Goal: Task Accomplishment & Management: Complete application form

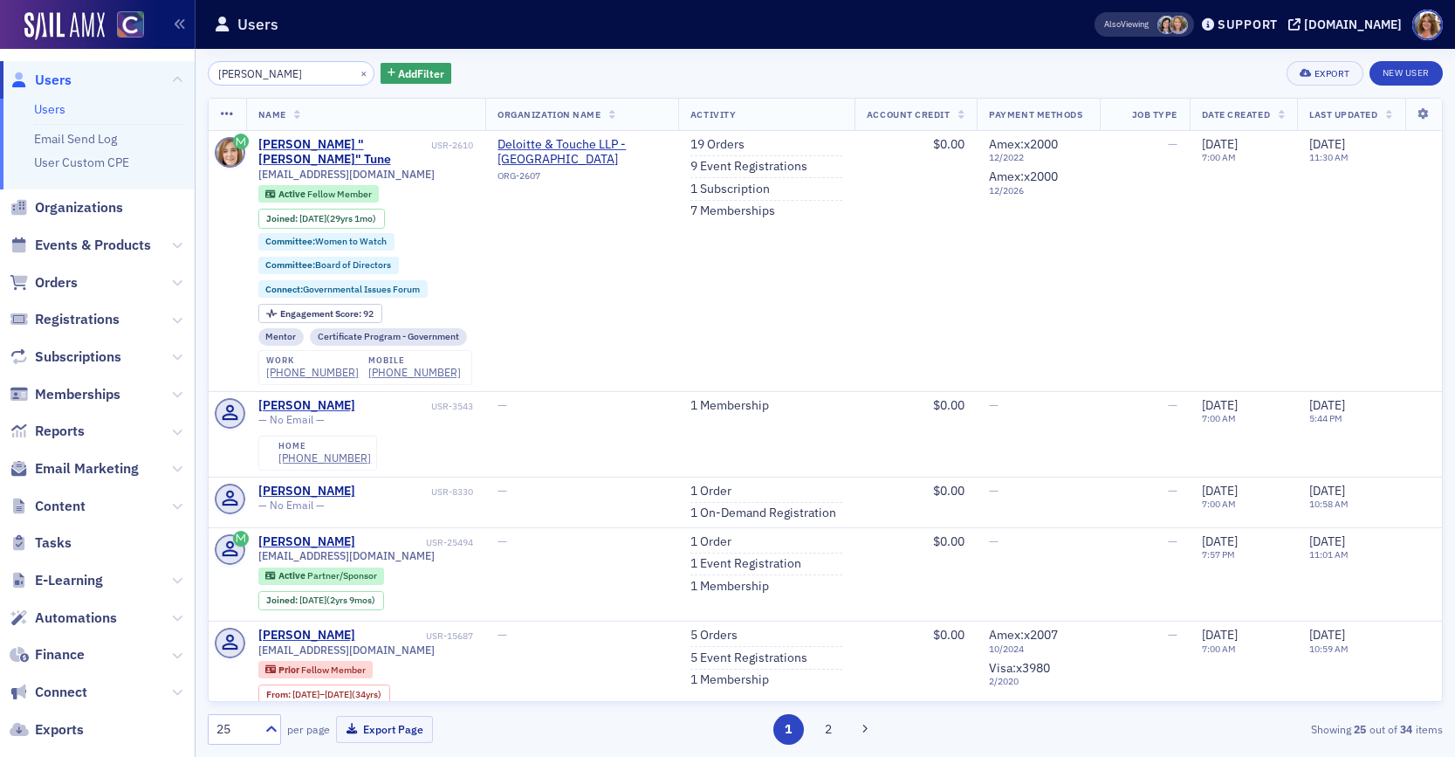
scroll to position [4, 0]
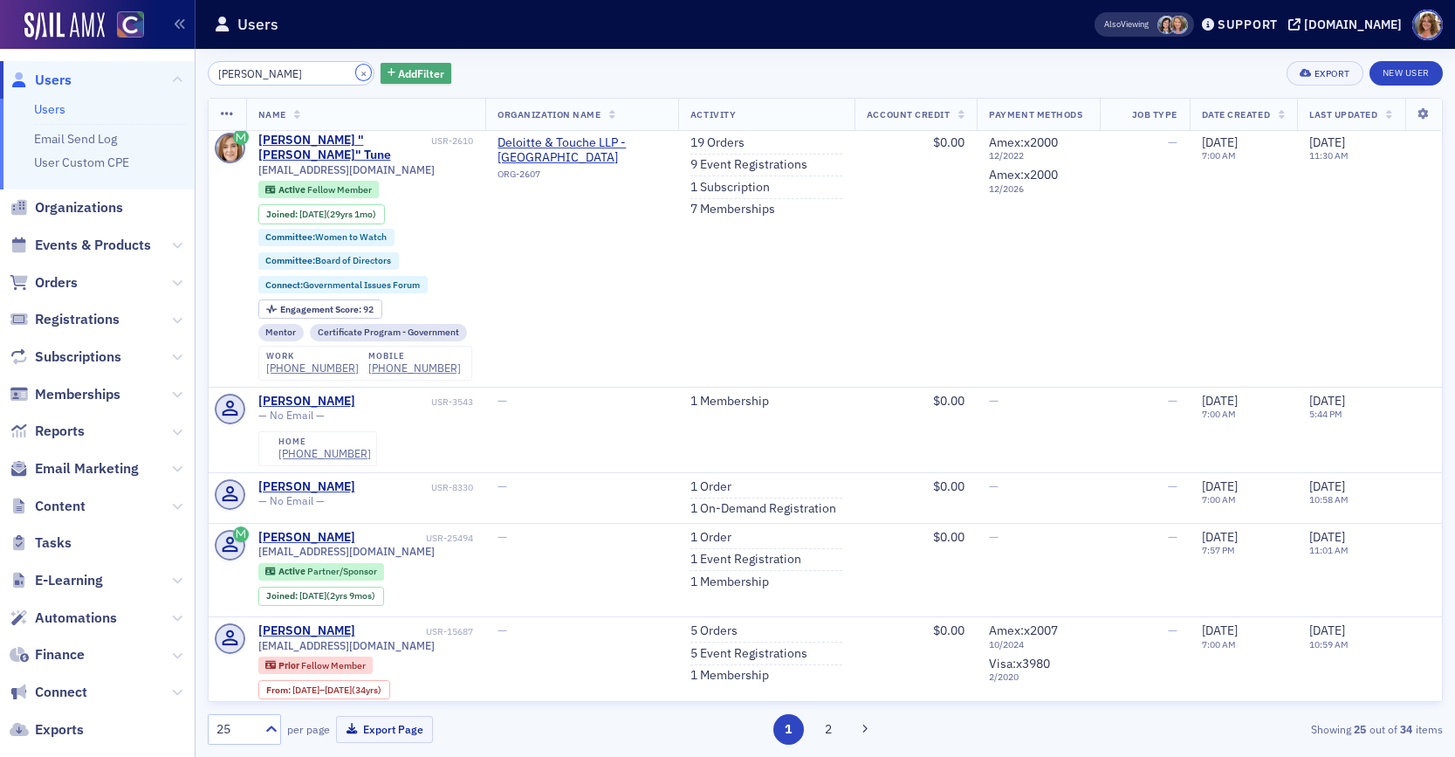
drag, startPoint x: 345, startPoint y: 72, endPoint x: 361, endPoint y: 78, distance: 17.4
click at [356, 72] on button "×" at bounding box center [364, 73] width 16 height 16
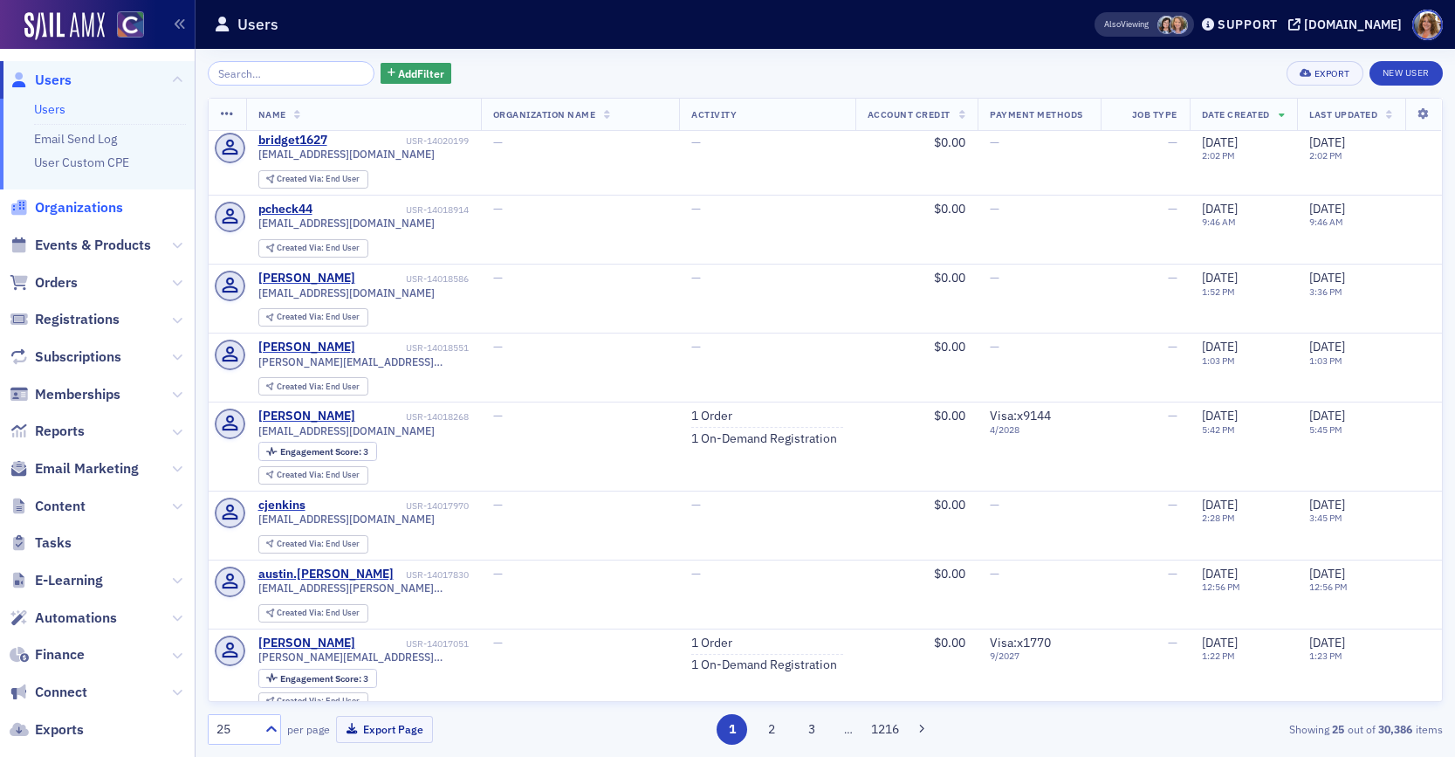
click at [89, 211] on span "Organizations" at bounding box center [79, 207] width 88 height 19
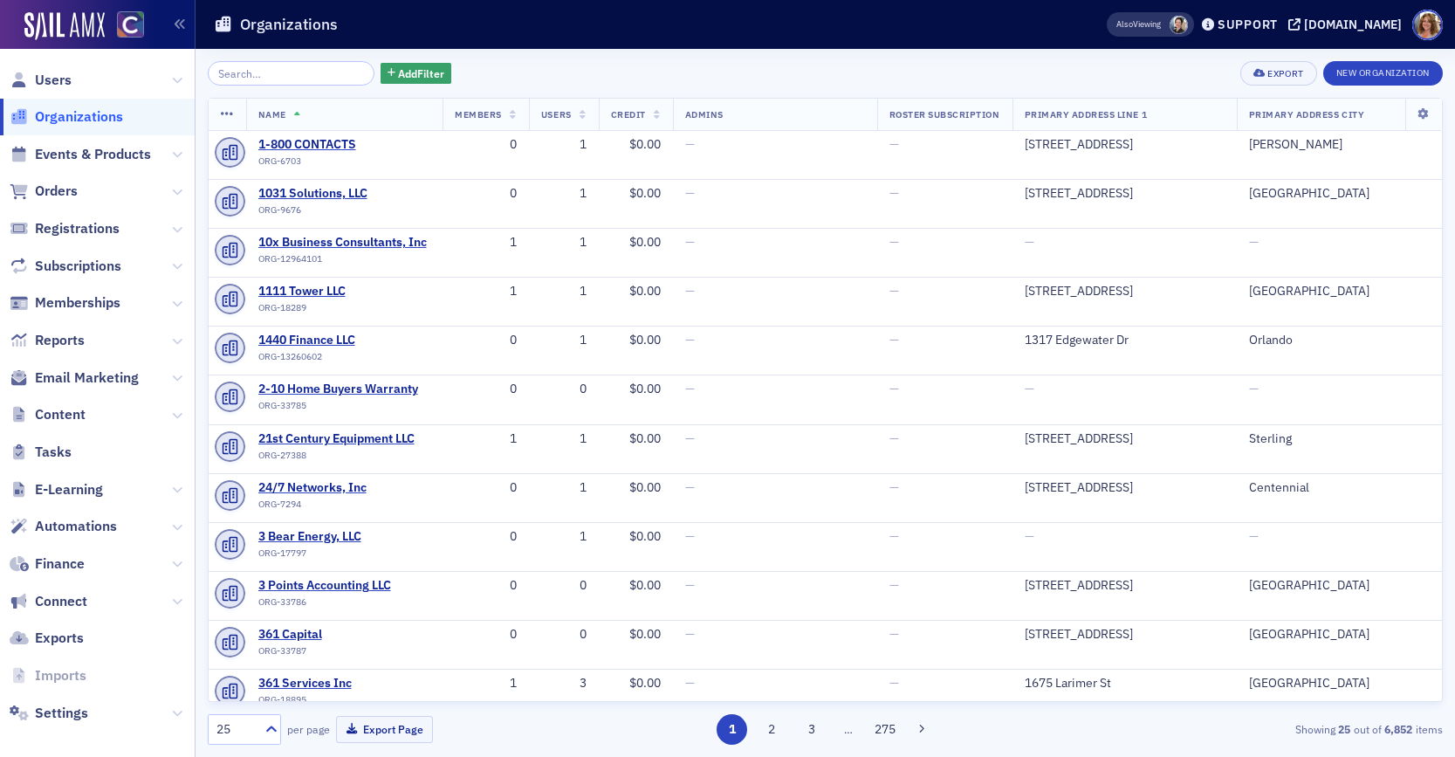
click at [254, 75] on input "search" at bounding box center [291, 73] width 167 height 24
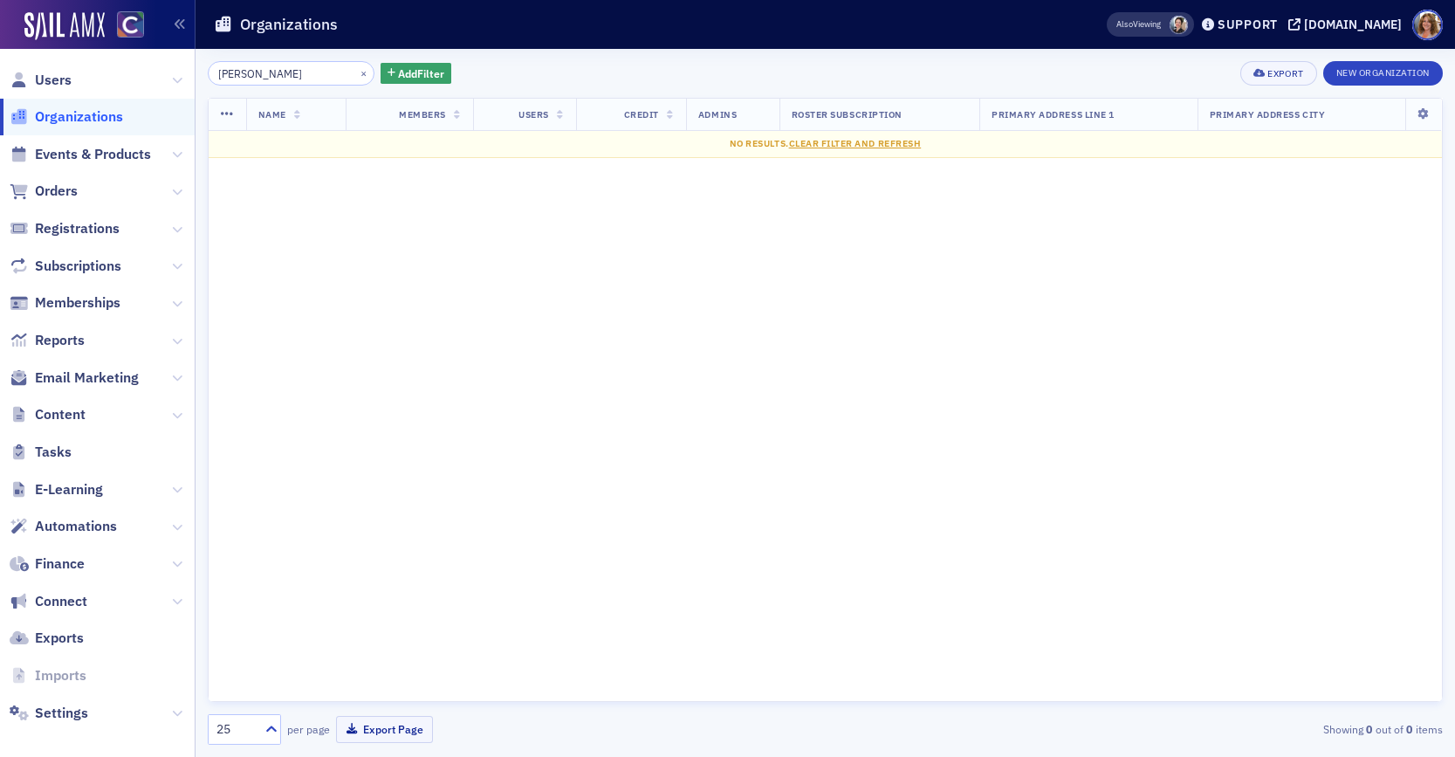
drag, startPoint x: 260, startPoint y: 73, endPoint x: 187, endPoint y: 68, distance: 73.5
click at [195, 69] on div "Users Organizations Events & Products Orders Registrations Subscriptions Member…" at bounding box center [727, 378] width 1455 height 757
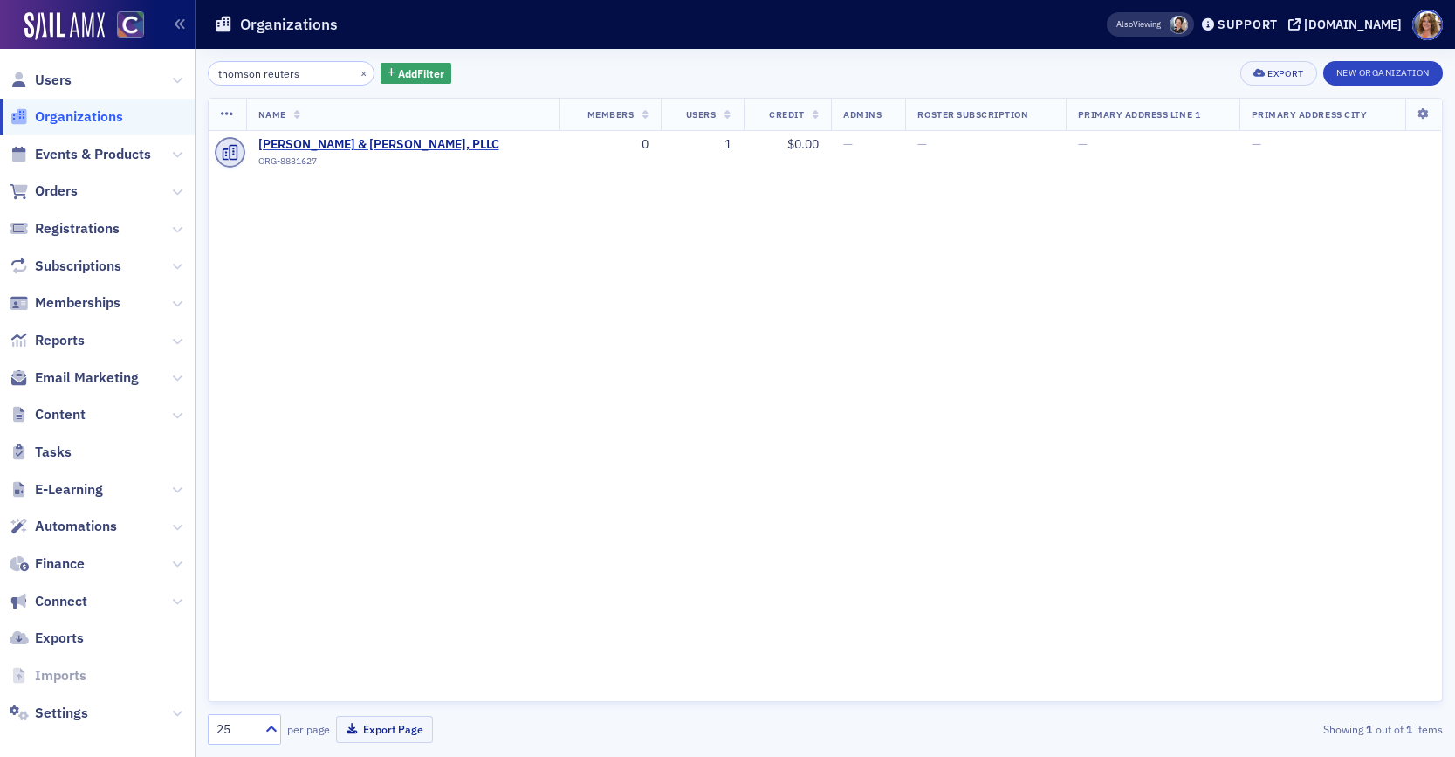
type input "thomson reuters"
click at [356, 72] on button "×" at bounding box center [364, 73] width 16 height 16
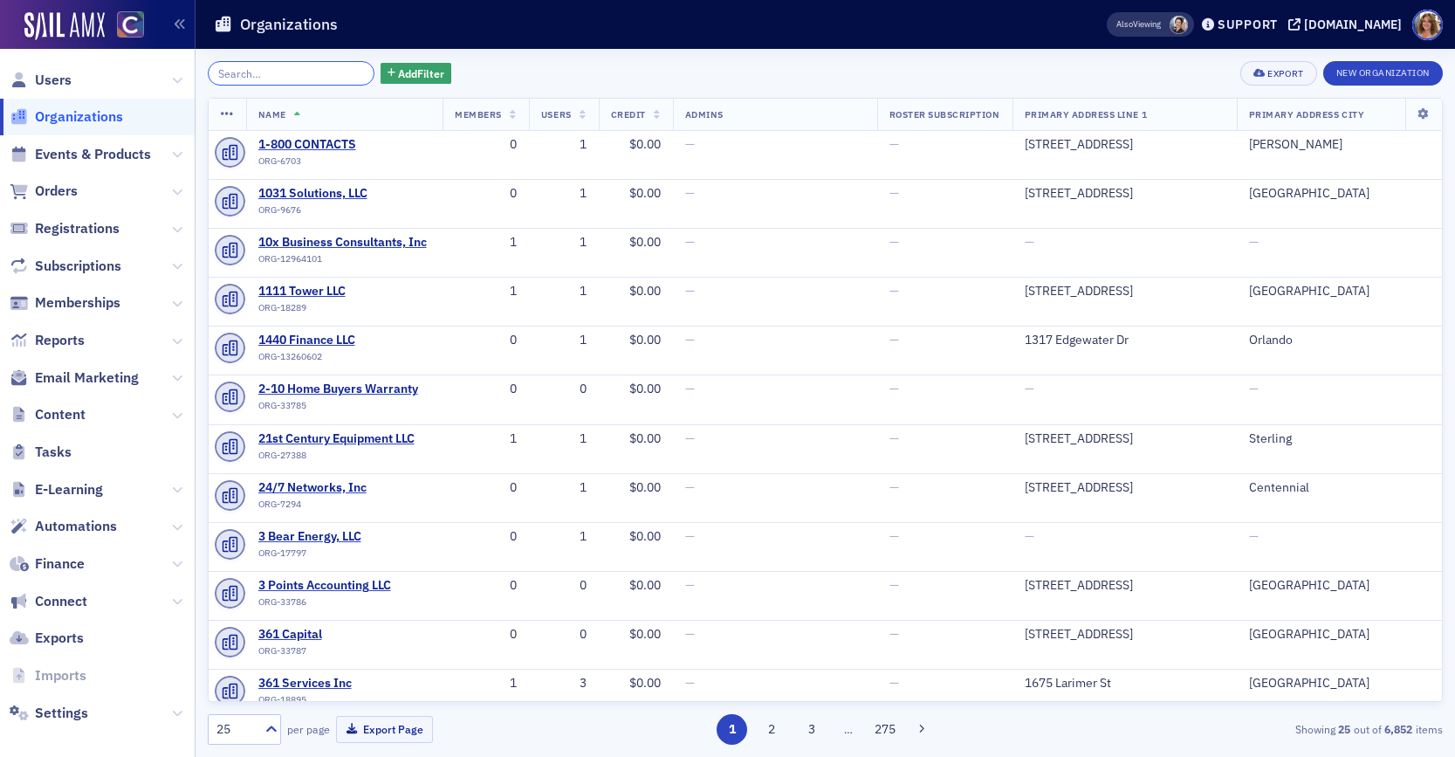
click at [297, 74] on input "search" at bounding box center [291, 73] width 167 height 24
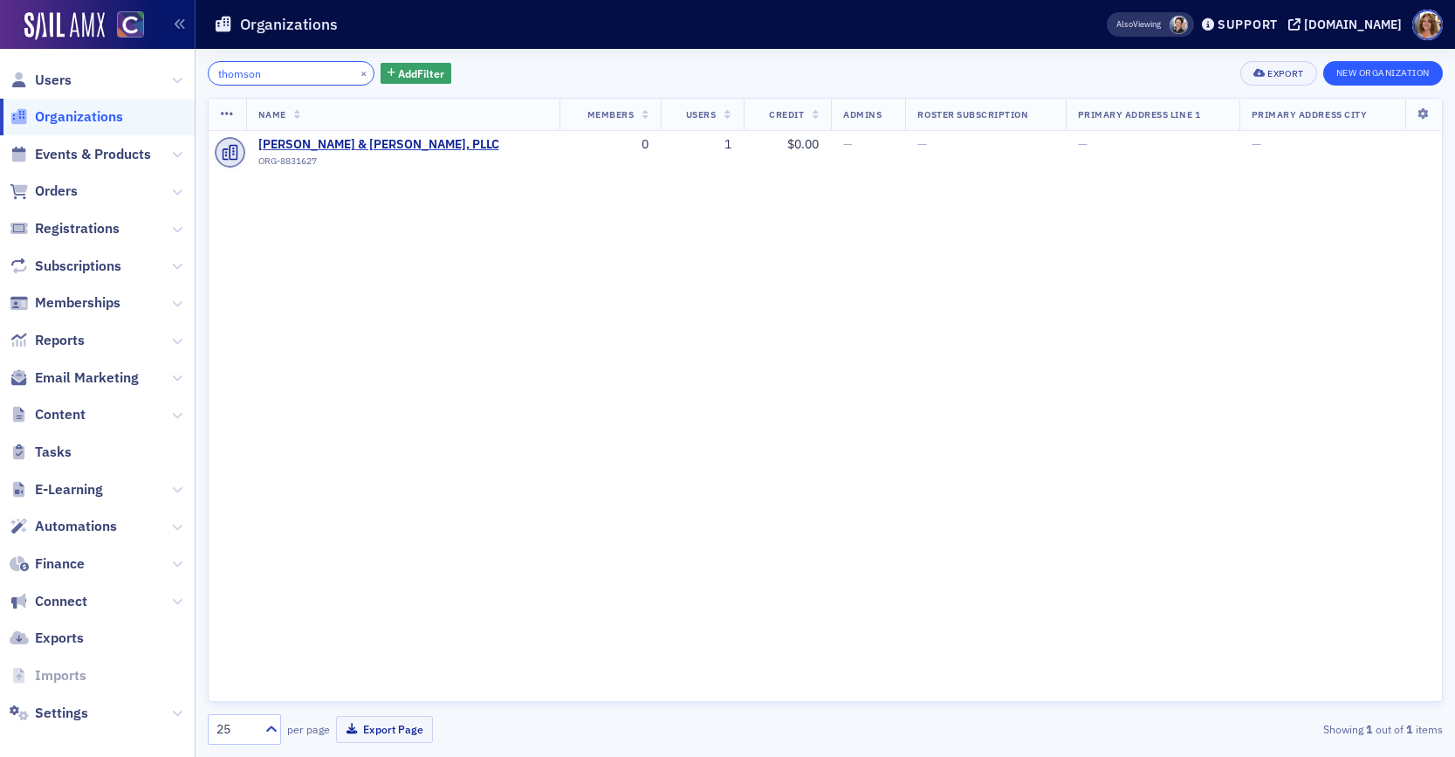
type input "thomson"
click at [1363, 75] on button "New Organization" at bounding box center [1383, 73] width 120 height 24
select select "US"
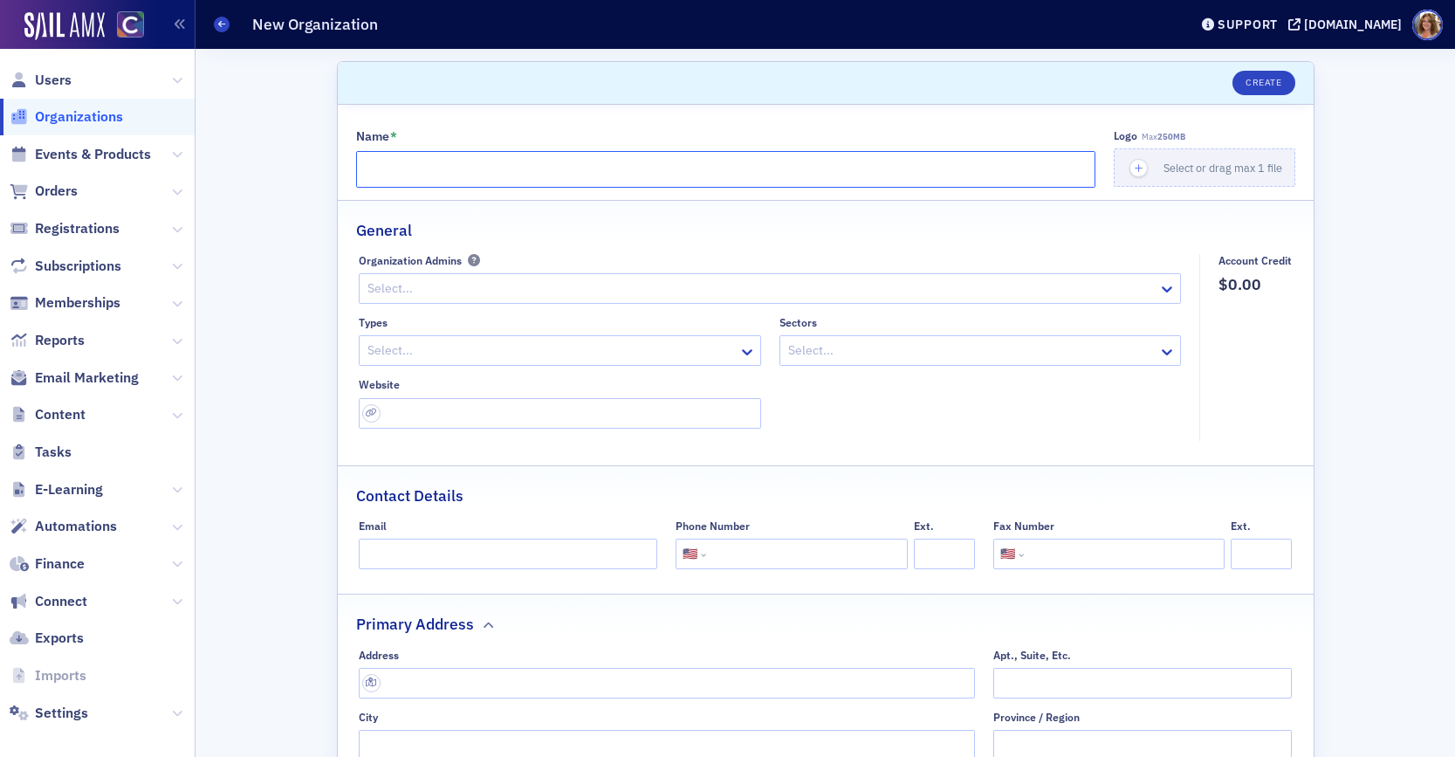
click at [449, 179] on input "Name *" at bounding box center [725, 169] width 739 height 37
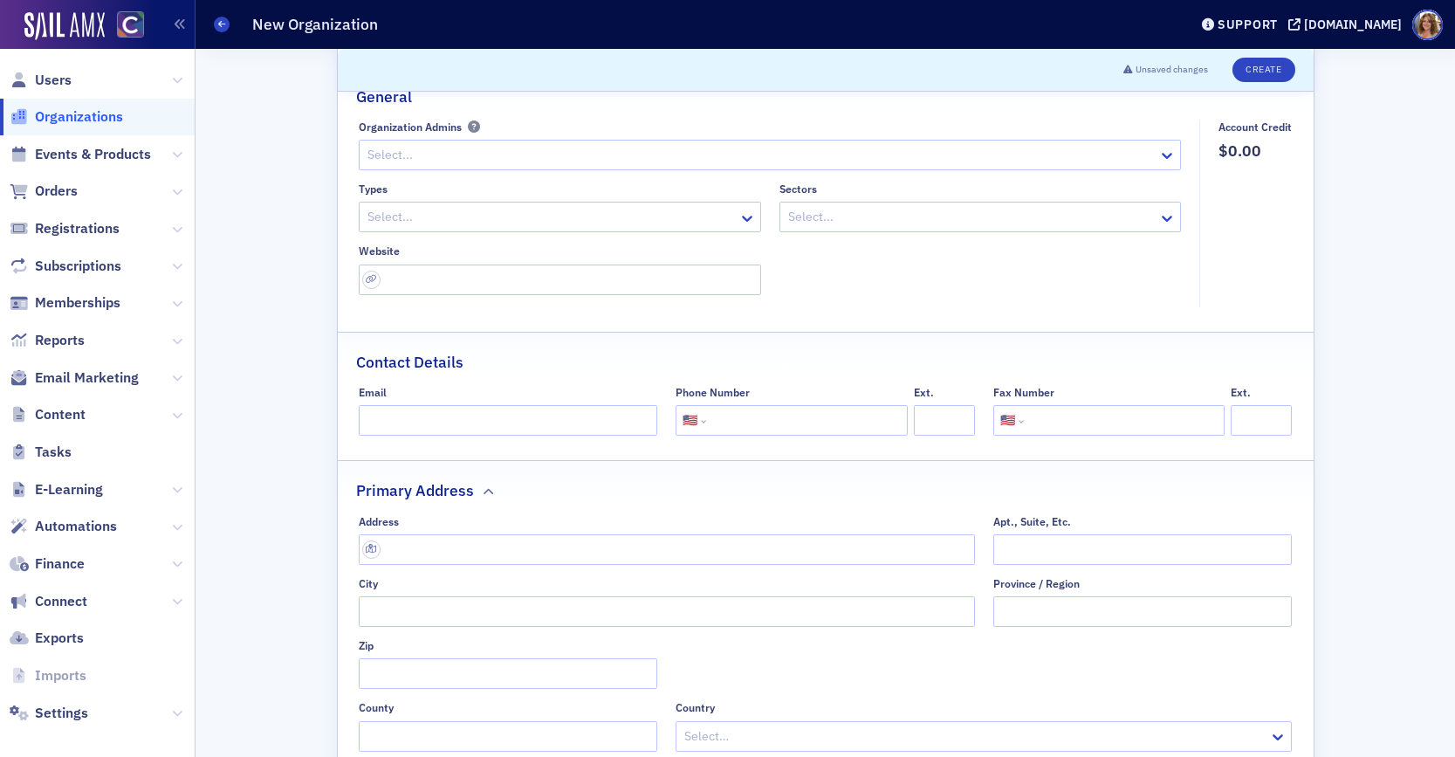
scroll to position [134, 0]
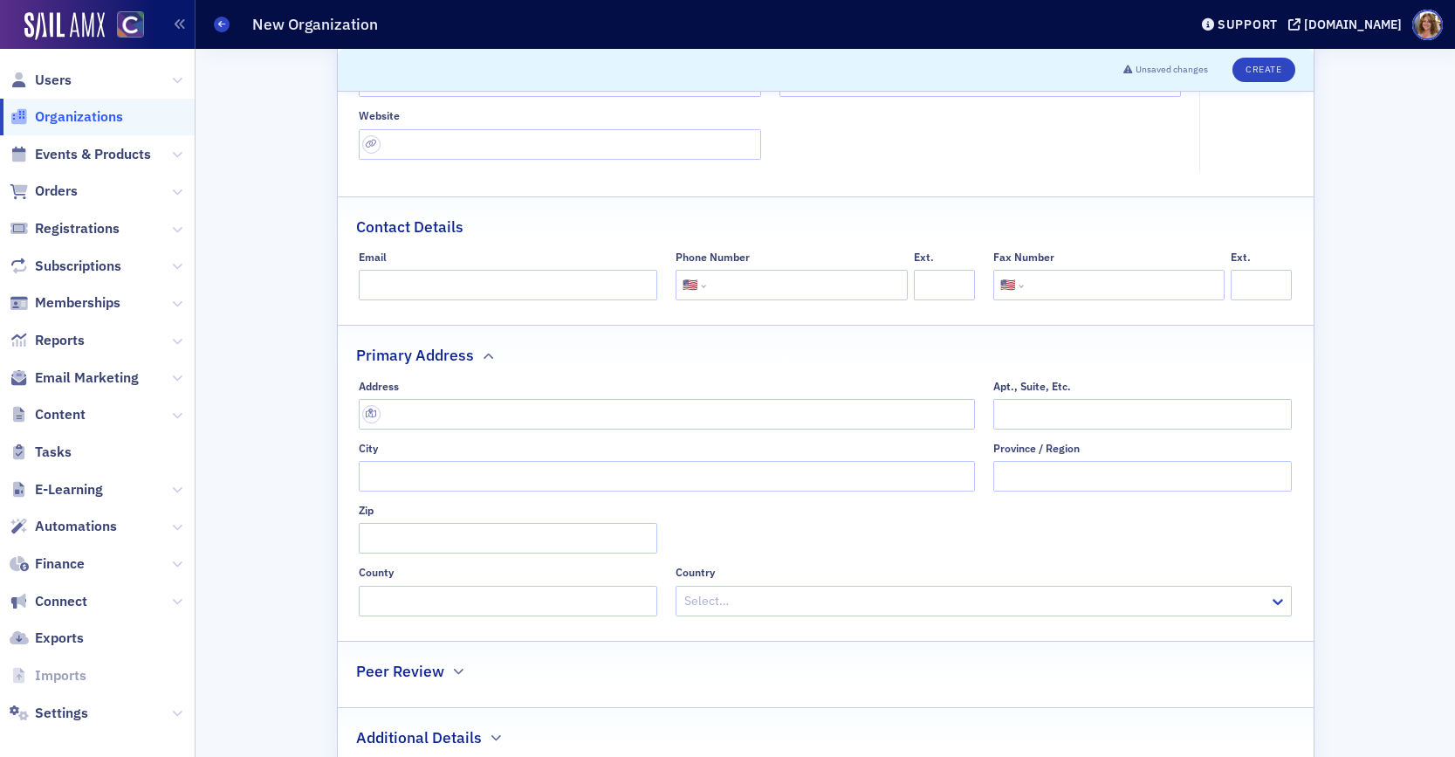
type input "Thomson Reuters"
click at [456, 415] on input "text" at bounding box center [667, 414] width 616 height 31
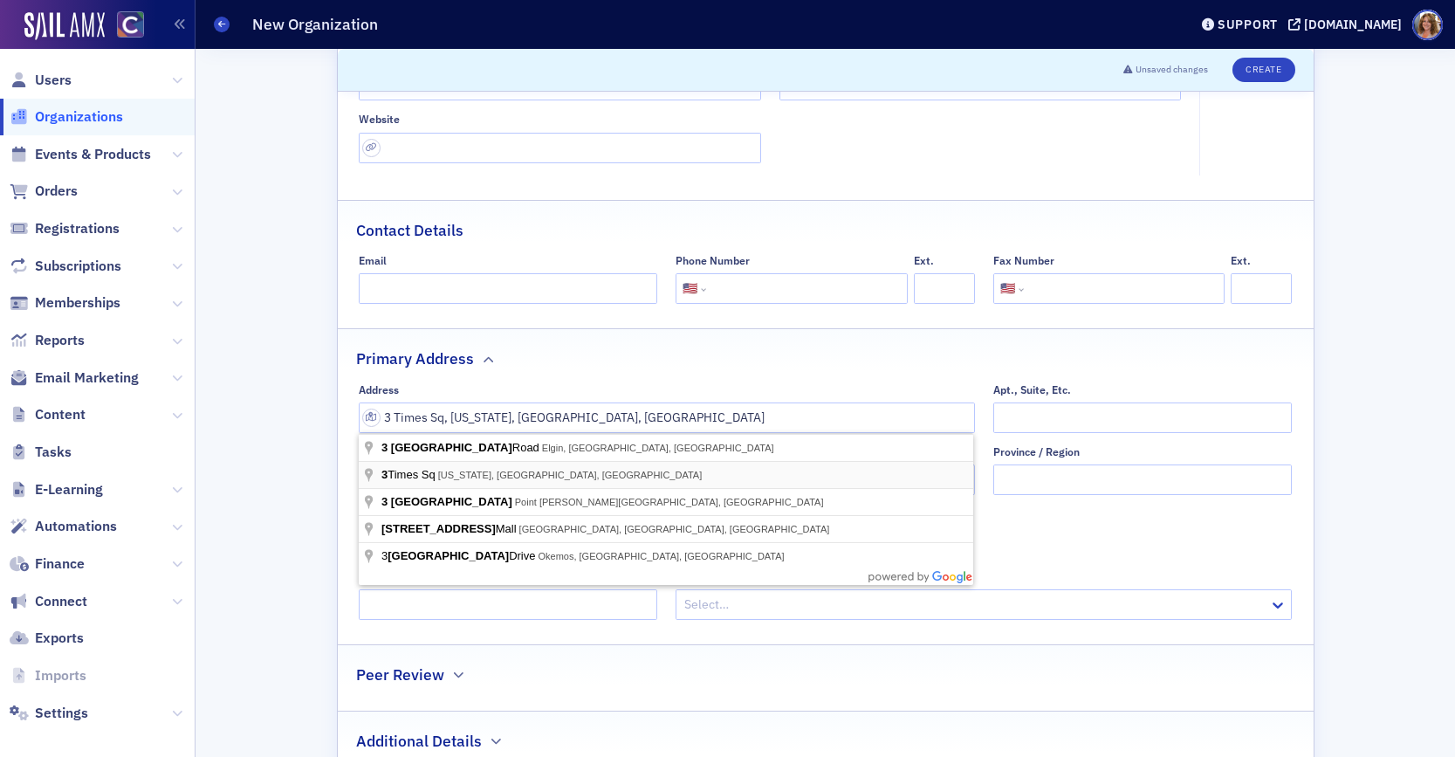
type input "3 Times Sq"
type input "New York"
type input "10036"
type input "New York County"
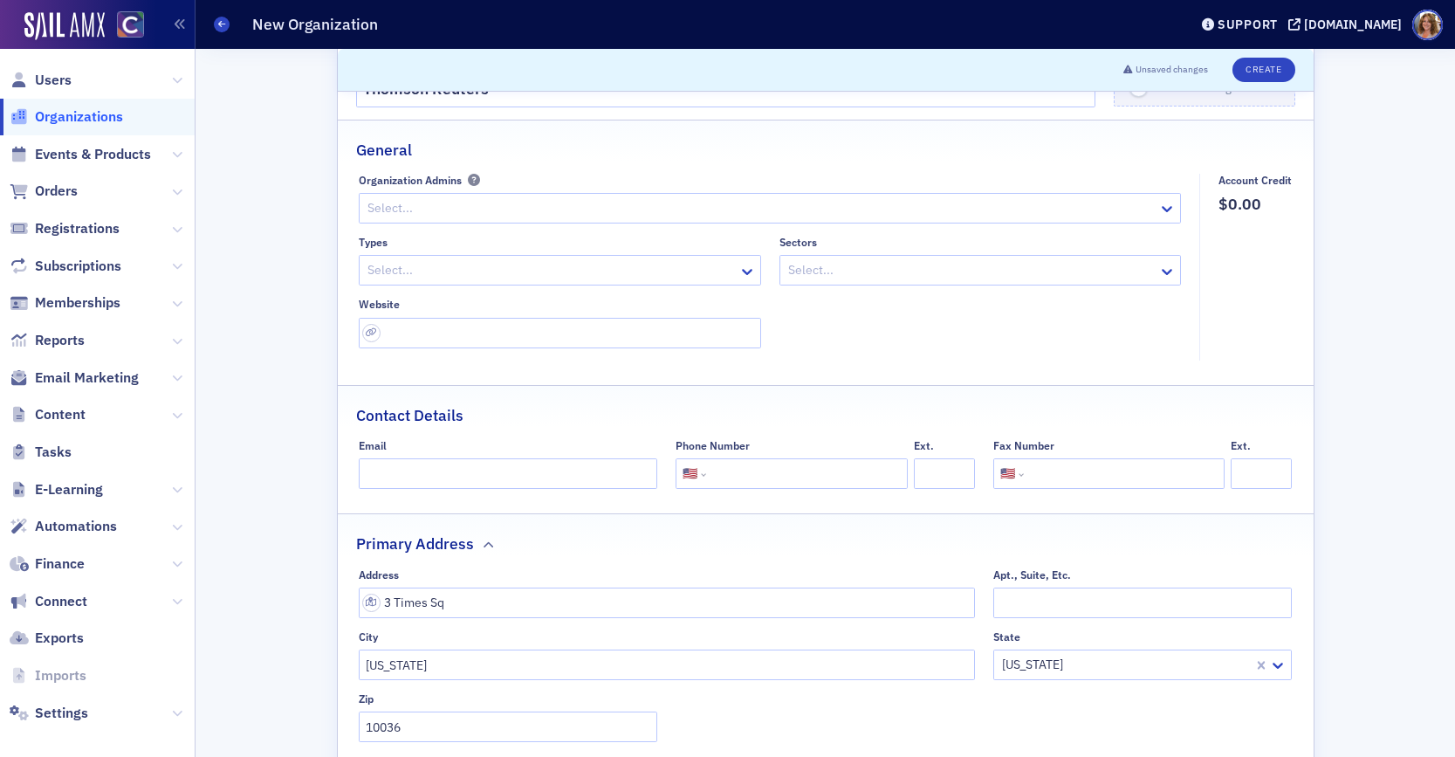
scroll to position [87, 0]
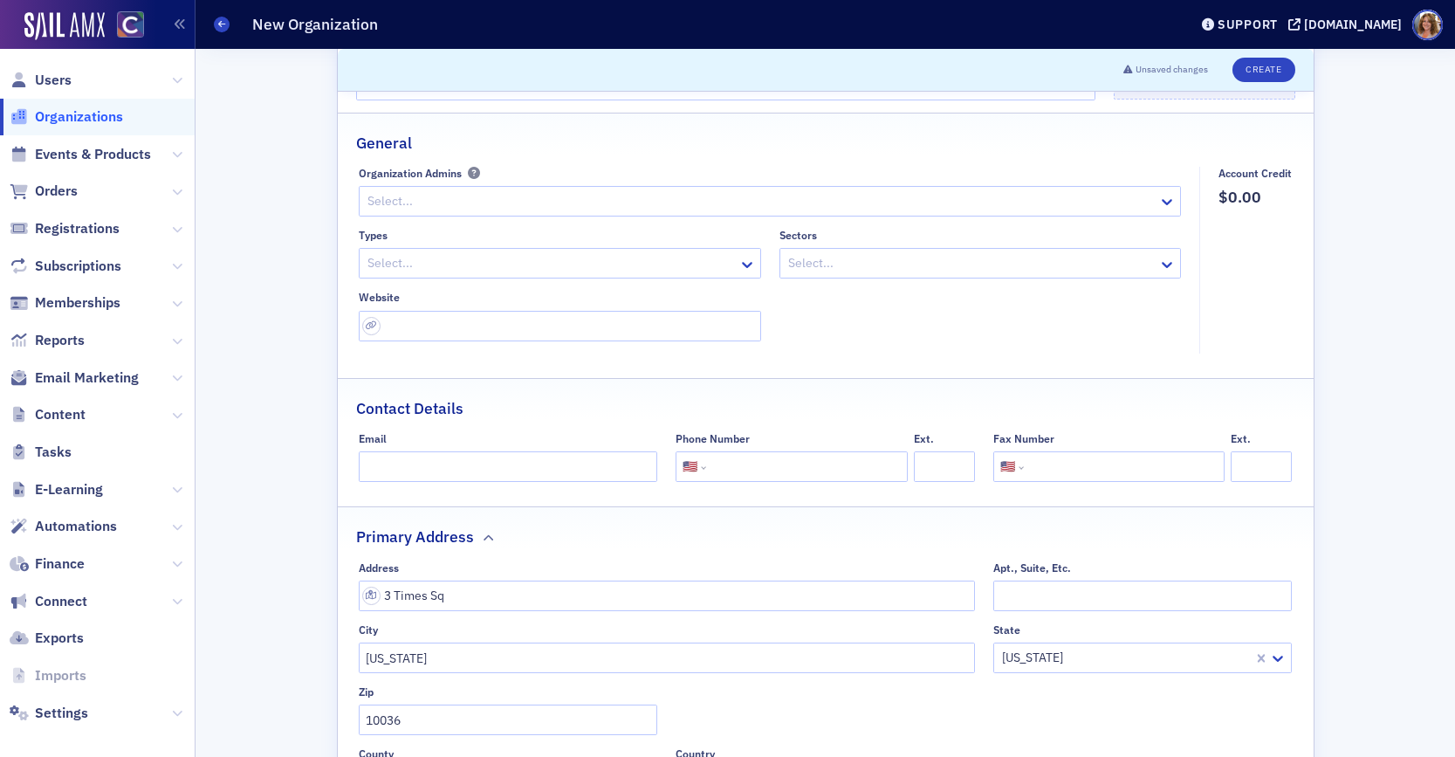
click at [756, 470] on input "tel" at bounding box center [804, 466] width 190 height 31
type input "(617) 545-4242"
click at [1262, 67] on button "Create" at bounding box center [1263, 70] width 62 height 24
select select "US"
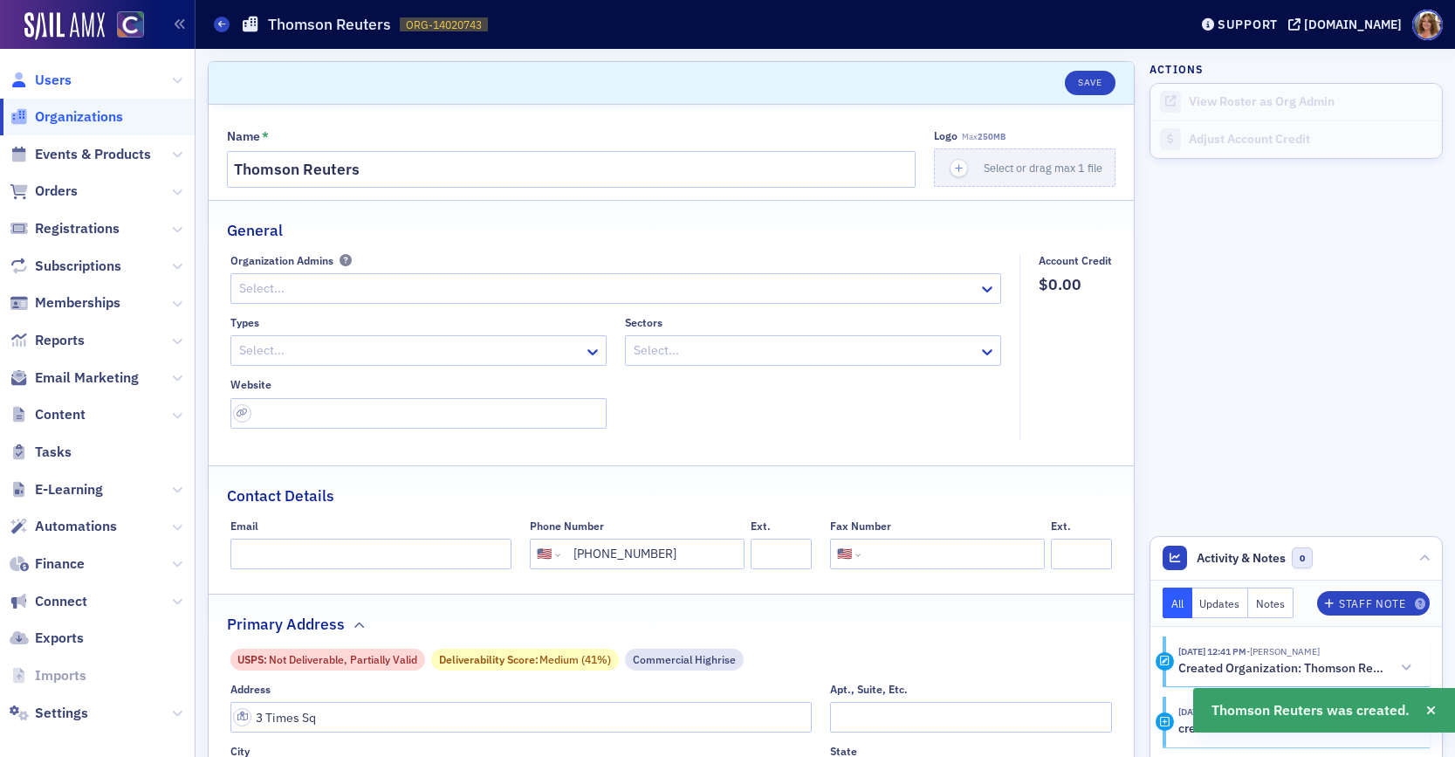
click at [54, 81] on span "Users" at bounding box center [53, 80] width 37 height 19
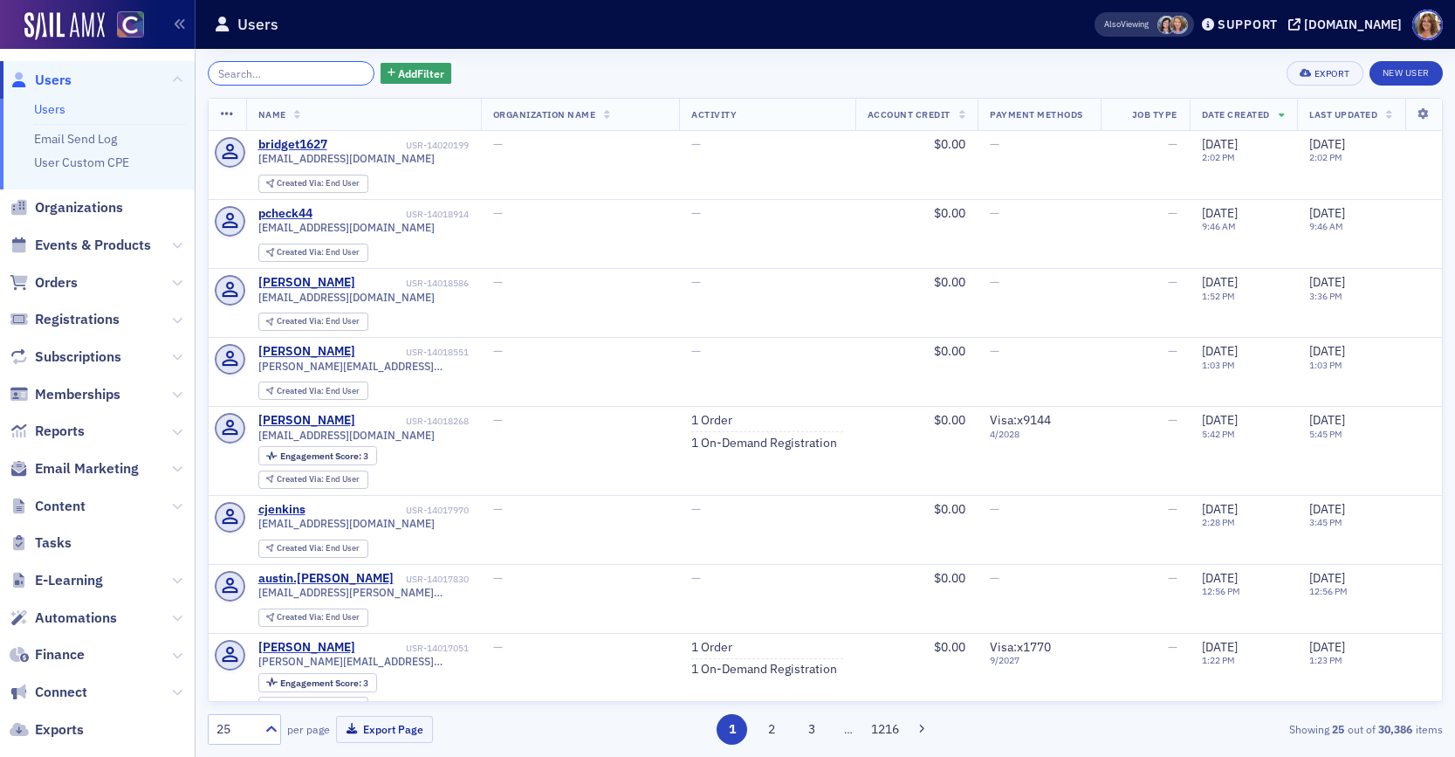
paste input "___________________________"
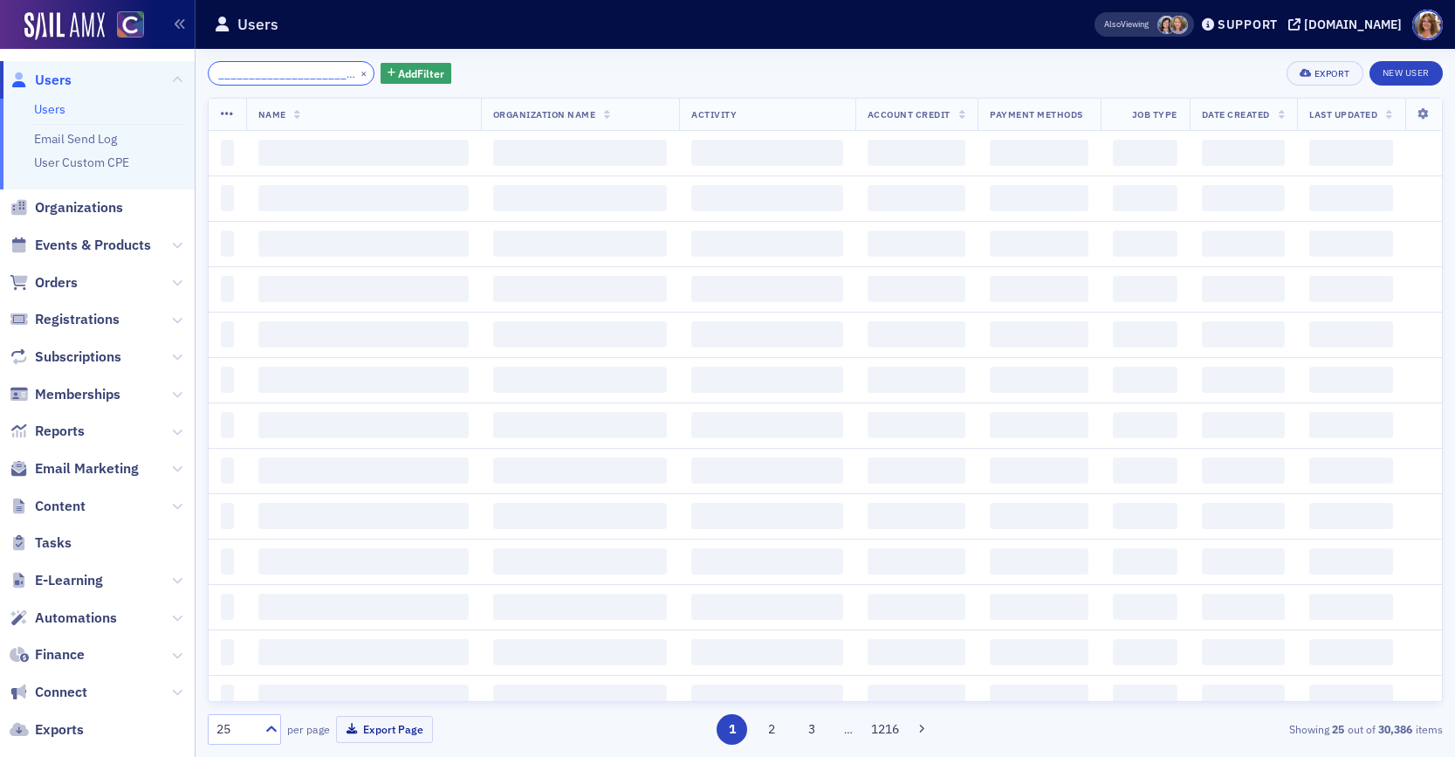
scroll to position [0, 48]
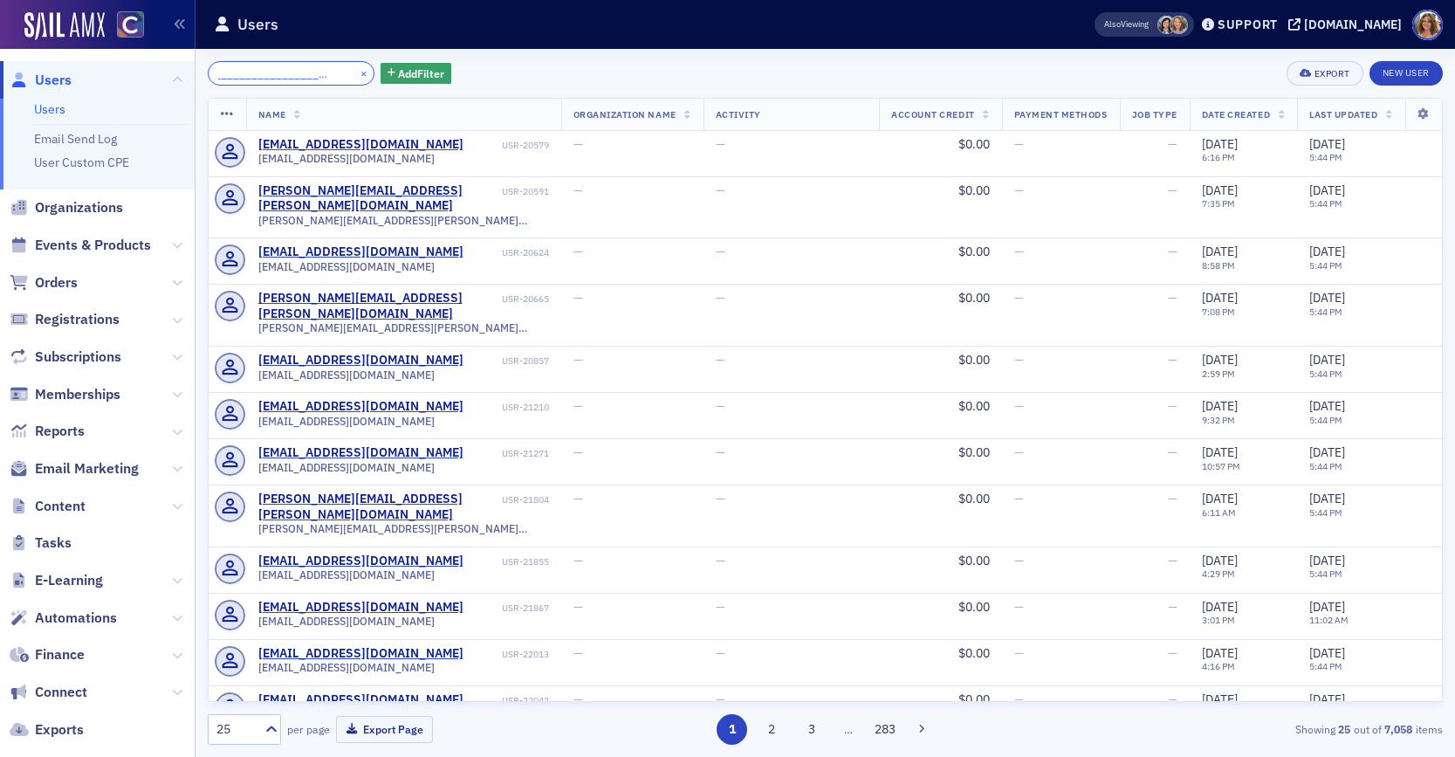
type input "___________________________"
drag, startPoint x: 344, startPoint y: 73, endPoint x: 308, endPoint y: 72, distance: 35.8
click at [356, 73] on button "×" at bounding box center [364, 73] width 16 height 16
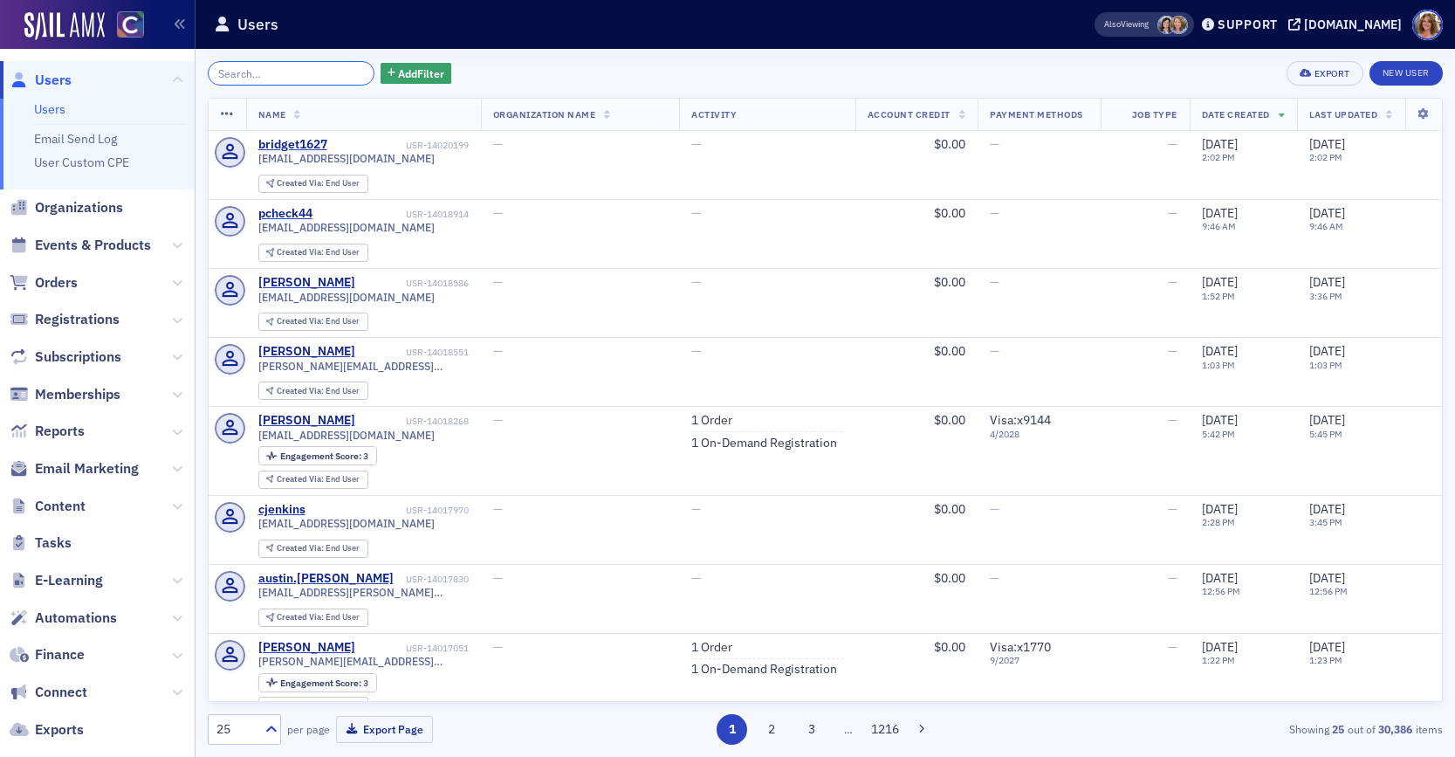
click at [289, 73] on input "search" at bounding box center [291, 73] width 167 height 24
paste input "[EMAIL_ADDRESS][PERSON_NAME][DOMAIN_NAME]"
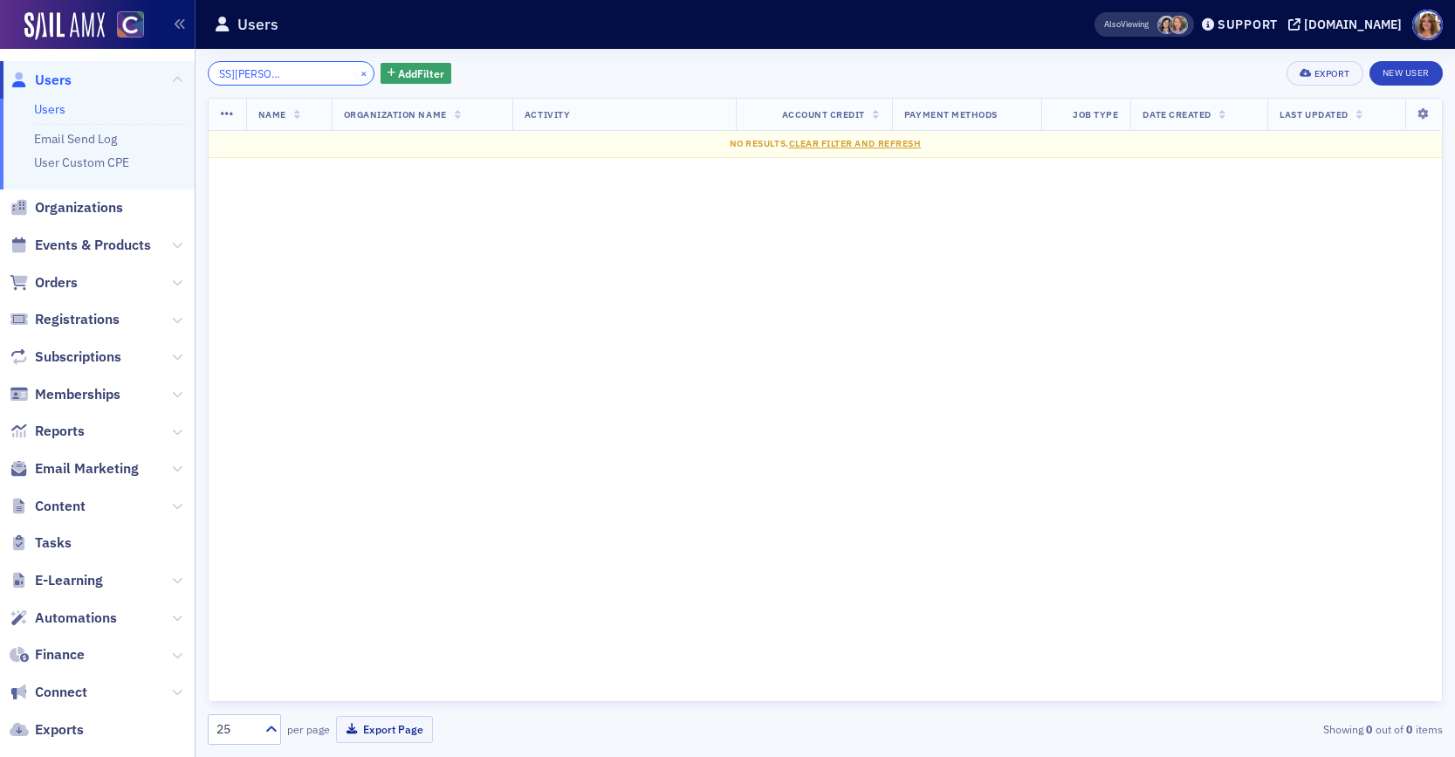
type input "[EMAIL_ADDRESS][PERSON_NAME][DOMAIN_NAME]"
drag, startPoint x: 339, startPoint y: 70, endPoint x: 459, endPoint y: 82, distance: 120.2
click at [356, 71] on button "×" at bounding box center [364, 73] width 16 height 16
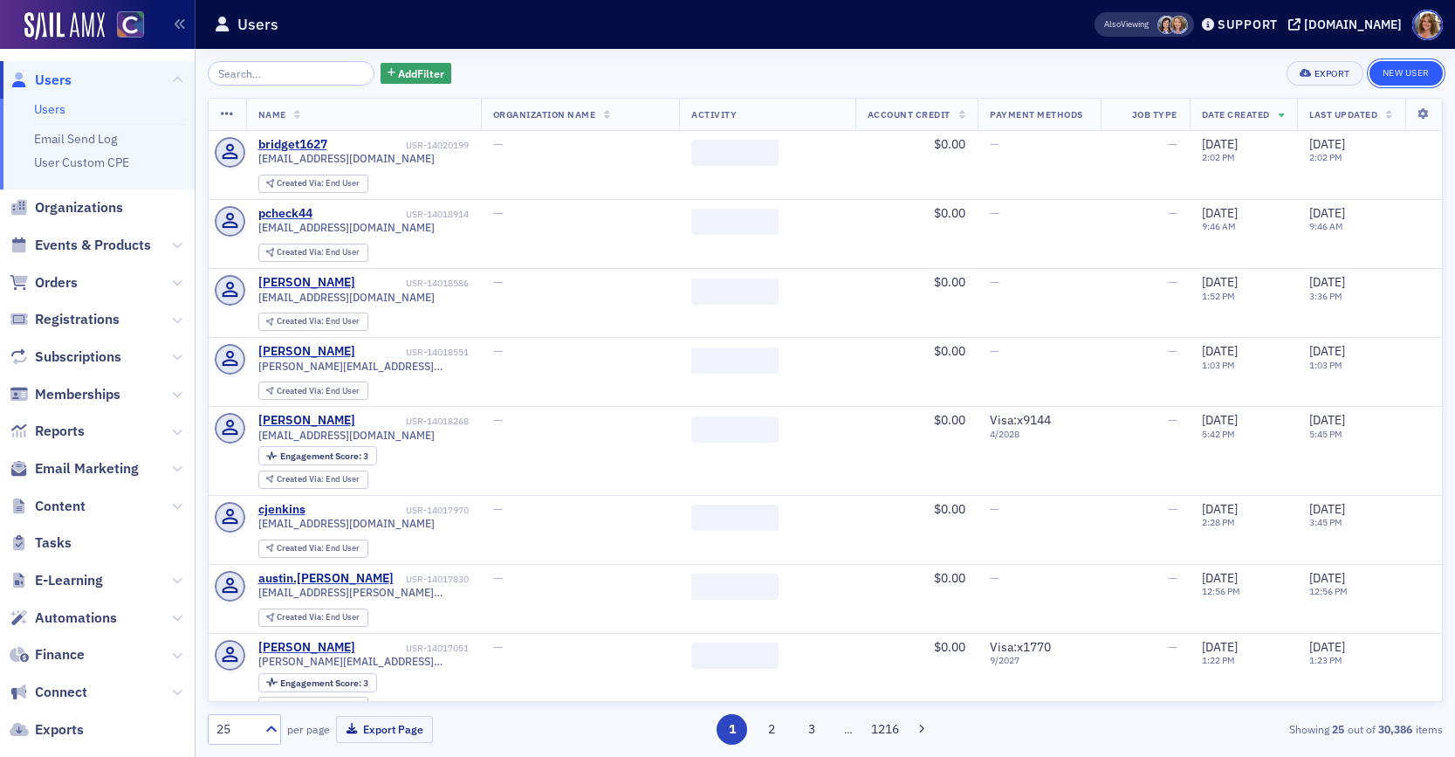
drag, startPoint x: 1403, startPoint y: 74, endPoint x: 1374, endPoint y: 79, distance: 29.1
click at [1401, 74] on link "New User" at bounding box center [1405, 73] width 73 height 24
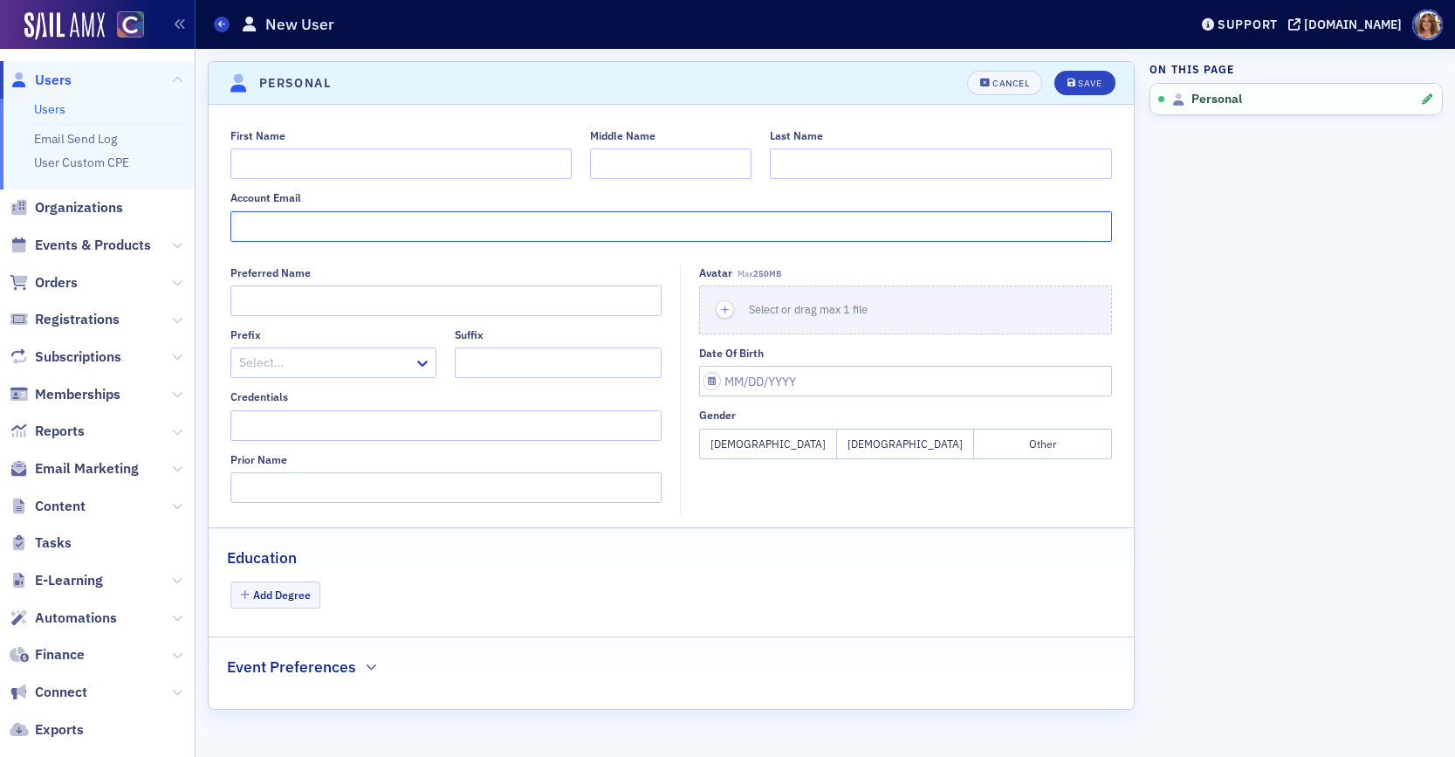
click at [426, 231] on input "Account Email" at bounding box center [671, 226] width 882 height 31
paste input "[EMAIL_ADDRESS][PERSON_NAME][DOMAIN_NAME]"
type input "[EMAIL_ADDRESS][PERSON_NAME][DOMAIN_NAME]"
click at [387, 152] on input "First Name" at bounding box center [401, 163] width 342 height 31
type input "Brandy Diana"
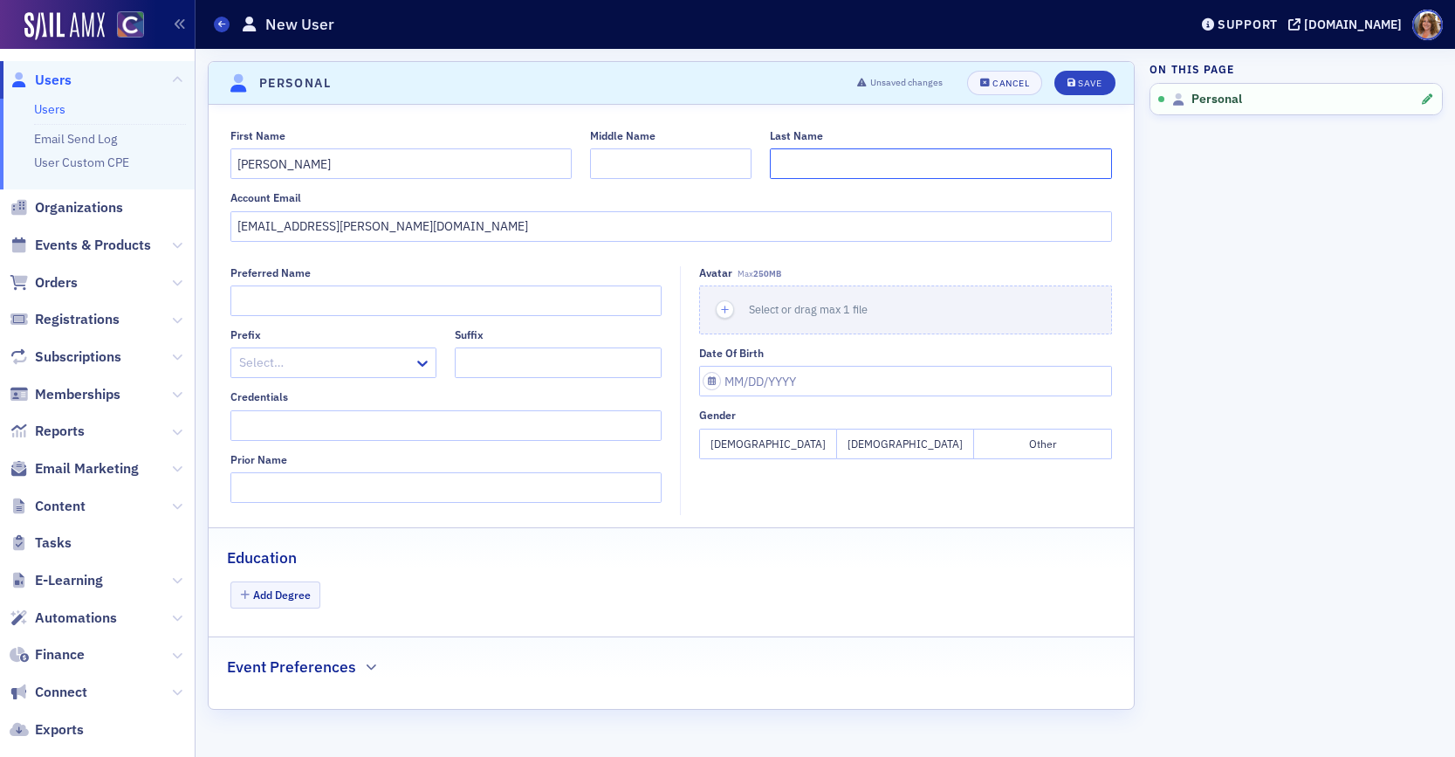
click at [792, 164] on input "Last Name" at bounding box center [941, 163] width 342 height 31
type input "Kay"
click at [1089, 86] on div "Save" at bounding box center [1090, 84] width 24 height 10
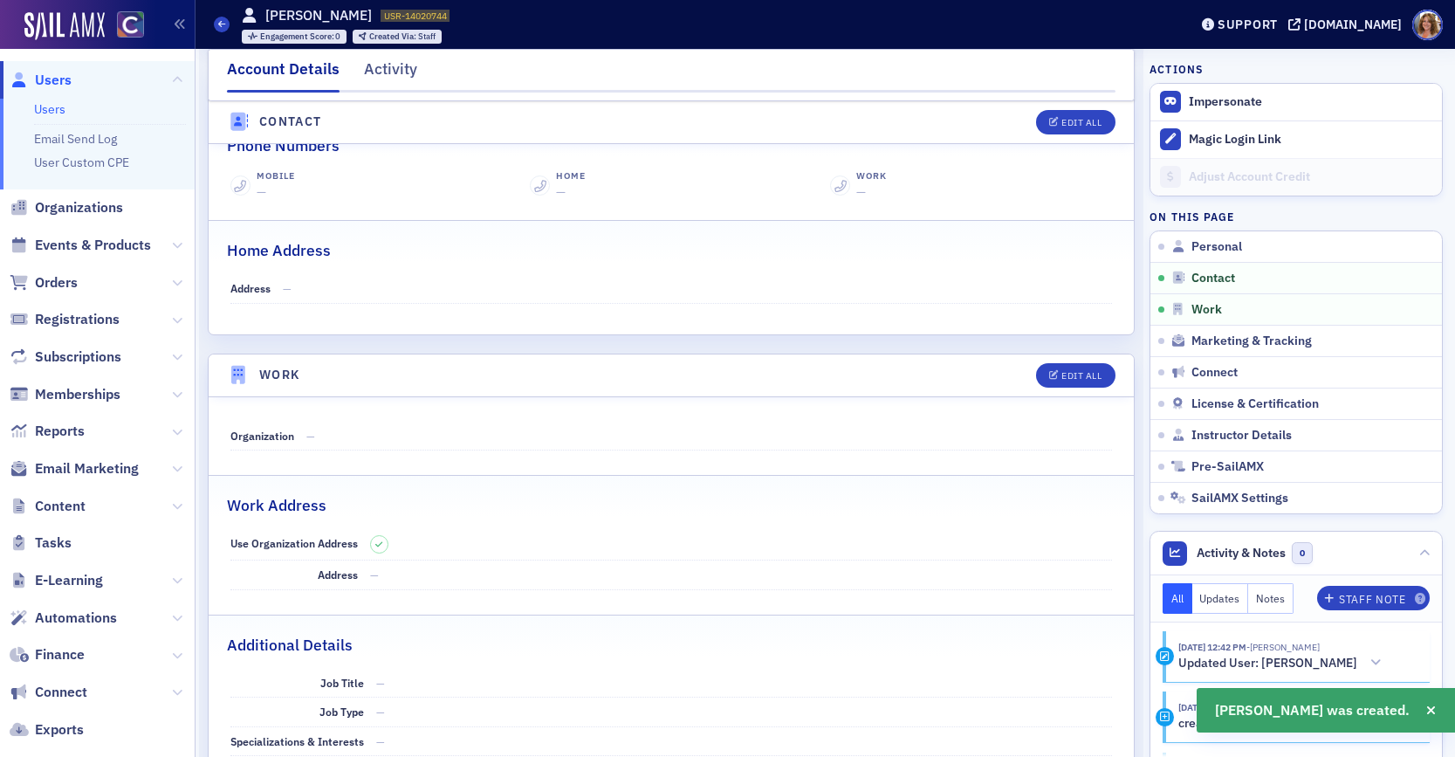
scroll to position [750, 0]
click at [1084, 374] on div "Edit All" at bounding box center [1081, 374] width 40 height 10
select select "US"
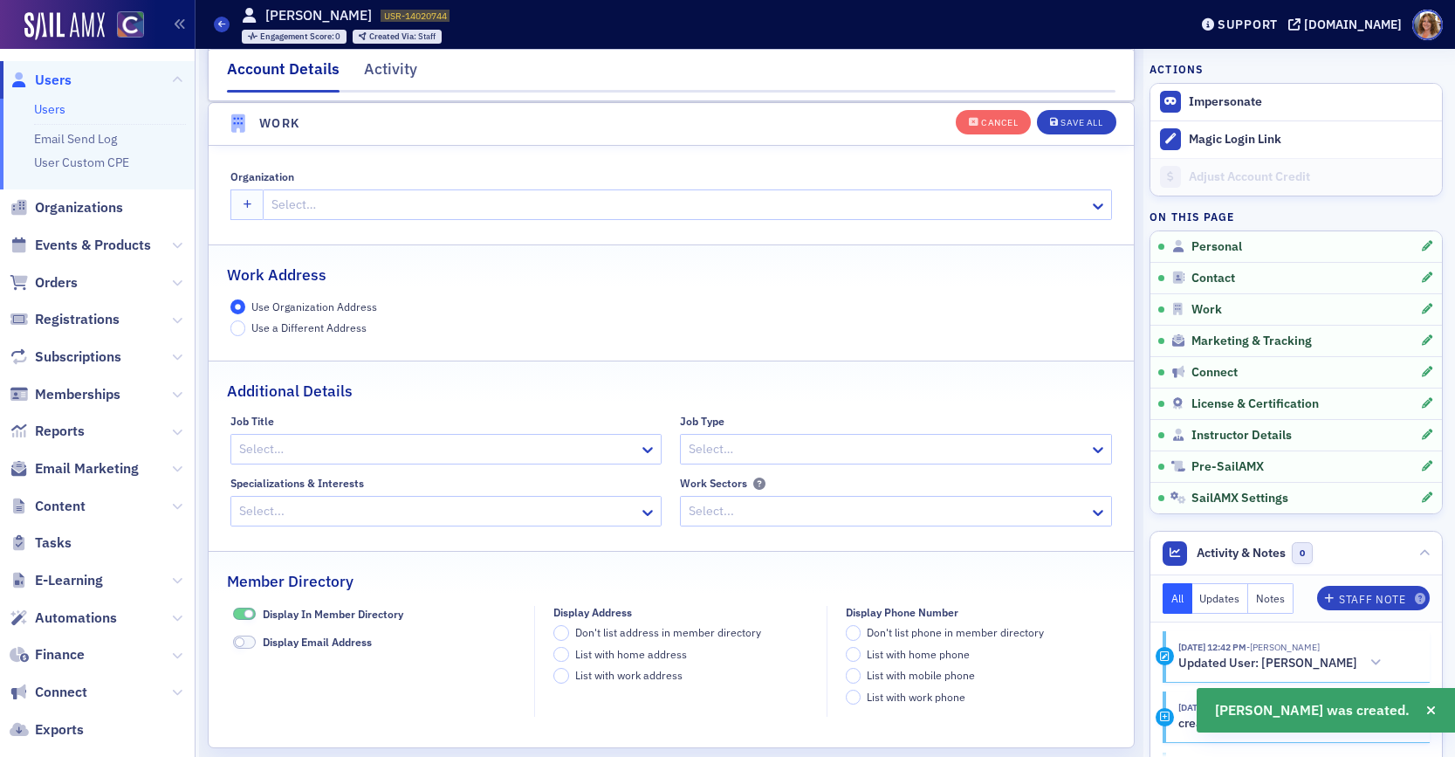
scroll to position [1382, 0]
click at [357, 207] on div at bounding box center [679, 204] width 818 height 22
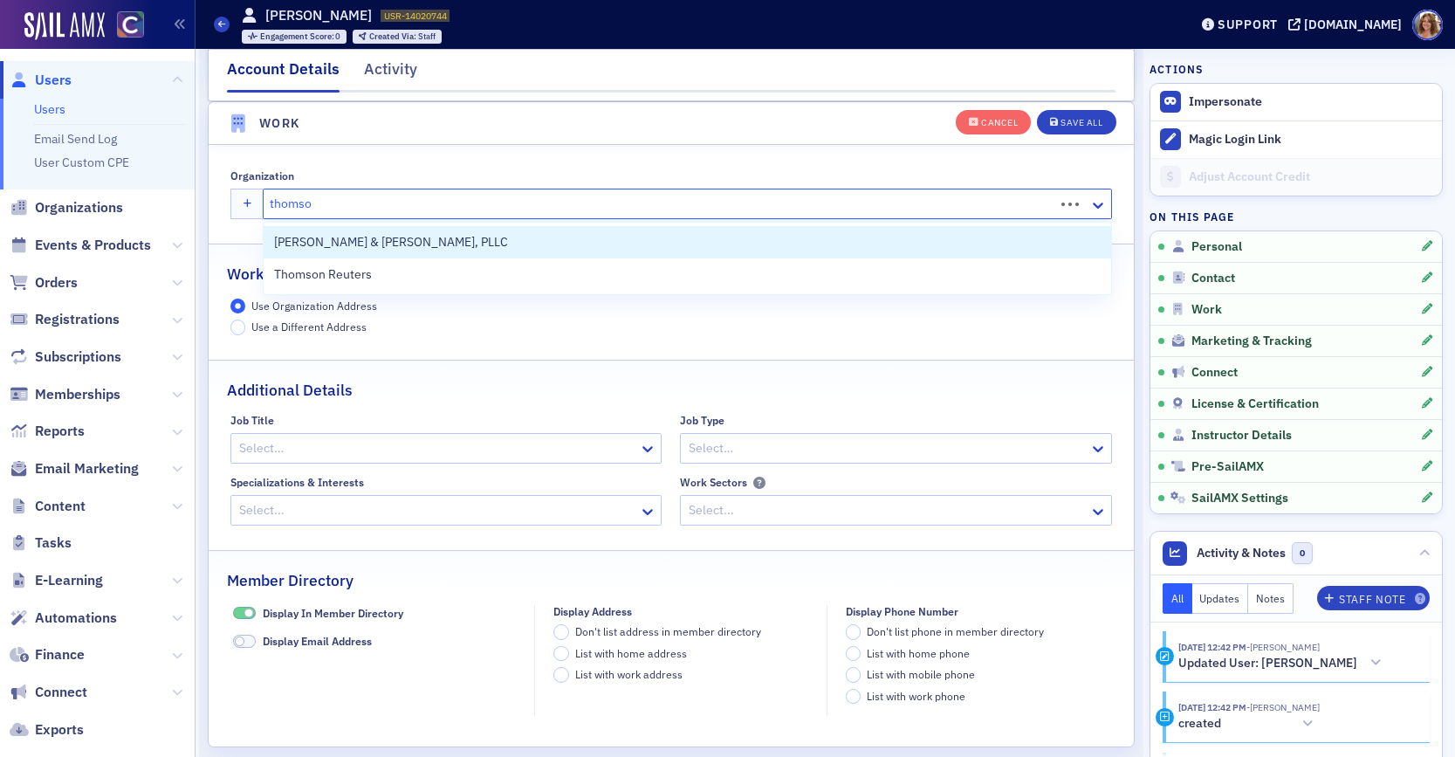
type input "thomson"
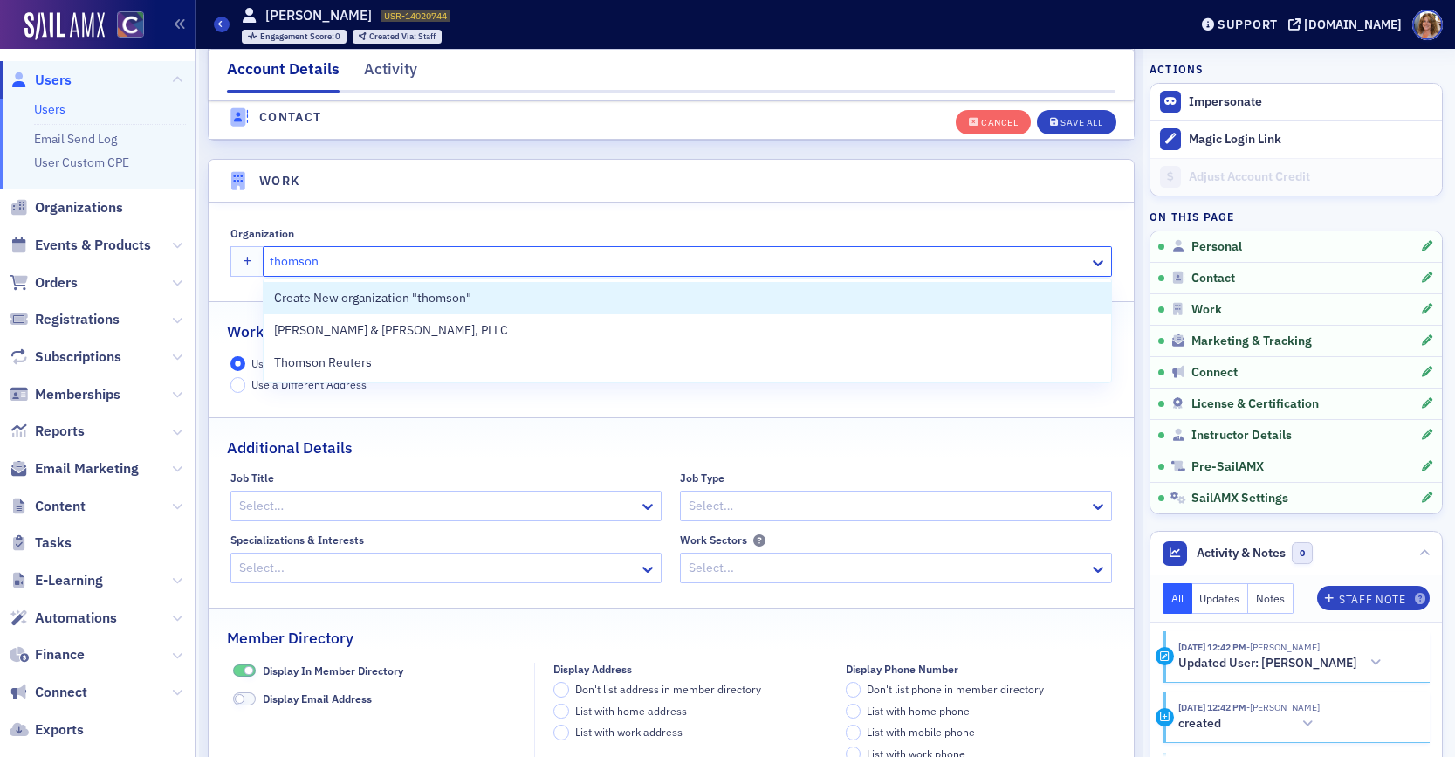
scroll to position [1326, 0]
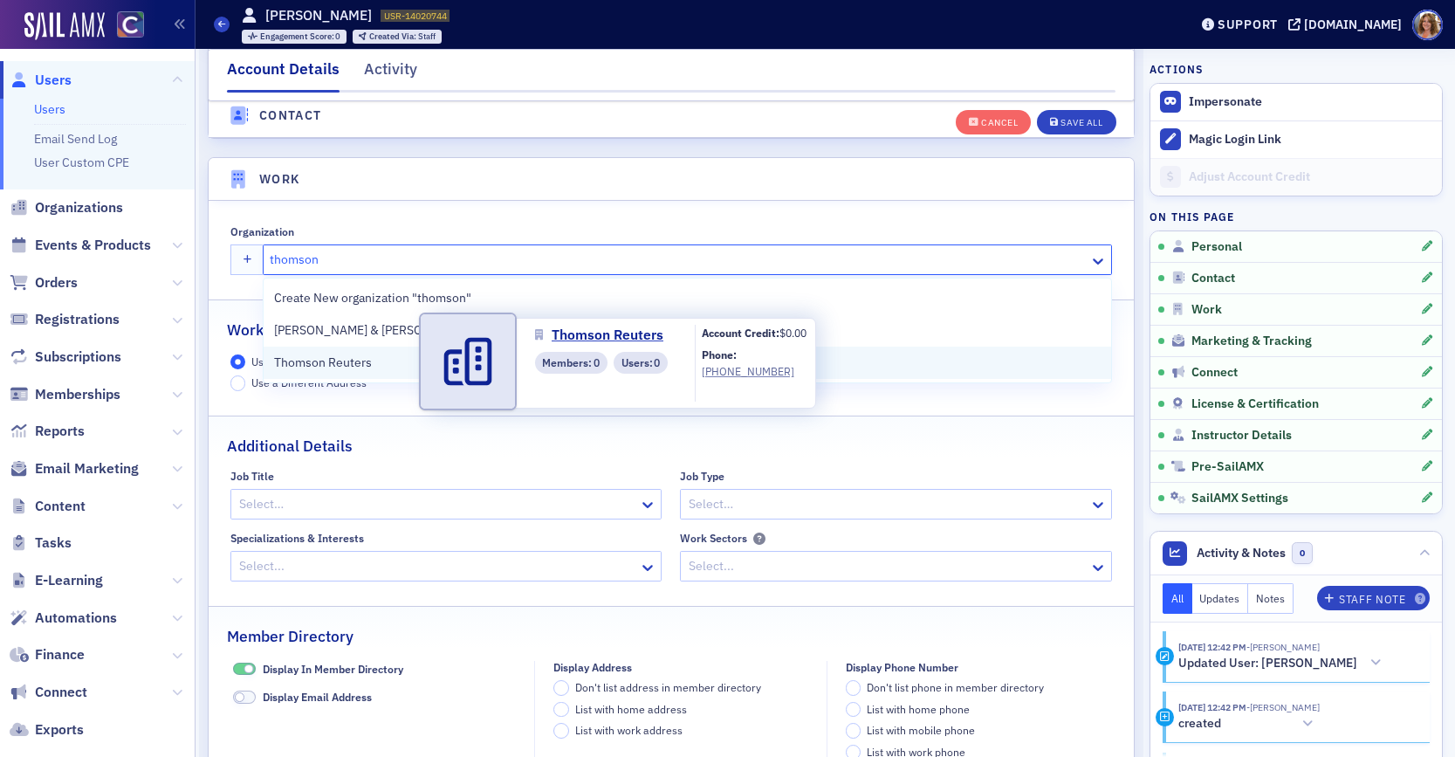
click at [346, 361] on span "Thomson Reuters" at bounding box center [353, 362] width 159 height 18
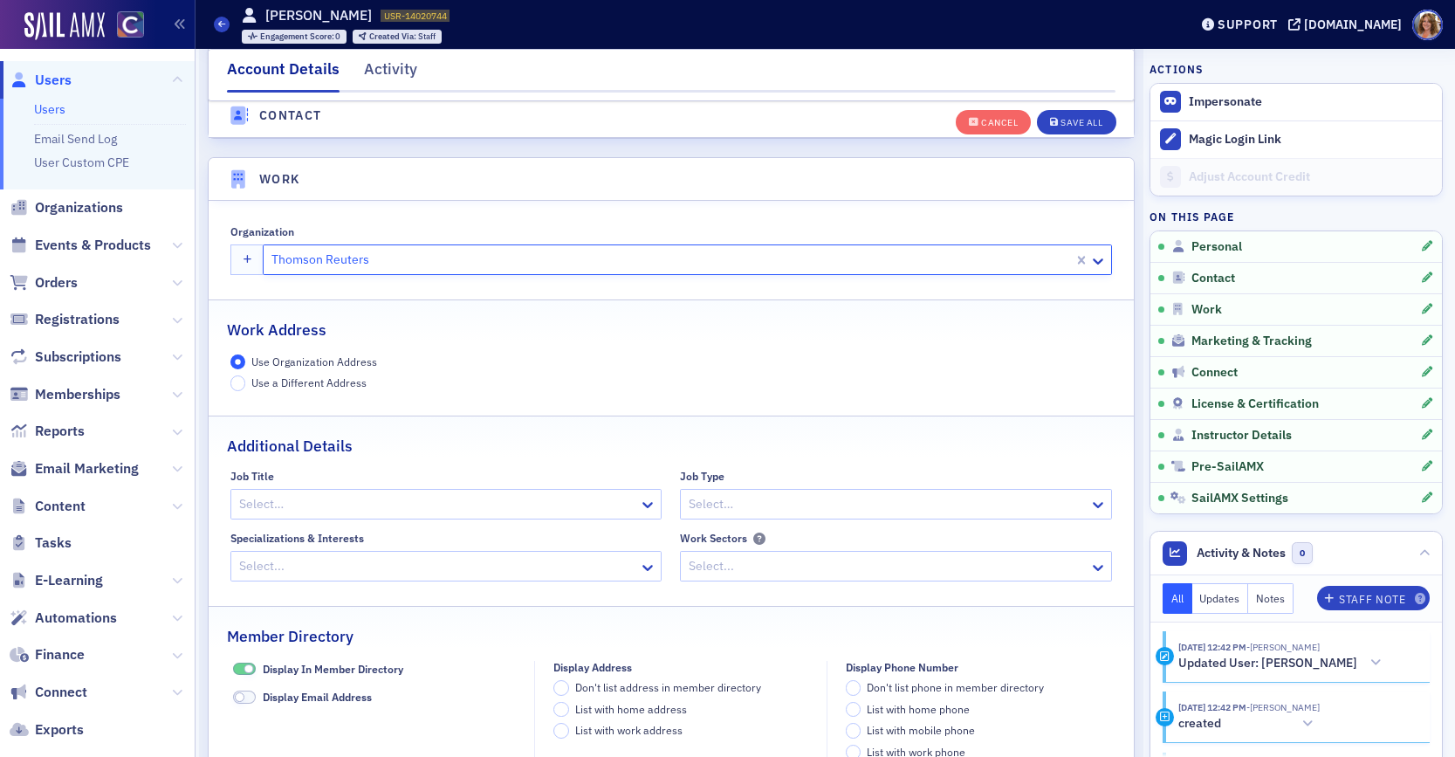
scroll to position [1324, 0]
click at [1095, 125] on div "Save All" at bounding box center [1081, 123] width 42 height 10
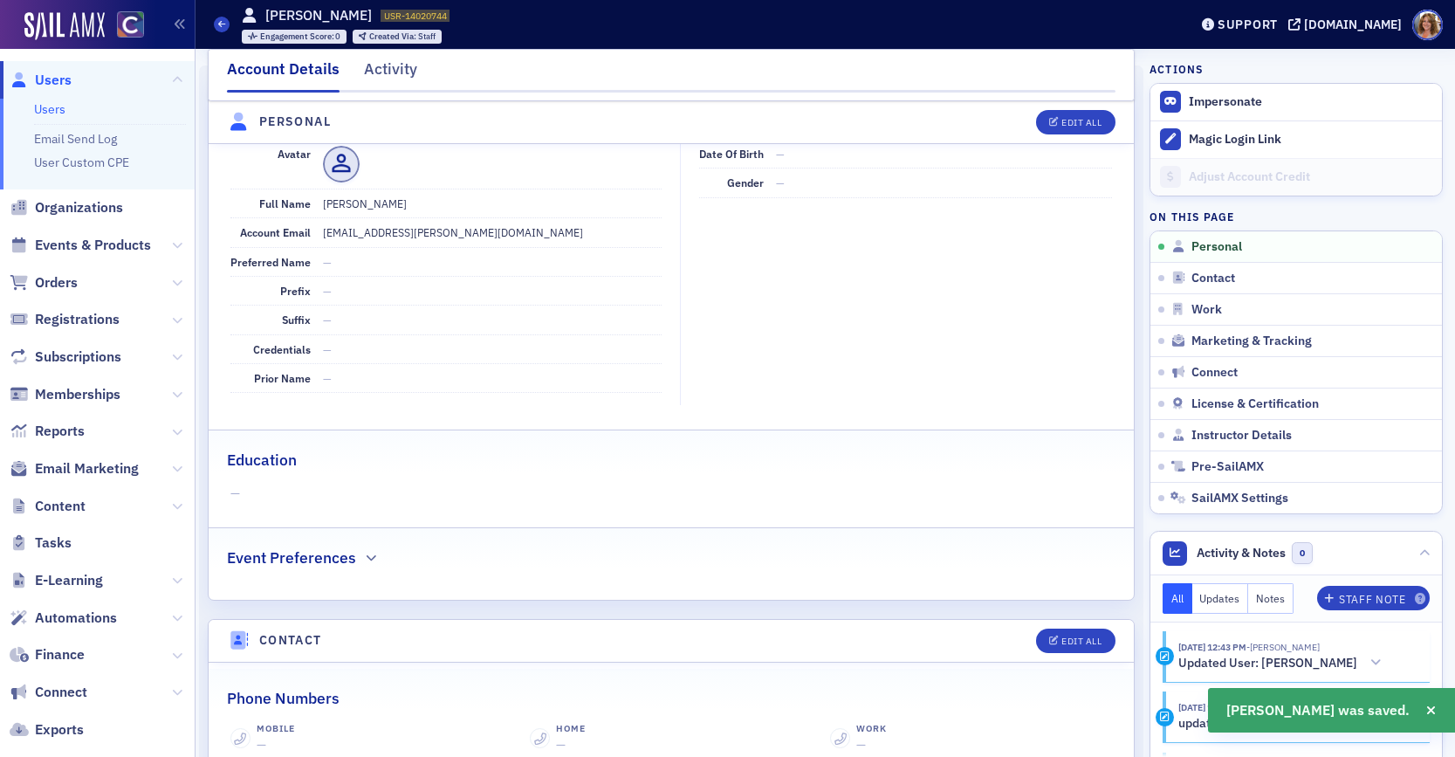
scroll to position [0, 0]
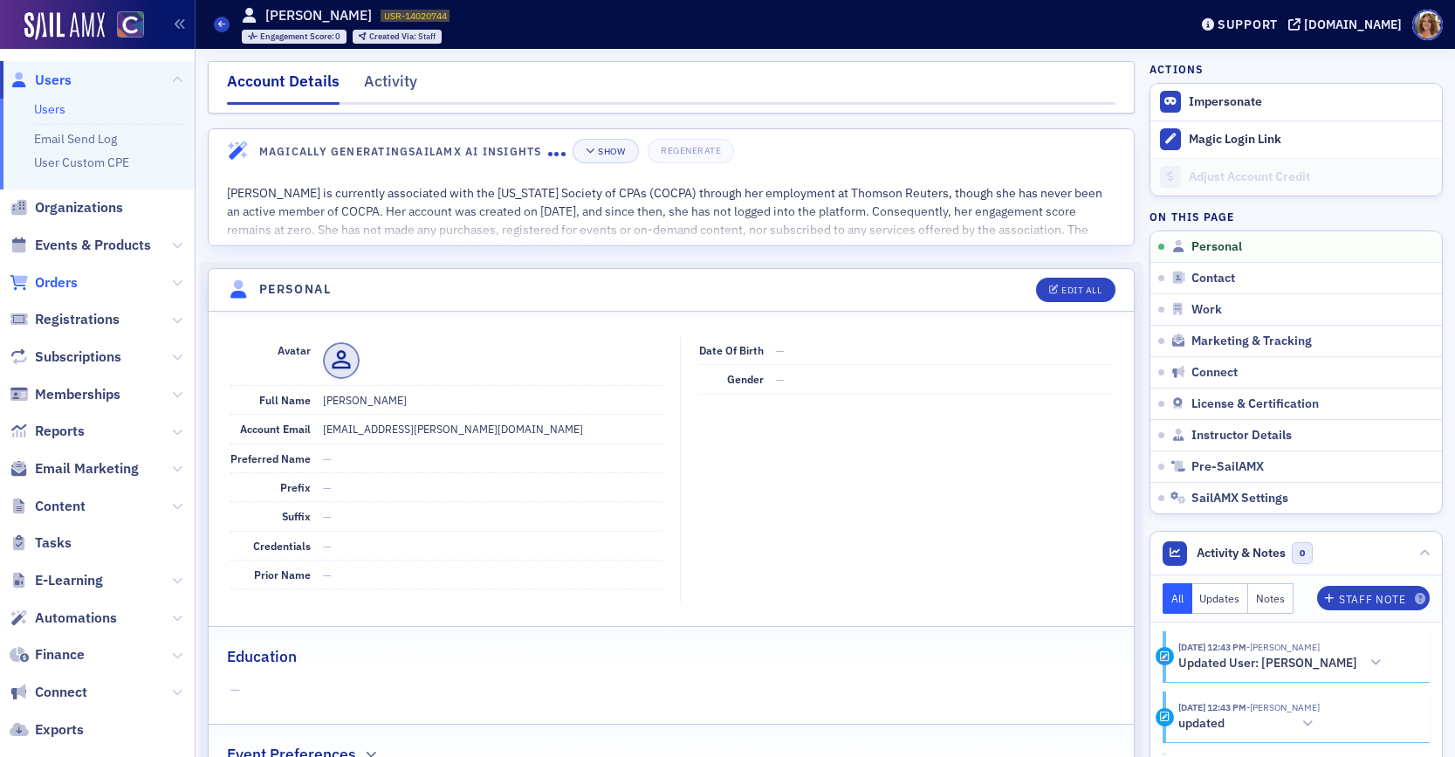
click at [59, 279] on span "Orders" at bounding box center [56, 282] width 43 height 19
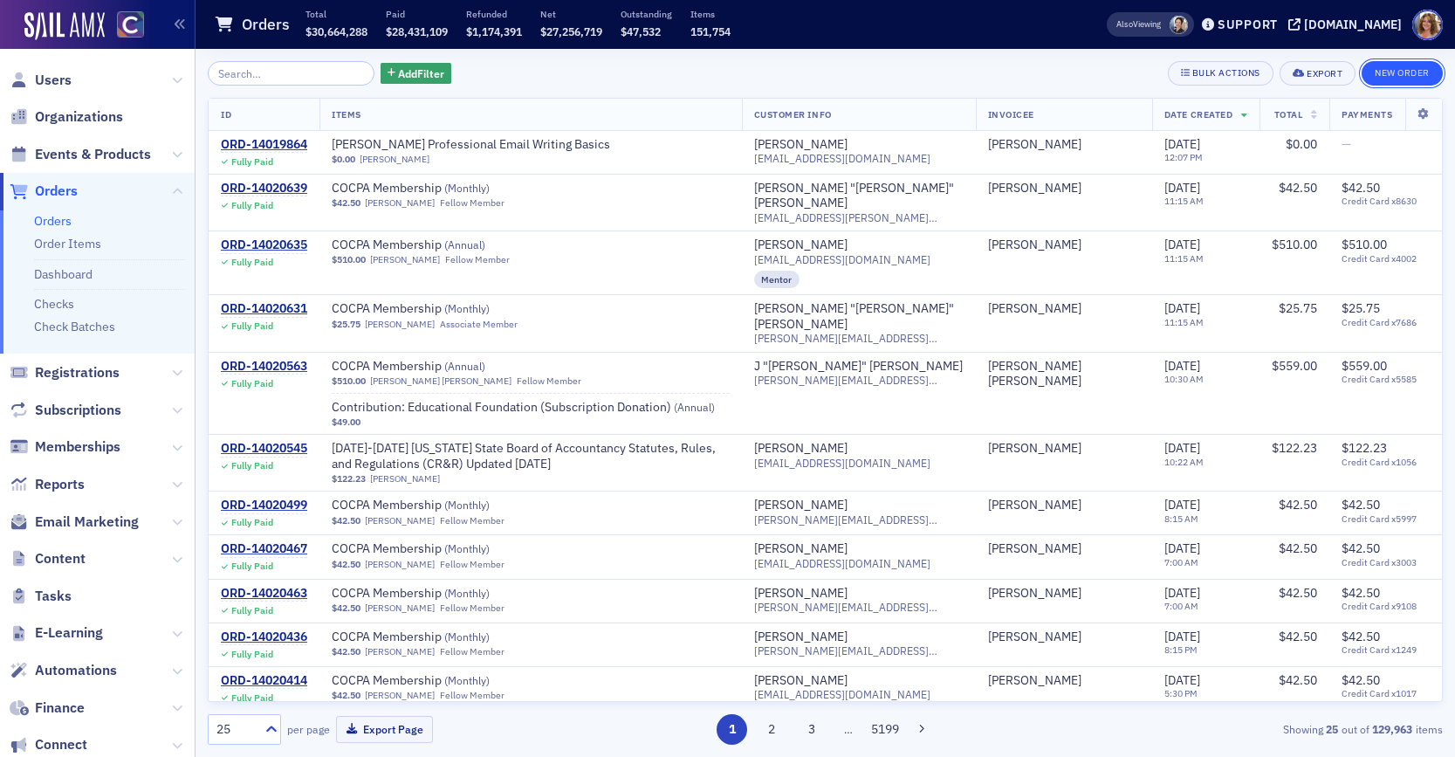
click at [1414, 76] on button "New Order" at bounding box center [1401, 73] width 81 height 24
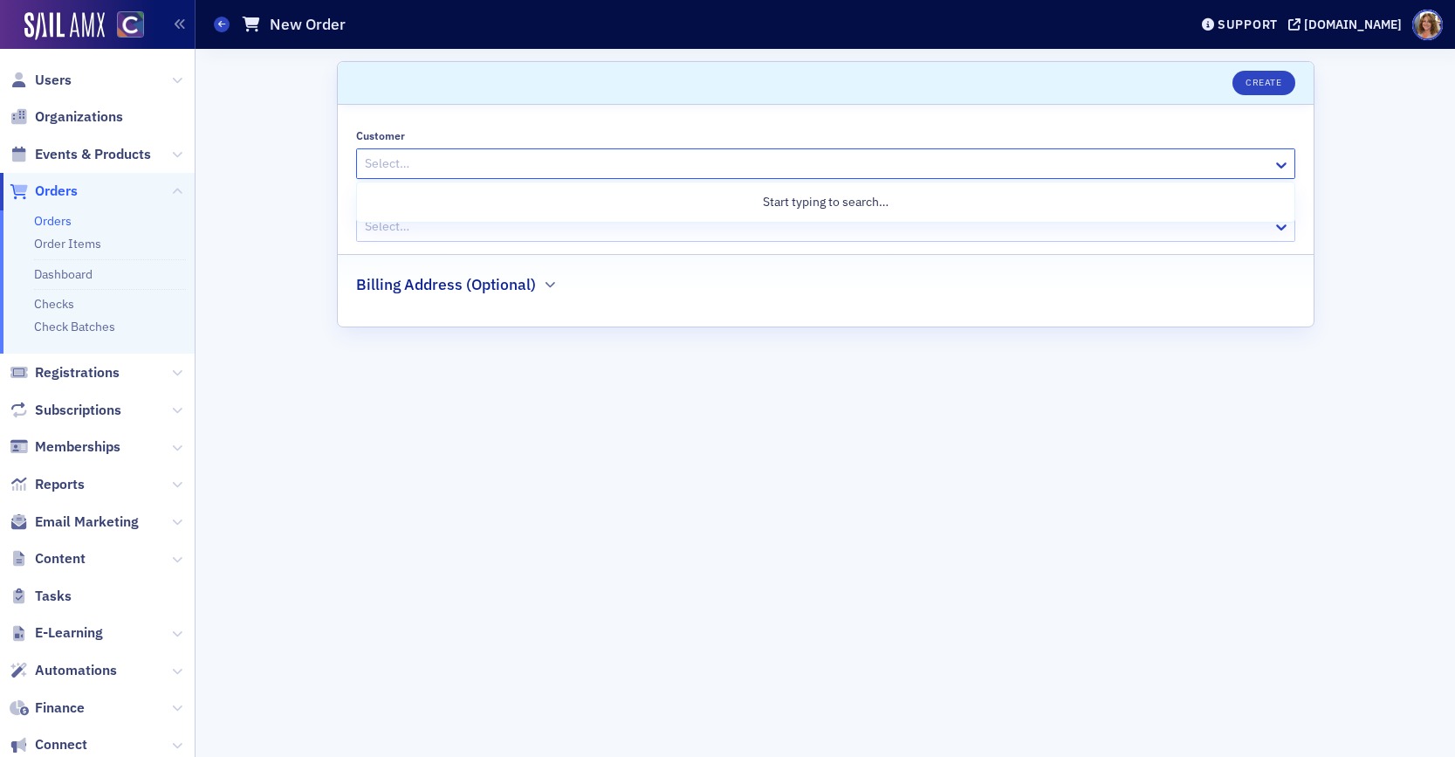
click at [939, 168] on div at bounding box center [817, 164] width 908 height 22
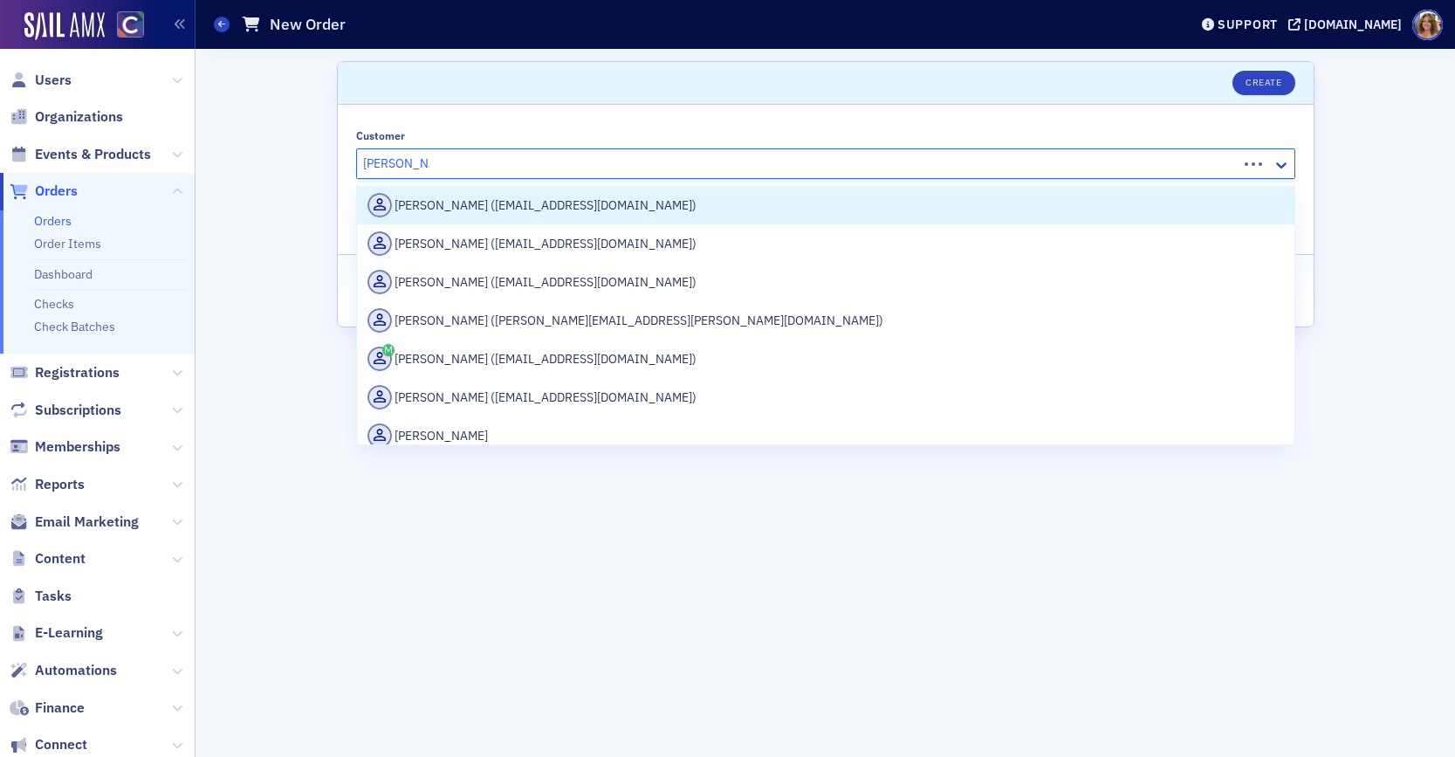
type input "brandy diana"
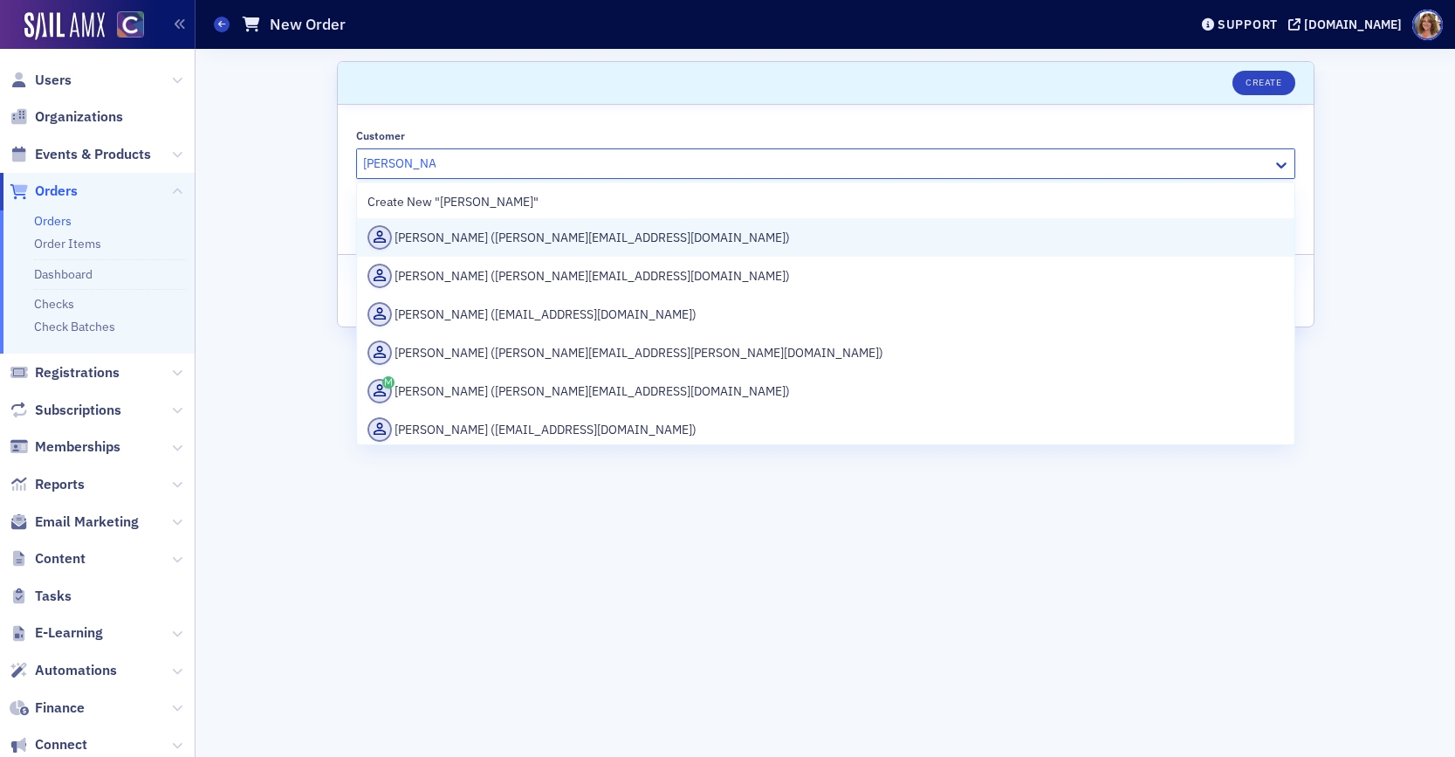
click at [691, 234] on div "Brandy Diana Kay (brandydiana.kay@thomsonreuters.com)" at bounding box center [825, 237] width 916 height 24
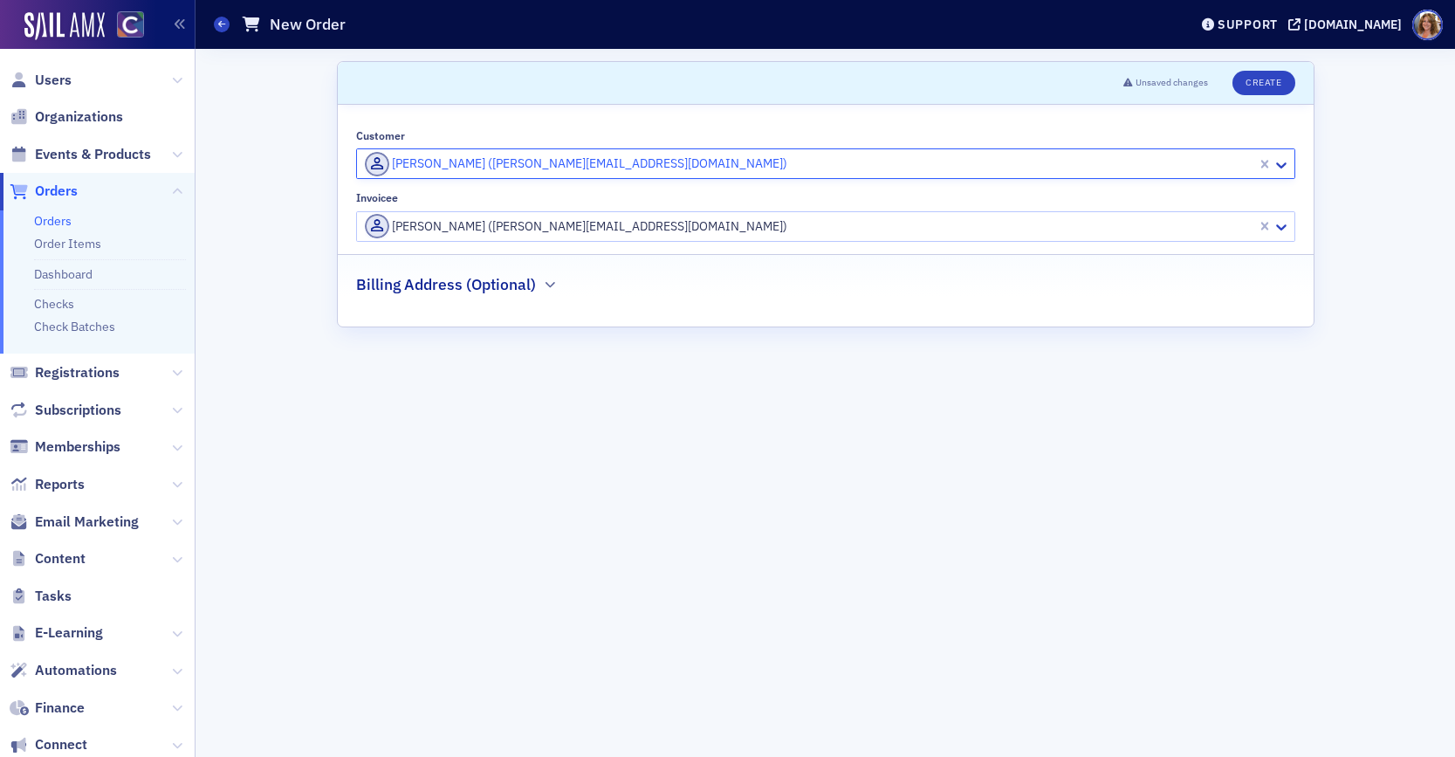
click at [803, 230] on div at bounding box center [809, 227] width 892 height 22
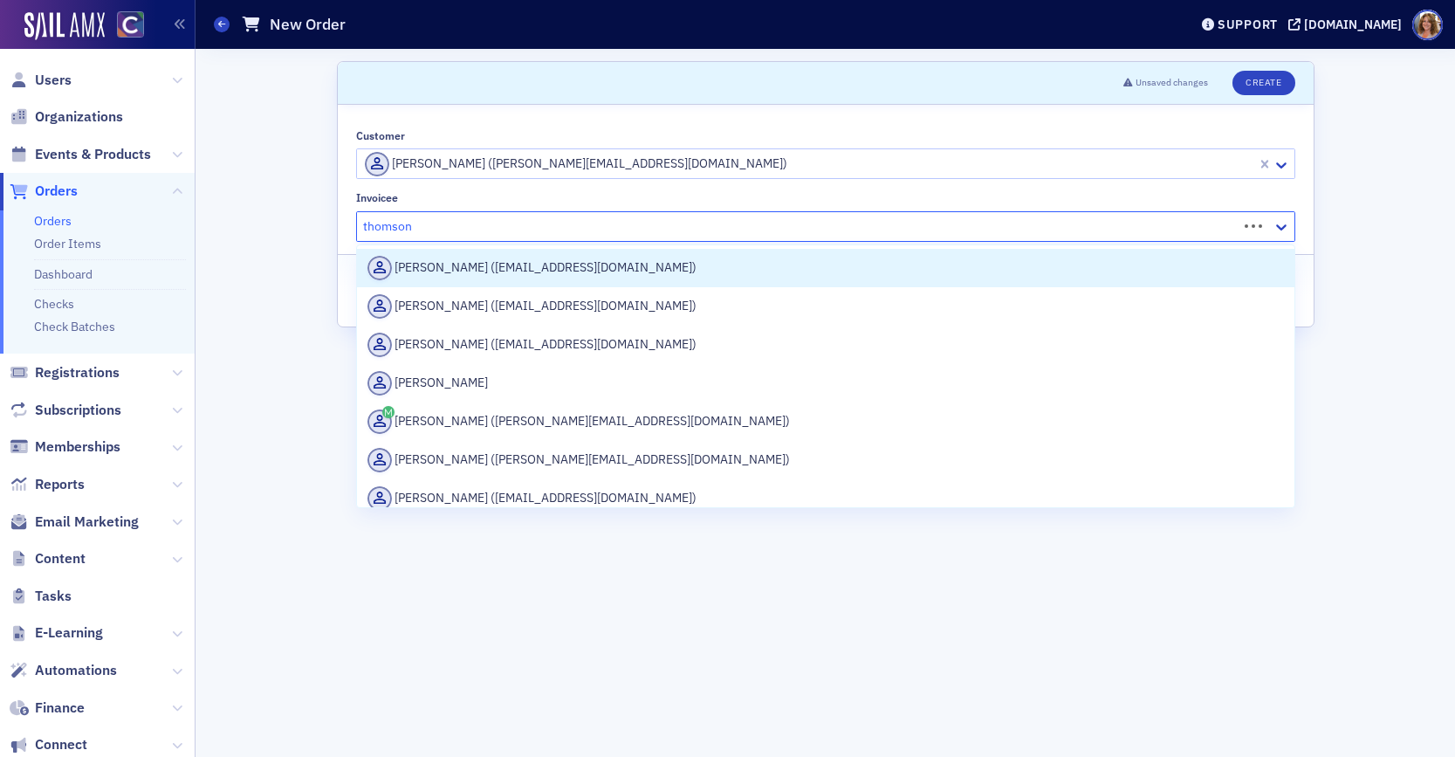
type input "thomson r"
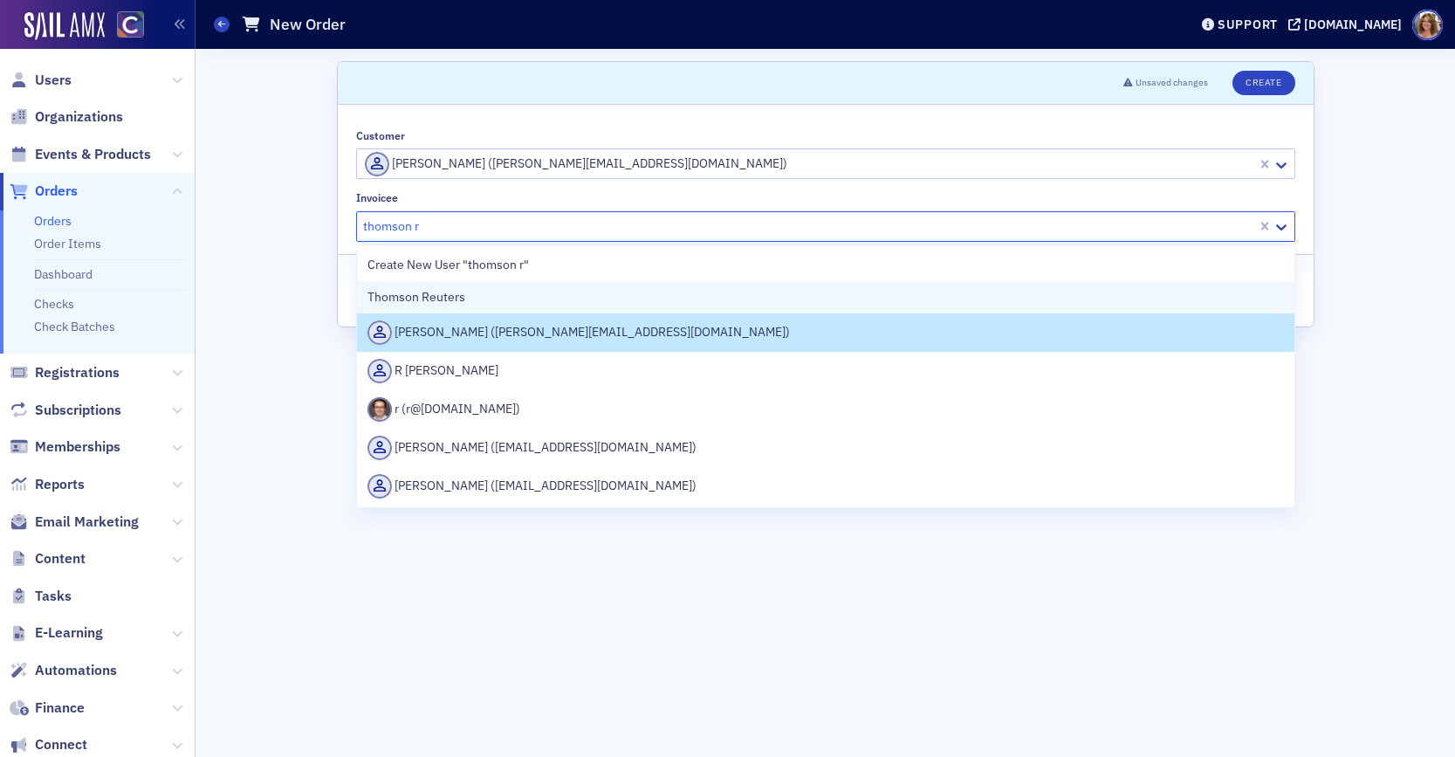
click at [526, 296] on div "Thomson Reuters" at bounding box center [825, 297] width 916 height 18
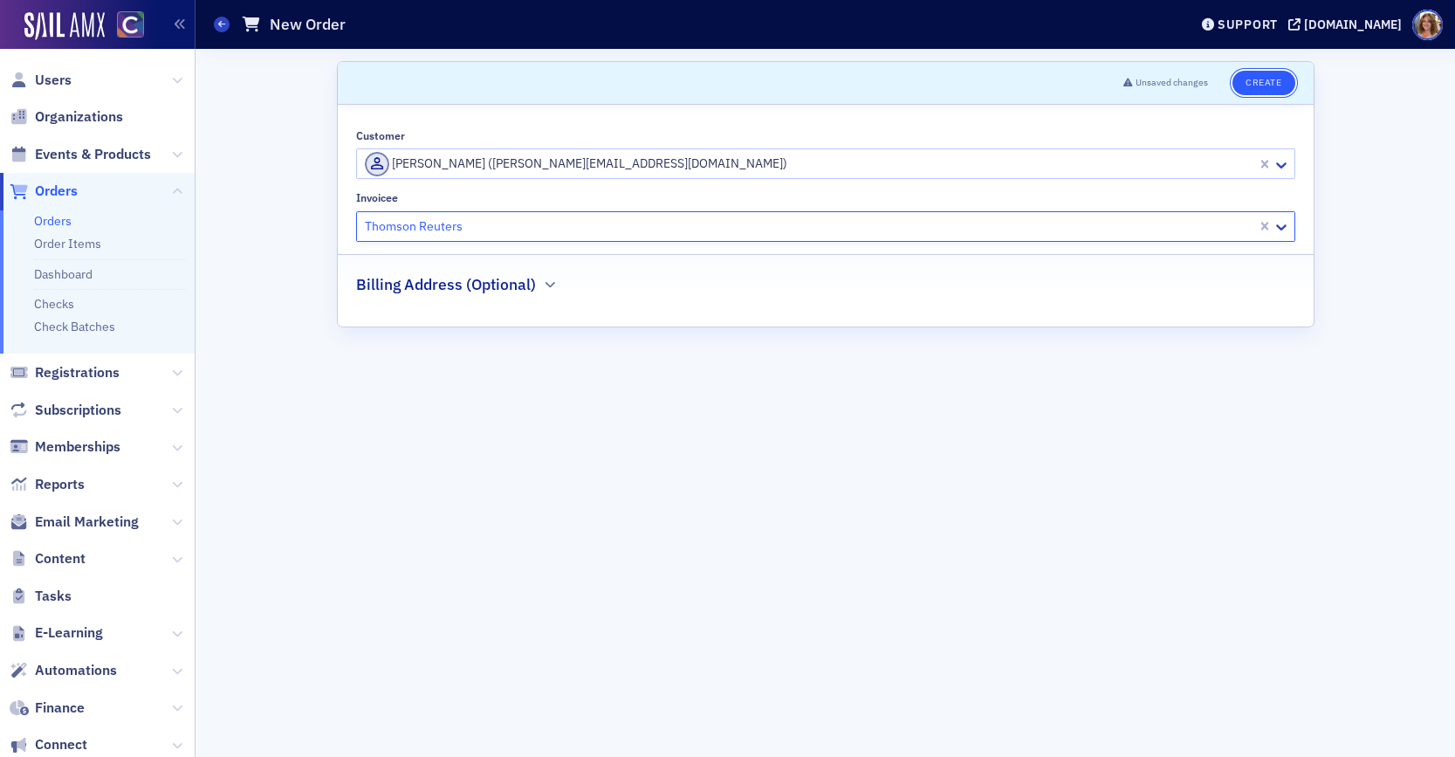
click at [1274, 86] on button "Create" at bounding box center [1263, 83] width 62 height 24
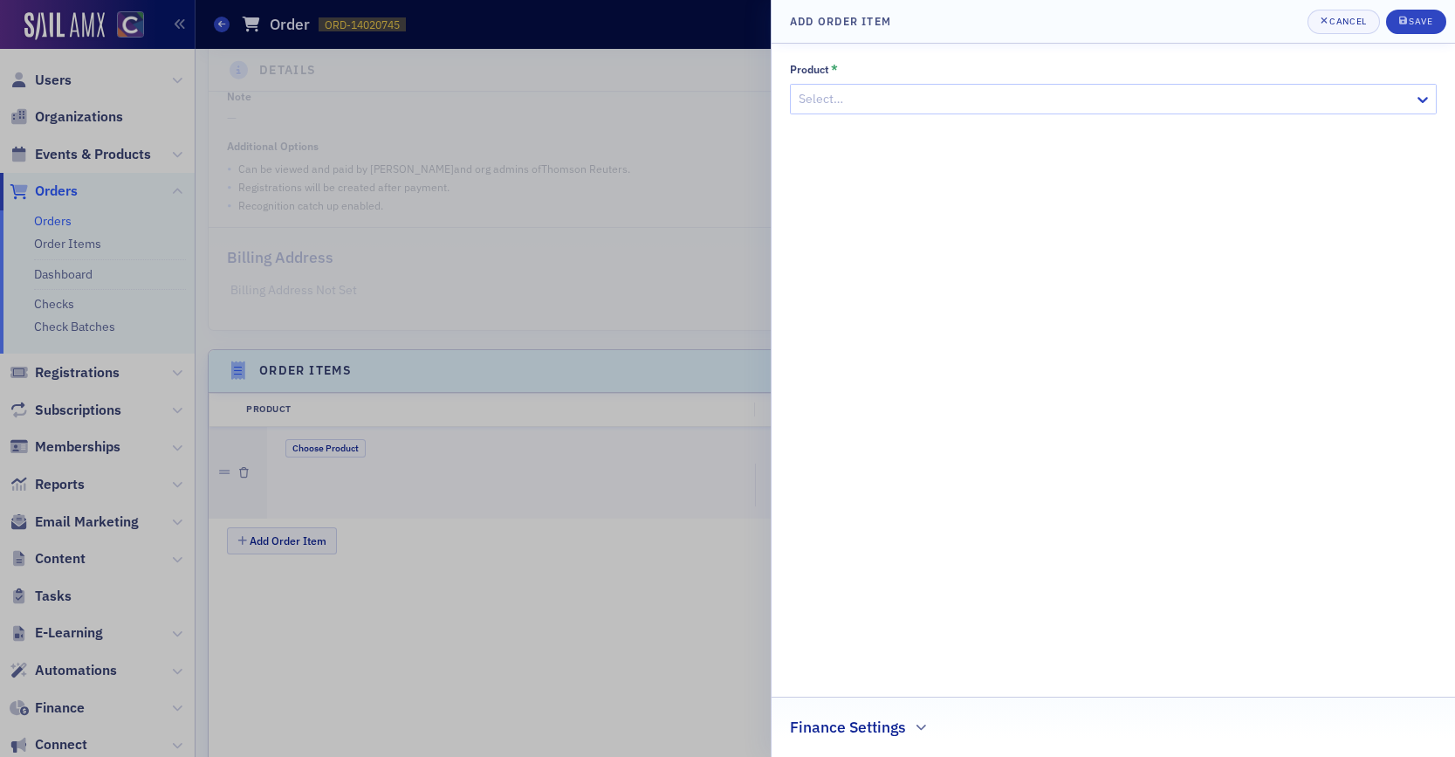
scroll to position [444, 0]
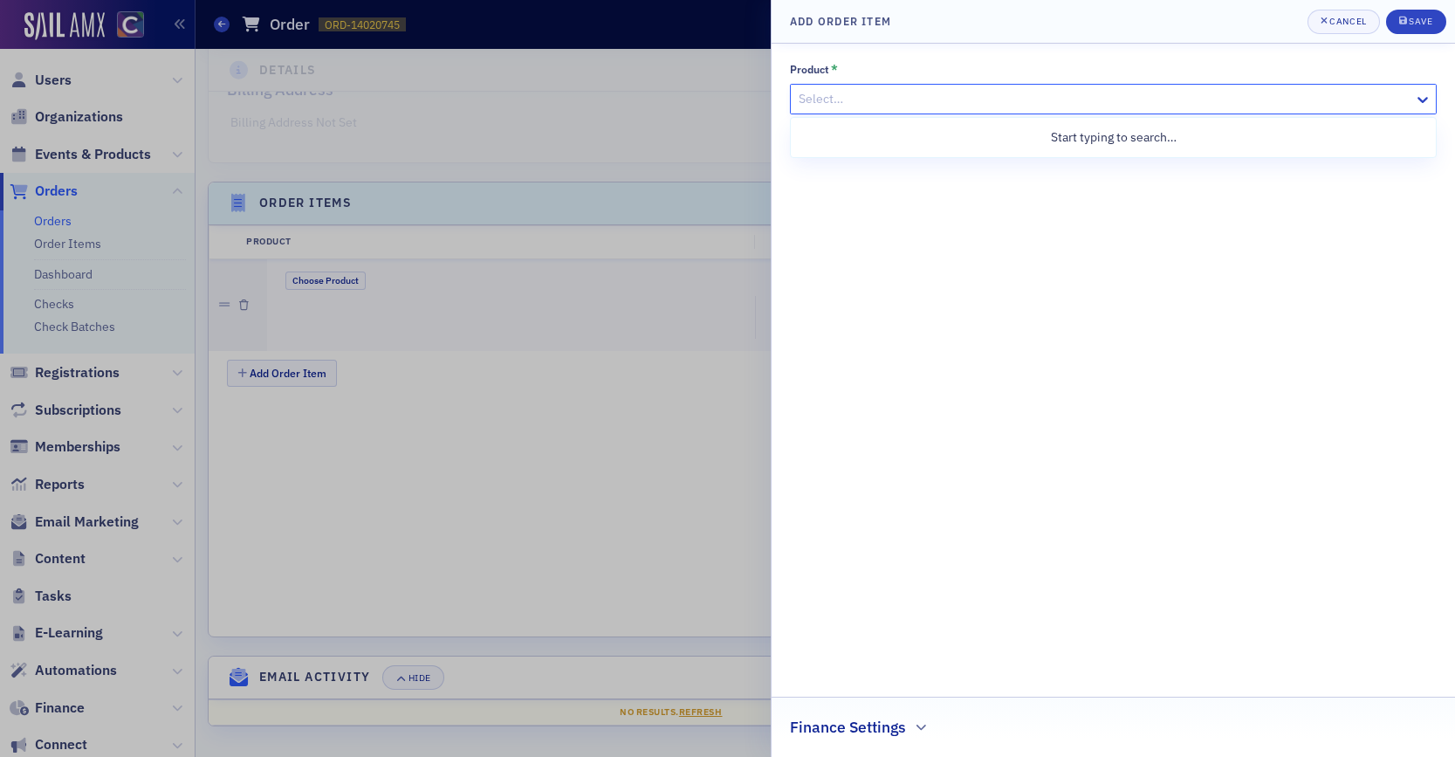
click at [1275, 98] on div at bounding box center [1104, 99] width 615 height 22
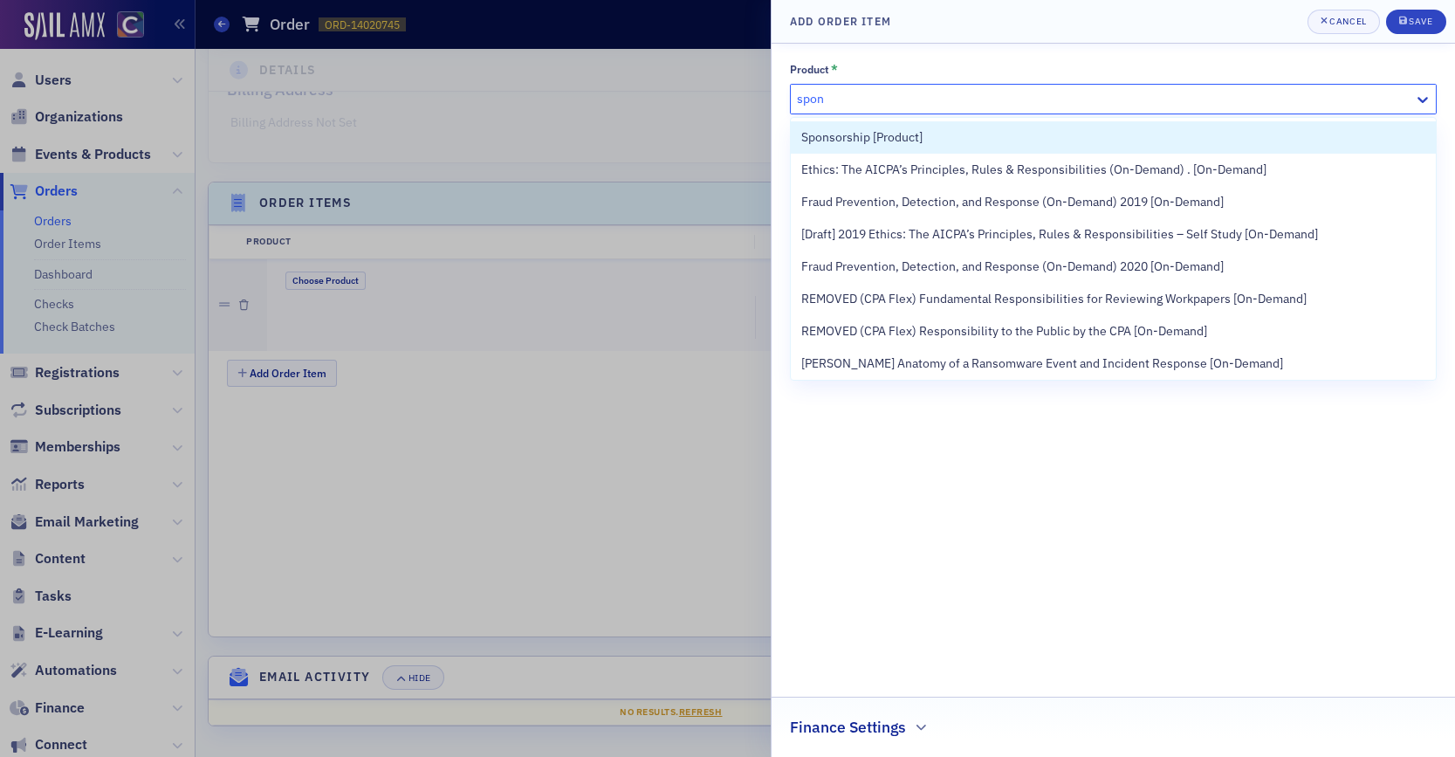
type input "spons"
click at [1059, 140] on div "Sponsorship [Product]" at bounding box center [1113, 137] width 624 height 18
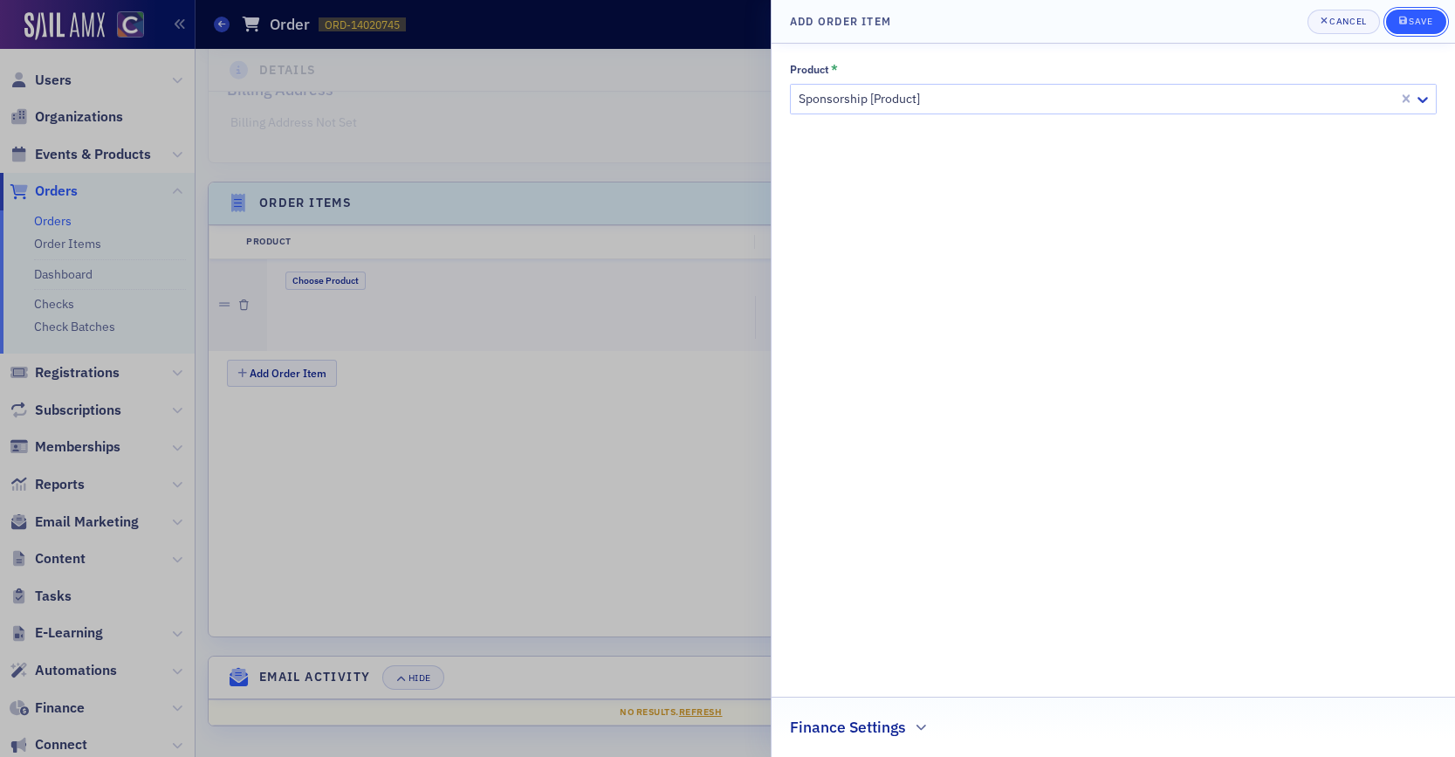
click at [1426, 18] on div "Save" at bounding box center [1420, 22] width 24 height 10
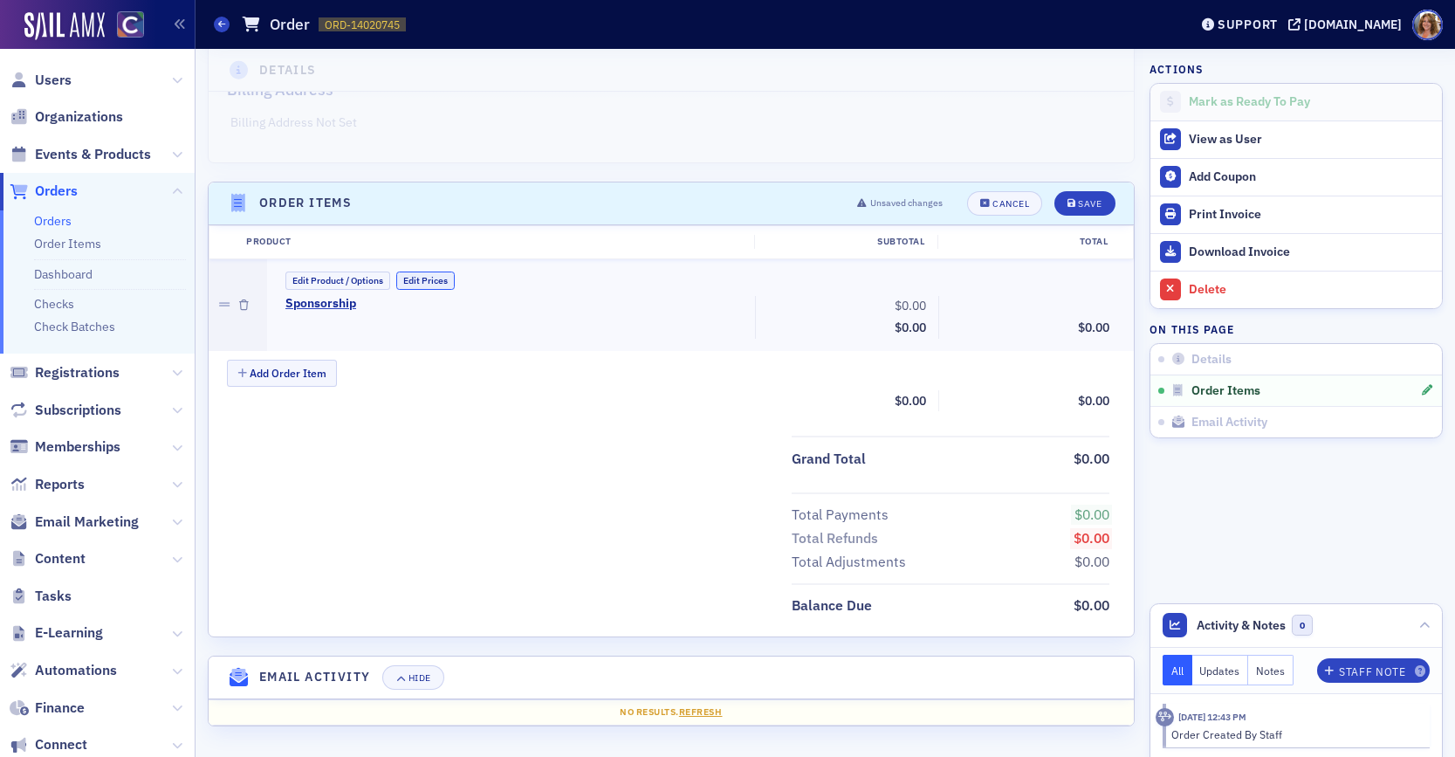
click at [430, 277] on button "Edit Prices" at bounding box center [425, 280] width 58 height 18
drag, startPoint x: 900, startPoint y: 305, endPoint x: 942, endPoint y: 304, distance: 41.9
click at [942, 304] on div "Sponsorship (Custom Price) 0.00 Subtotal $0.00 Discounts - 0.00 $0.00" at bounding box center [697, 319] width 848 height 46
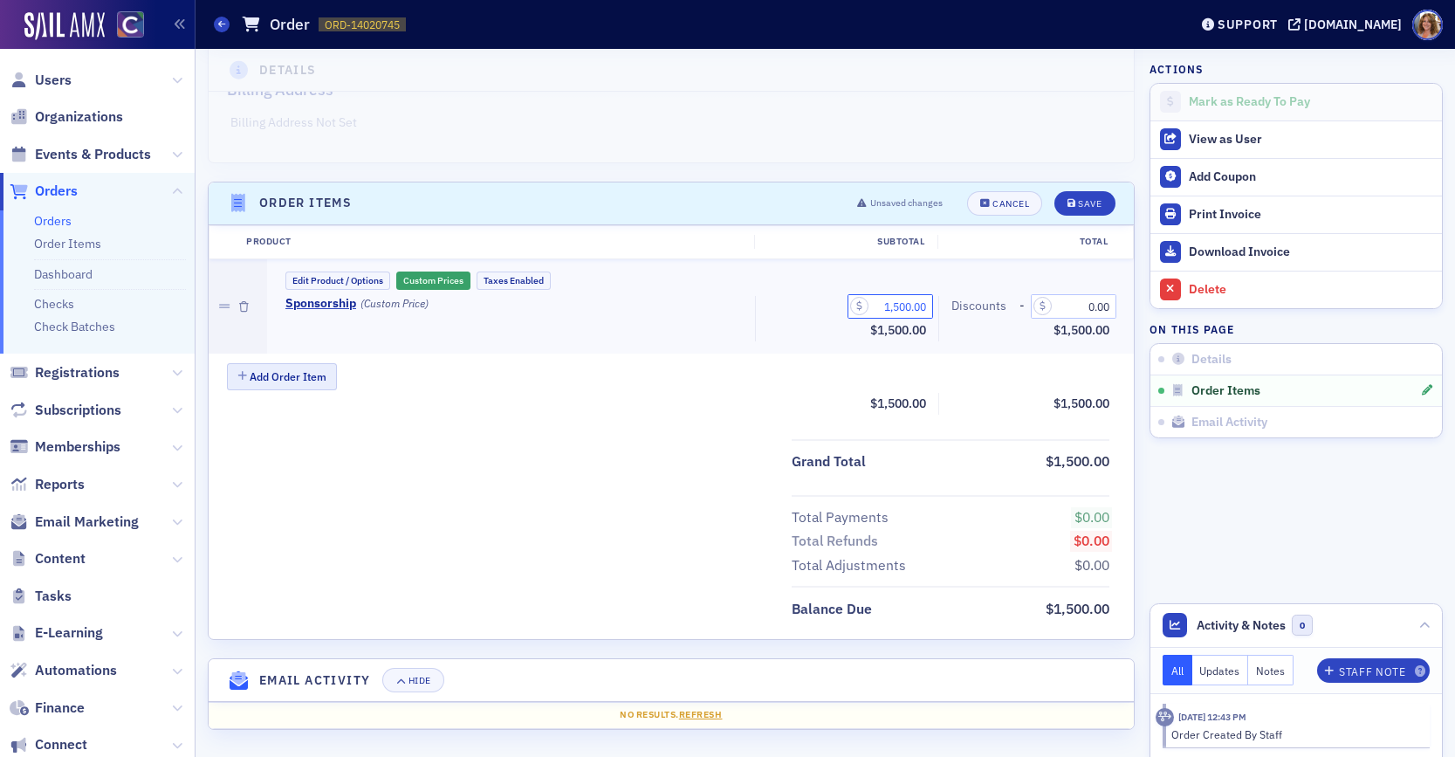
type input "1,500.00"
click at [313, 378] on button "Add Order Item" at bounding box center [282, 376] width 110 height 27
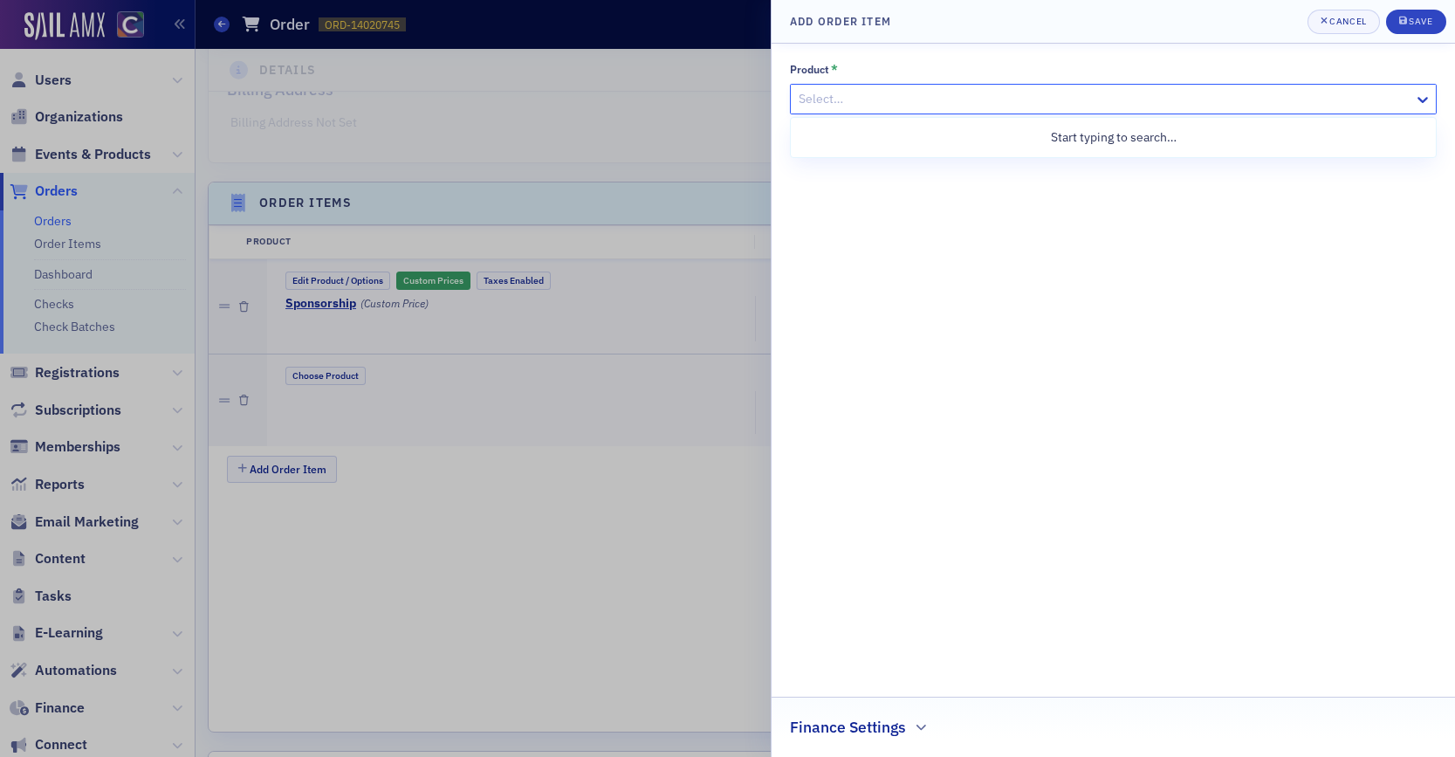
click at [1020, 101] on div at bounding box center [1104, 99] width 615 height 22
type input "member appreciation day"
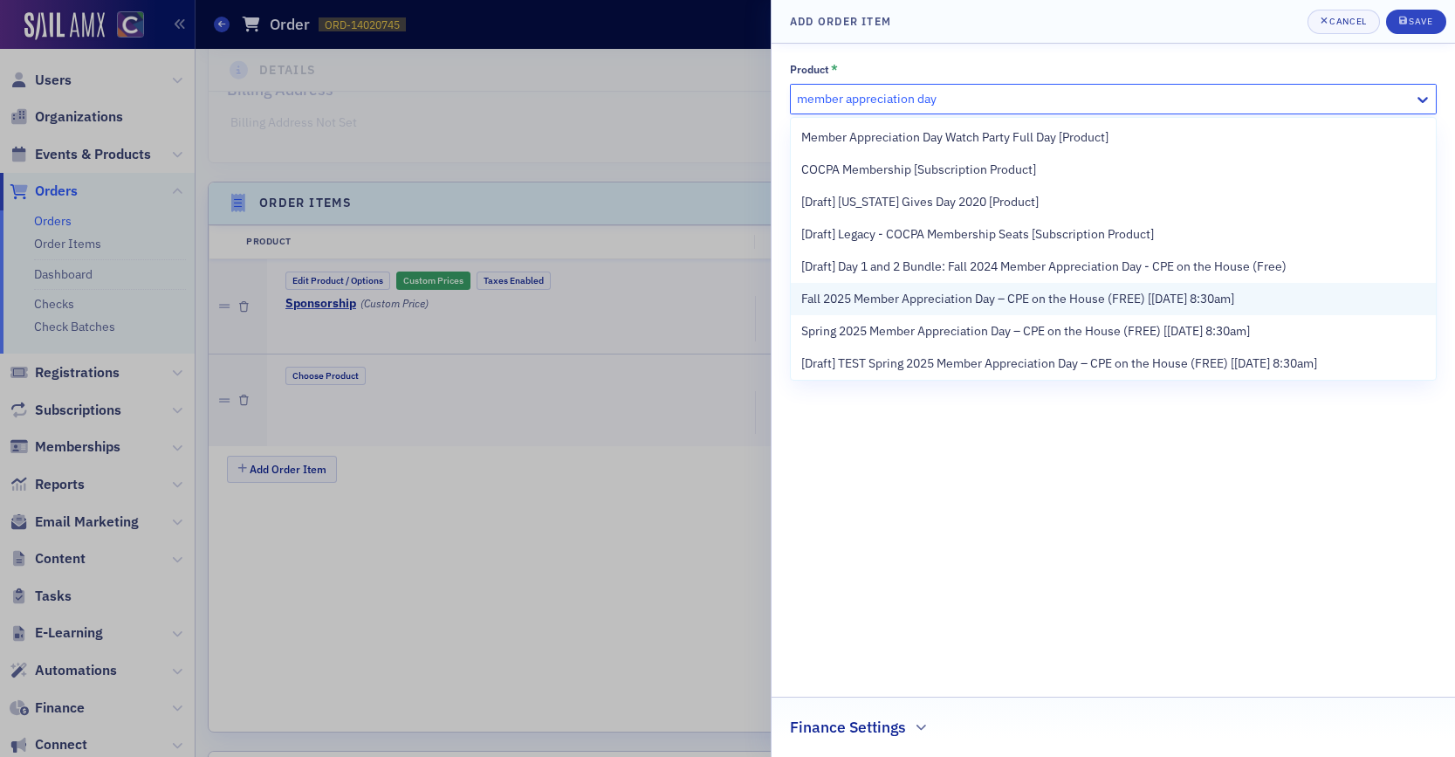
click at [966, 298] on span "Fall 2025 Member Appreciation Day – CPE on the House (FREE) [12/17/2025 8:30am]" at bounding box center [1017, 299] width 433 height 18
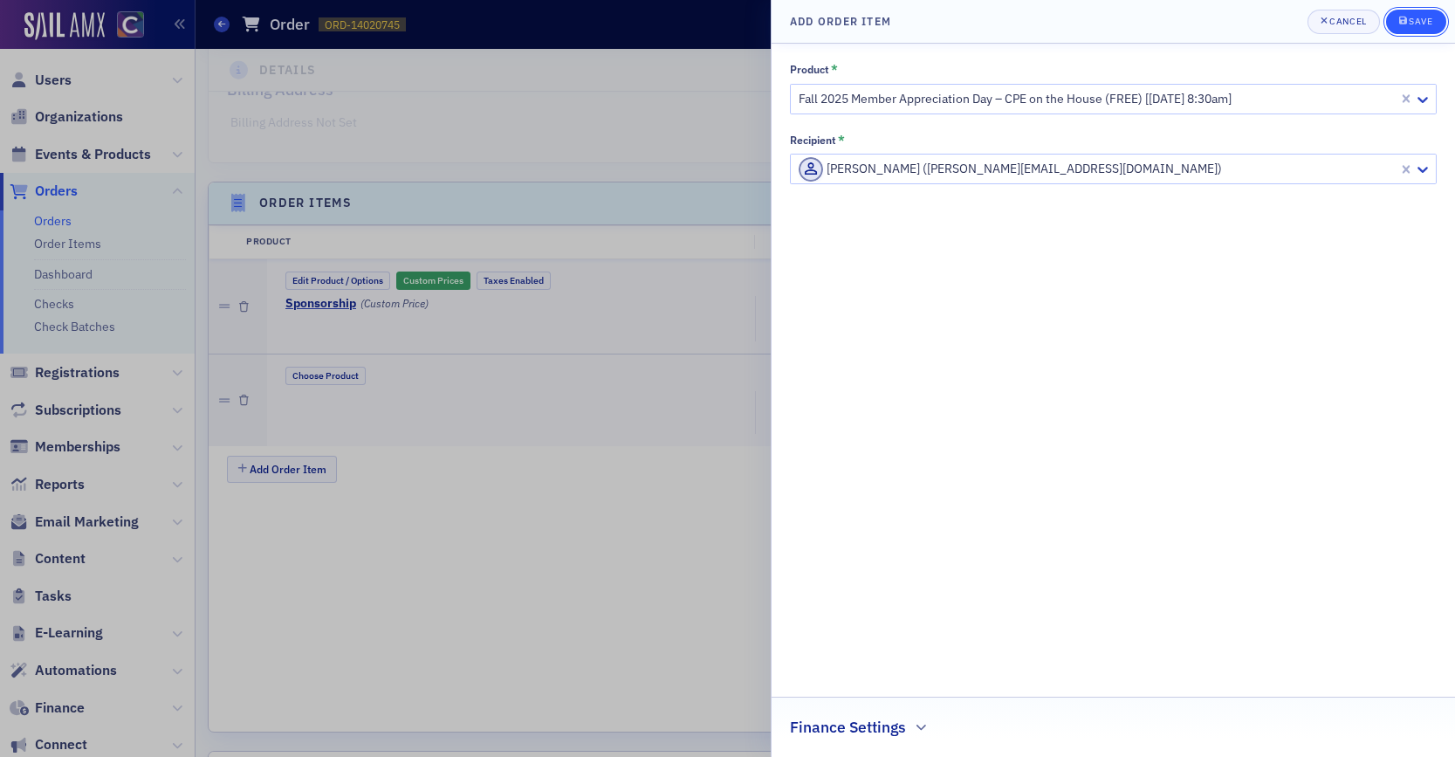
click at [1423, 24] on div "Save" at bounding box center [1420, 22] width 24 height 10
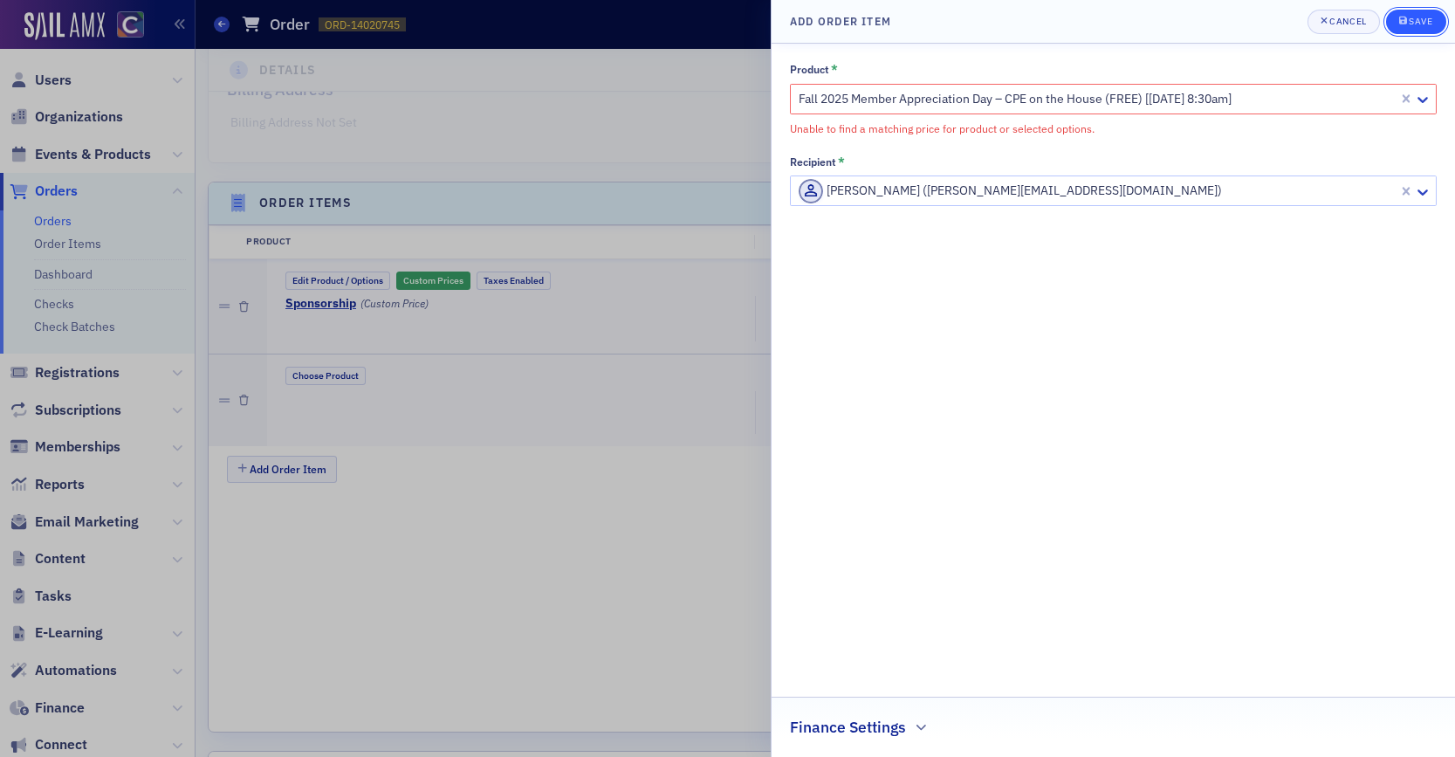
click at [1423, 24] on div "Save" at bounding box center [1420, 22] width 24 height 10
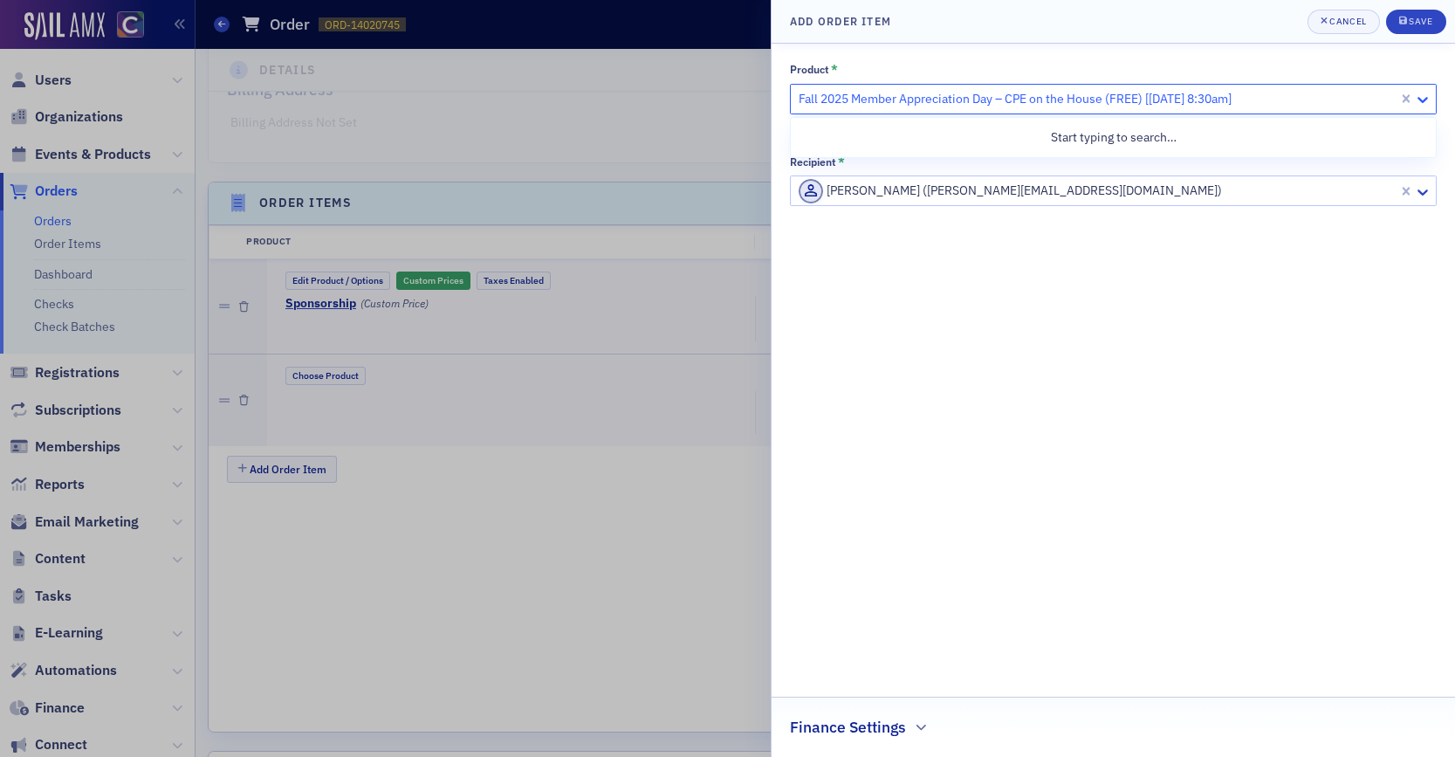
click at [1420, 99] on icon at bounding box center [1422, 100] width 10 height 6
click at [1321, 93] on div at bounding box center [1097, 99] width 600 height 22
click at [1421, 20] on div "Save" at bounding box center [1420, 22] width 24 height 10
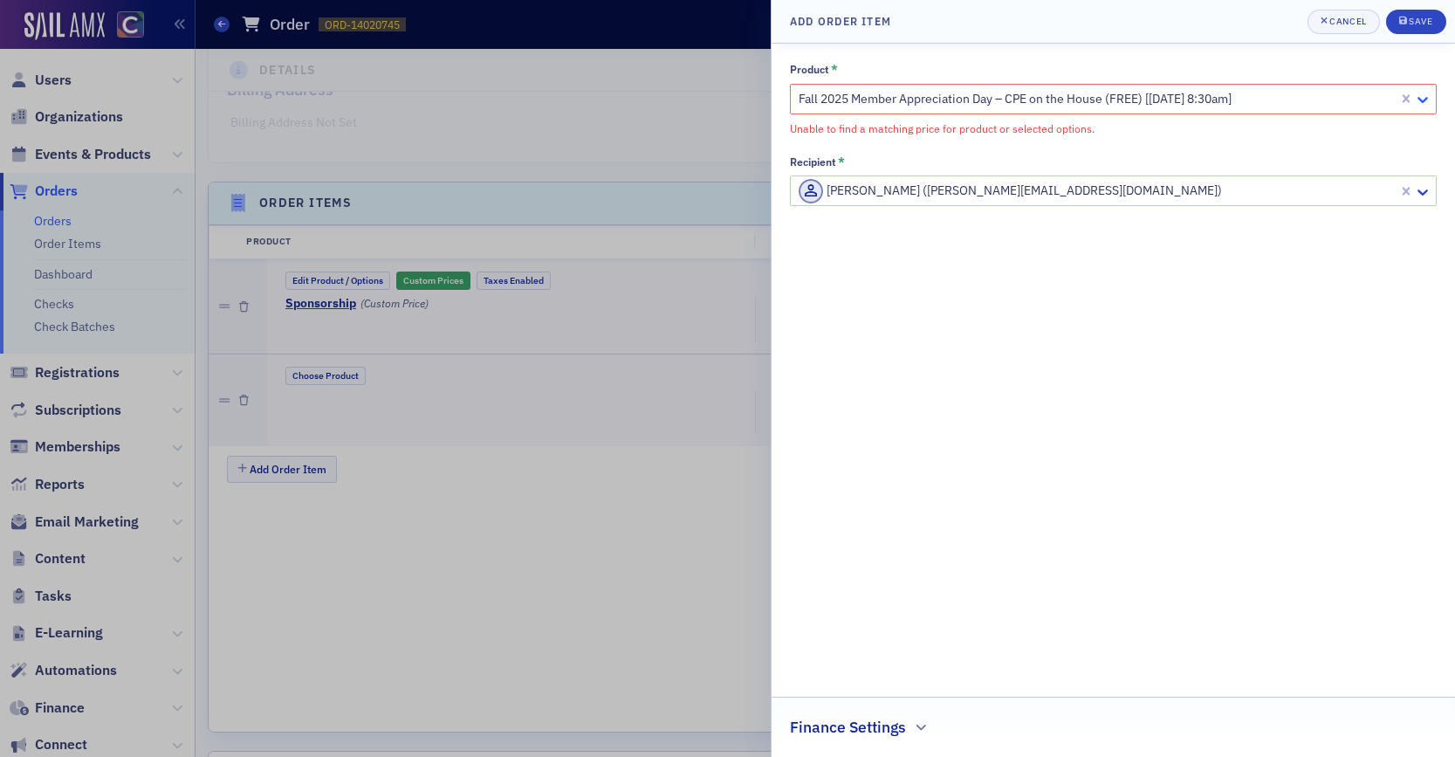
click at [1418, 98] on icon at bounding box center [1422, 100] width 10 height 6
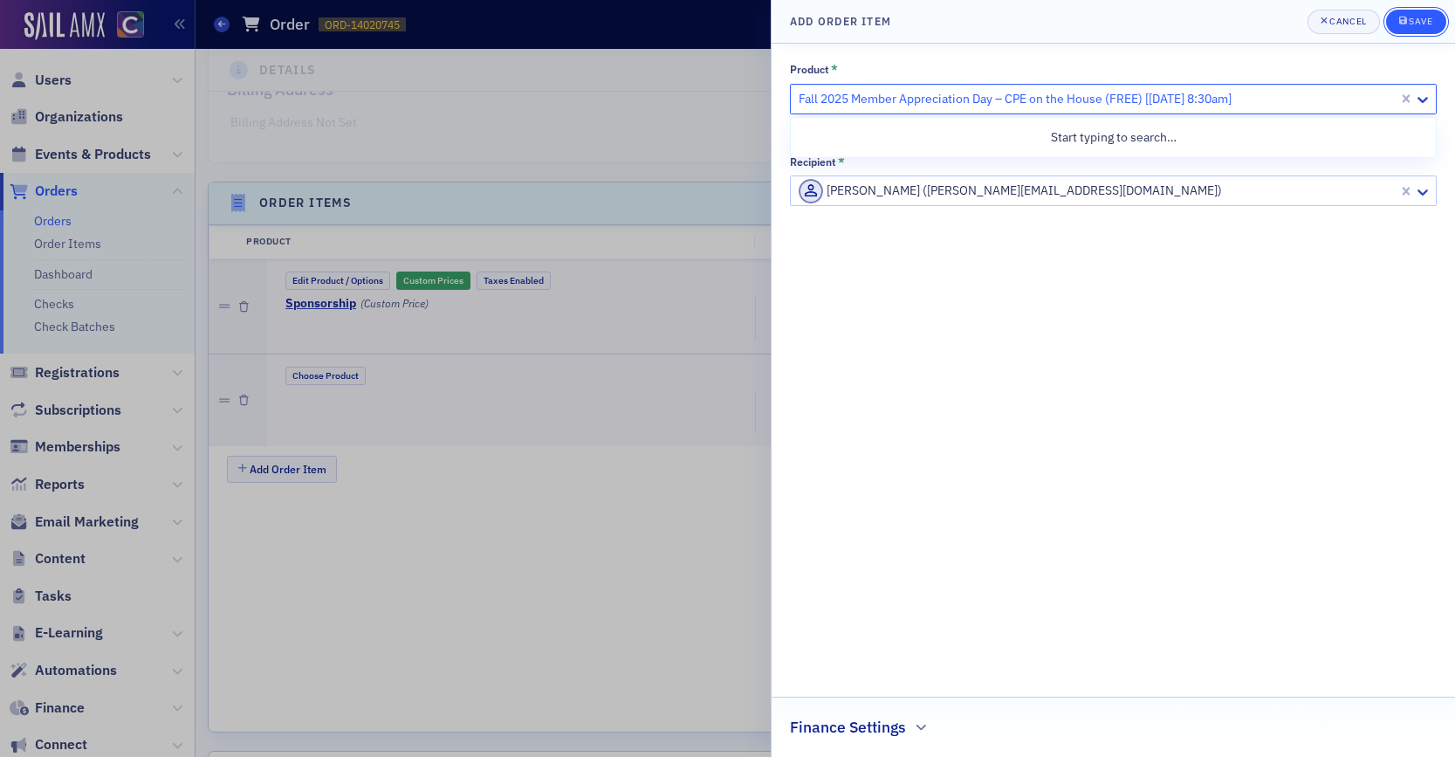
click at [1410, 24] on div "Save" at bounding box center [1420, 22] width 24 height 10
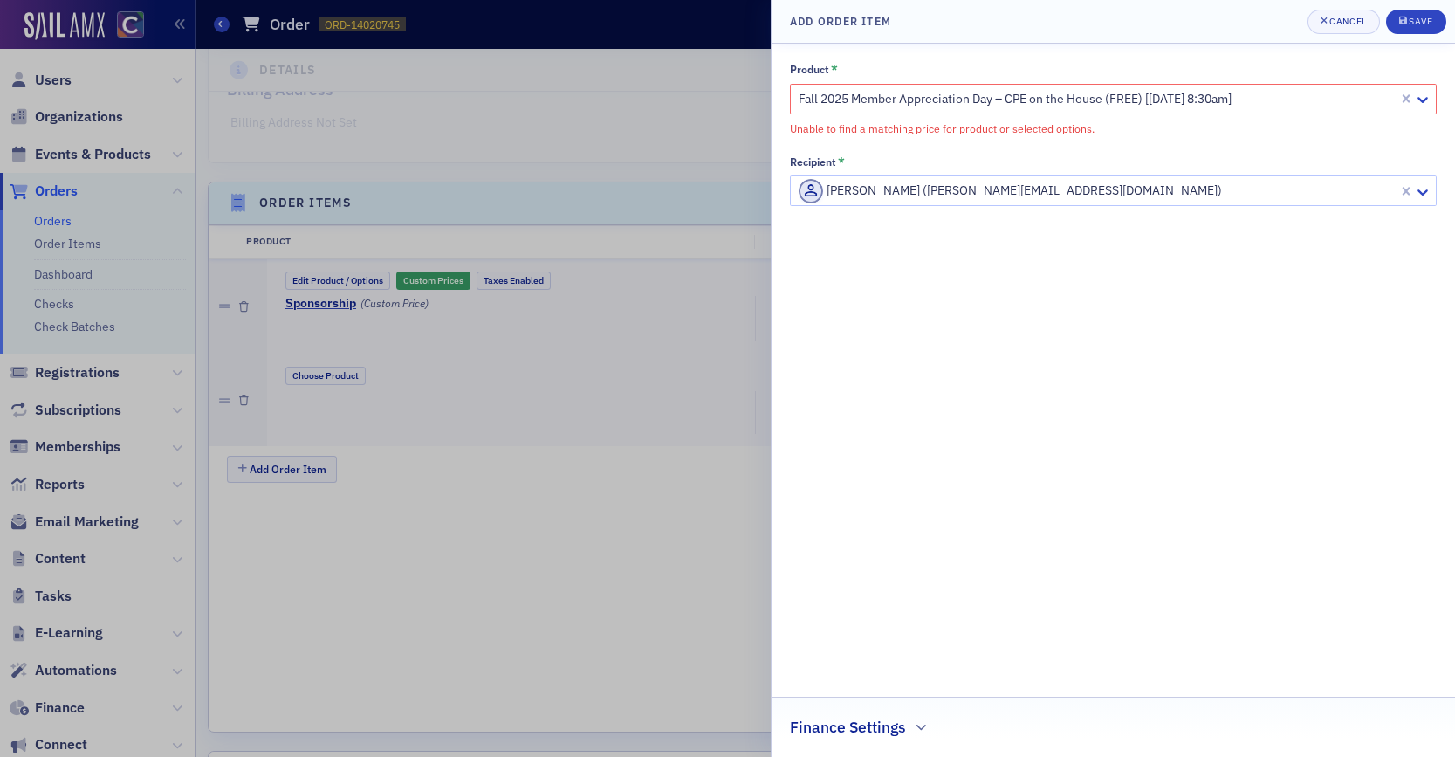
click at [611, 238] on div at bounding box center [727, 378] width 1455 height 757
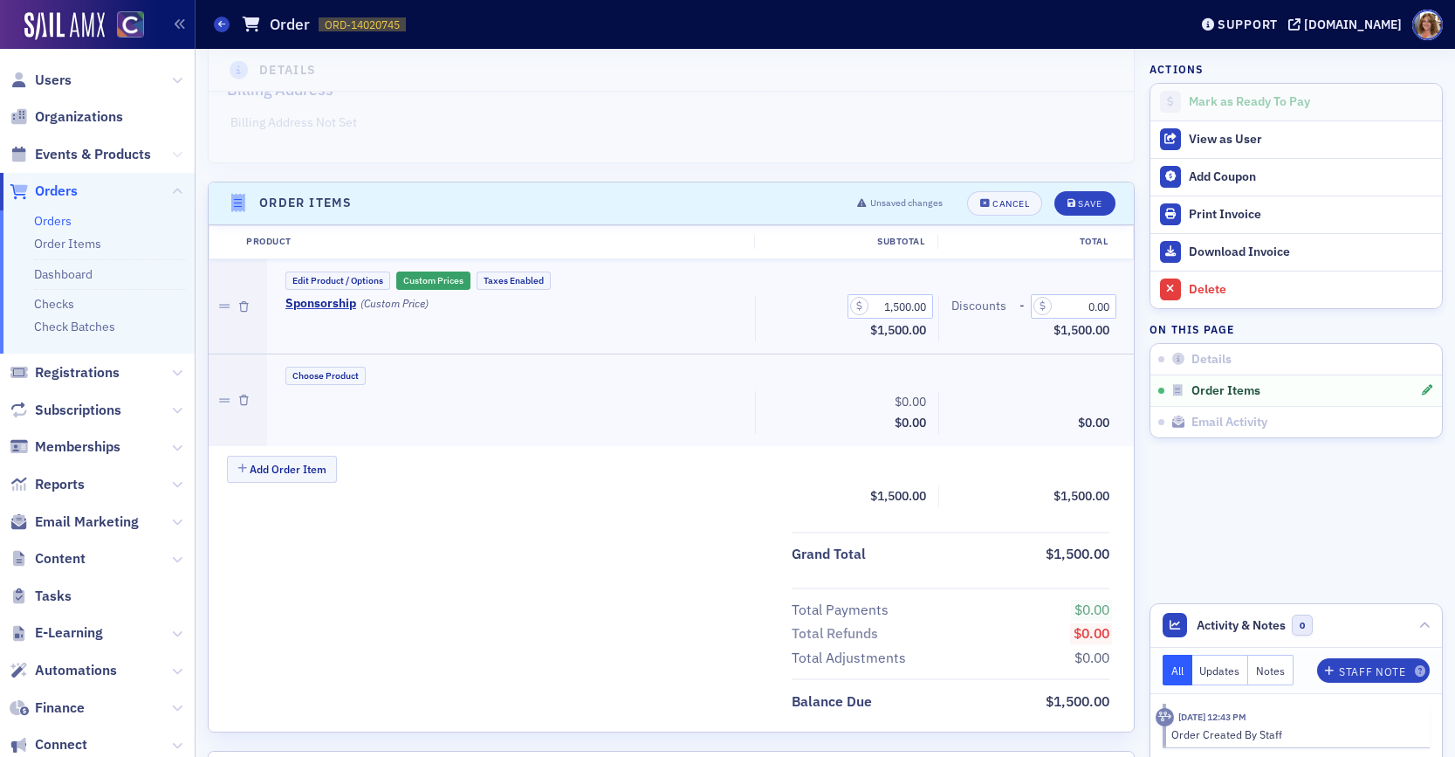
click at [180, 154] on icon at bounding box center [177, 154] width 10 height 10
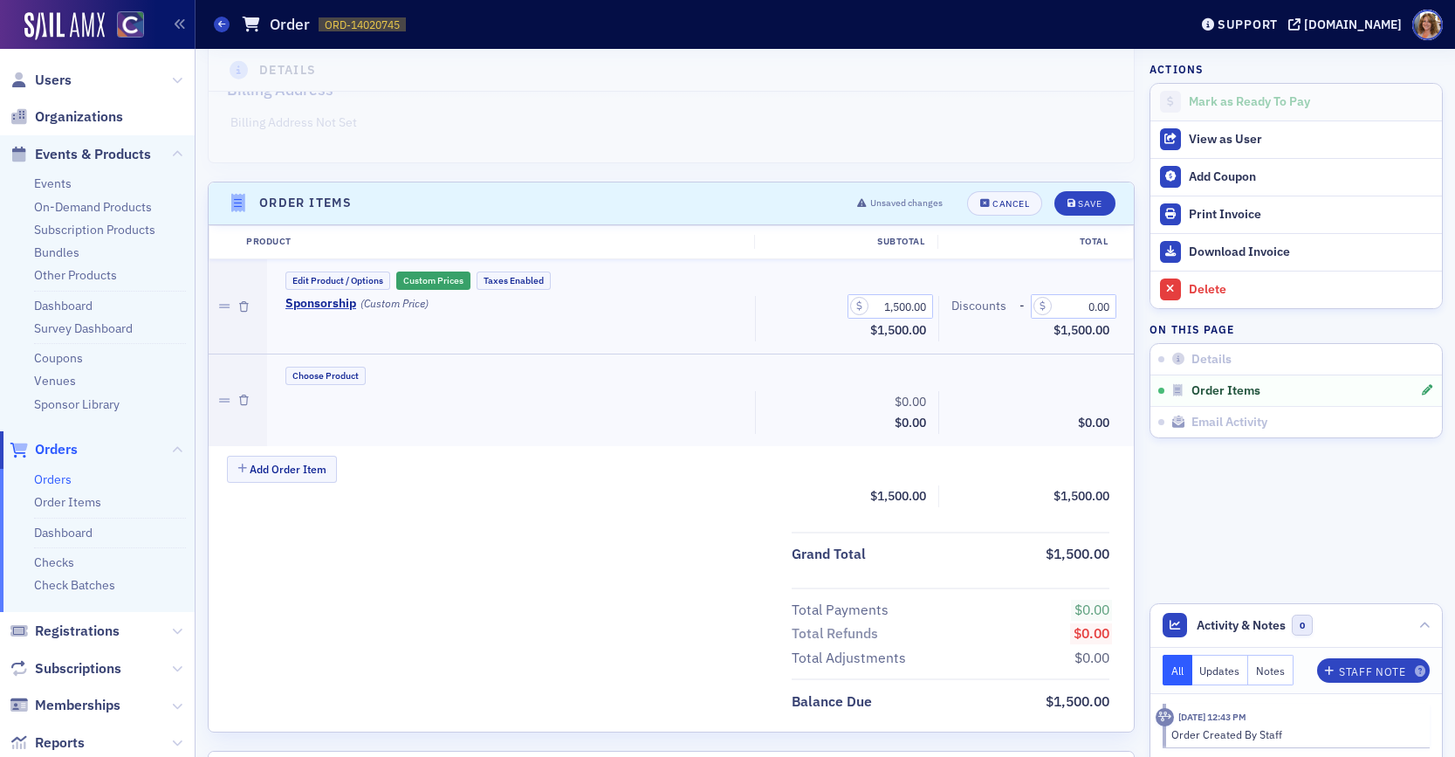
click at [622, 428] on div at bounding box center [514, 412] width 482 height 43
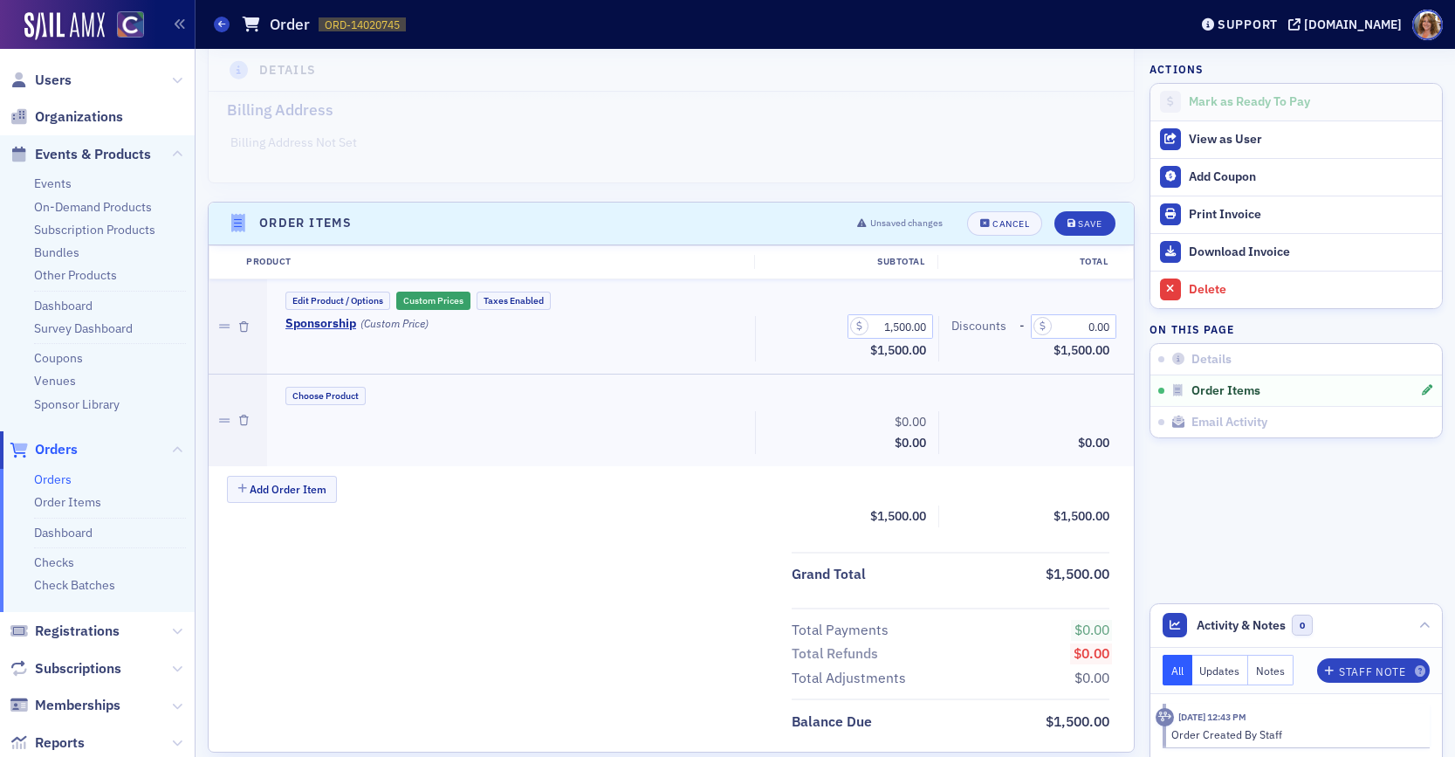
scroll to position [464, 0]
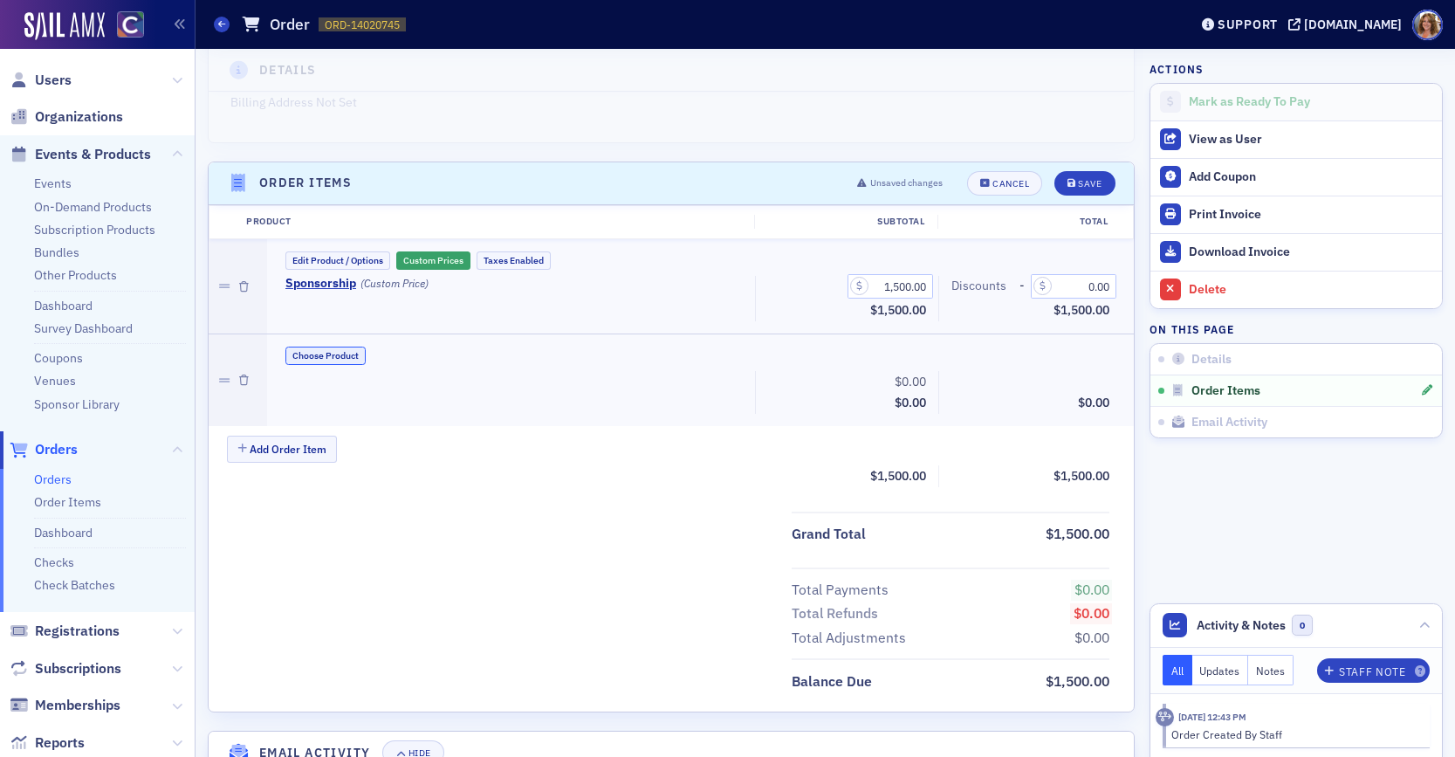
click at [346, 357] on button "Choose Product" at bounding box center [325, 355] width 80 height 18
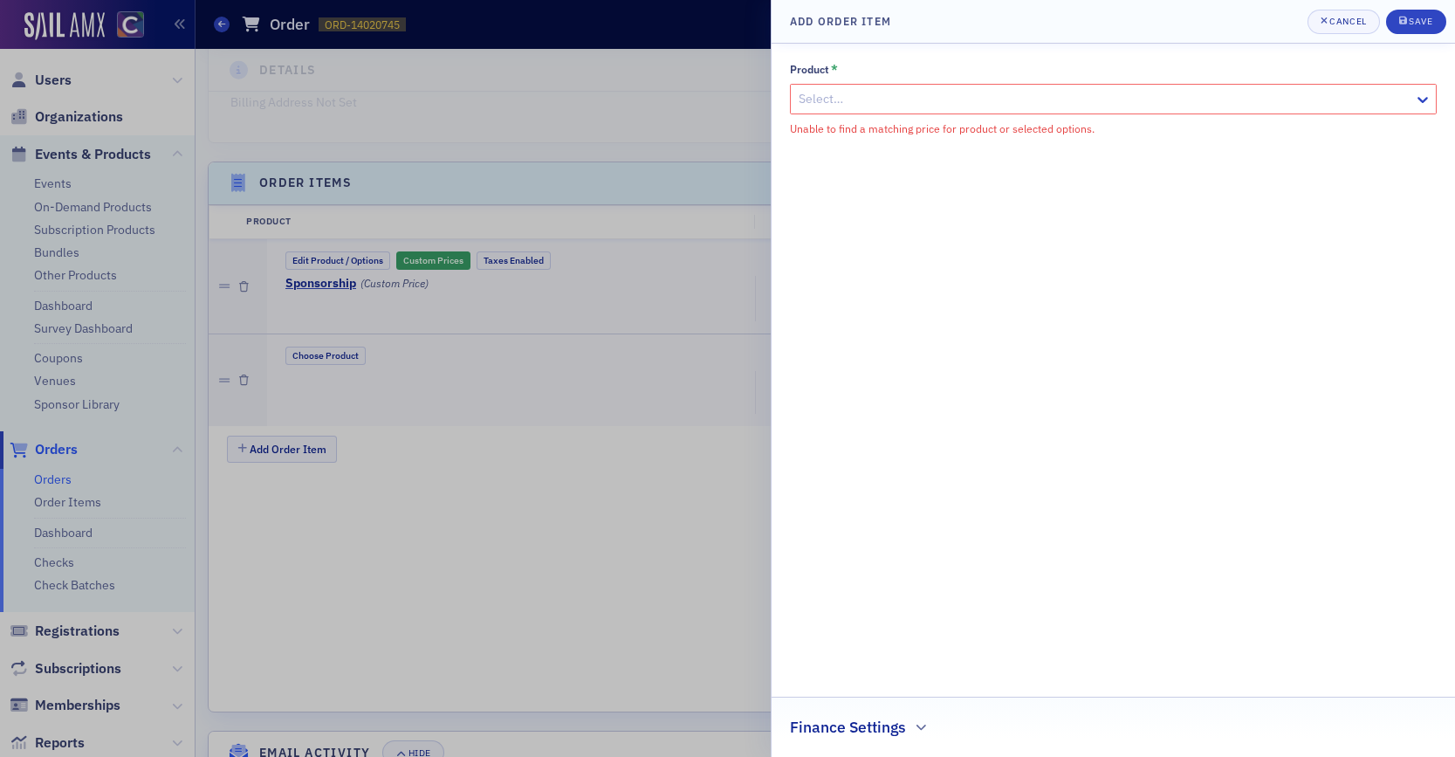
click at [1225, 98] on div at bounding box center [1104, 99] width 615 height 22
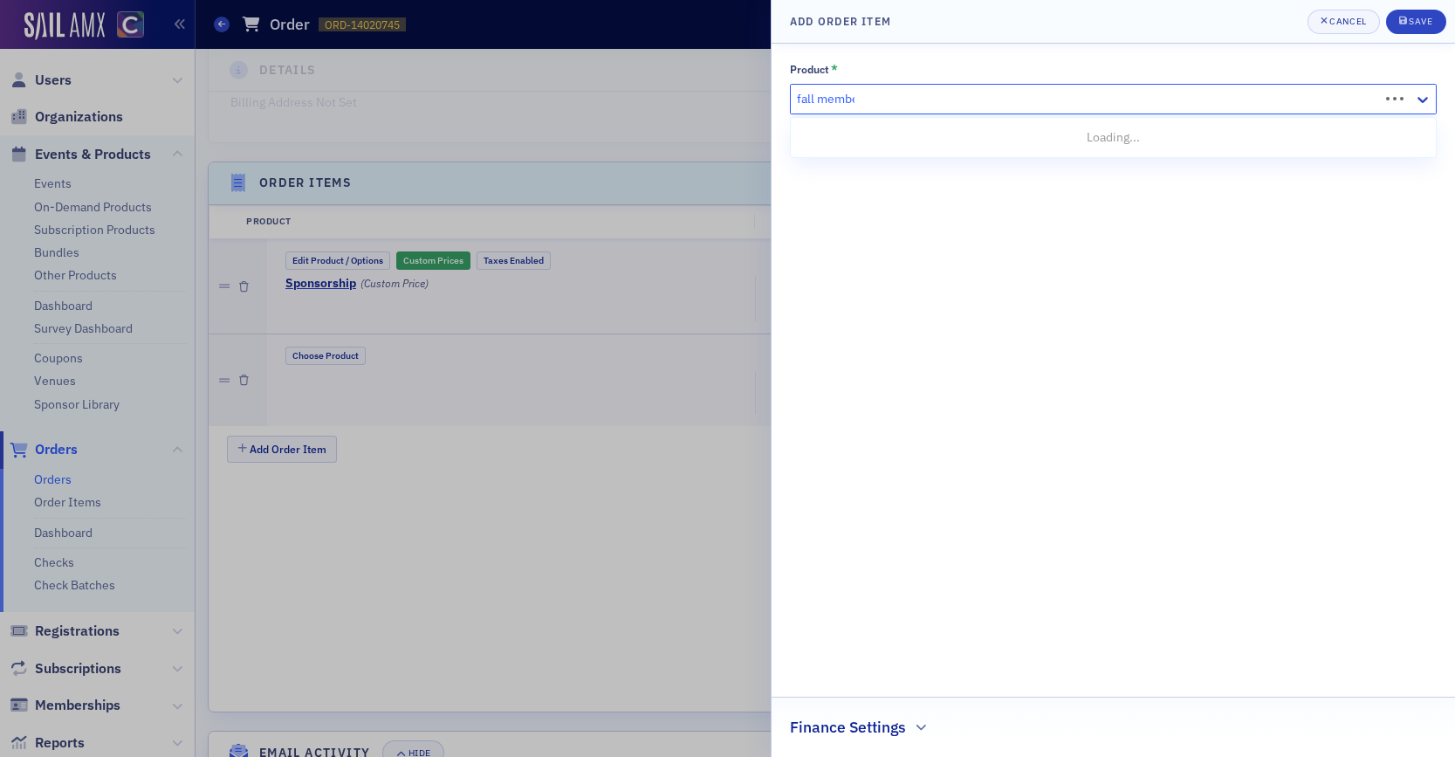
type input "fall member"
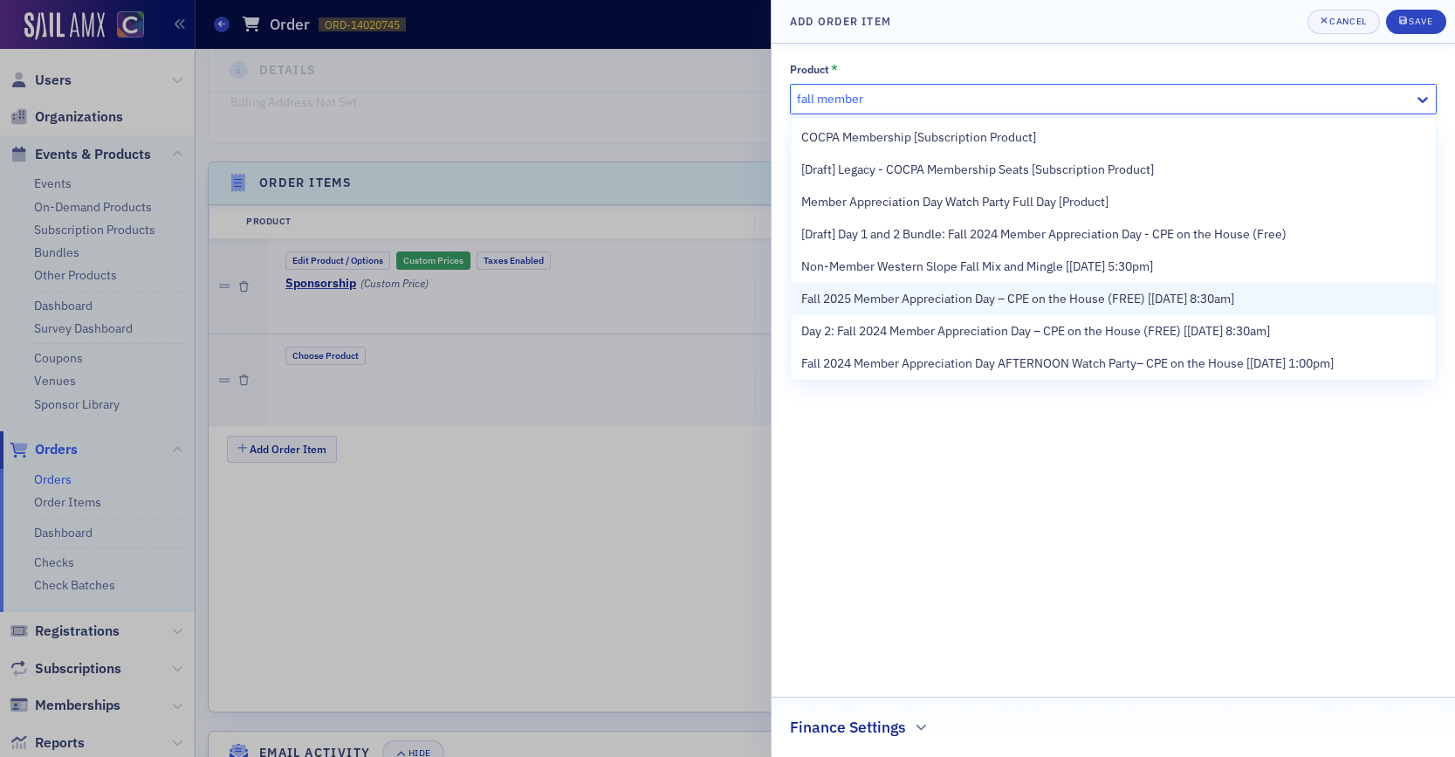
click at [1100, 300] on span "Fall 2025 Member Appreciation Day – CPE on the House (FREE) [12/17/2025 8:30am]" at bounding box center [1017, 299] width 433 height 18
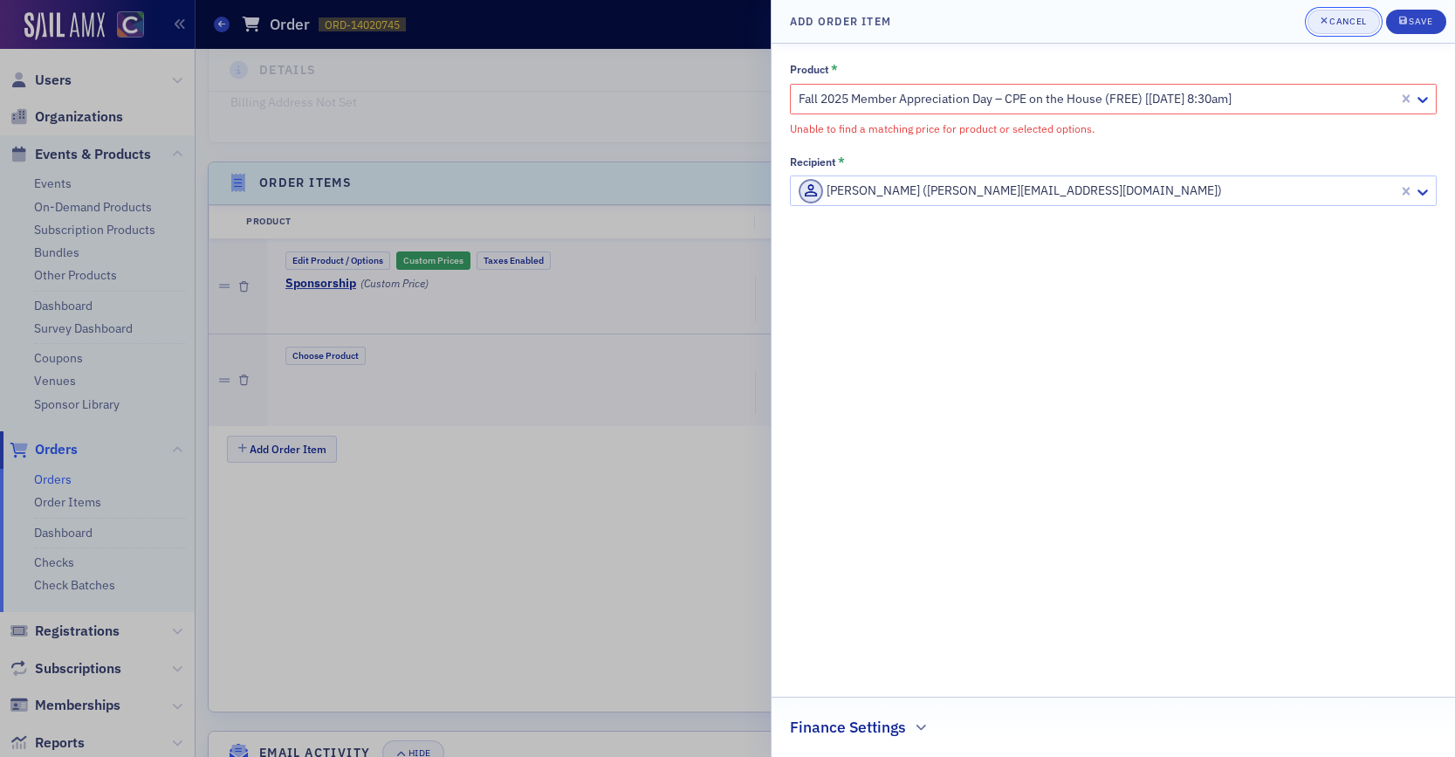
click at [1351, 22] on div "Cancel" at bounding box center [1347, 22] width 37 height 10
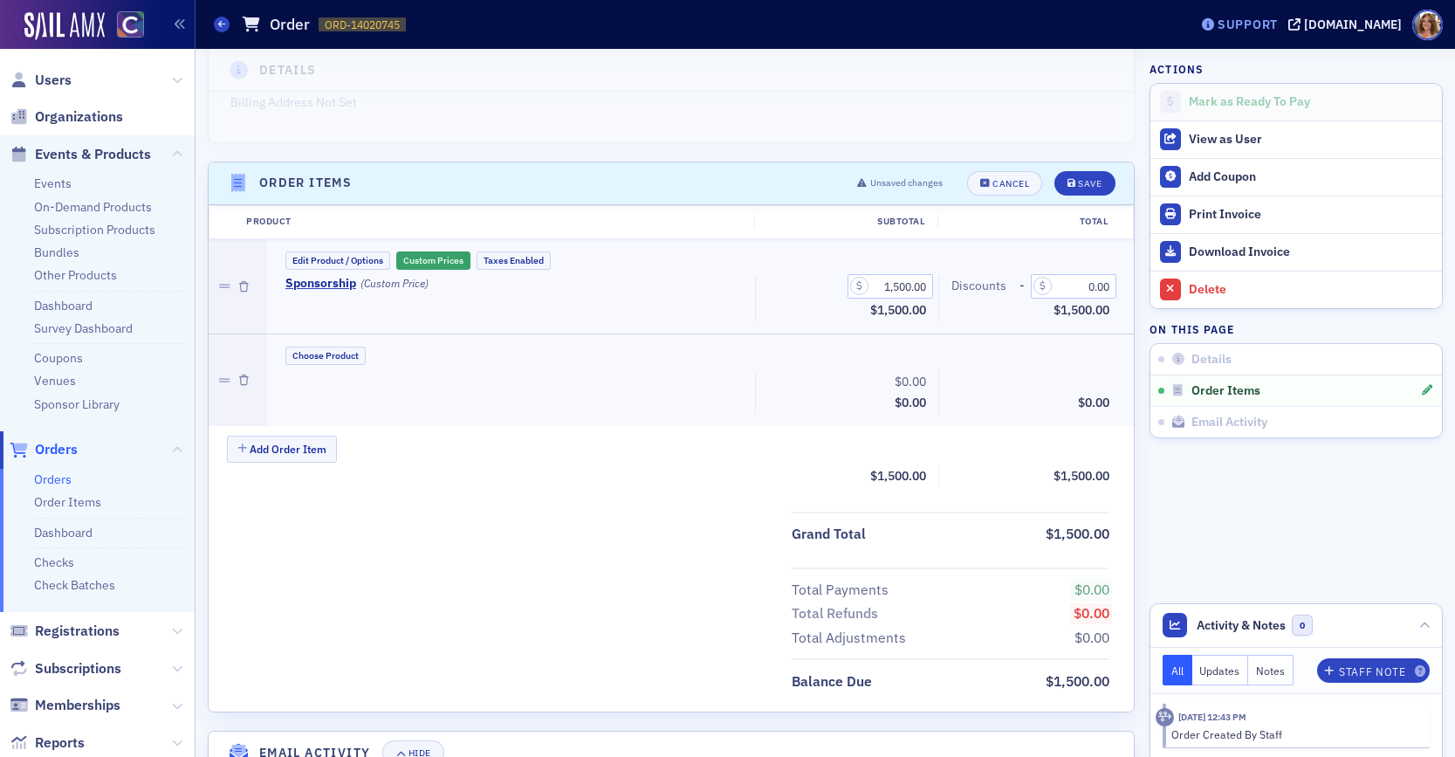
click at [1276, 24] on div "Support" at bounding box center [1247, 25] width 60 height 16
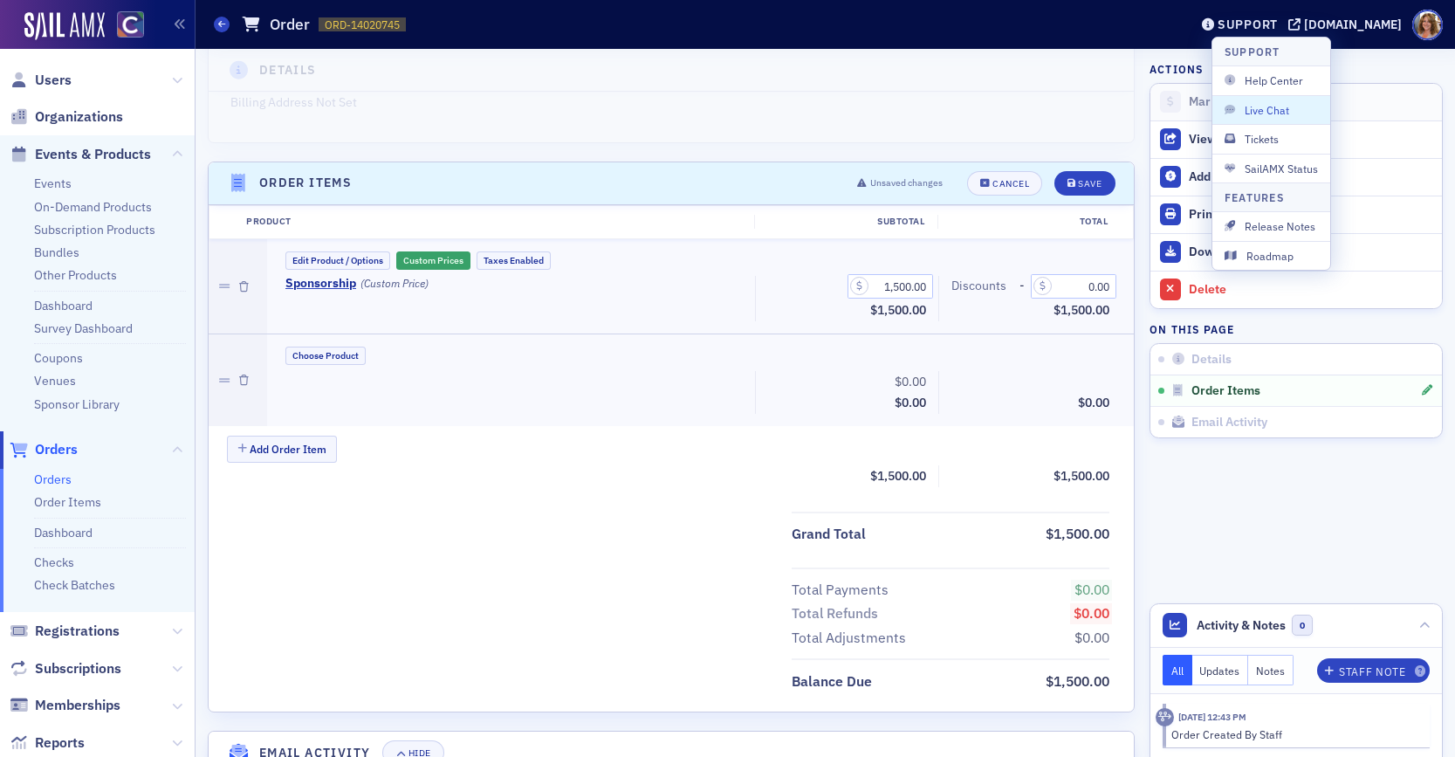
click at [1258, 108] on span "Live Chat" at bounding box center [1270, 110] width 93 height 16
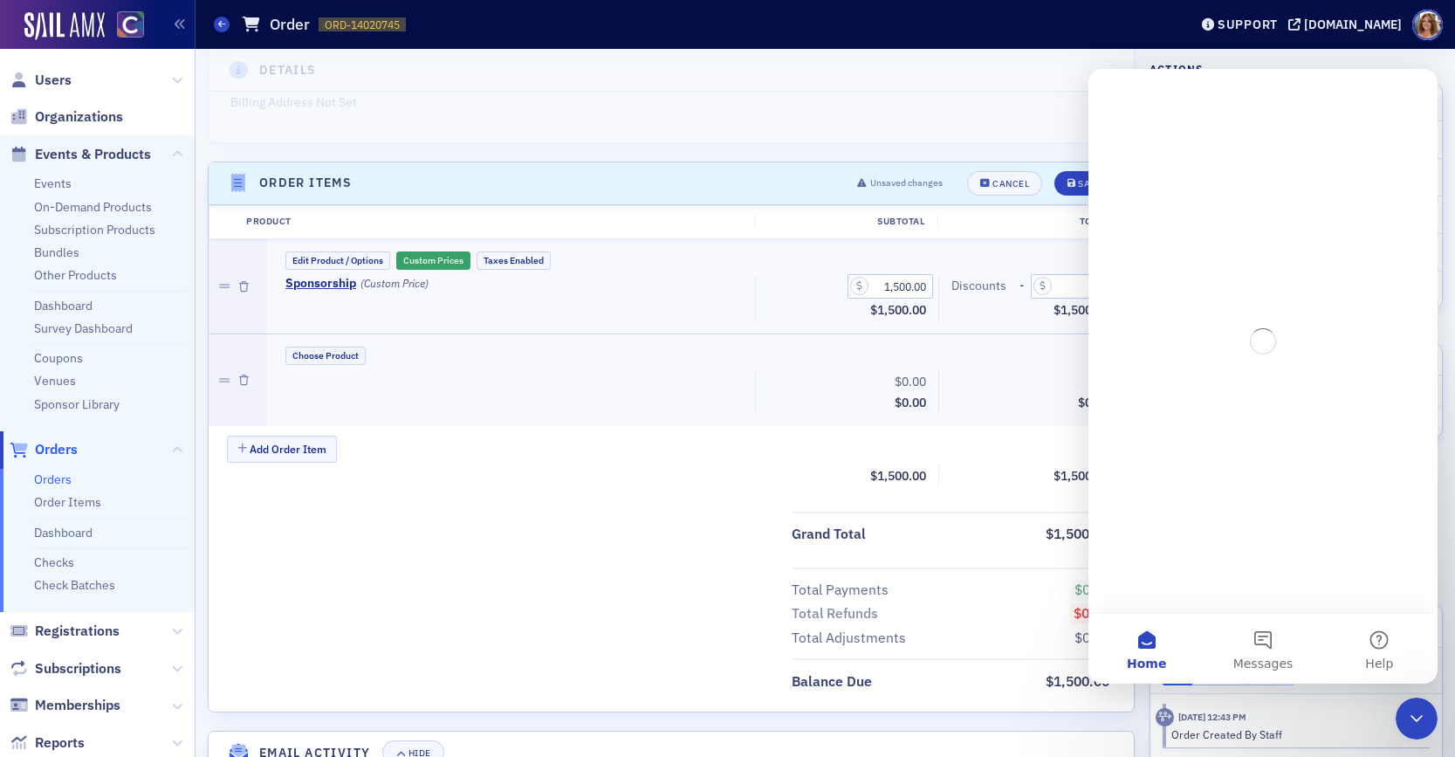
scroll to position [0, 0]
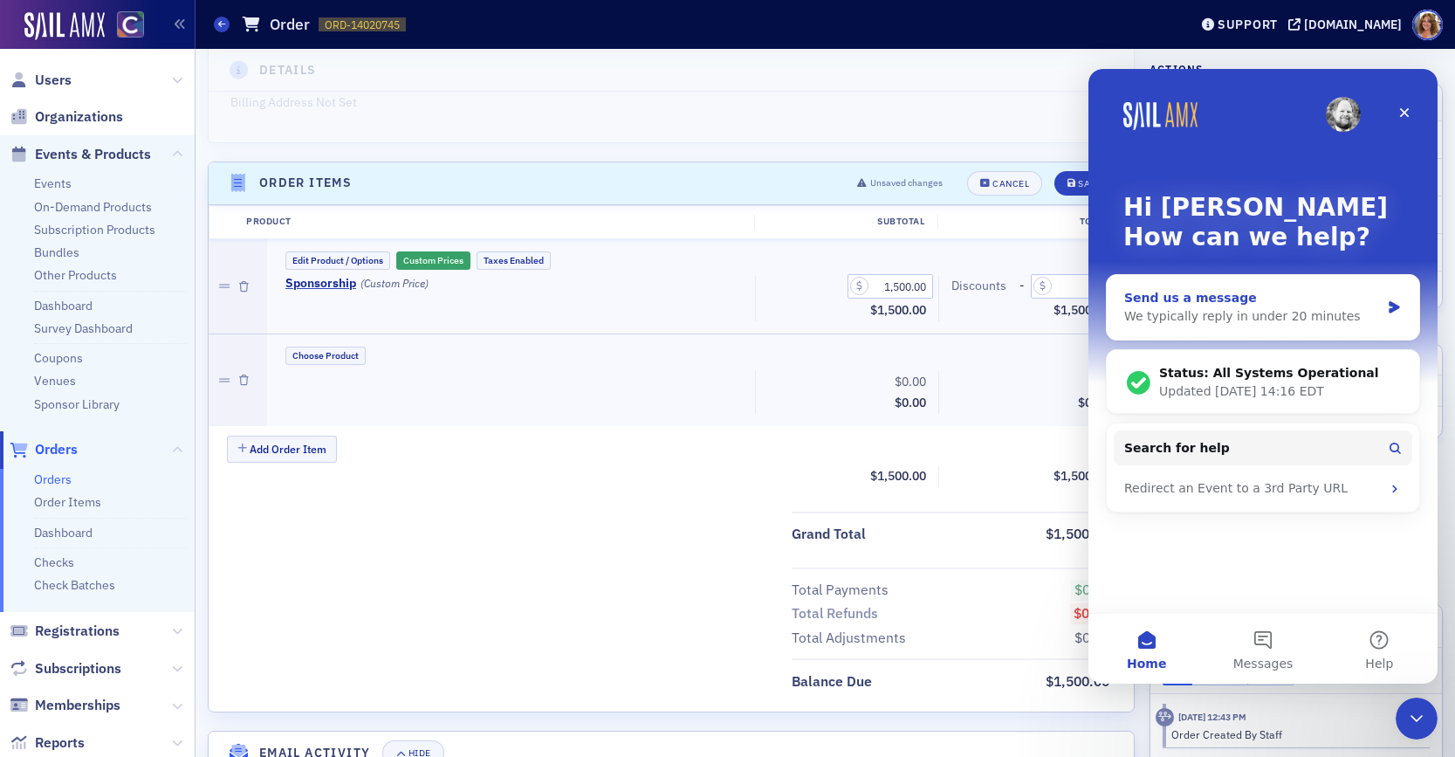
click at [1389, 305] on icon "Intercom messenger" at bounding box center [1393, 307] width 10 height 12
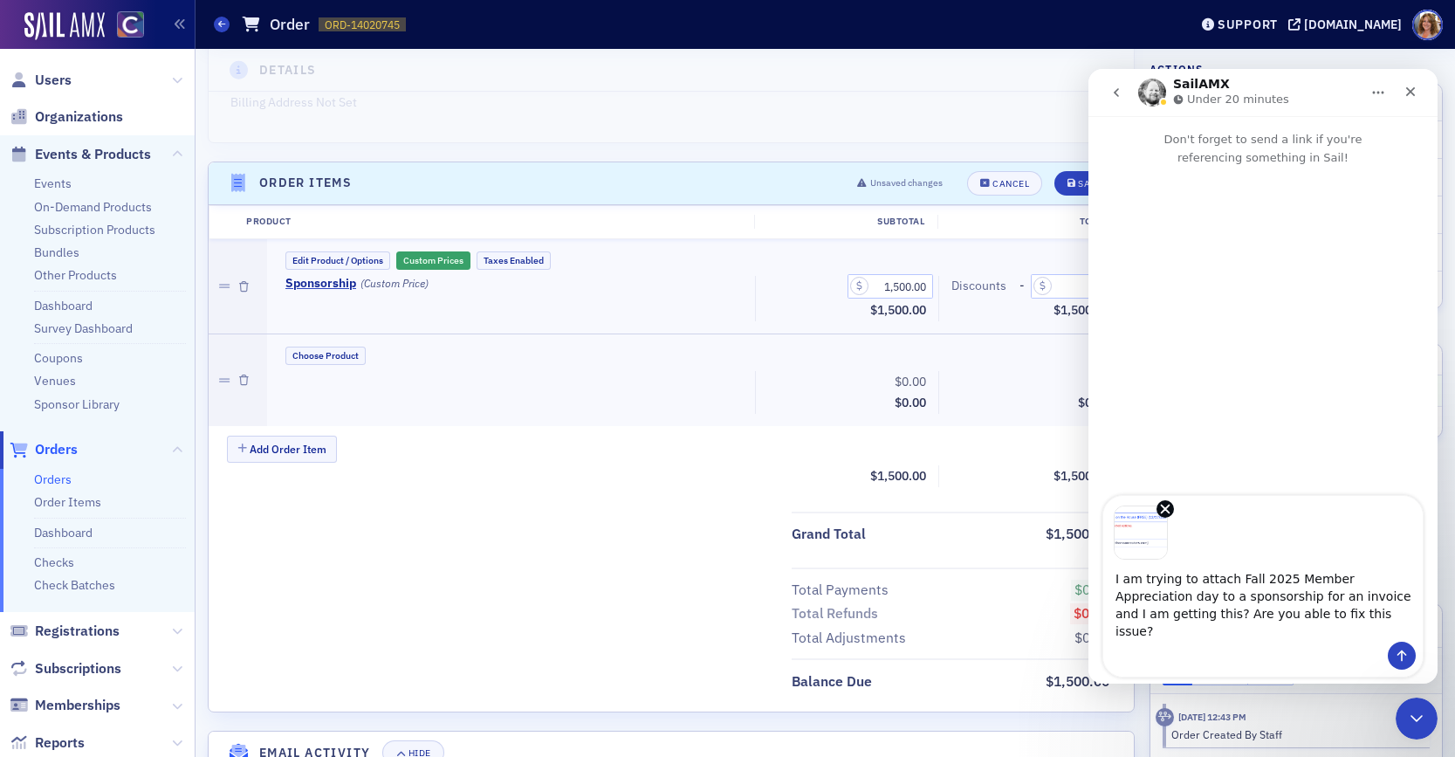
type textarea "I am trying to attach Fall 2025 Member Appreciation day to a sponsorship for an…"
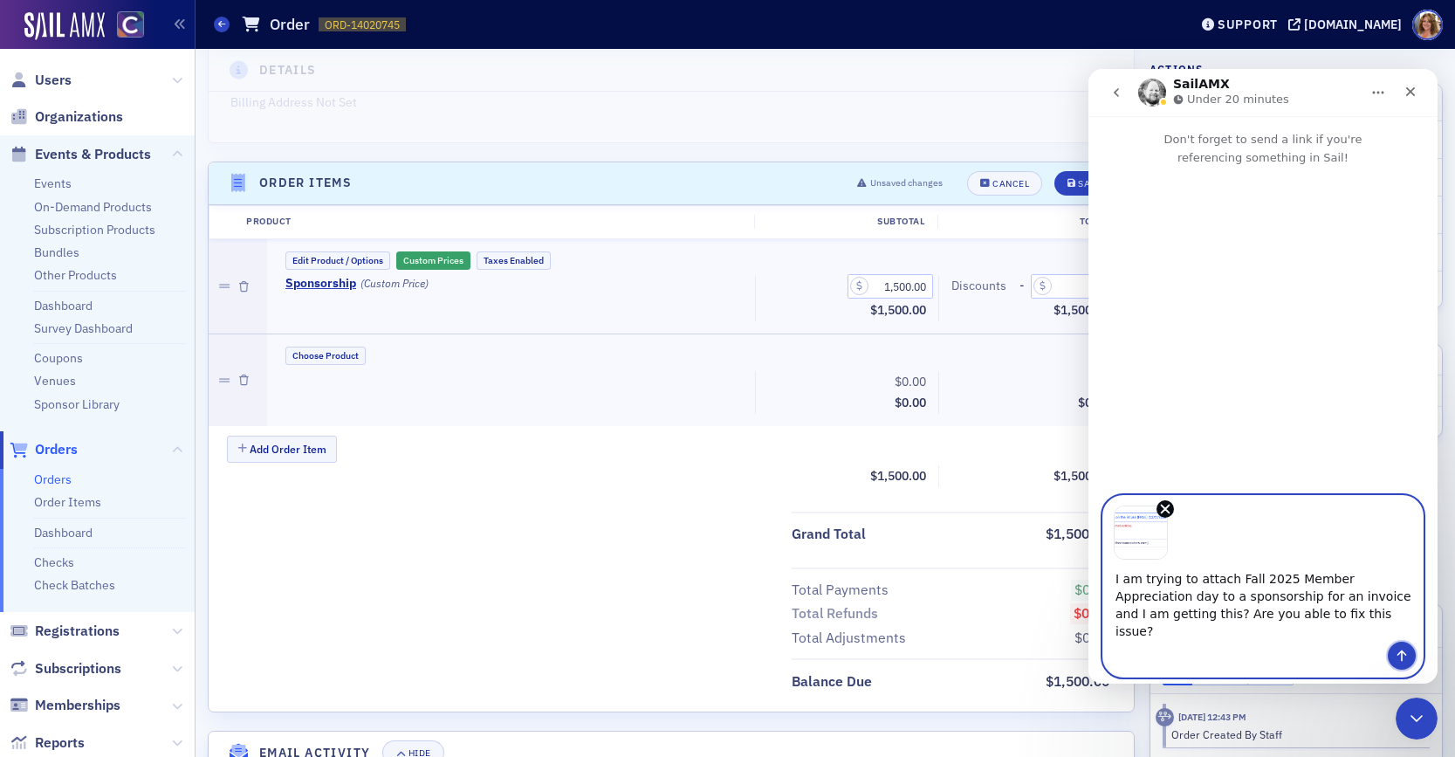
click at [1401, 650] on icon "Send a message…" at bounding box center [1402, 655] width 10 height 11
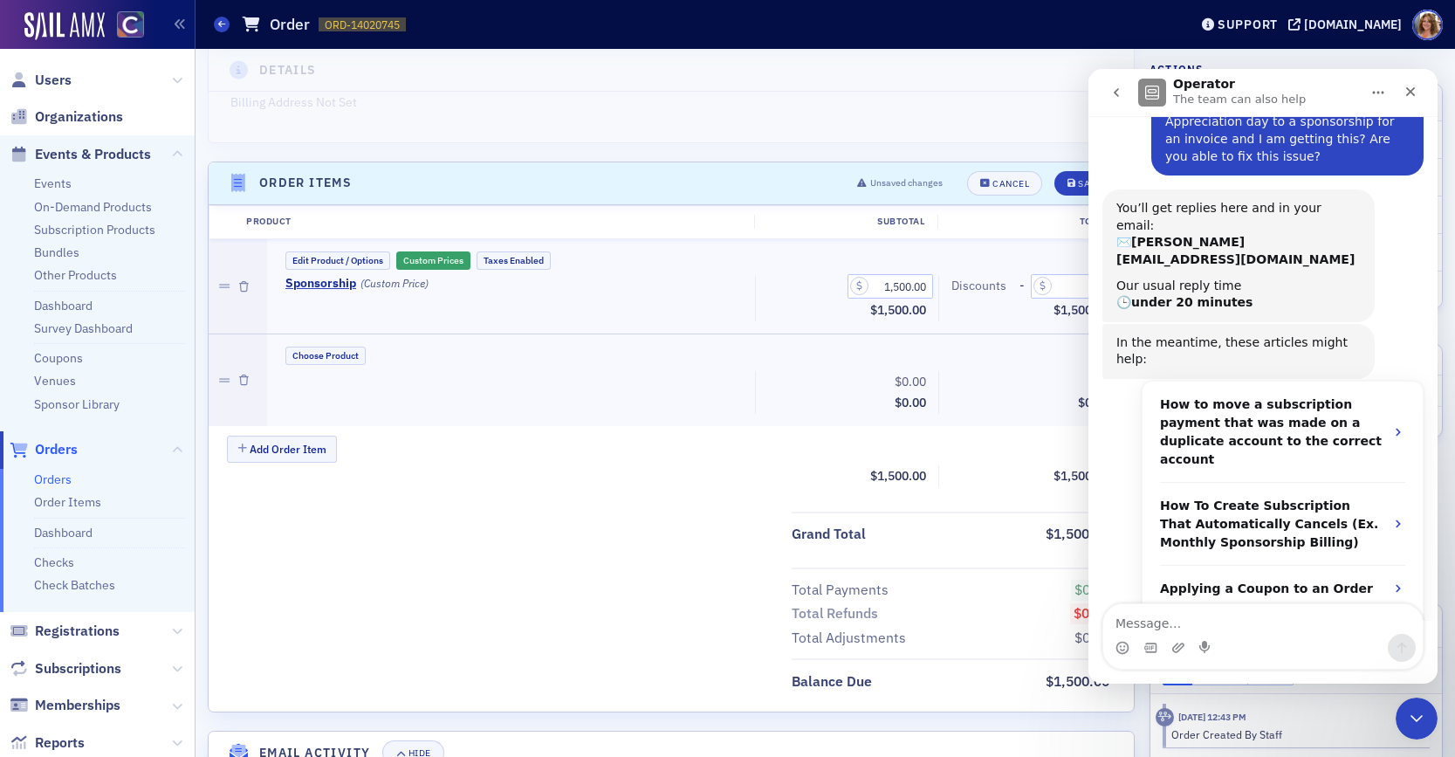
scroll to position [178, 0]
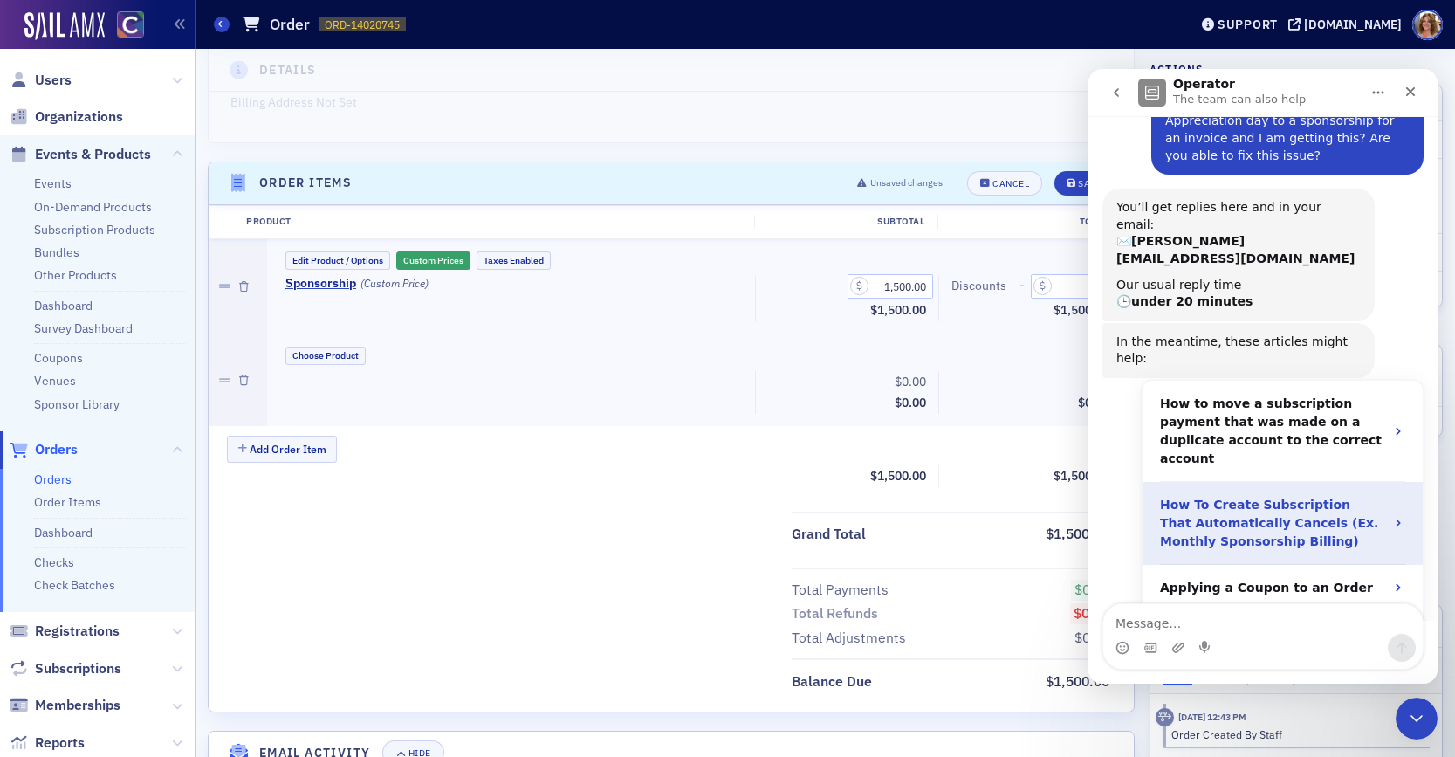
click at [1391, 516] on icon "Operator says…" at bounding box center [1398, 523] width 14 height 14
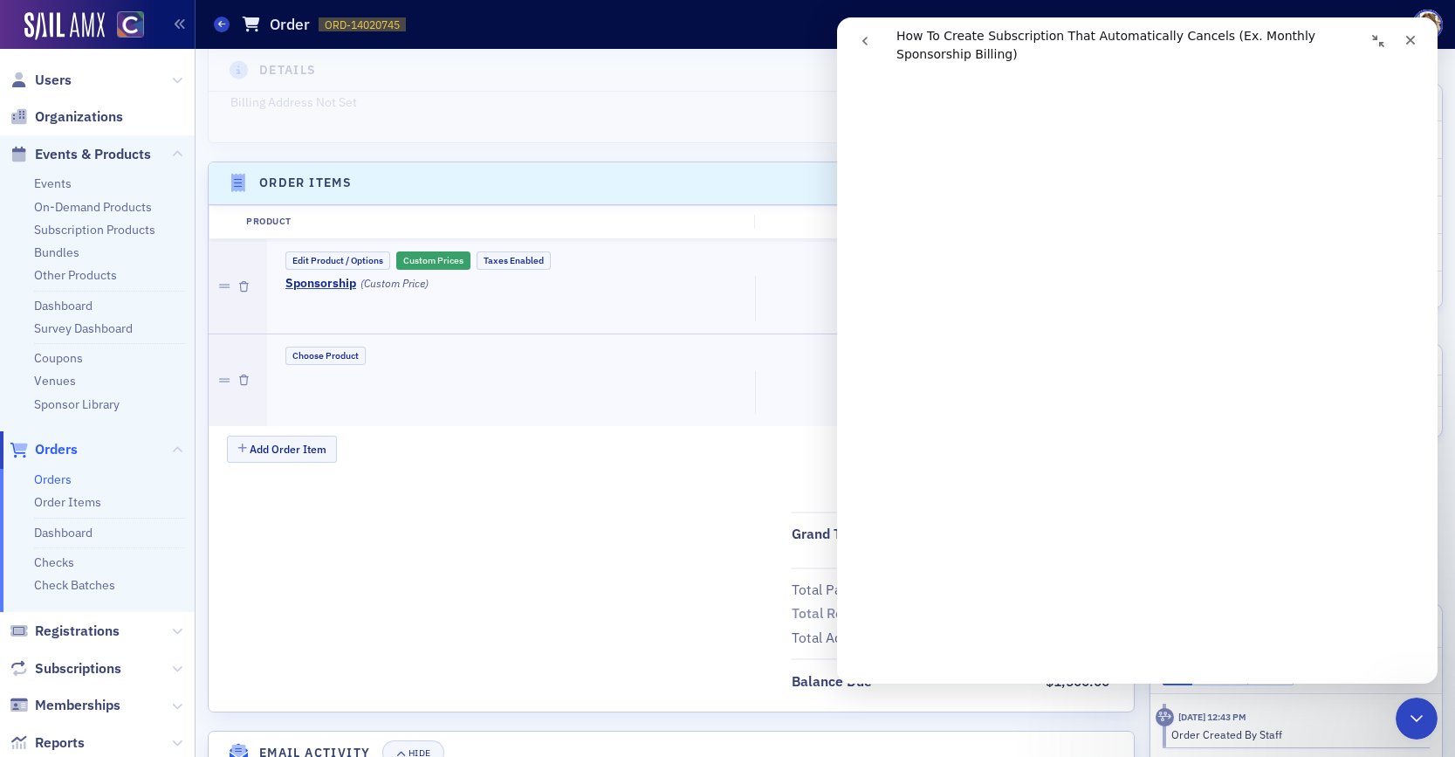
scroll to position [123, 0]
click at [1408, 37] on icon "Close" at bounding box center [1411, 41] width 10 height 10
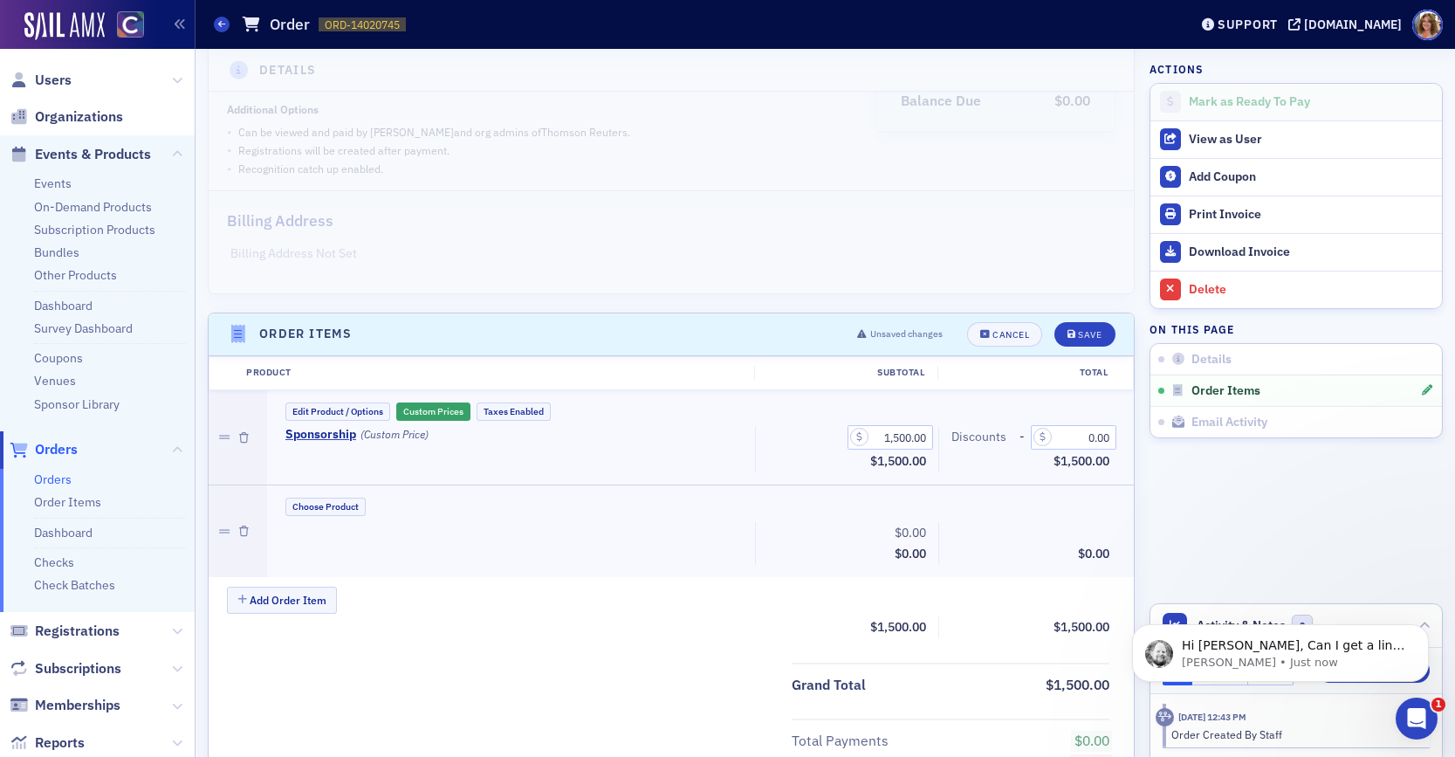
scroll to position [0, 0]
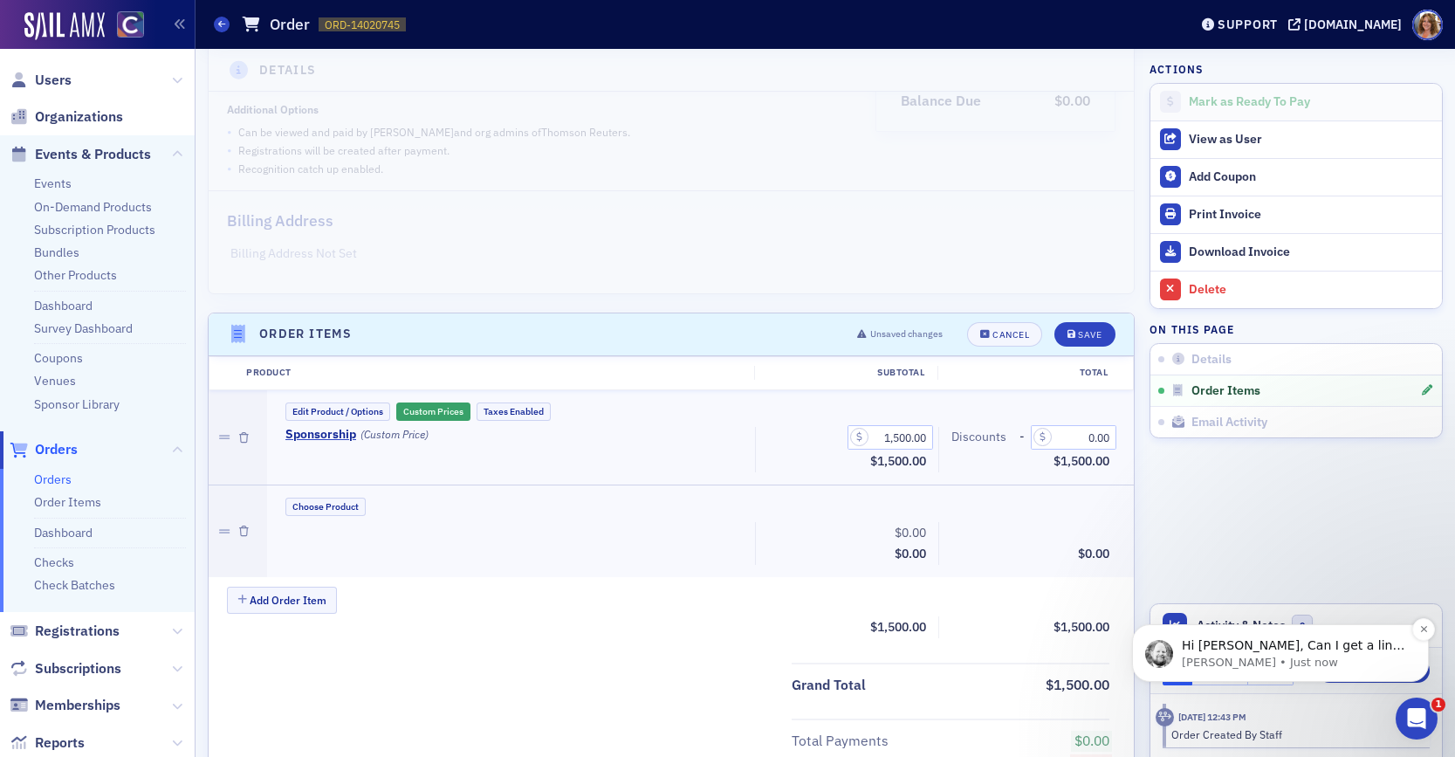
click at [1275, 648] on p "Hi Cheryl, Can I get a link to what you are working on?" at bounding box center [1294, 645] width 225 height 17
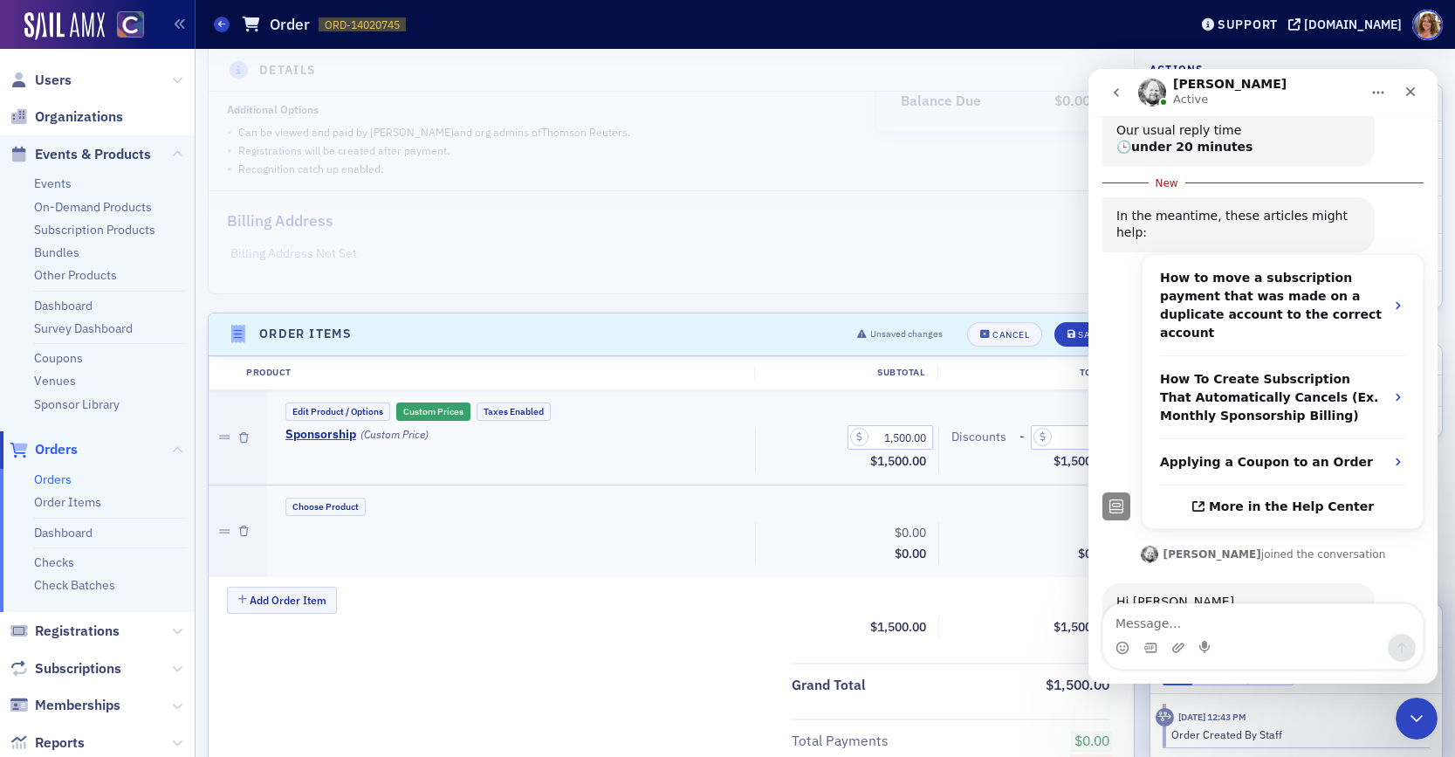
scroll to position [342, 0]
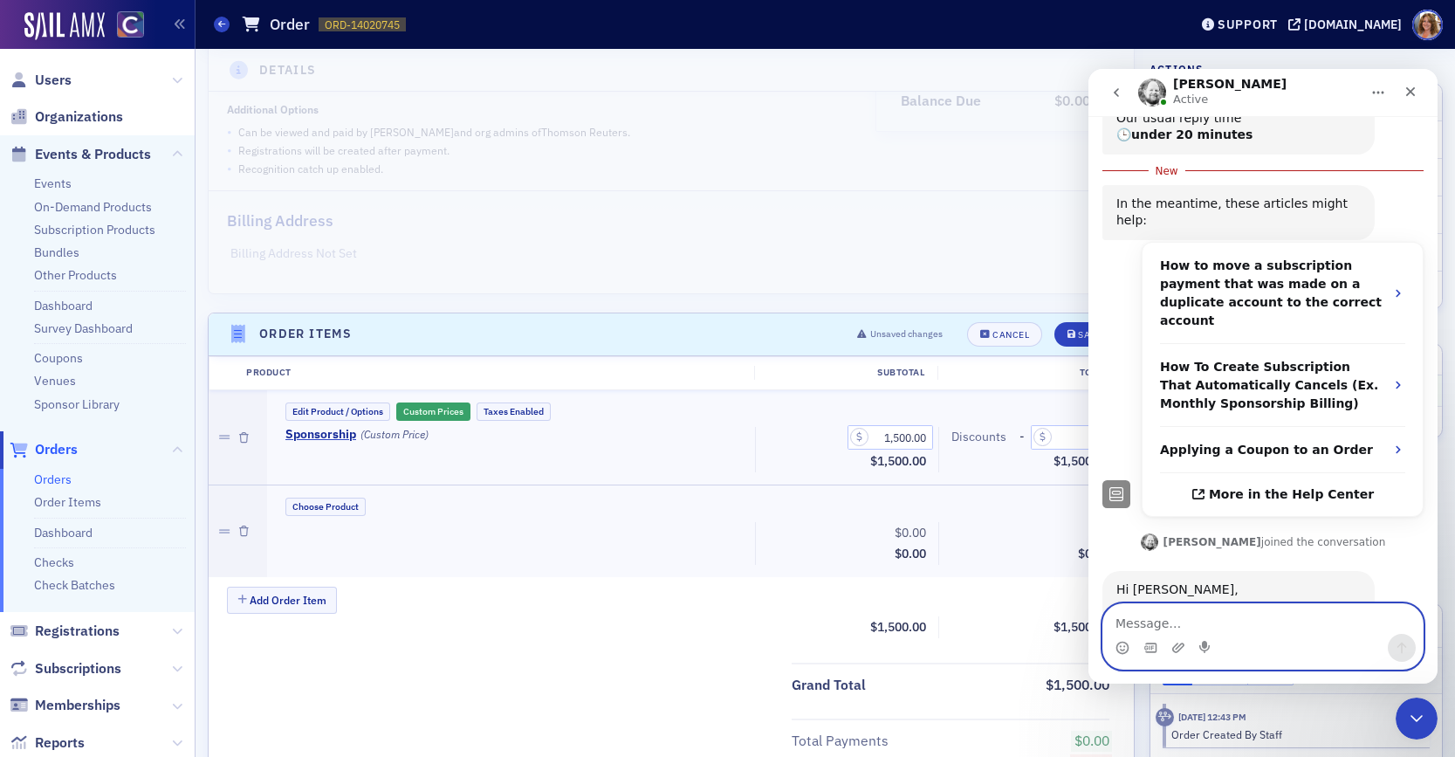
click at [1132, 616] on textarea "Message…" at bounding box center [1262, 619] width 319 height 30
paste textarea "https://cocpa.org/staff/orders/orders/1f08dace-d6a2-64f2-bd42-1e11fc97f7fe"
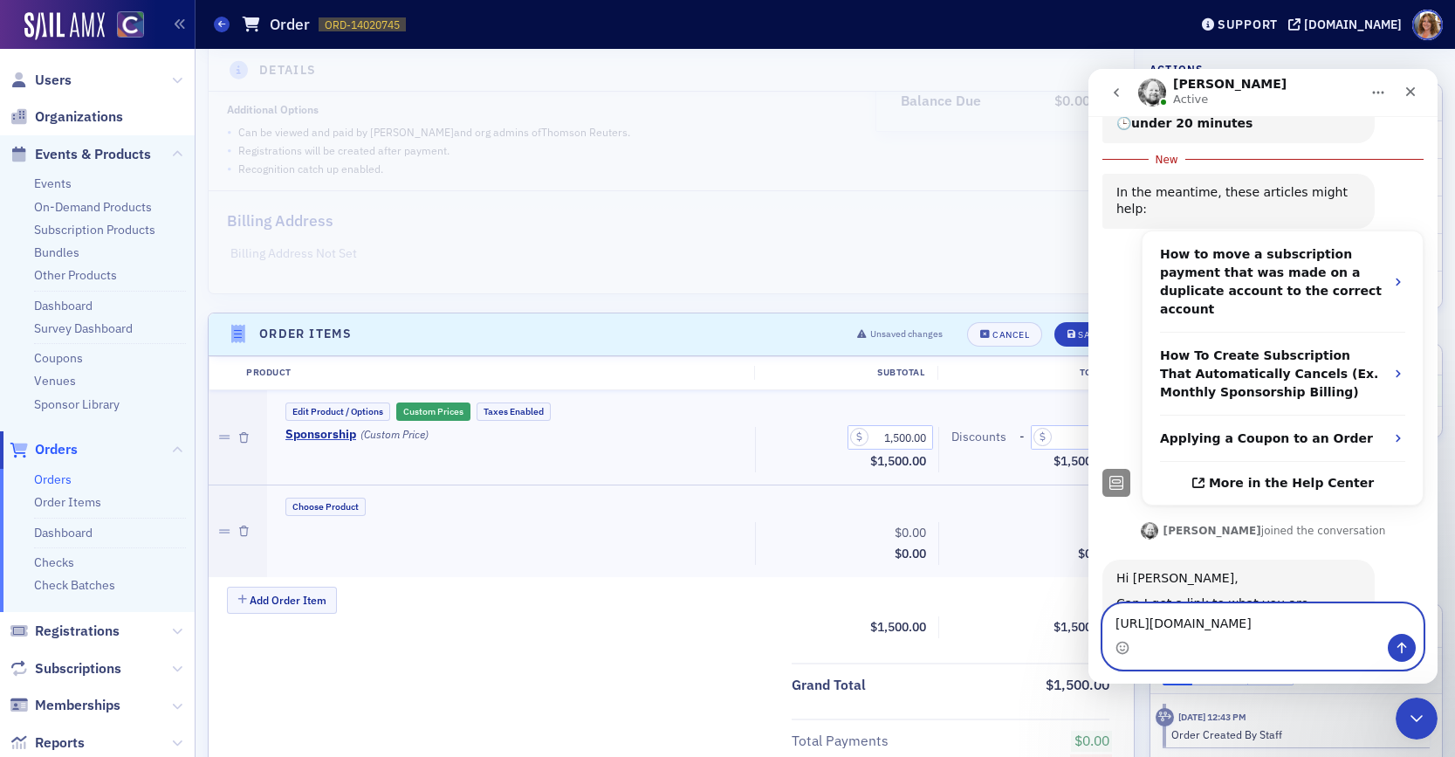
type textarea "https://cocpa.org/staff/orders/orders/1f08dace-d6a2-64f2-bd42-1e11fc97f7fe"
click at [1403, 648] on icon "Send a message…" at bounding box center [1402, 648] width 14 height 14
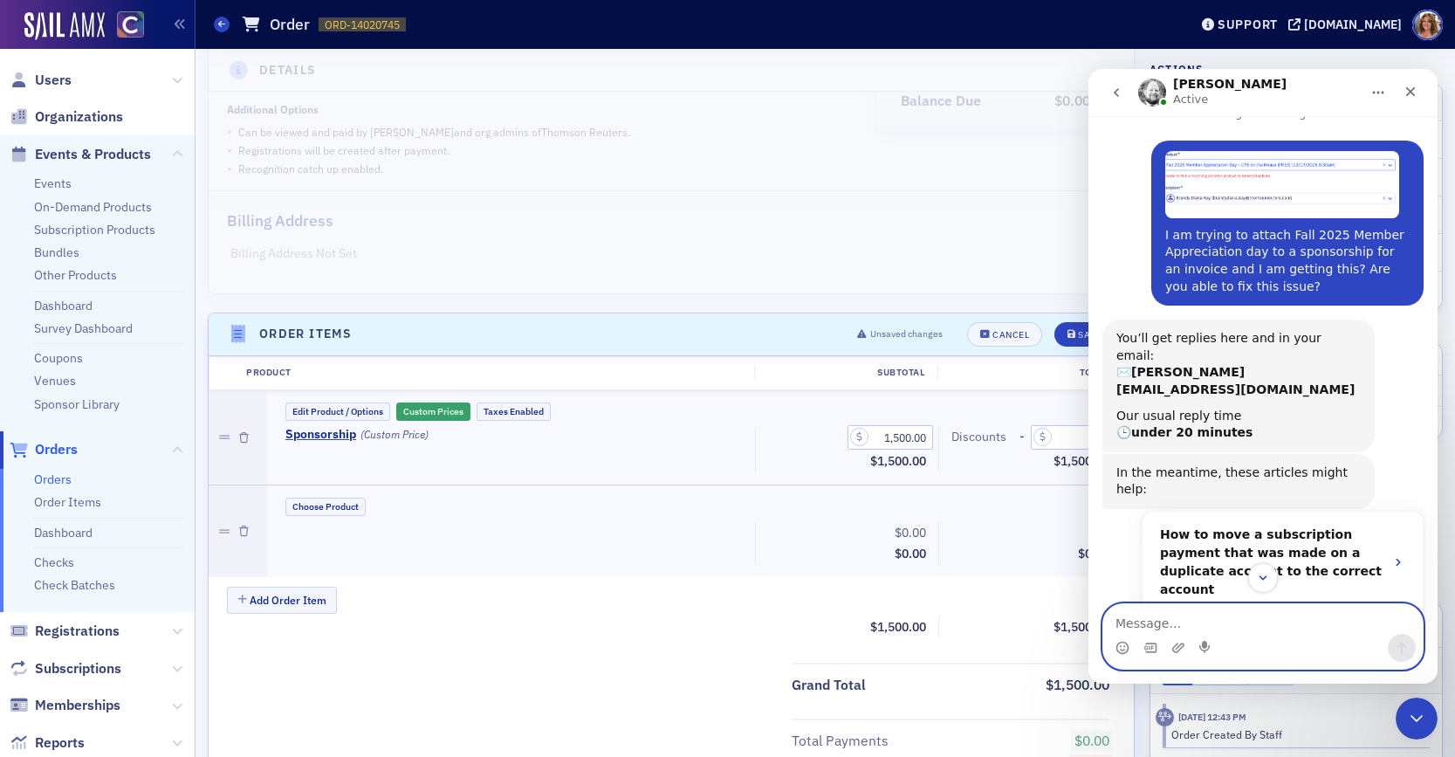
scroll to position [0, 0]
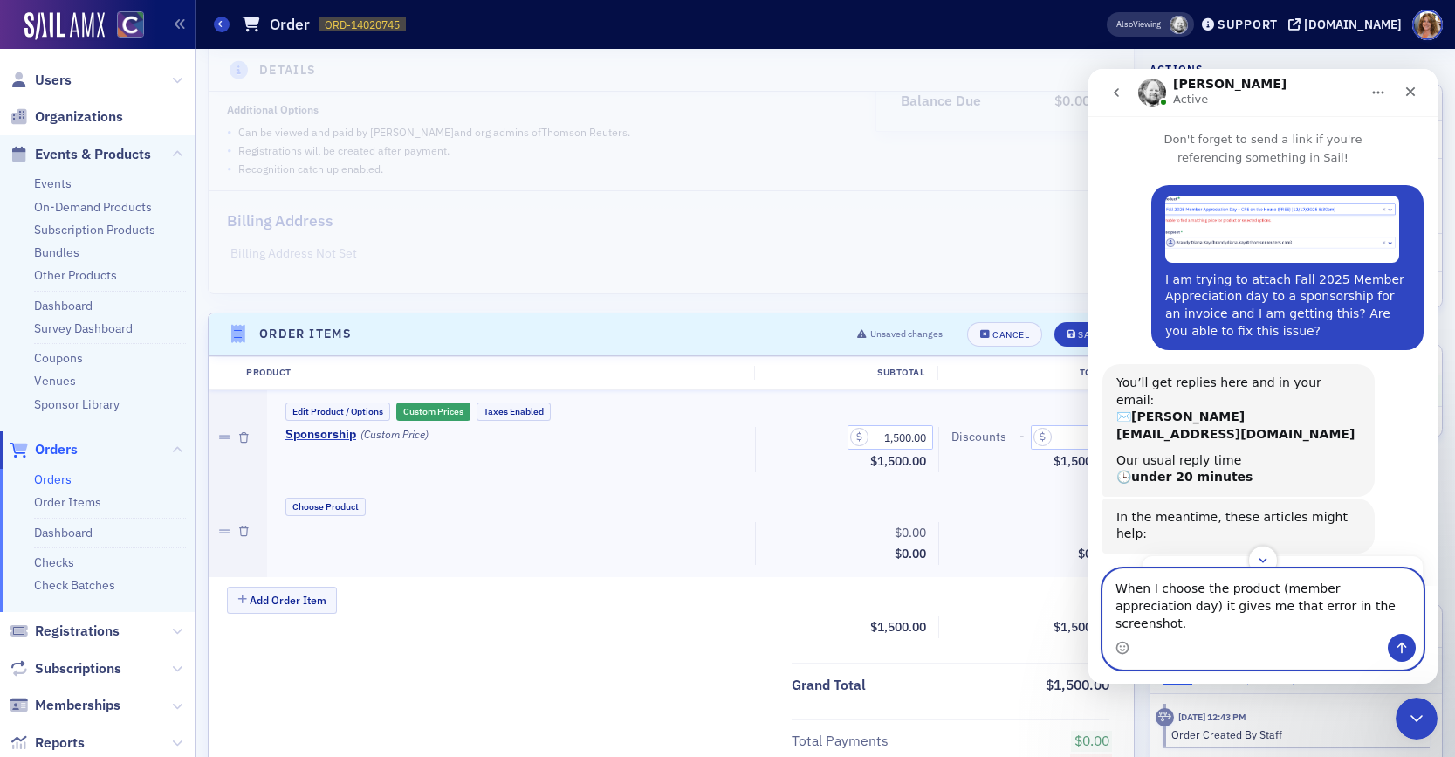
type textarea "When I choose the product (member appreciation day) it gives me that error in t…"
click at [1399, 651] on icon "Send a message…" at bounding box center [1402, 648] width 14 height 14
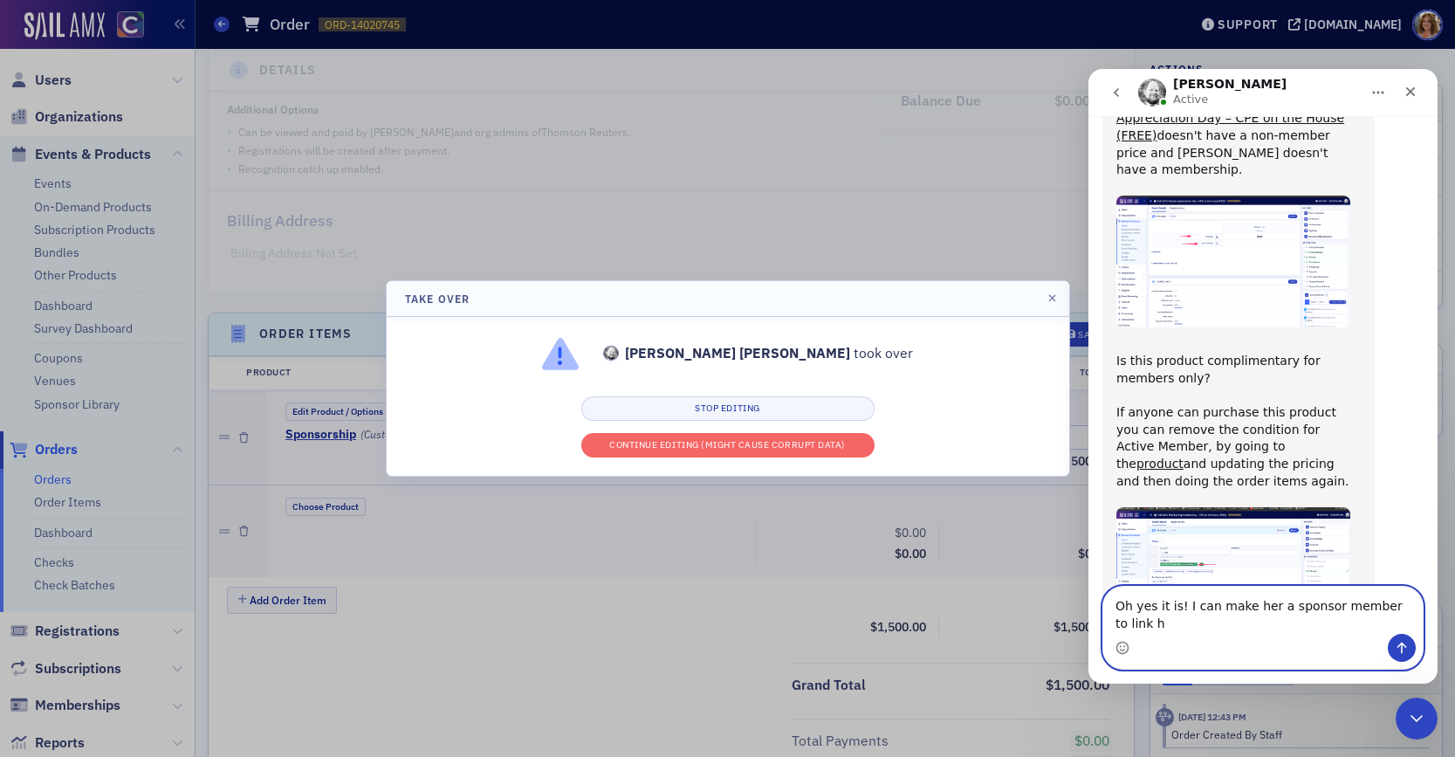
scroll to position [1125, 0]
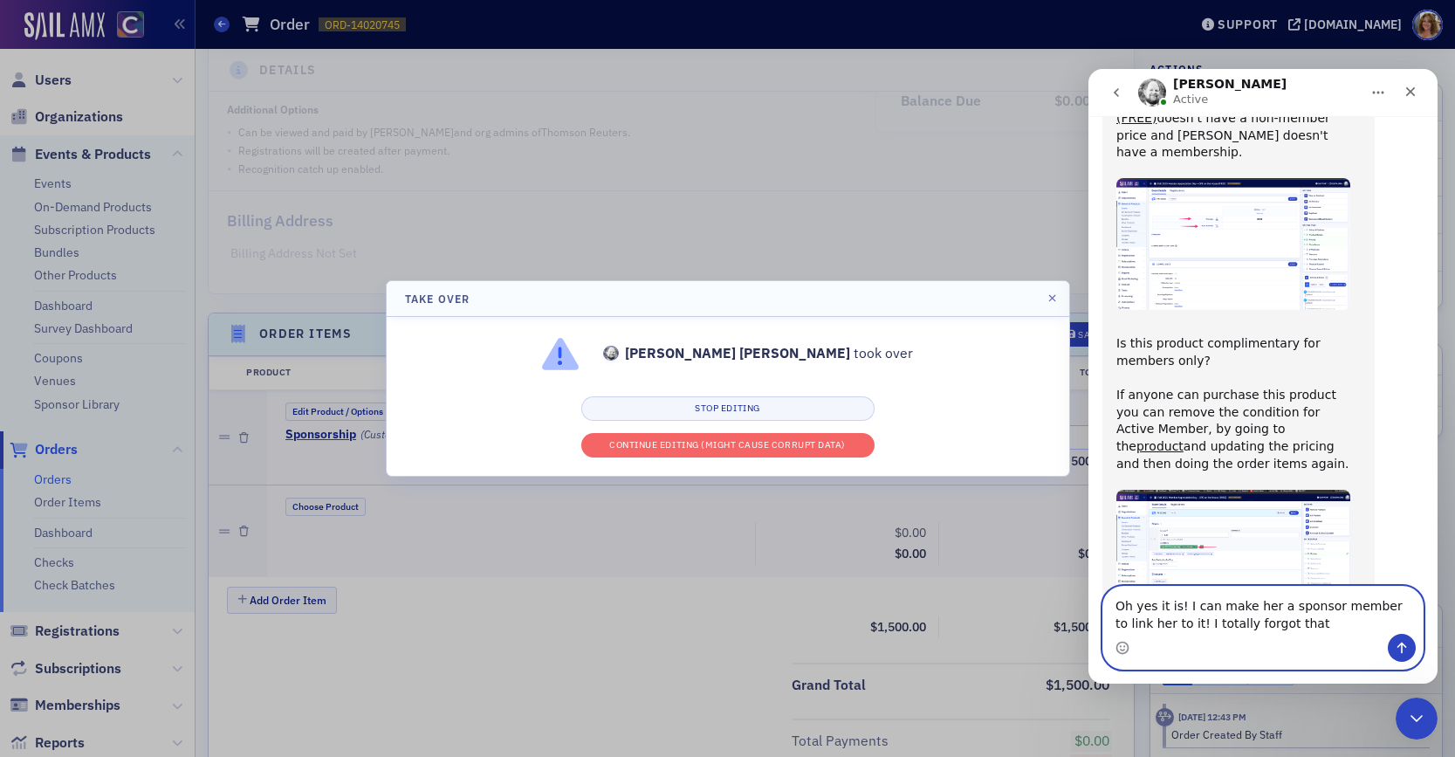
type textarea "Oh yes it is! I can make her a sponsor member to link her to it! I totally forg…"
click at [1401, 646] on icon "Send a message…" at bounding box center [1402, 647] width 10 height 11
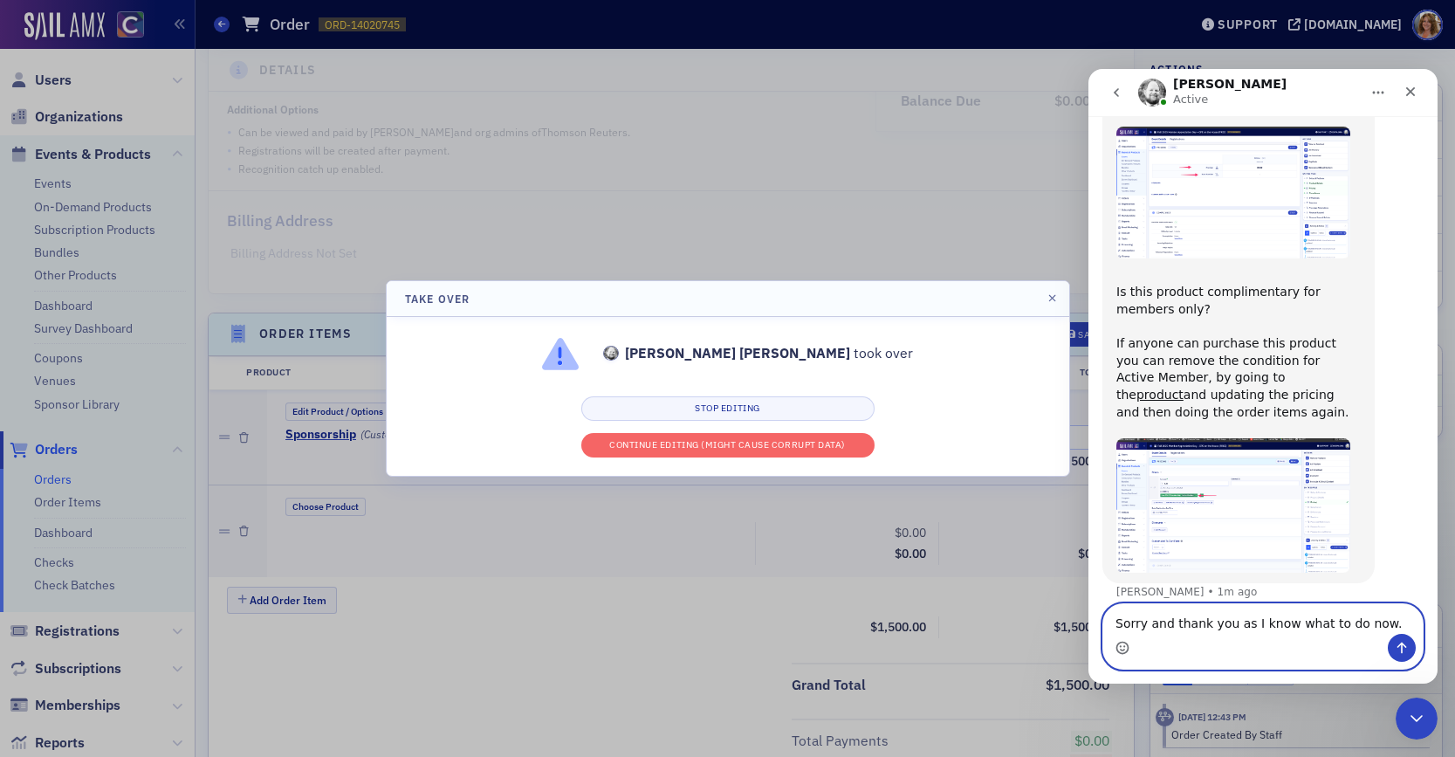
click at [1121, 648] on icon "Emoji picker" at bounding box center [1122, 648] width 14 height 14
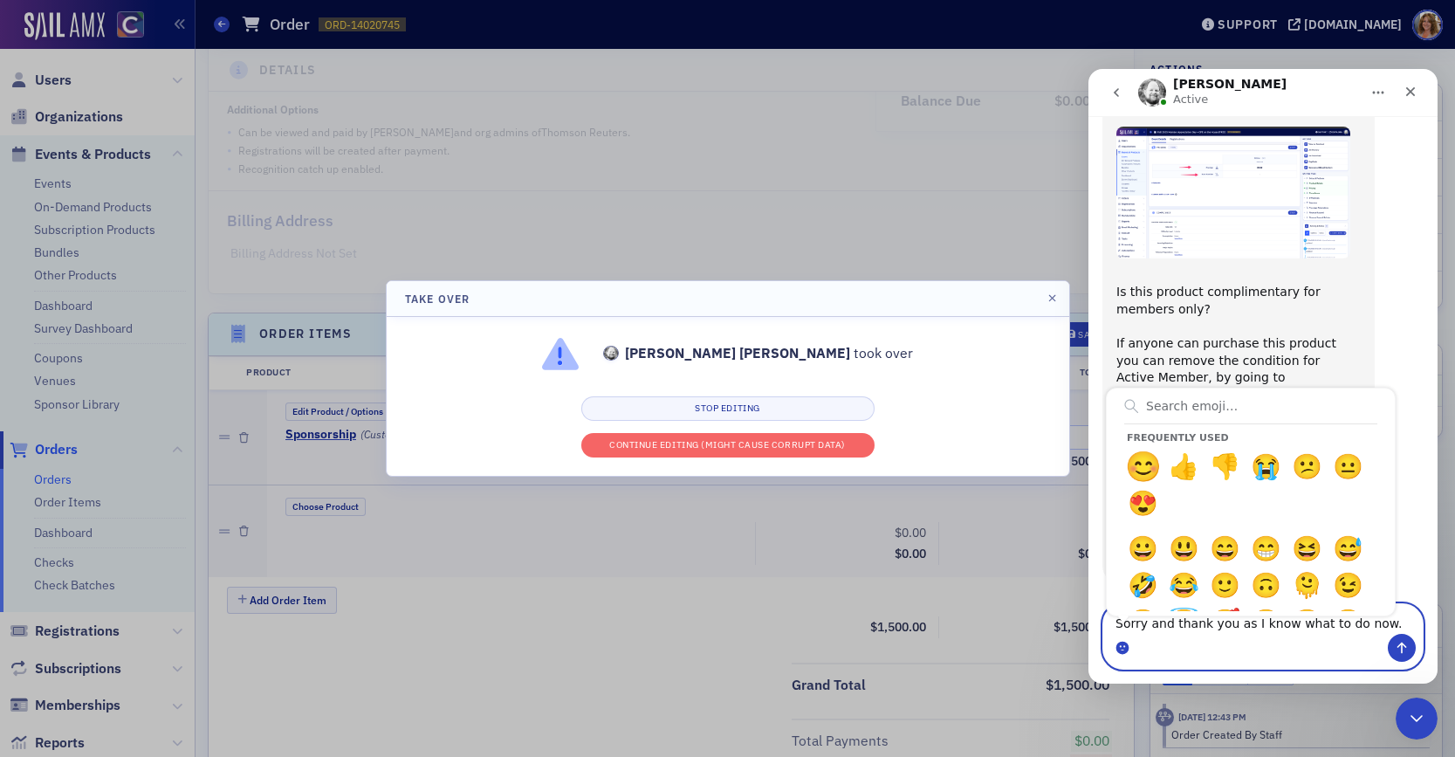
drag, startPoint x: 1143, startPoint y: 464, endPoint x: 1157, endPoint y: 487, distance: 26.6
type textarea "Sorry and thank you as I know what to do now. 😊"
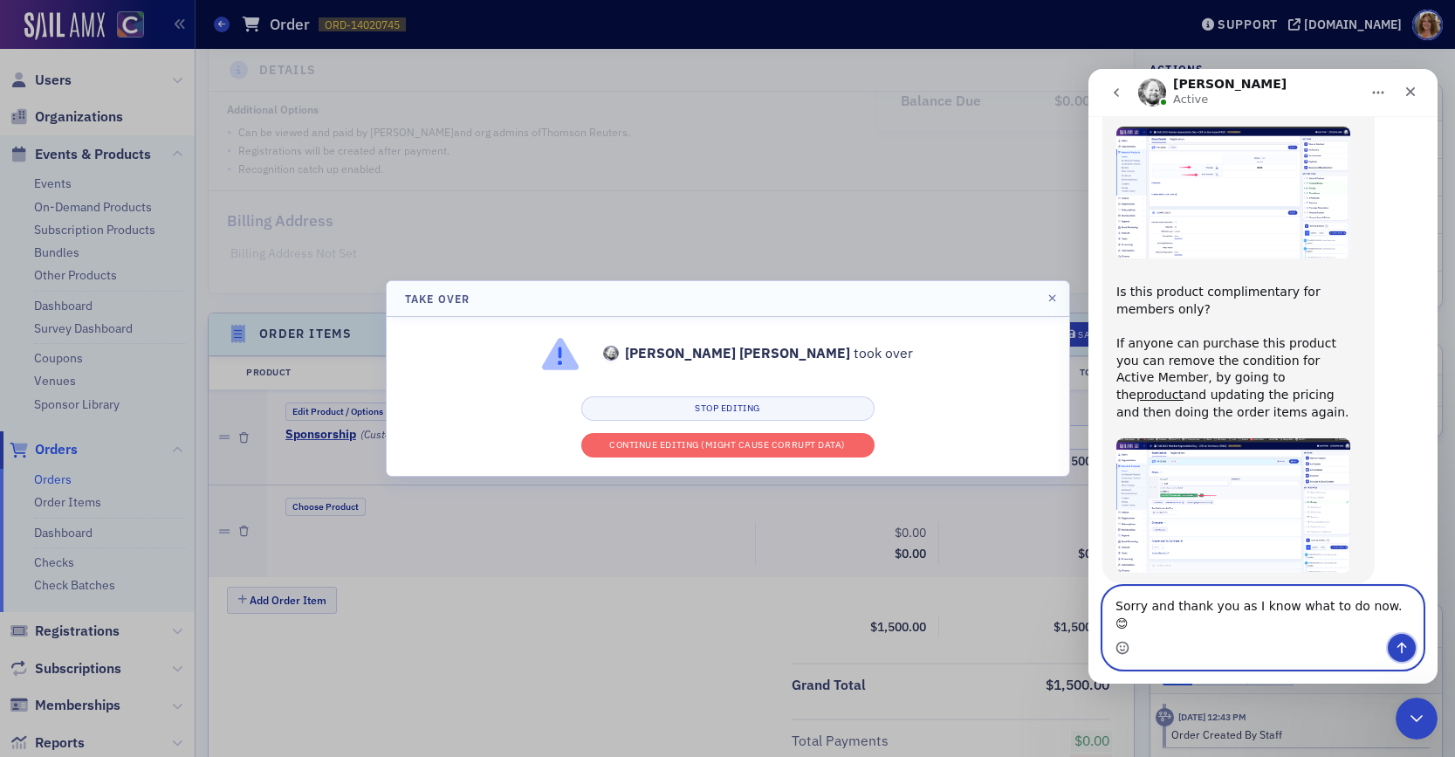
click at [1401, 642] on icon "Send a message…" at bounding box center [1402, 647] width 10 height 11
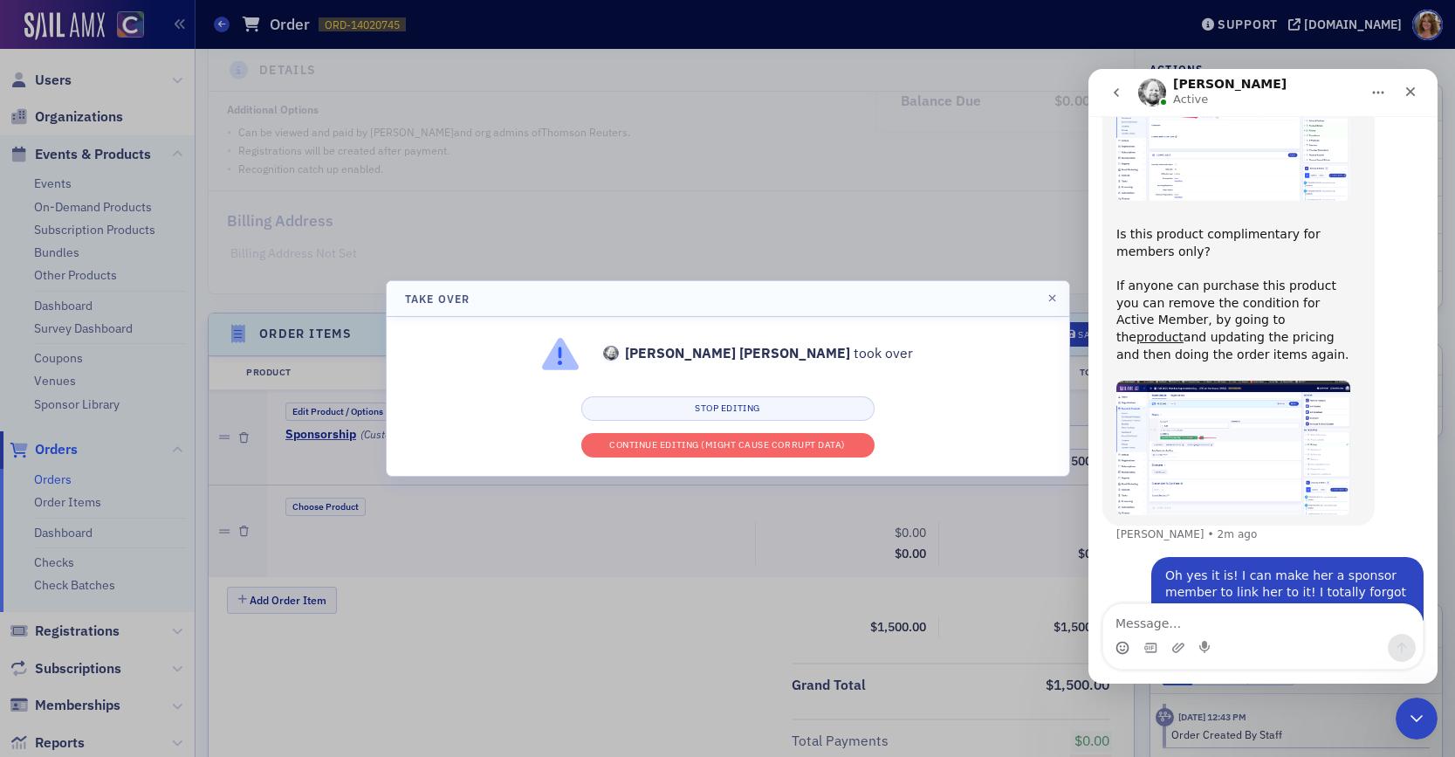
click at [99, 229] on div at bounding box center [727, 378] width 1455 height 757
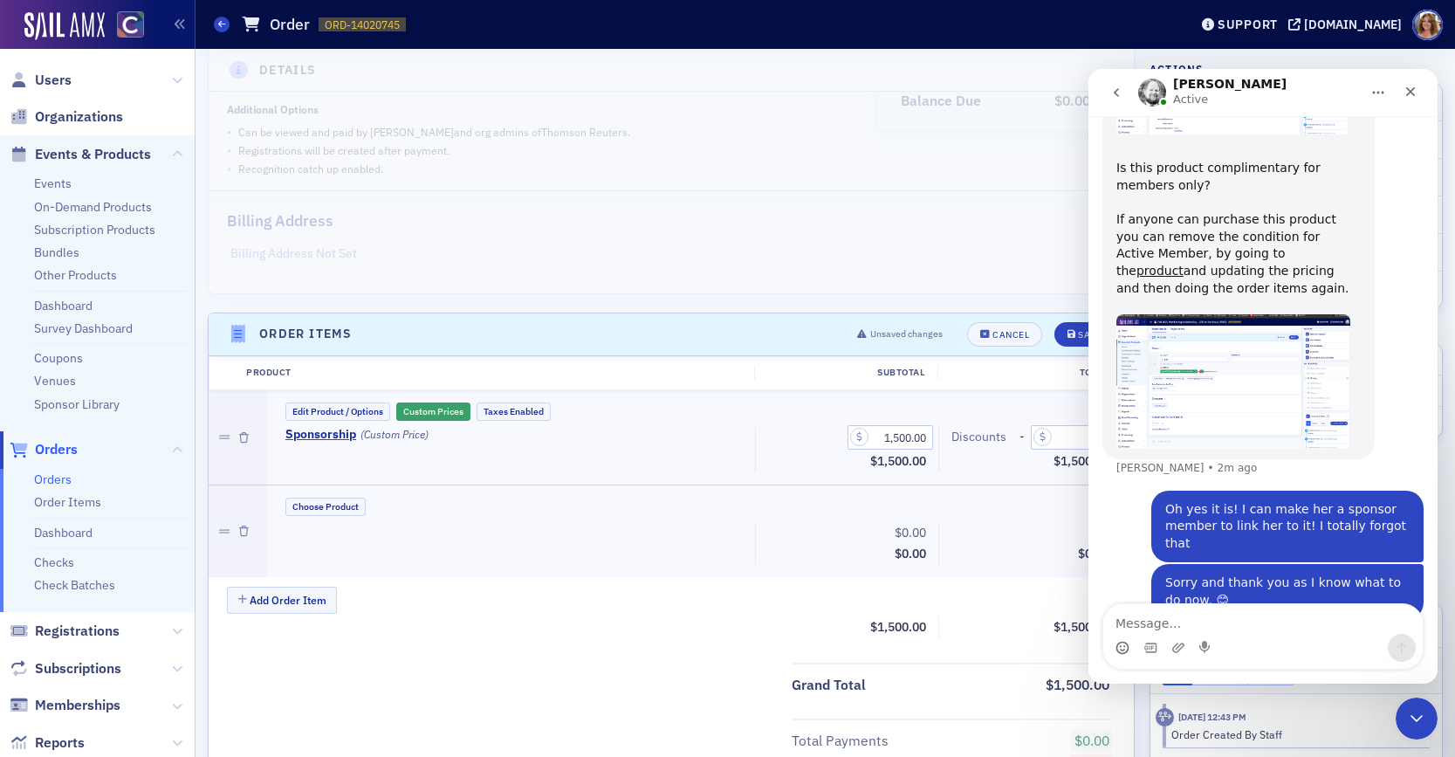
scroll to position [1301, 0]
click at [58, 80] on div at bounding box center [727, 378] width 1455 height 757
click at [45, 80] on div at bounding box center [727, 378] width 1455 height 757
click at [54, 83] on div at bounding box center [727, 378] width 1455 height 757
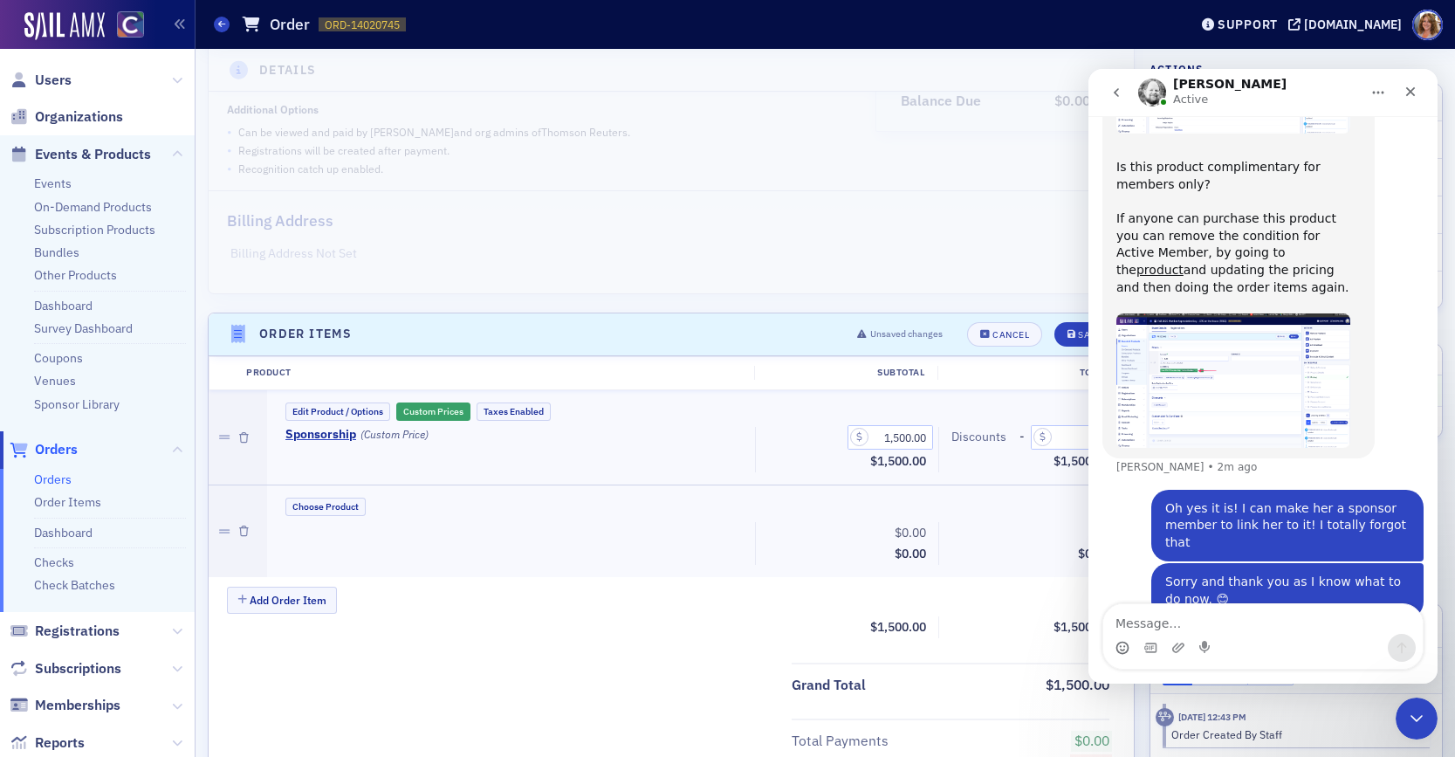
click at [54, 83] on div at bounding box center [727, 378] width 1455 height 757
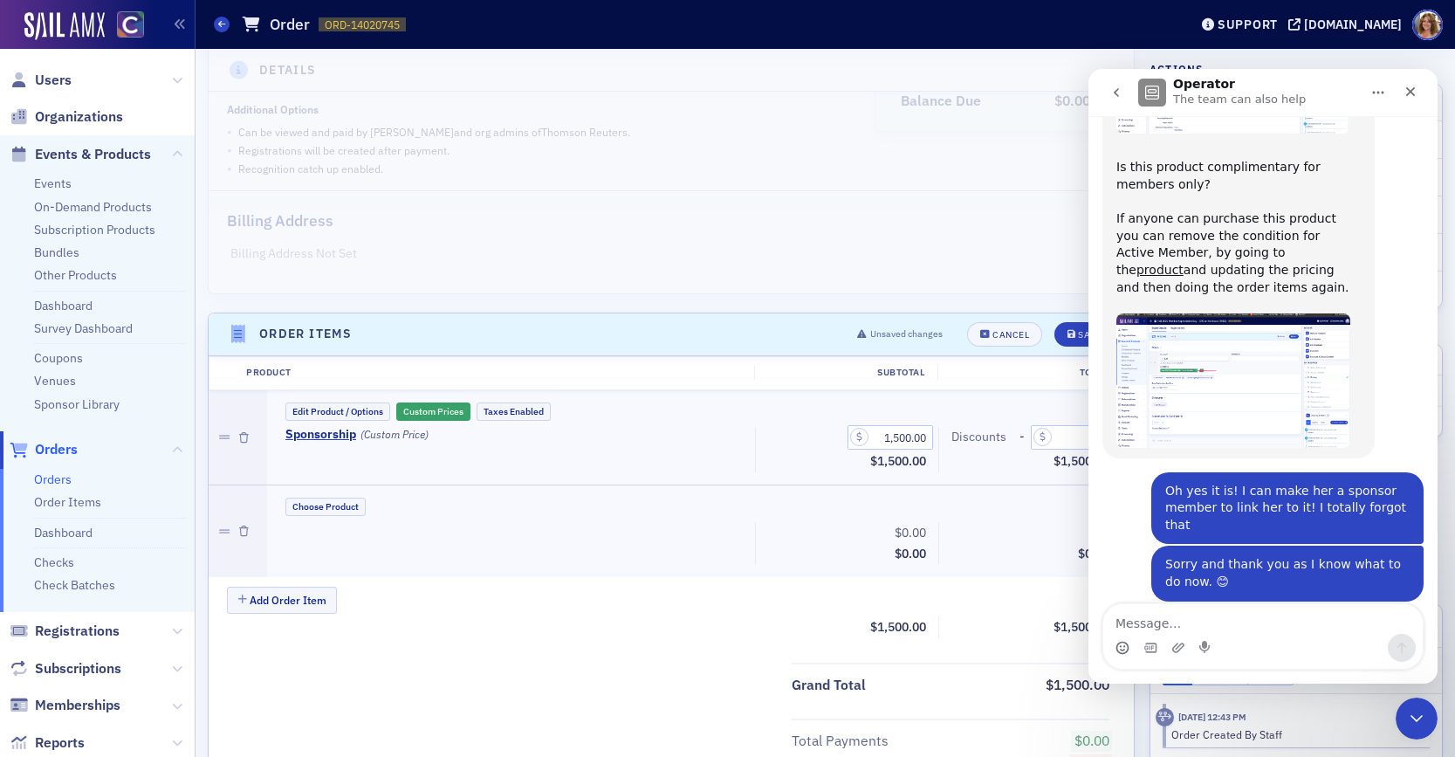
scroll to position [1407, 0]
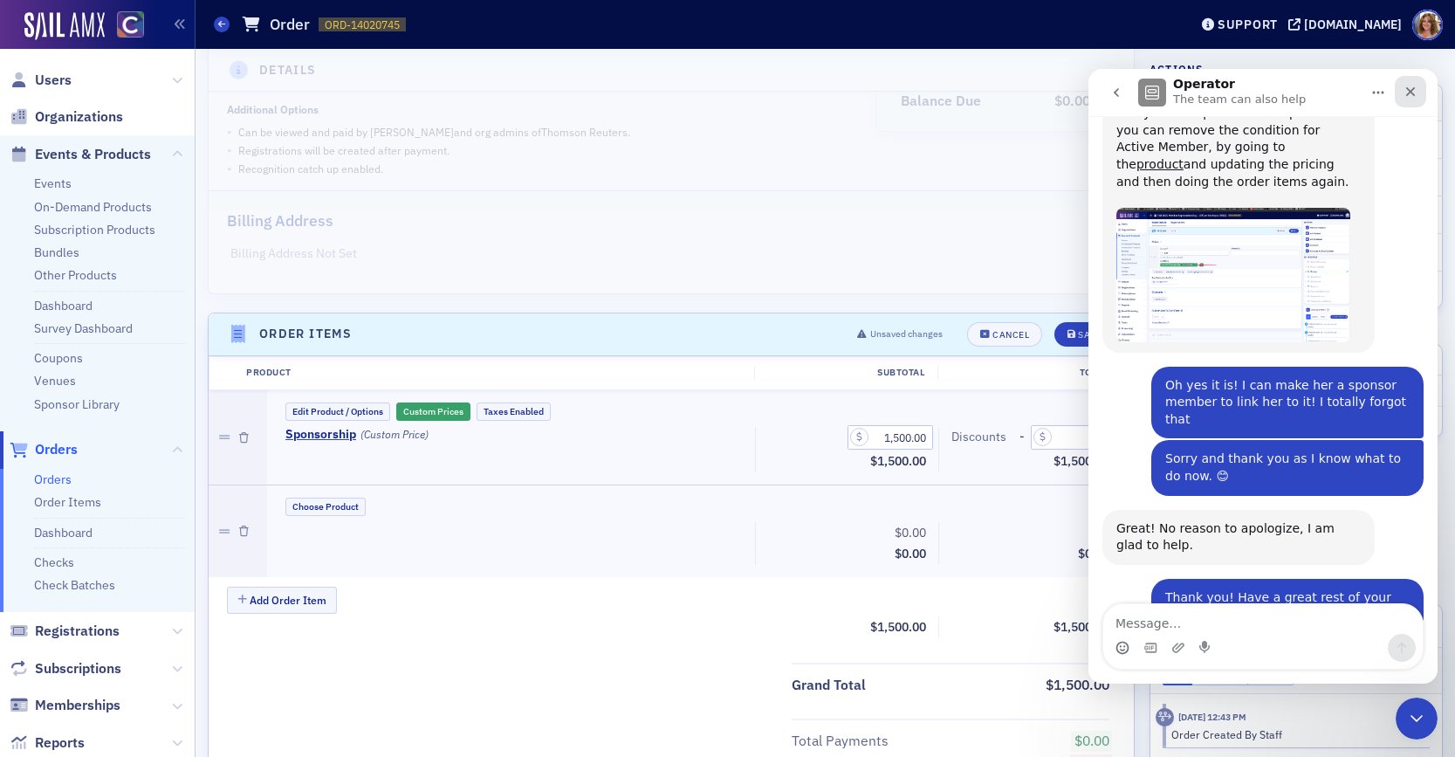
click at [1408, 92] on icon "Close" at bounding box center [1410, 92] width 14 height 14
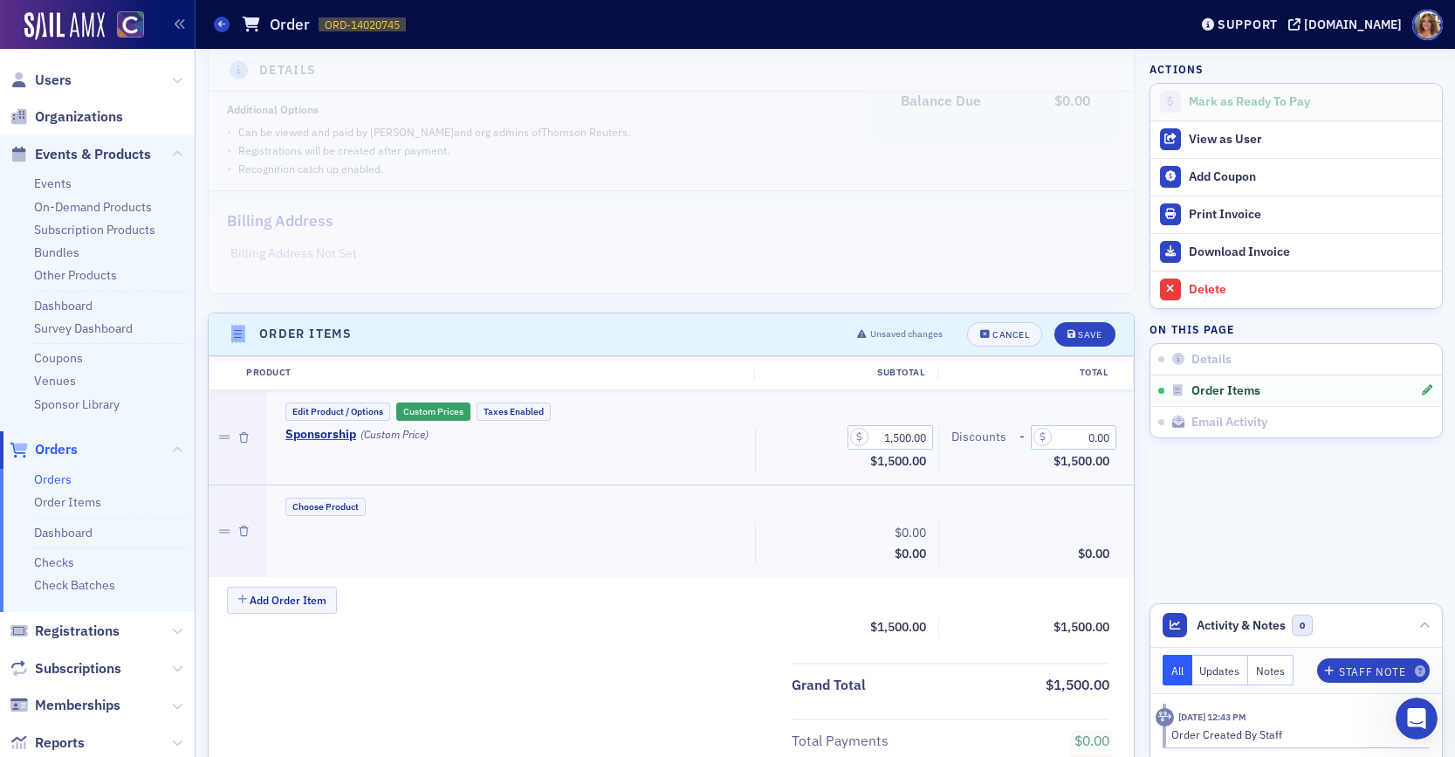
click at [333, 506] on div at bounding box center [727, 378] width 1455 height 757
click at [342, 508] on div at bounding box center [727, 378] width 1455 height 757
click at [346, 505] on div at bounding box center [727, 378] width 1455 height 757
click at [1088, 332] on div at bounding box center [727, 378] width 1455 height 757
click at [754, 543] on div at bounding box center [727, 378] width 1455 height 757
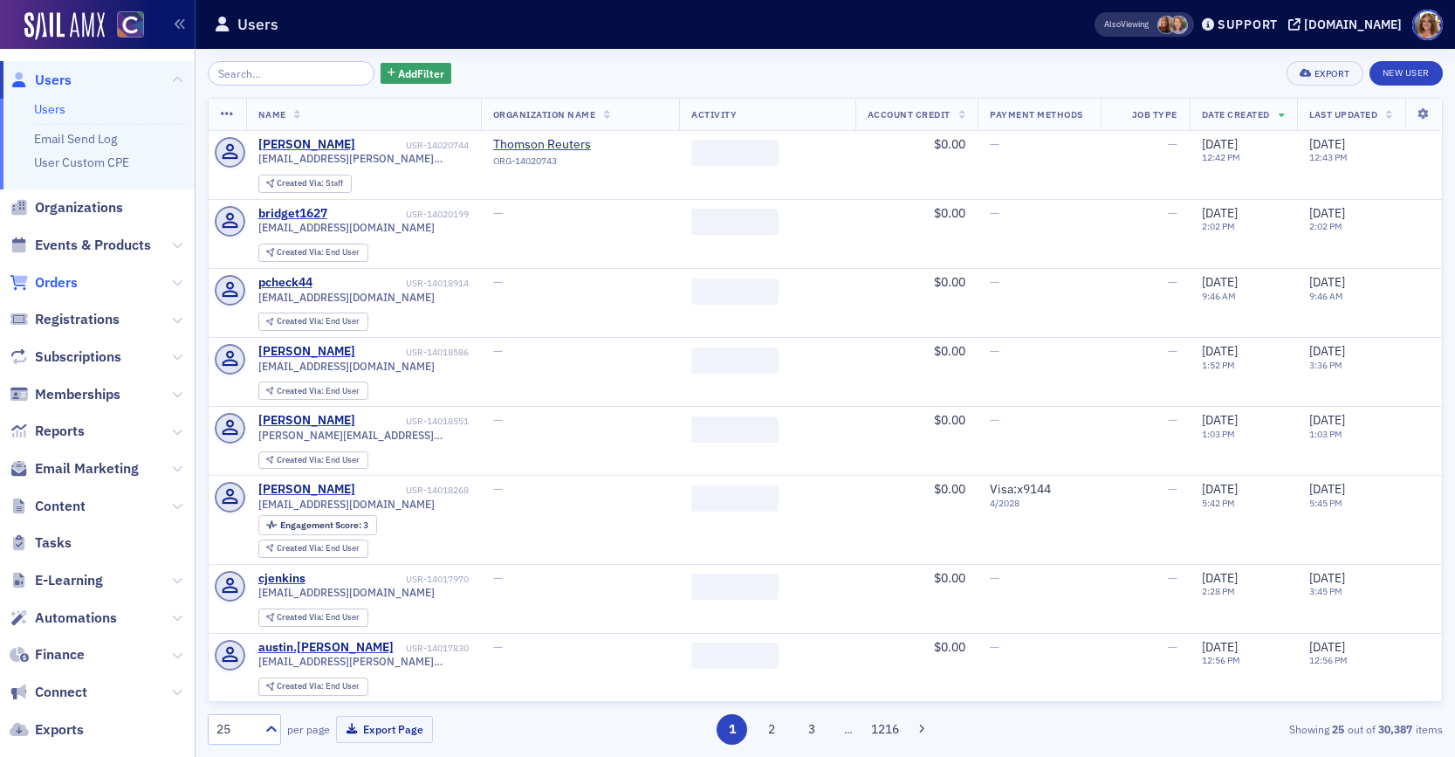
click at [64, 283] on span "Orders" at bounding box center [56, 282] width 43 height 19
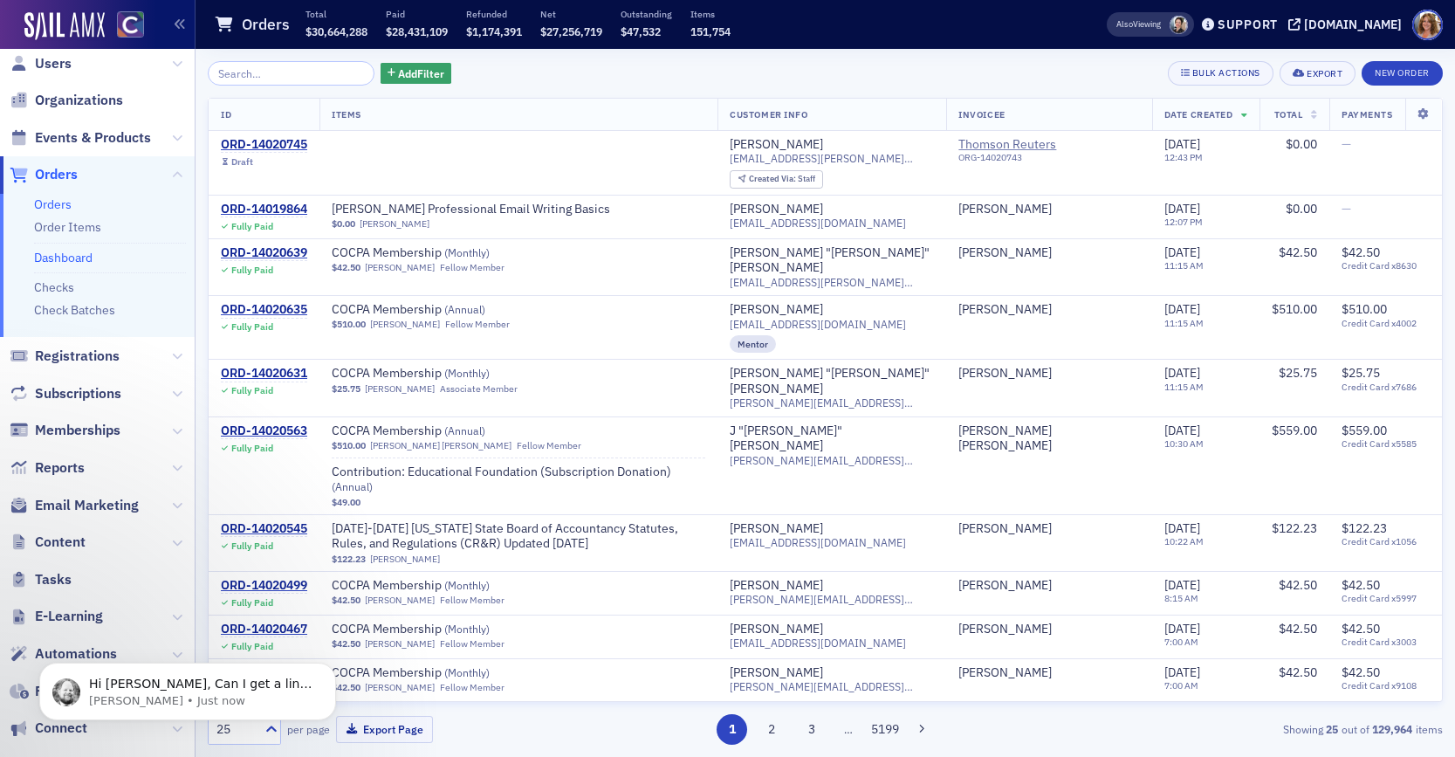
scroll to position [18, 0]
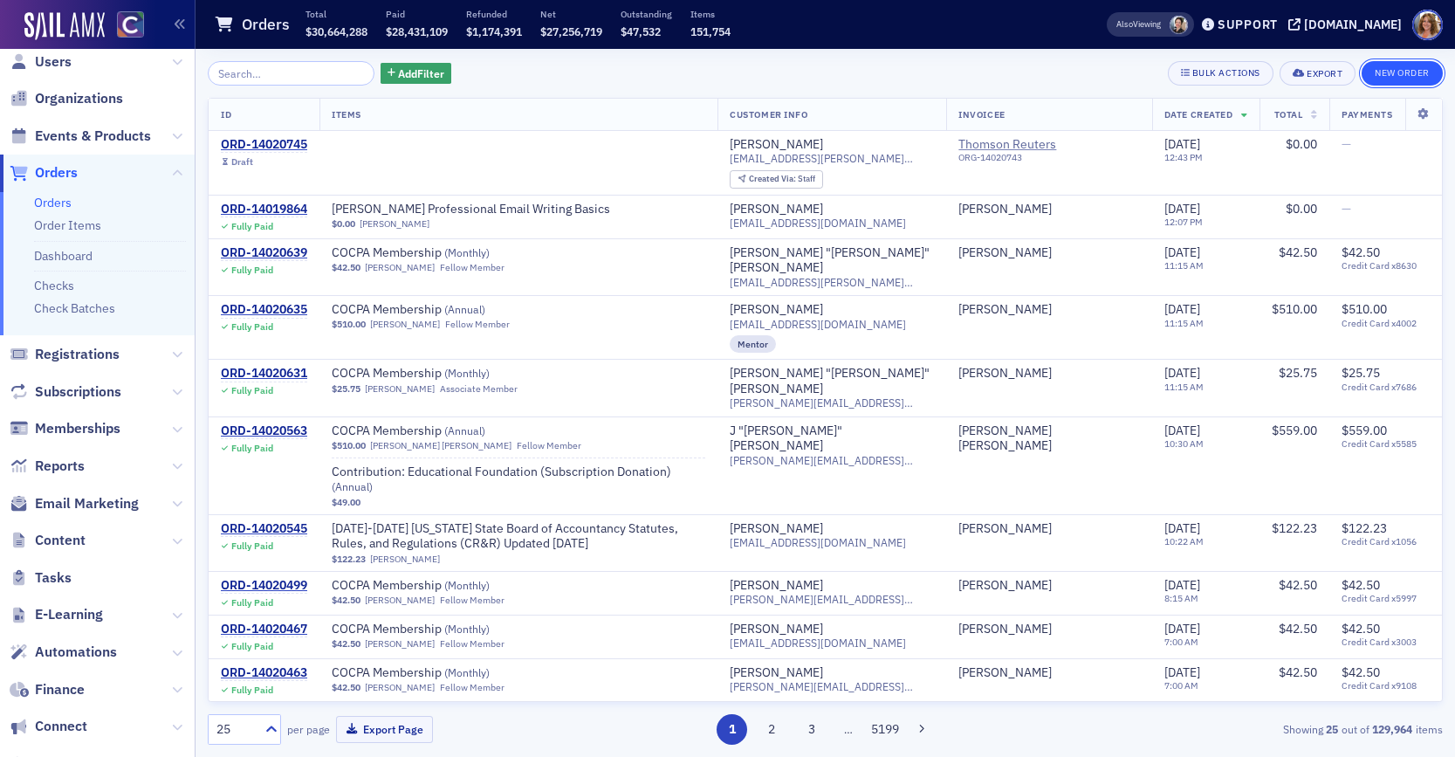
click at [1398, 72] on button "New Order" at bounding box center [1401, 73] width 81 height 24
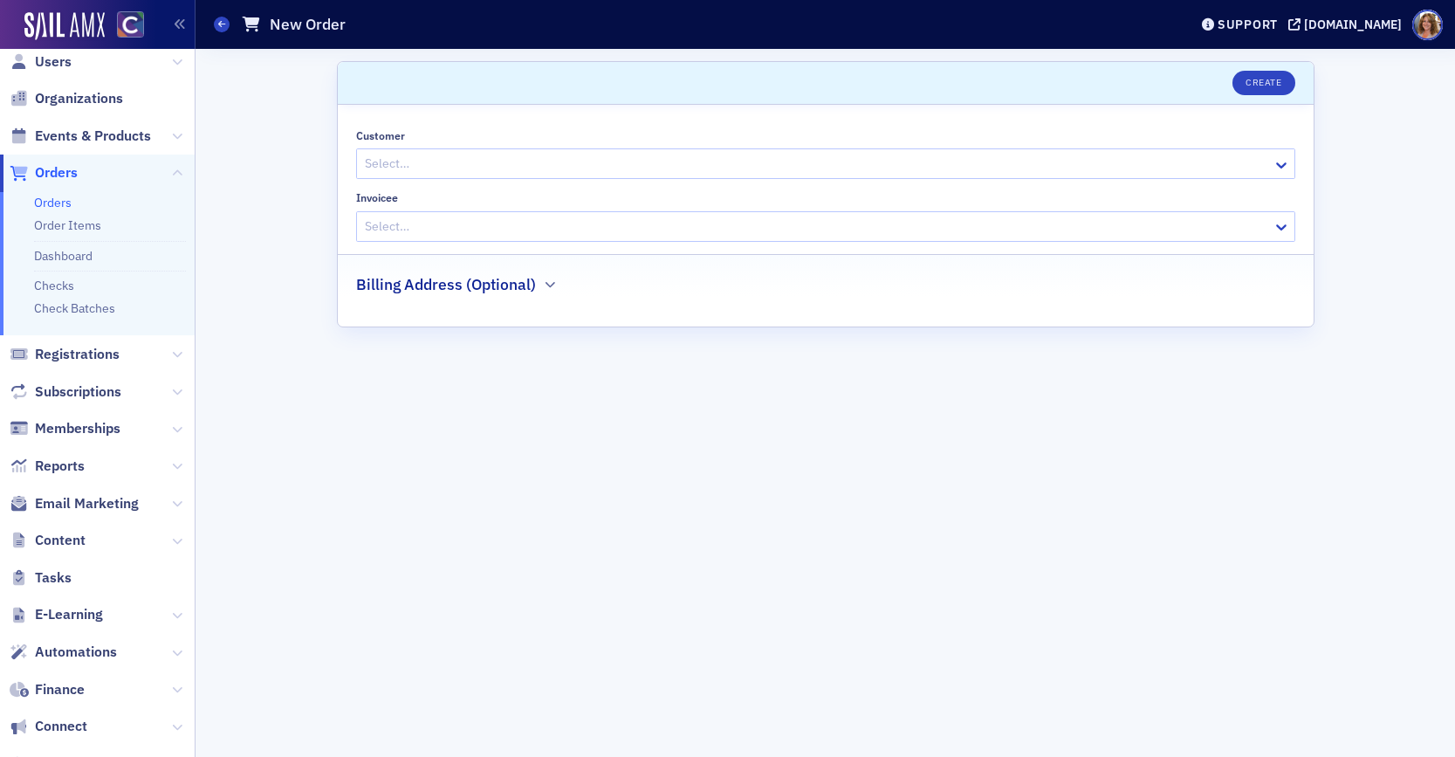
click at [606, 162] on div at bounding box center [817, 164] width 908 height 22
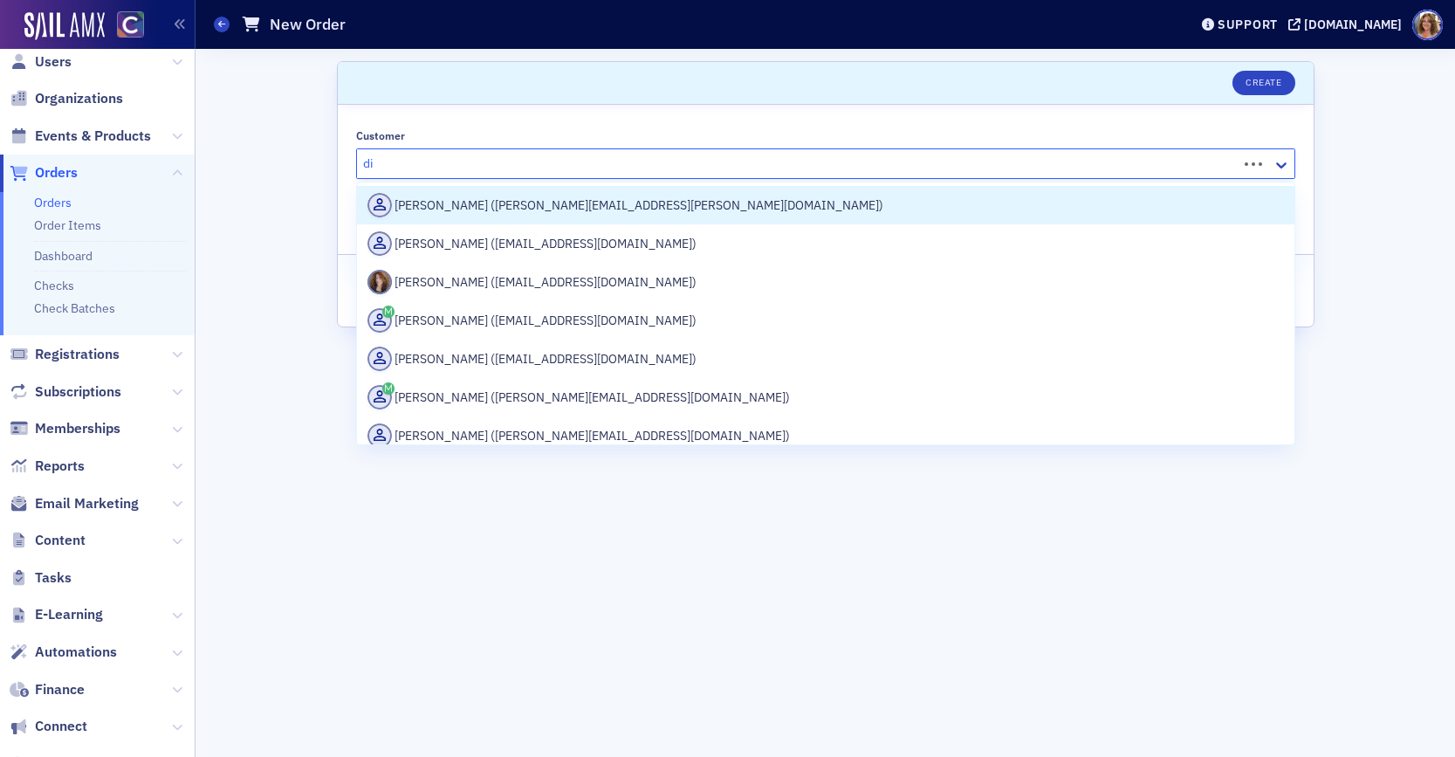
type input "d"
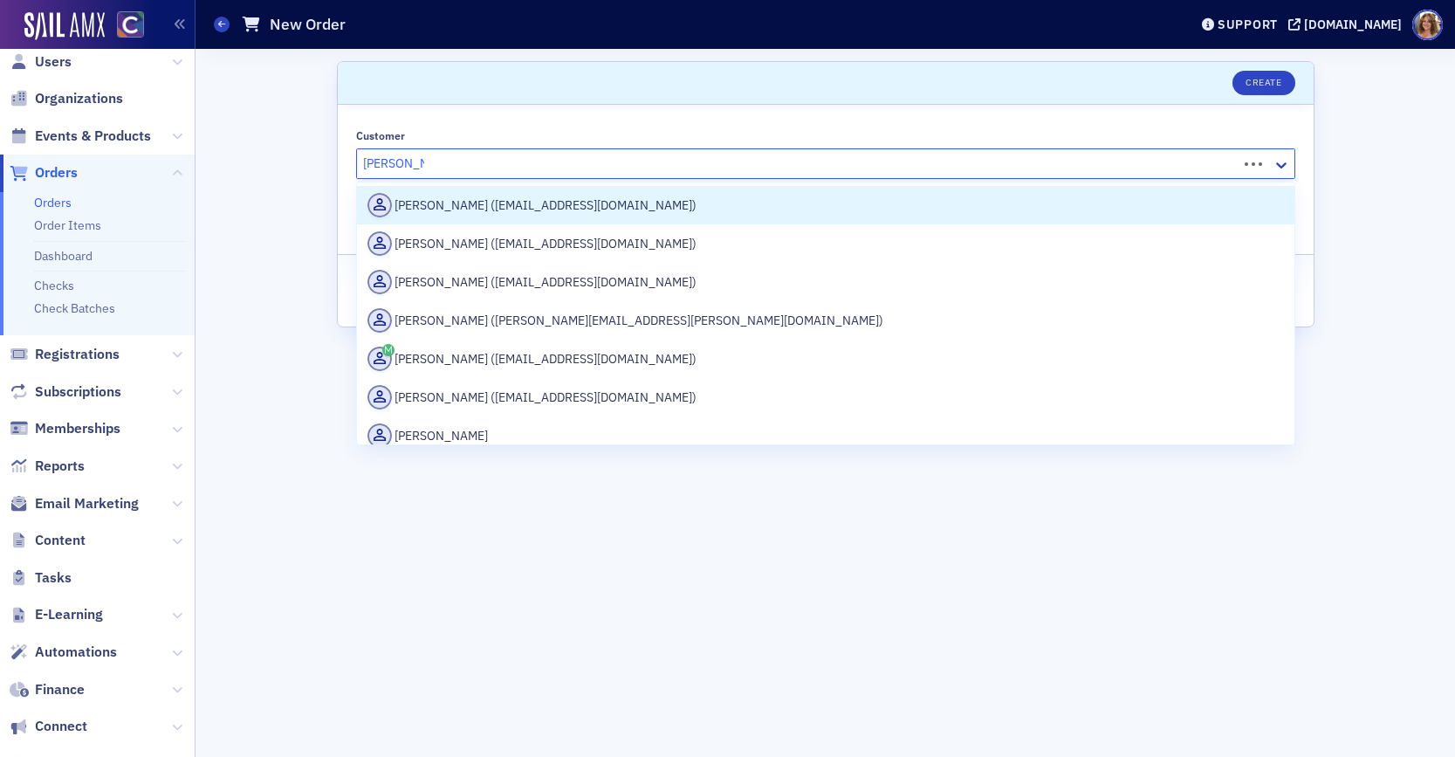
type input "[PERSON_NAME]"
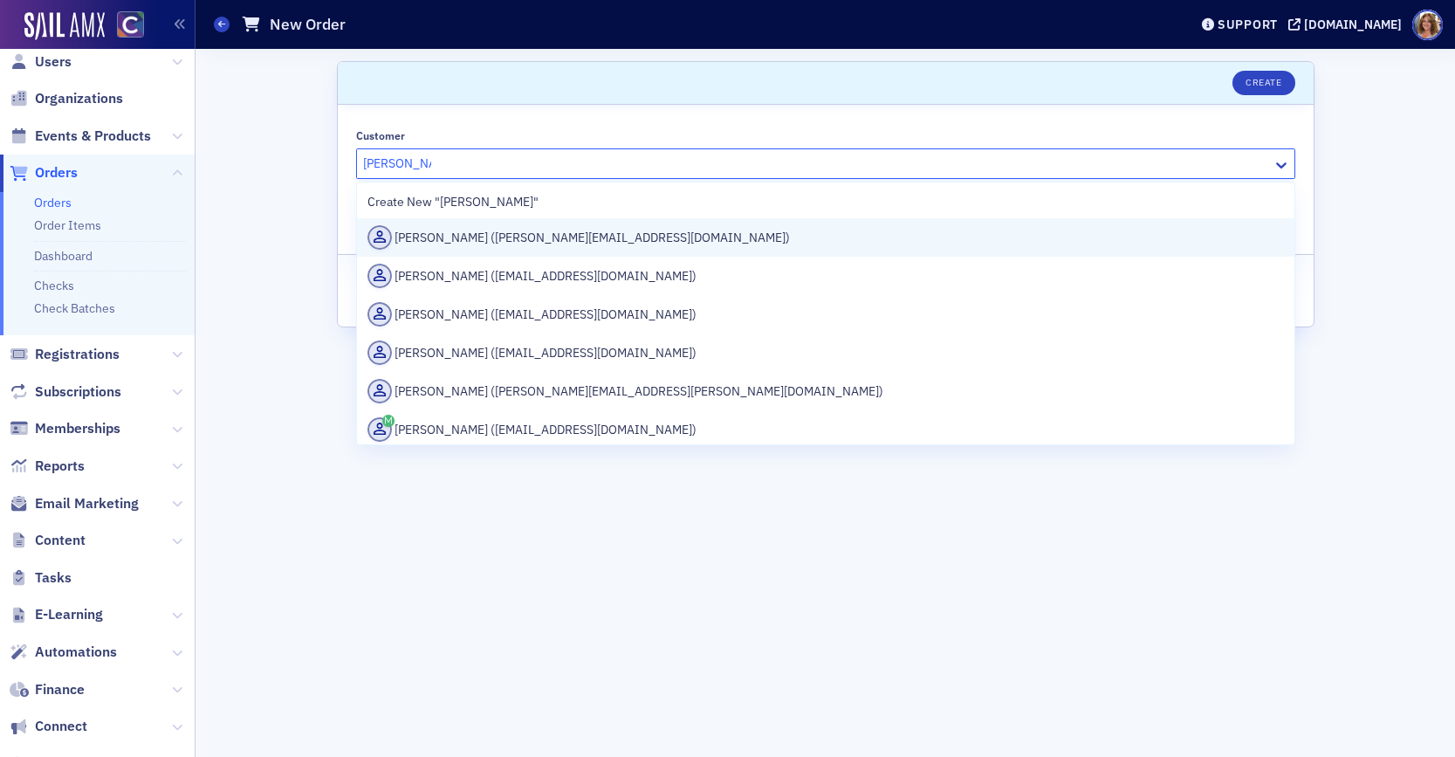
click at [475, 239] on div "[PERSON_NAME] ([PERSON_NAME][EMAIL_ADDRESS][DOMAIN_NAME])" at bounding box center [825, 237] width 916 height 24
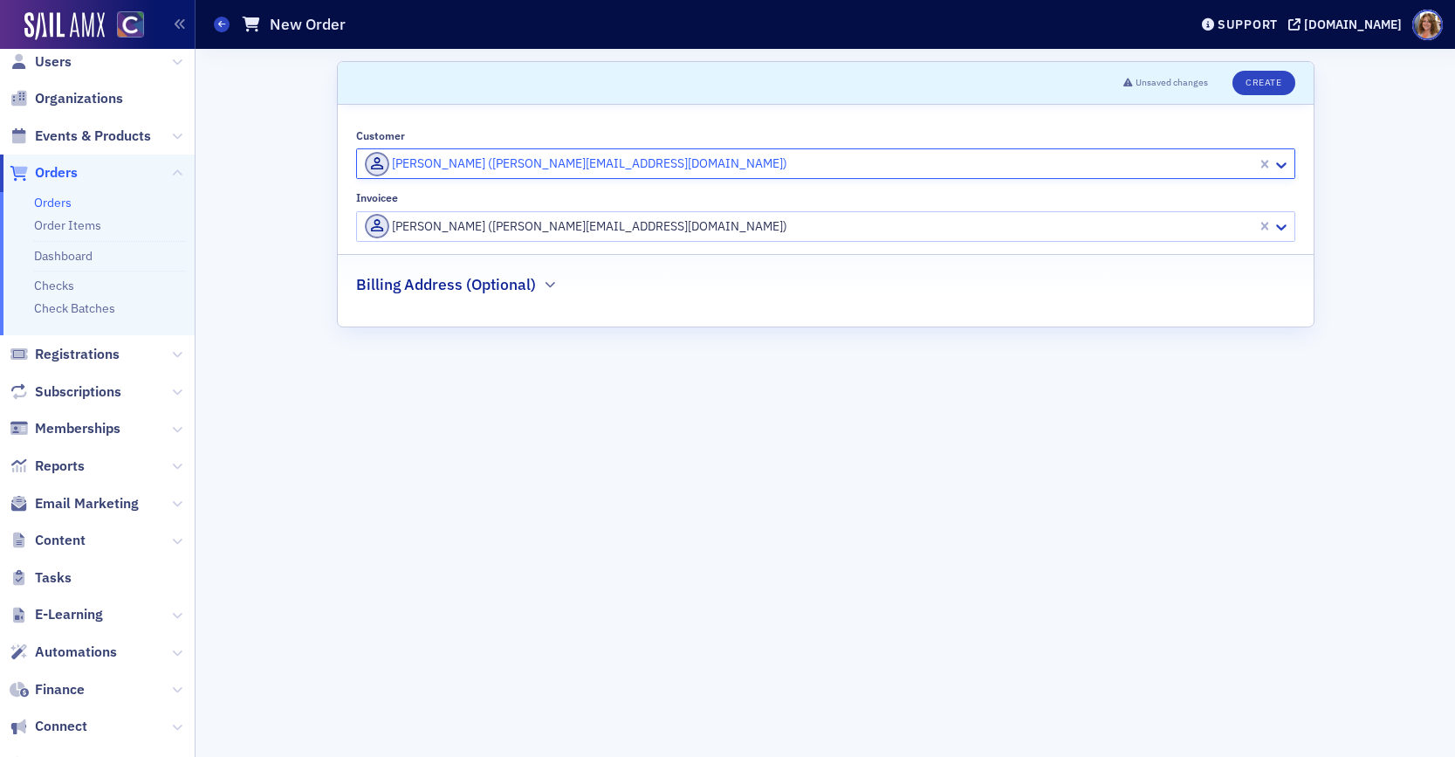
click at [742, 229] on div at bounding box center [809, 227] width 892 height 22
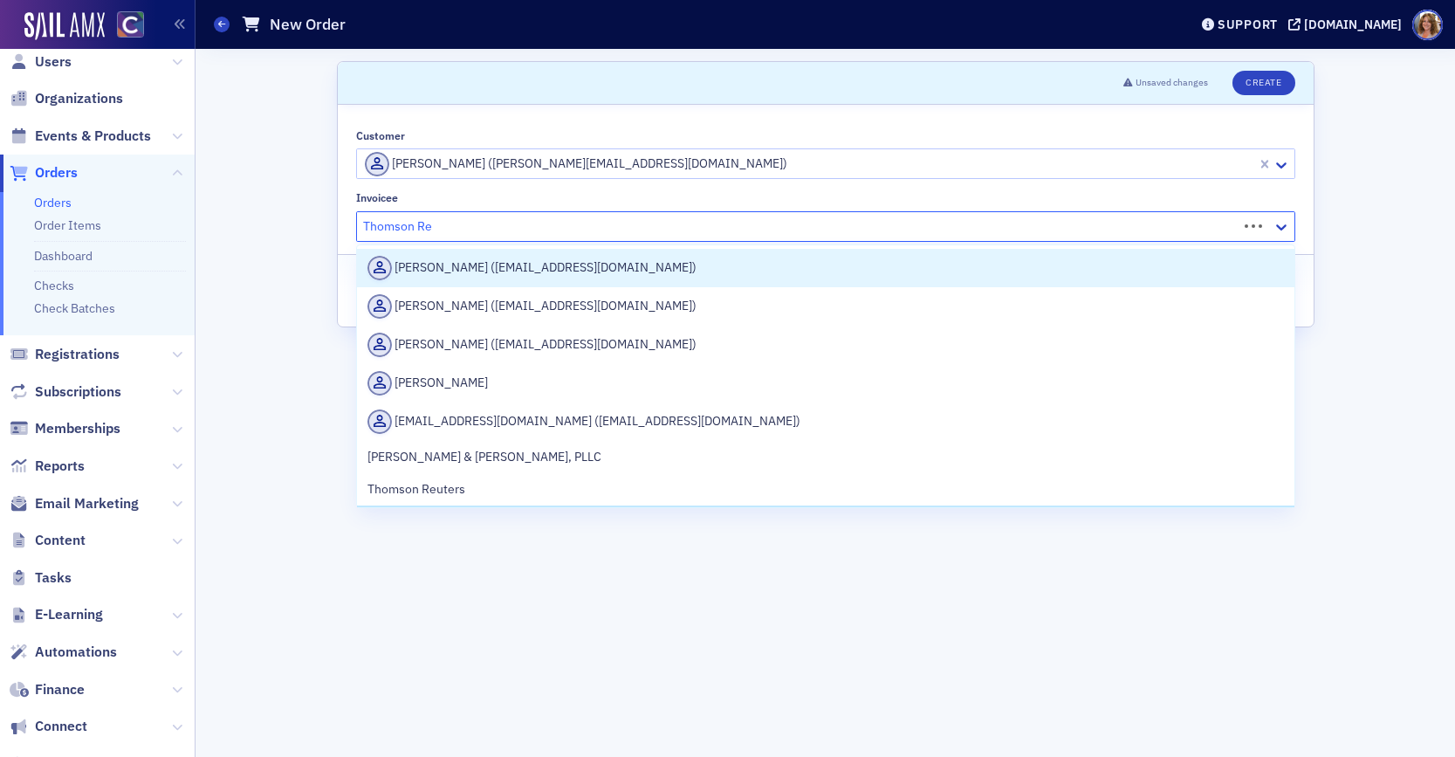
type input "Thomson Reu"
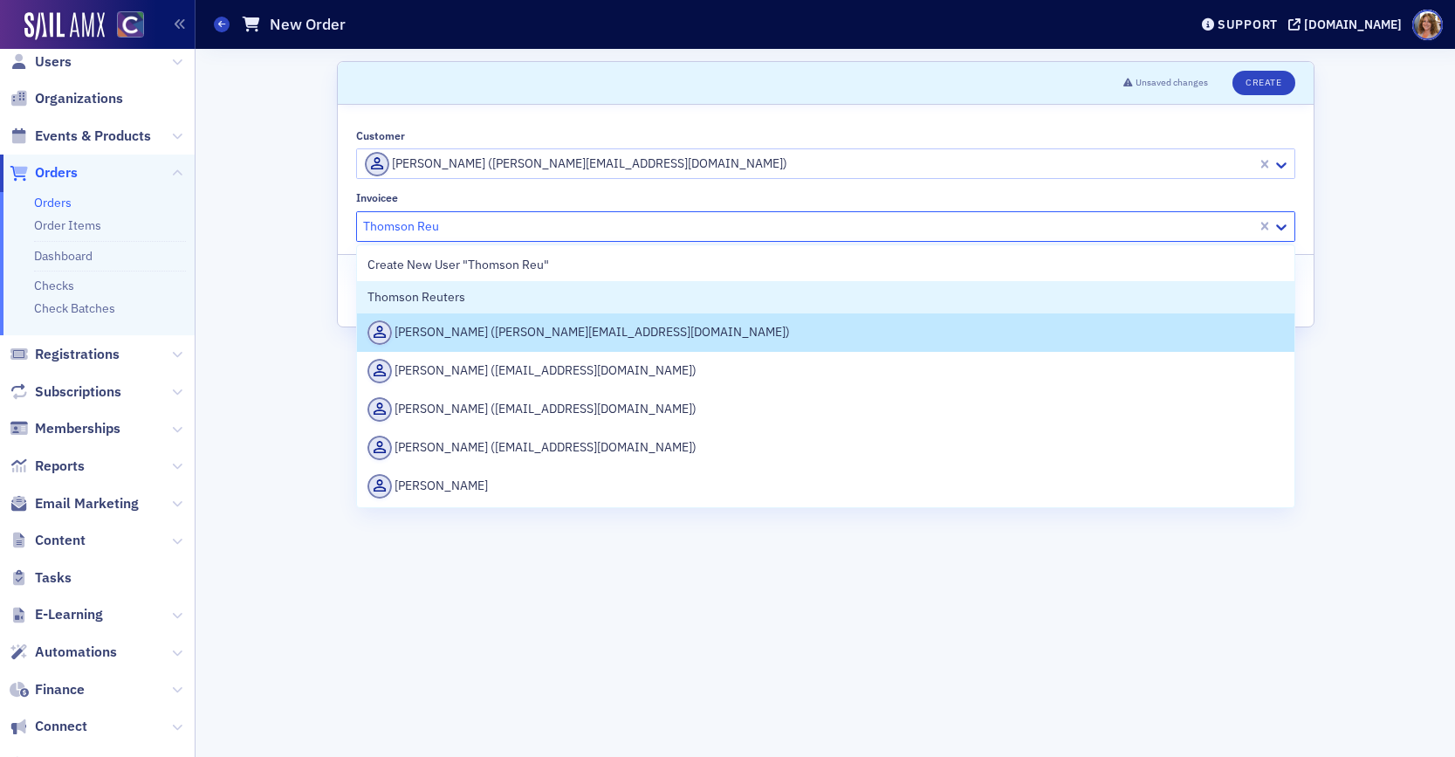
drag, startPoint x: 536, startPoint y: 294, endPoint x: 550, endPoint y: 287, distance: 15.6
click at [536, 294] on div "Thomson Reuters" at bounding box center [825, 297] width 916 height 18
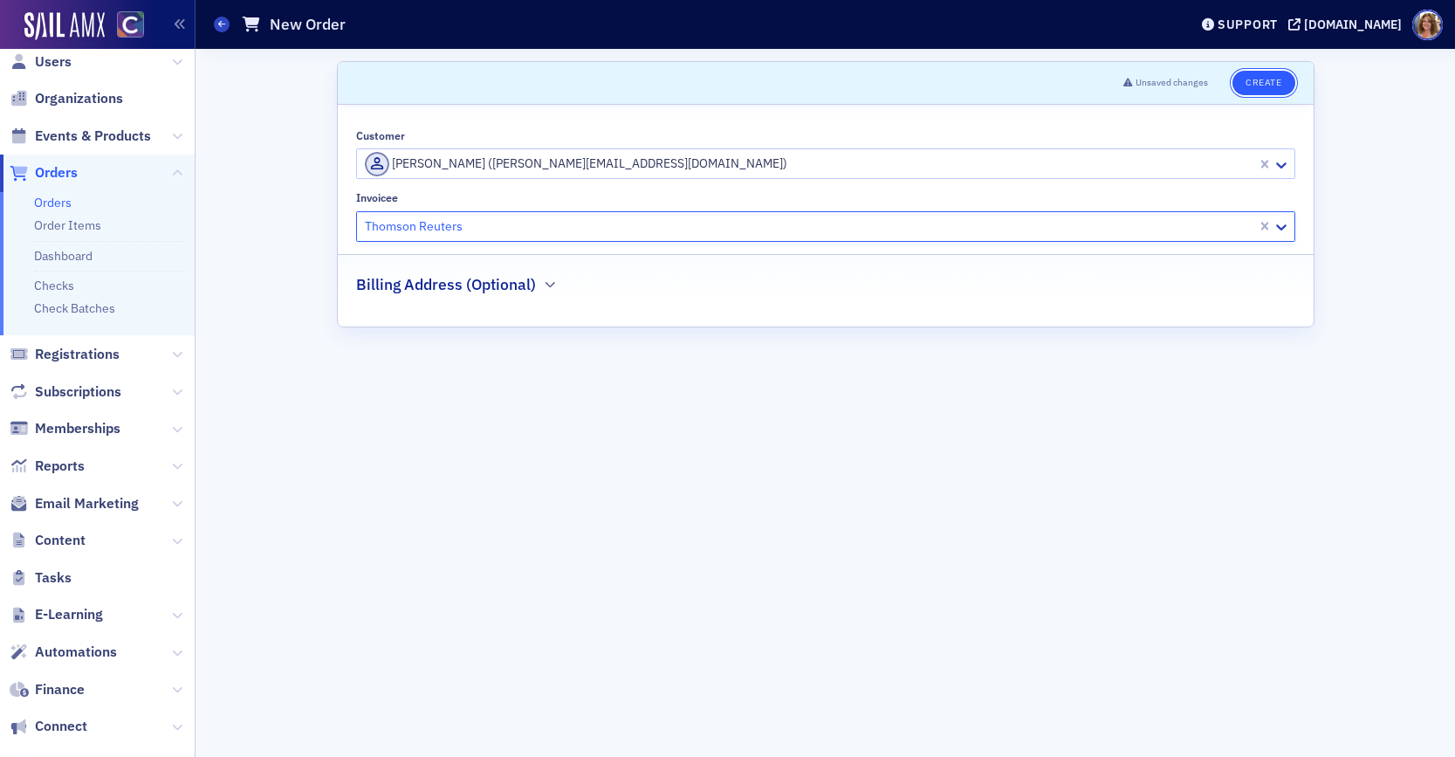
click at [1258, 86] on button "Create" at bounding box center [1263, 83] width 62 height 24
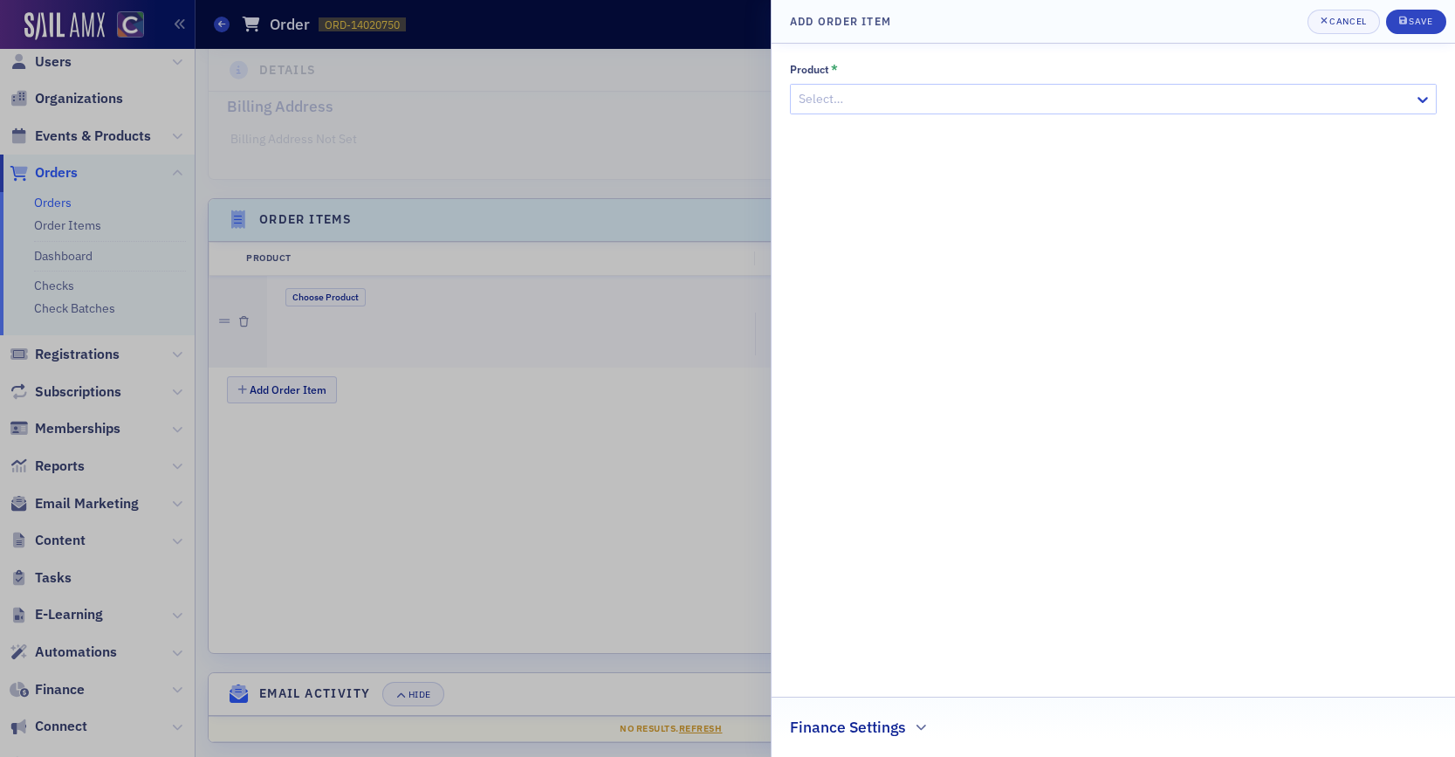
scroll to position [444, 0]
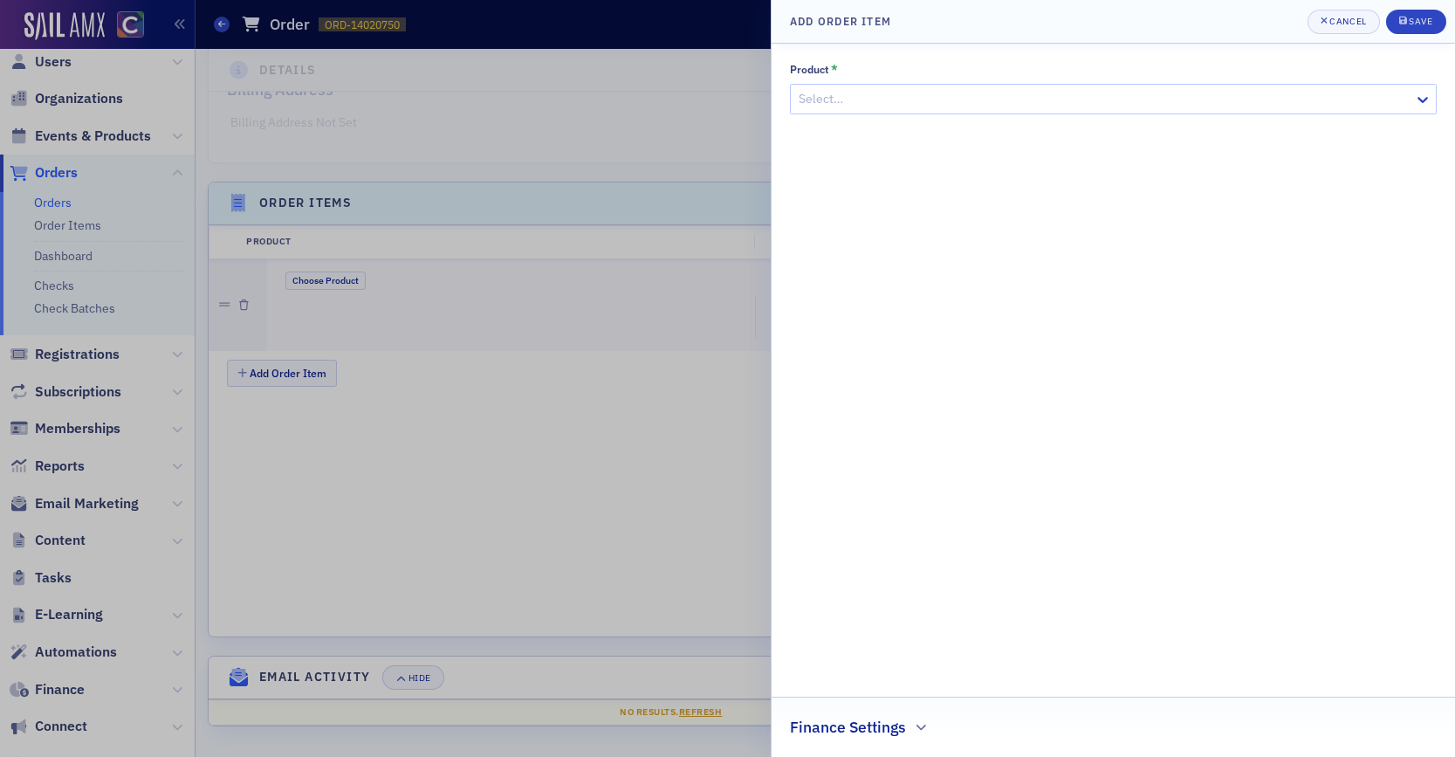
click at [1158, 99] on div at bounding box center [1104, 99] width 615 height 22
type input "spon"
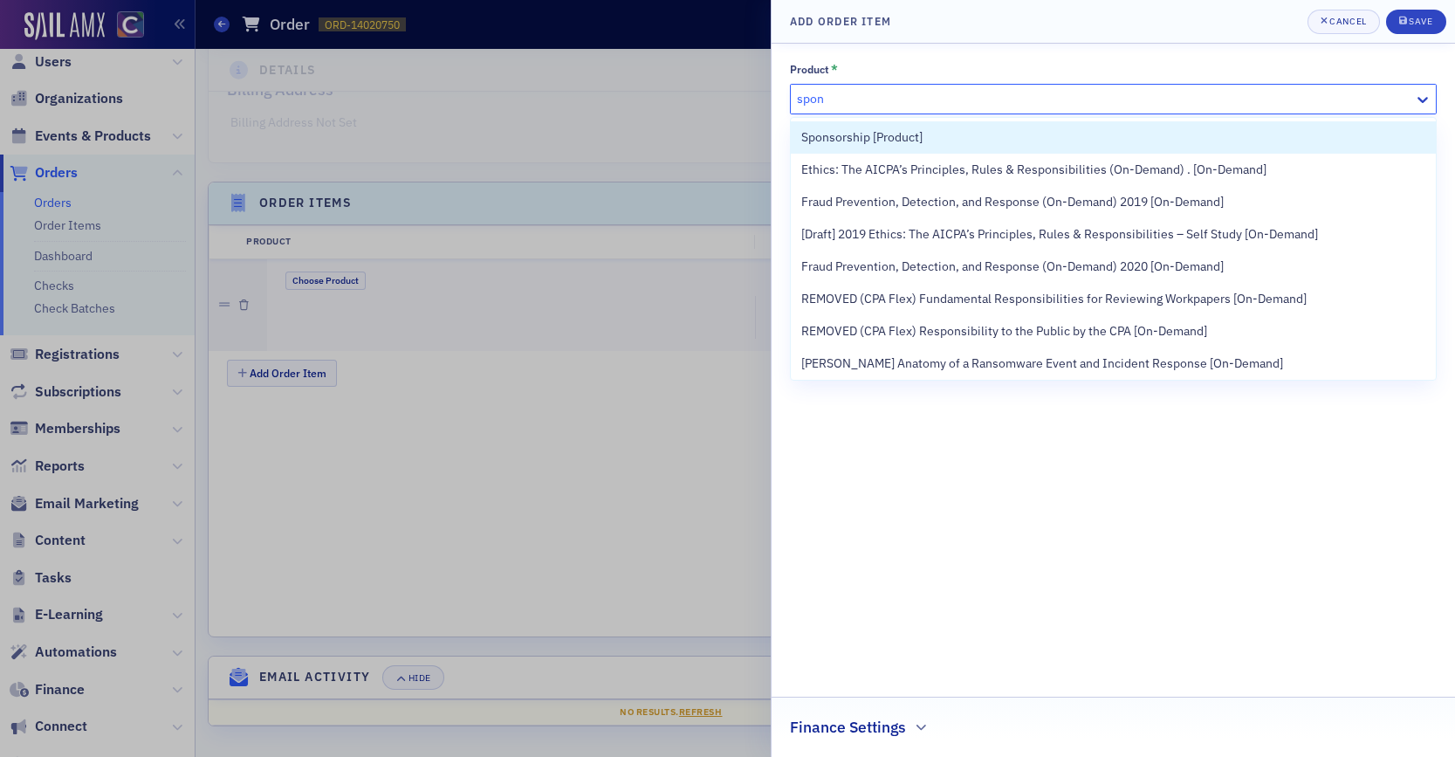
click at [951, 136] on div "Sponsorship [Product]" at bounding box center [1113, 137] width 624 height 18
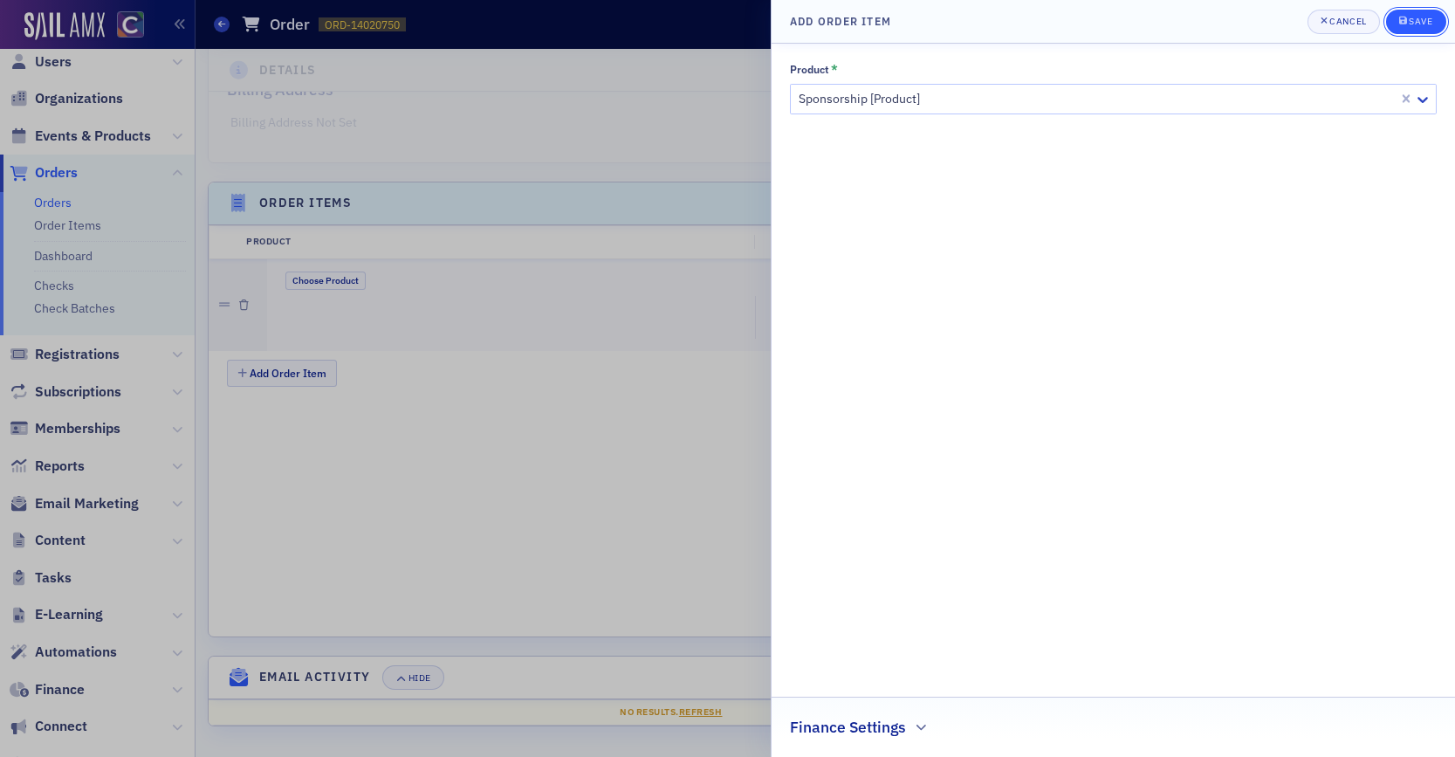
click at [1415, 24] on div "Save" at bounding box center [1420, 22] width 24 height 10
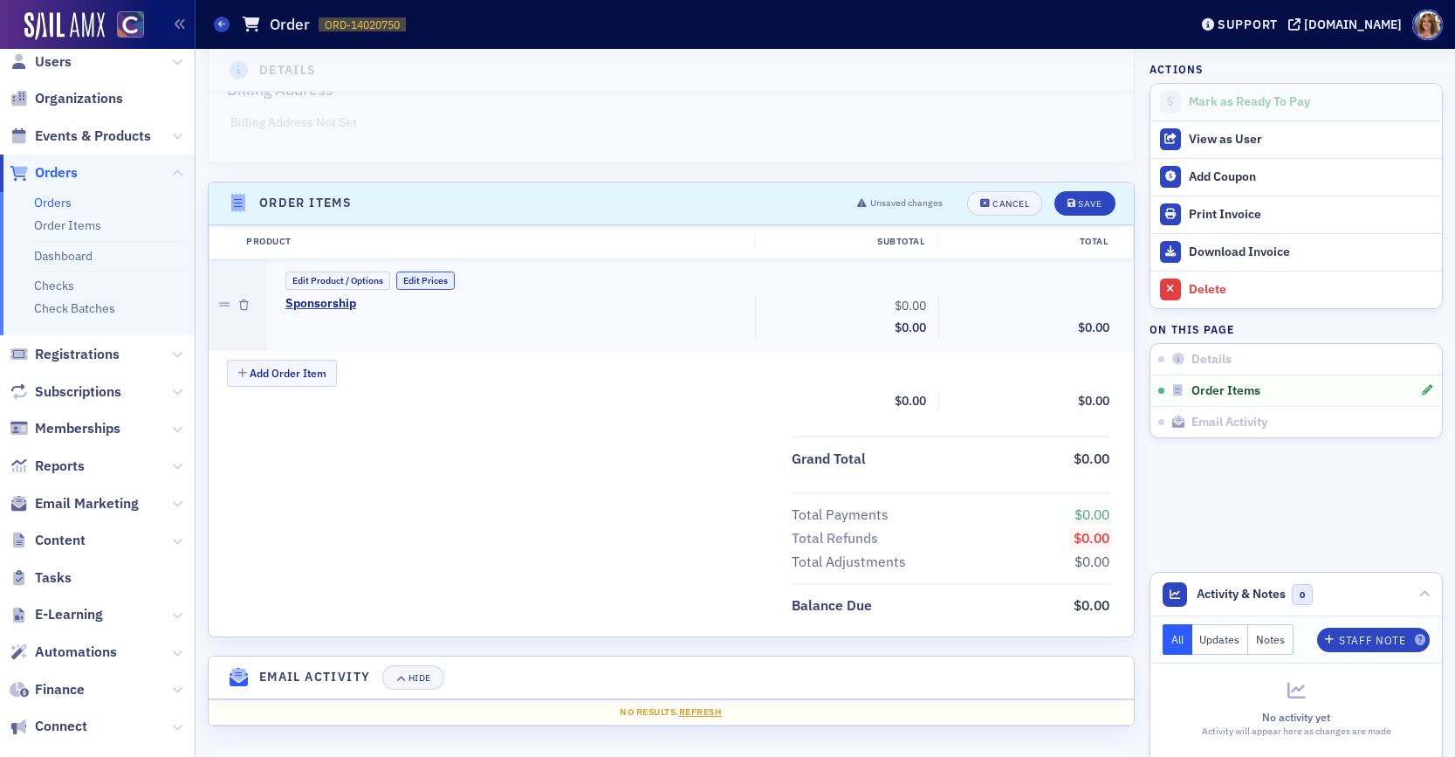
drag, startPoint x: 435, startPoint y: 283, endPoint x: 445, endPoint y: 284, distance: 10.5
click at [436, 283] on button "Edit Prices" at bounding box center [425, 280] width 58 height 18
drag, startPoint x: 929, startPoint y: 307, endPoint x: 887, endPoint y: 307, distance: 41.0
click at [887, 307] on input "0.00" at bounding box center [890, 306] width 86 height 24
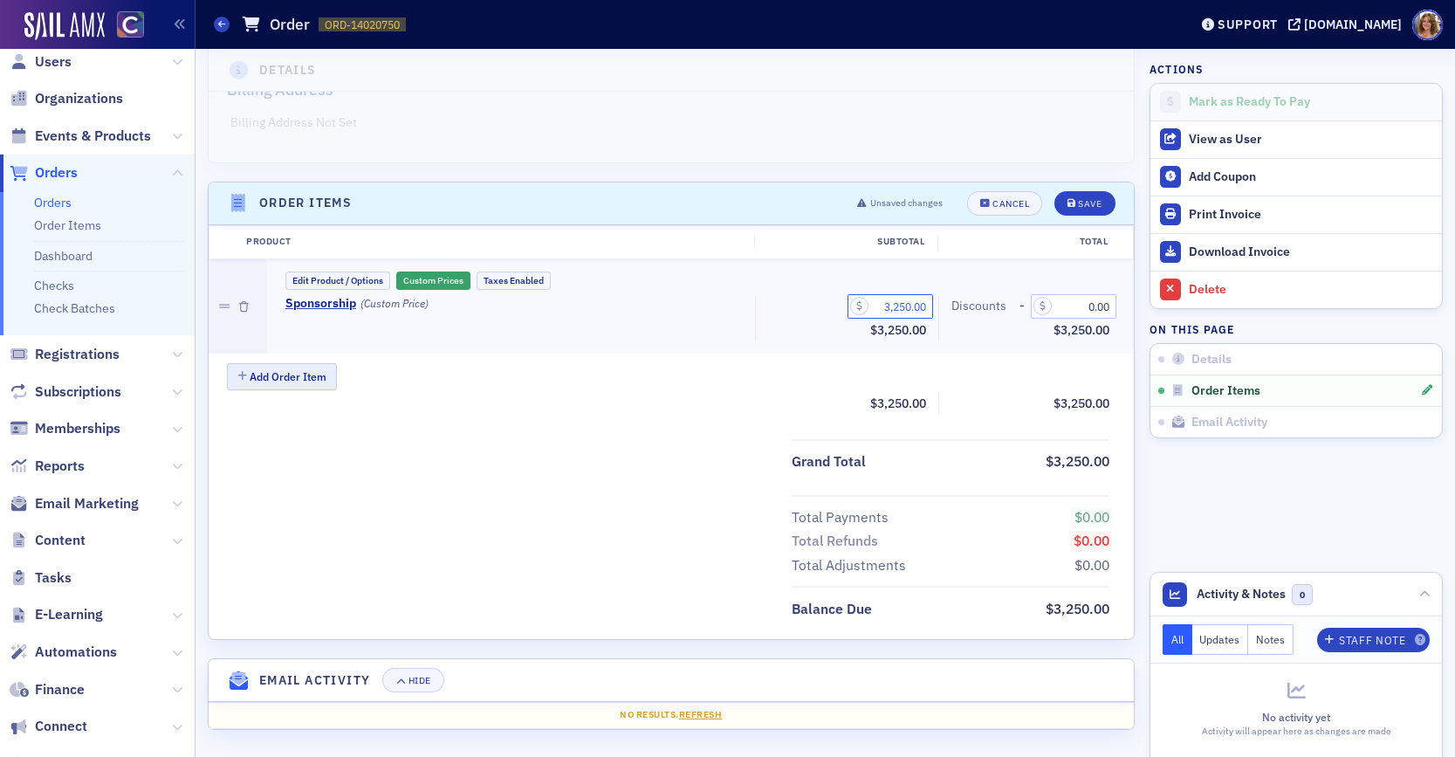
type input "3,250.00"
click at [312, 375] on button "Add Order Item" at bounding box center [282, 376] width 110 height 27
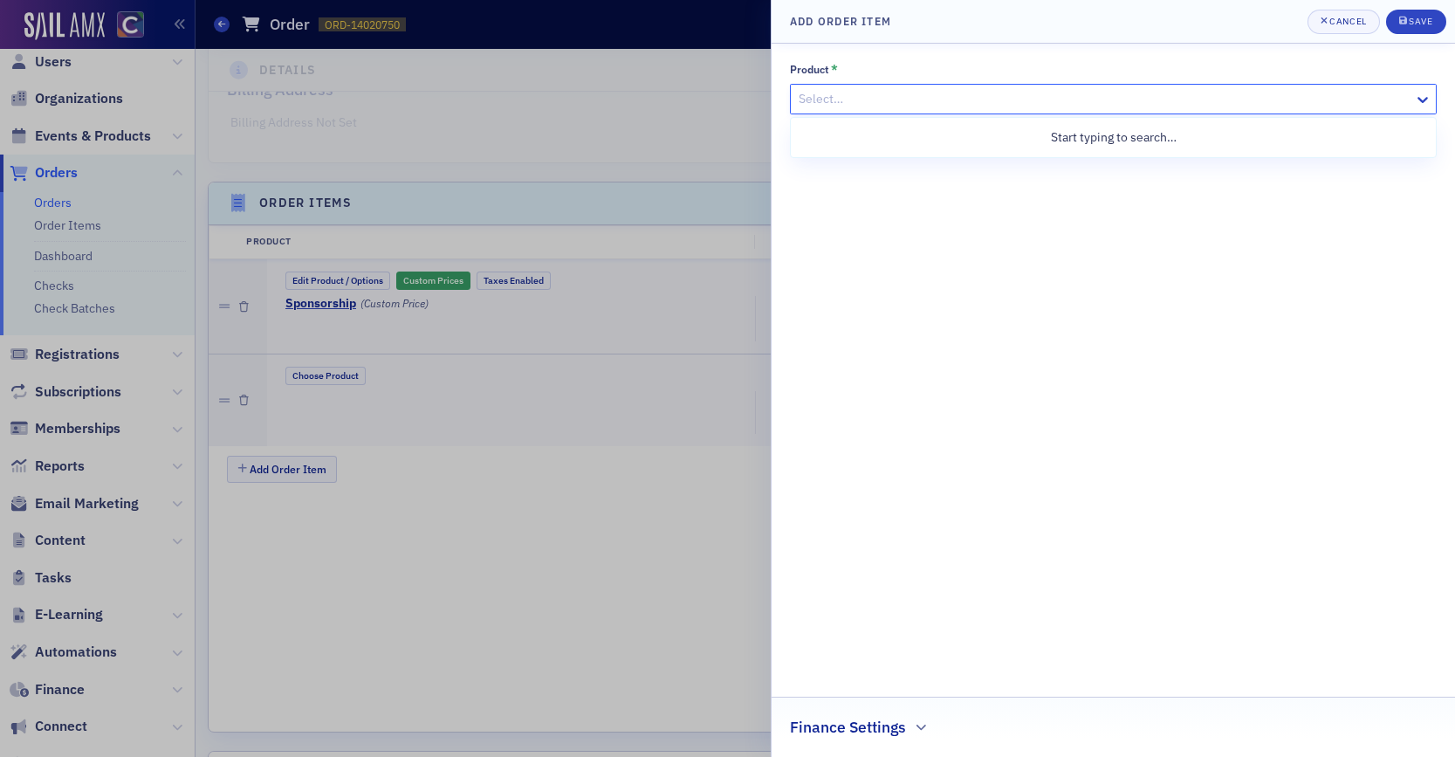
click at [1265, 103] on div at bounding box center [1104, 99] width 615 height 22
type input "peak"
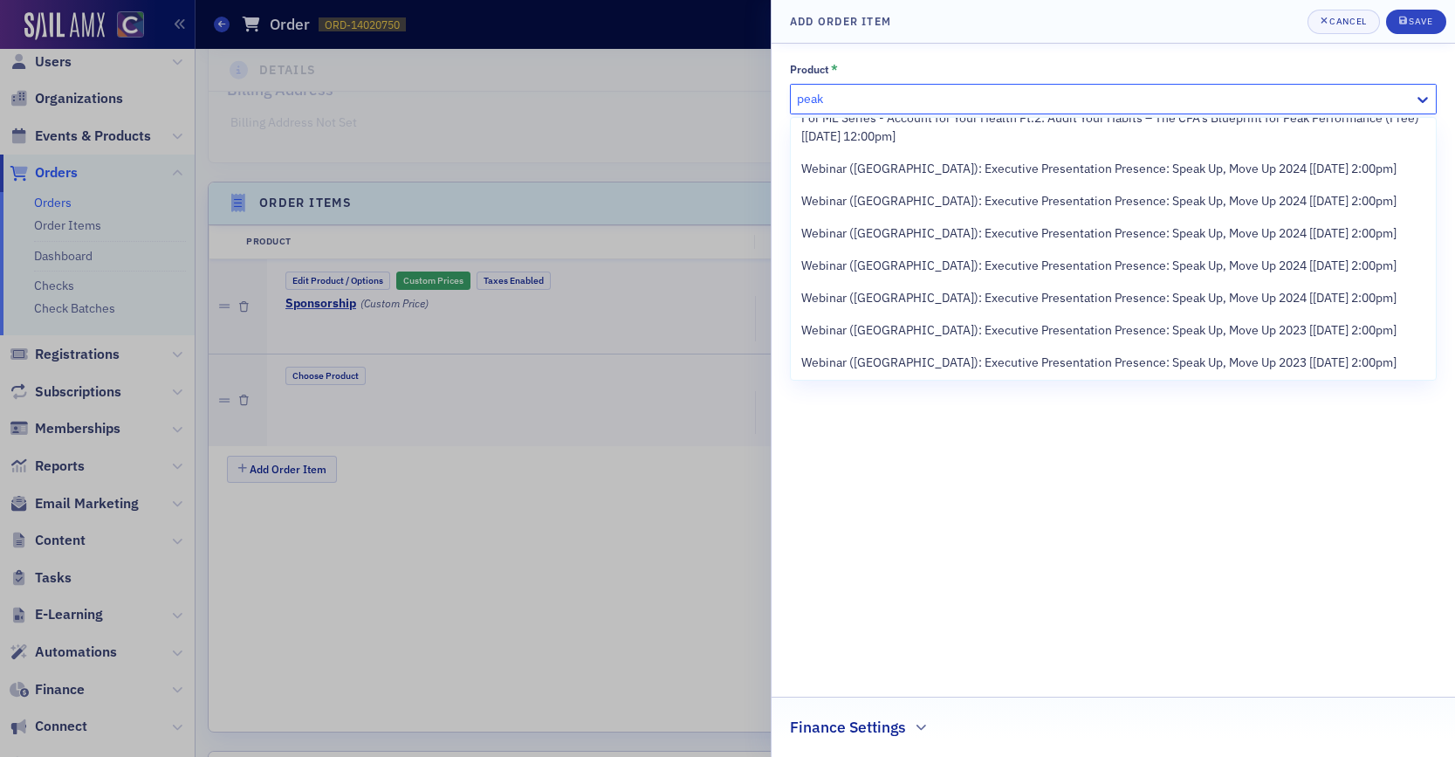
scroll to position [0, 0]
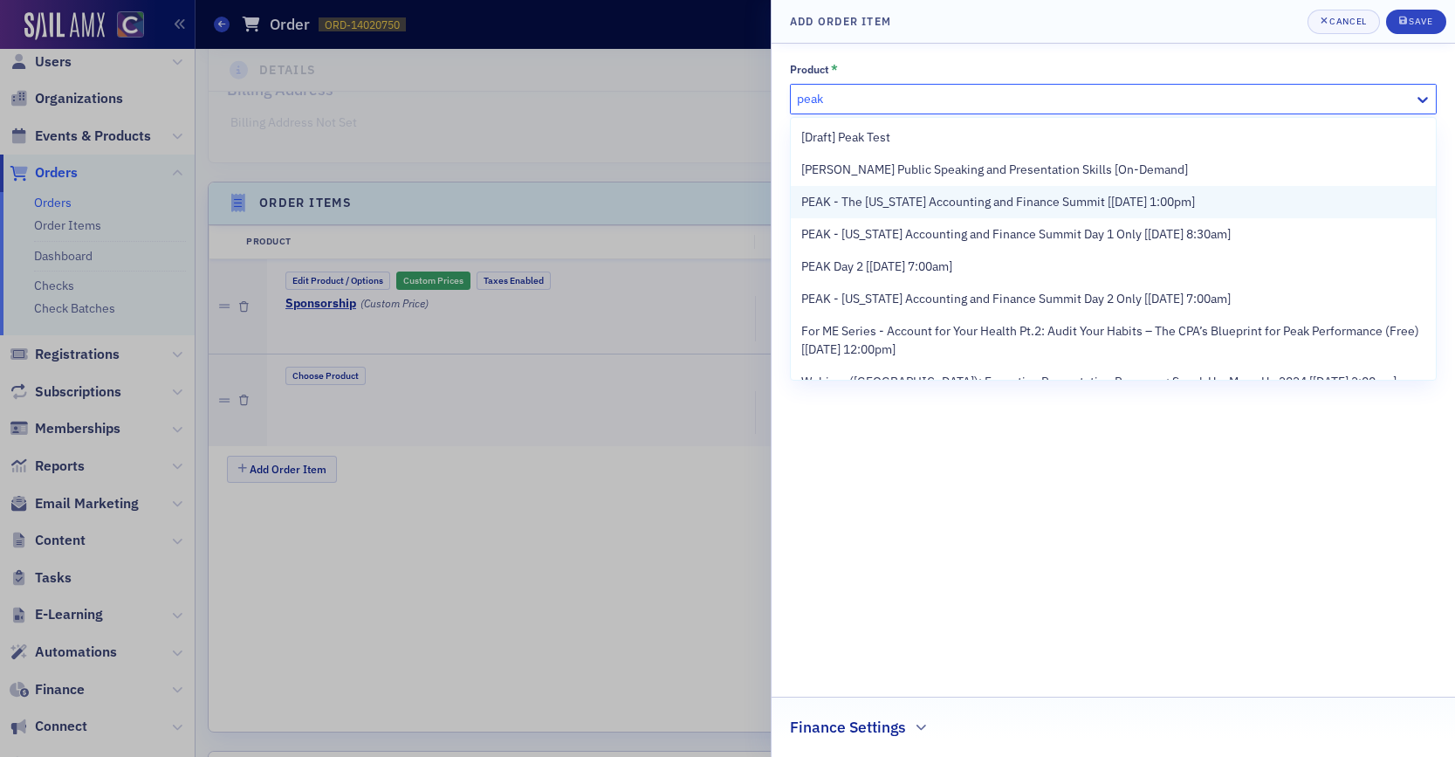
click at [958, 201] on span "PEAK - The Colorado Accounting and Finance Summit [11/11/2025 1:00pm]" at bounding box center [998, 202] width 394 height 18
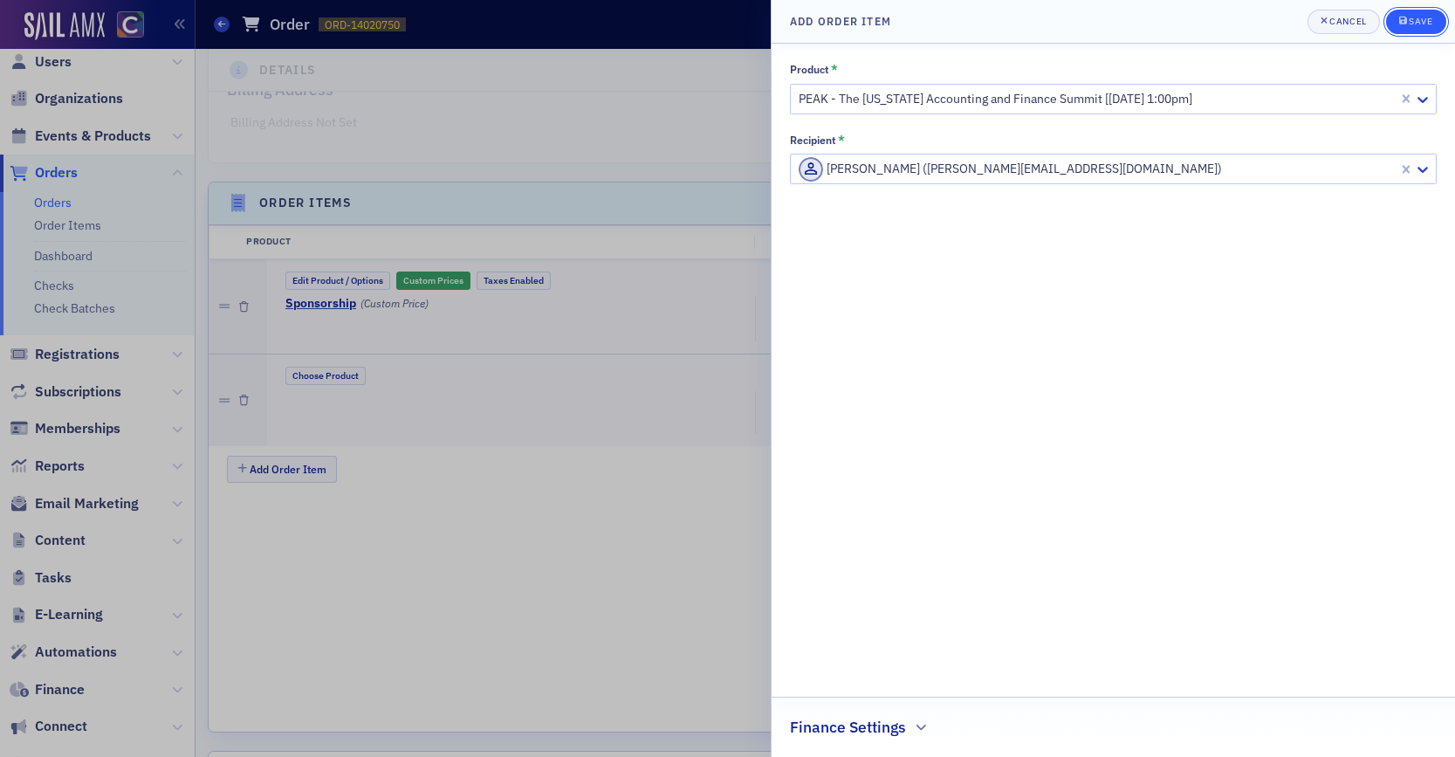
click at [1419, 25] on div "Save" at bounding box center [1420, 22] width 24 height 10
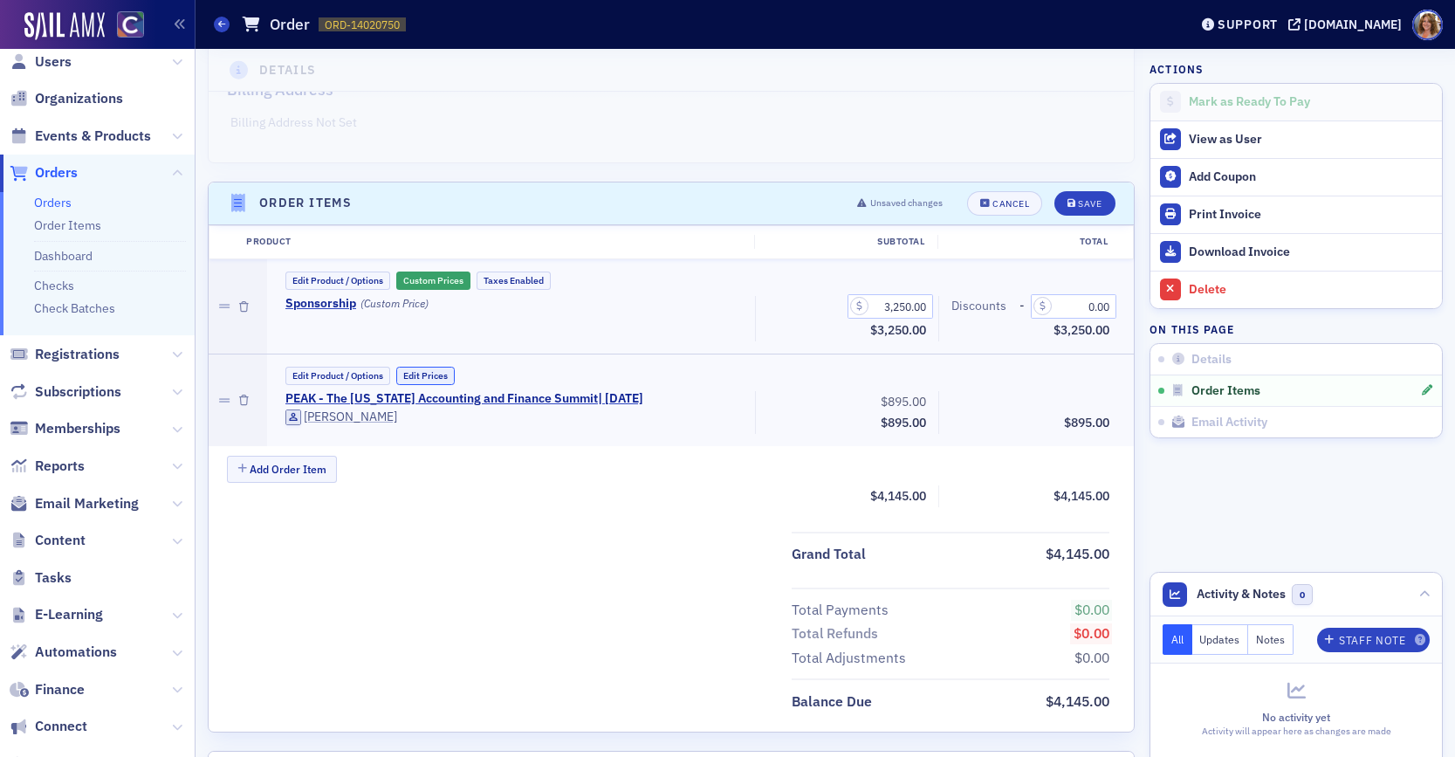
click at [437, 376] on button "Edit Prices" at bounding box center [425, 376] width 58 height 18
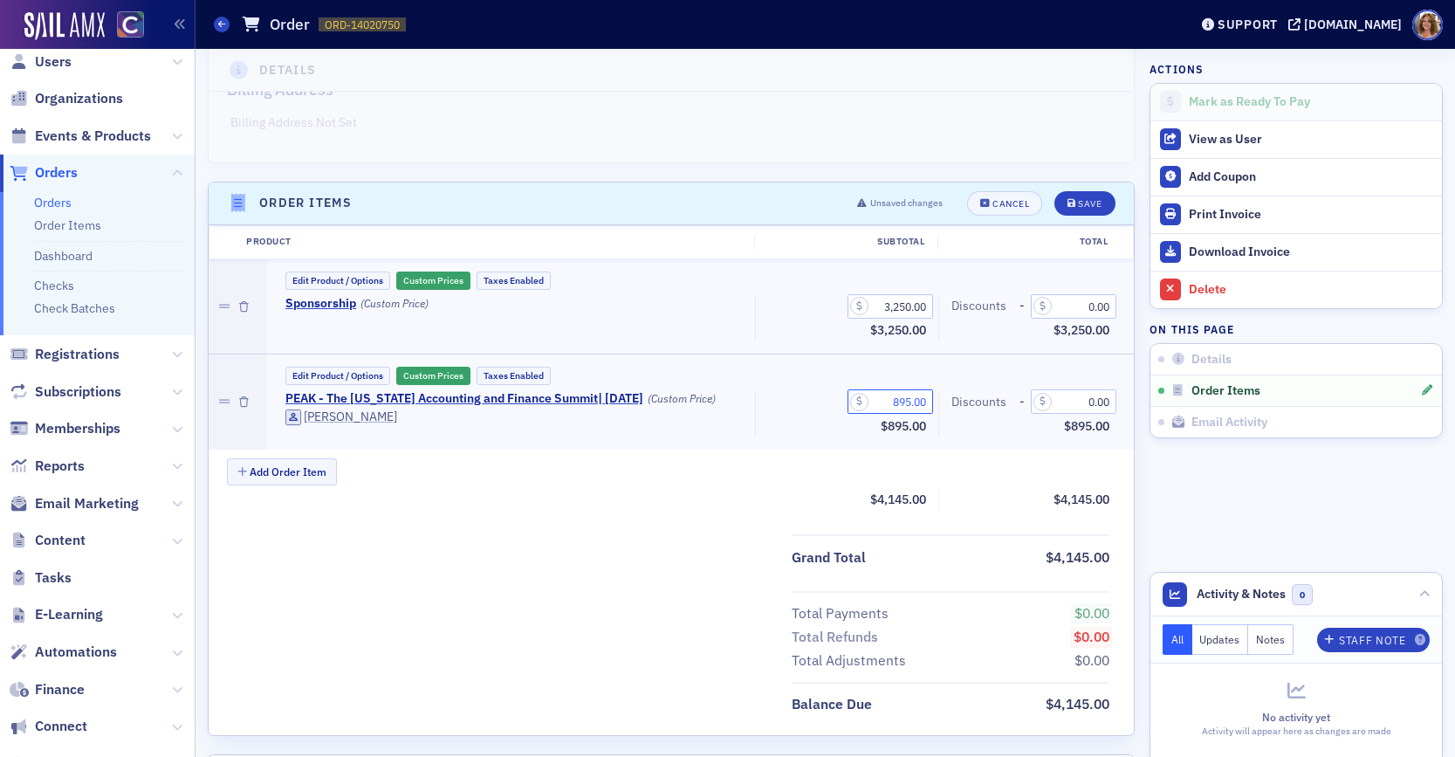
drag, startPoint x: 930, startPoint y: 401, endPoint x: 872, endPoint y: 400, distance: 58.5
click at [878, 398] on input "895.00" at bounding box center [890, 401] width 86 height 24
type input "0.00"
click at [1086, 202] on div "Save" at bounding box center [1090, 204] width 24 height 10
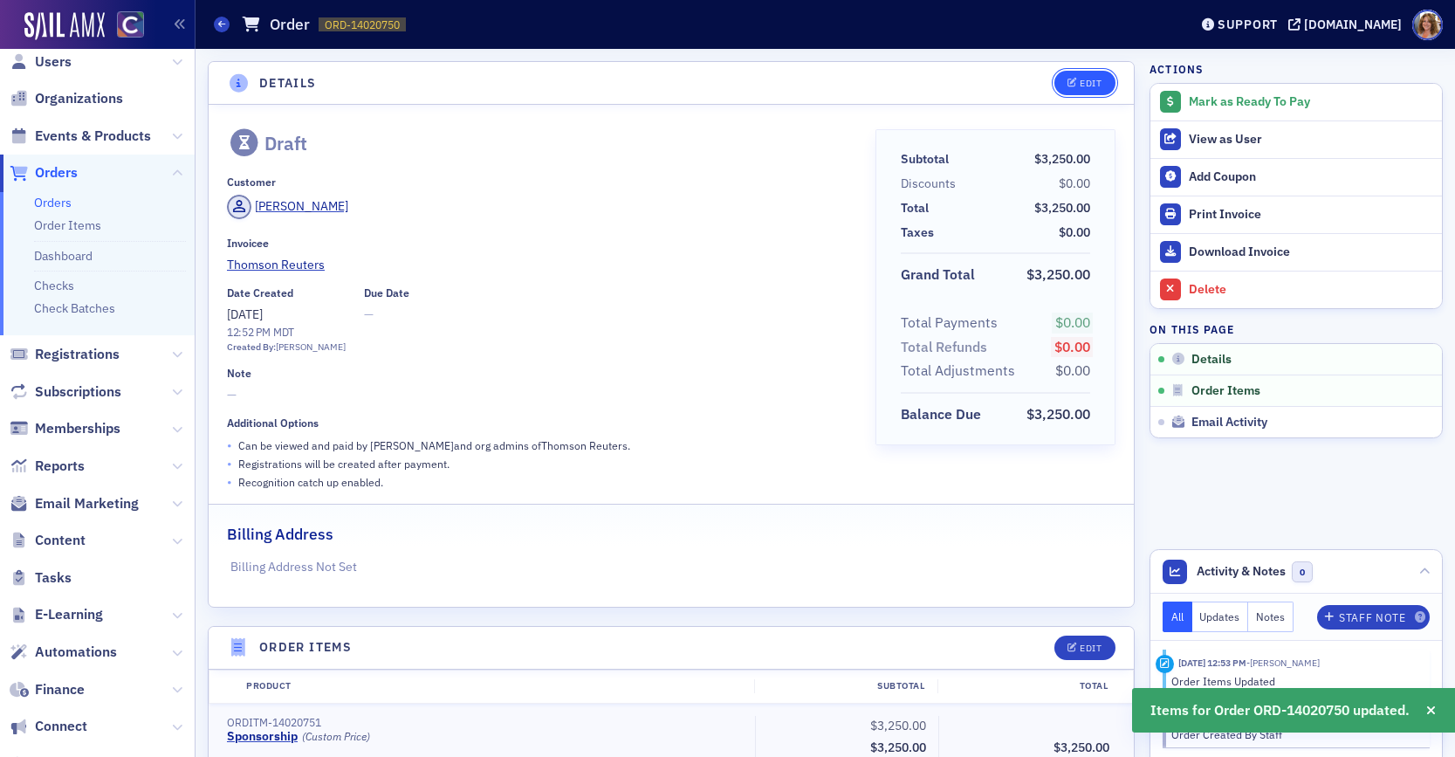
click at [1099, 85] on div "Edit" at bounding box center [1090, 84] width 22 height 10
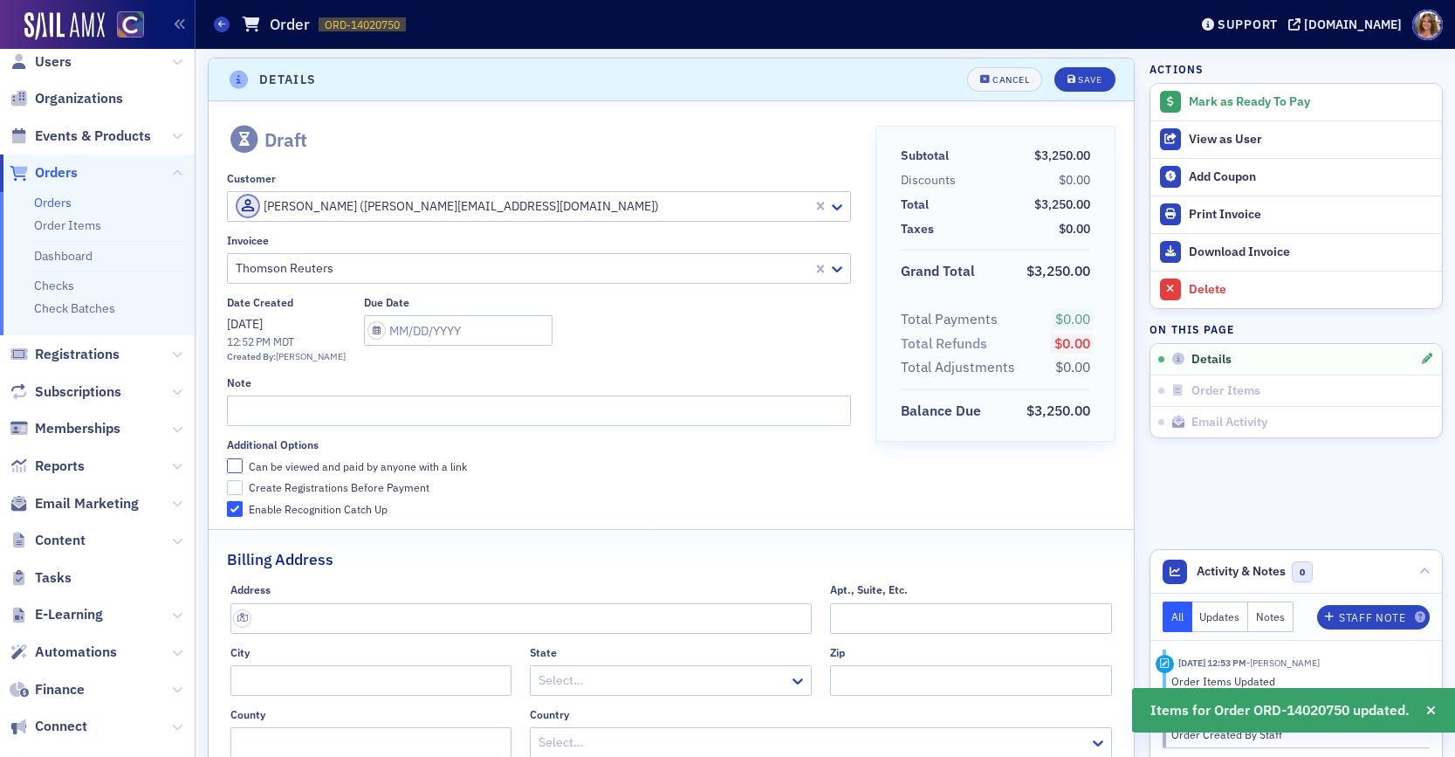
click at [232, 464] on input "Can be viewed and paid by anyone with a link" at bounding box center [235, 466] width 16 height 16
checkbox input "true"
click at [253, 415] on input "text" at bounding box center [539, 410] width 624 height 31
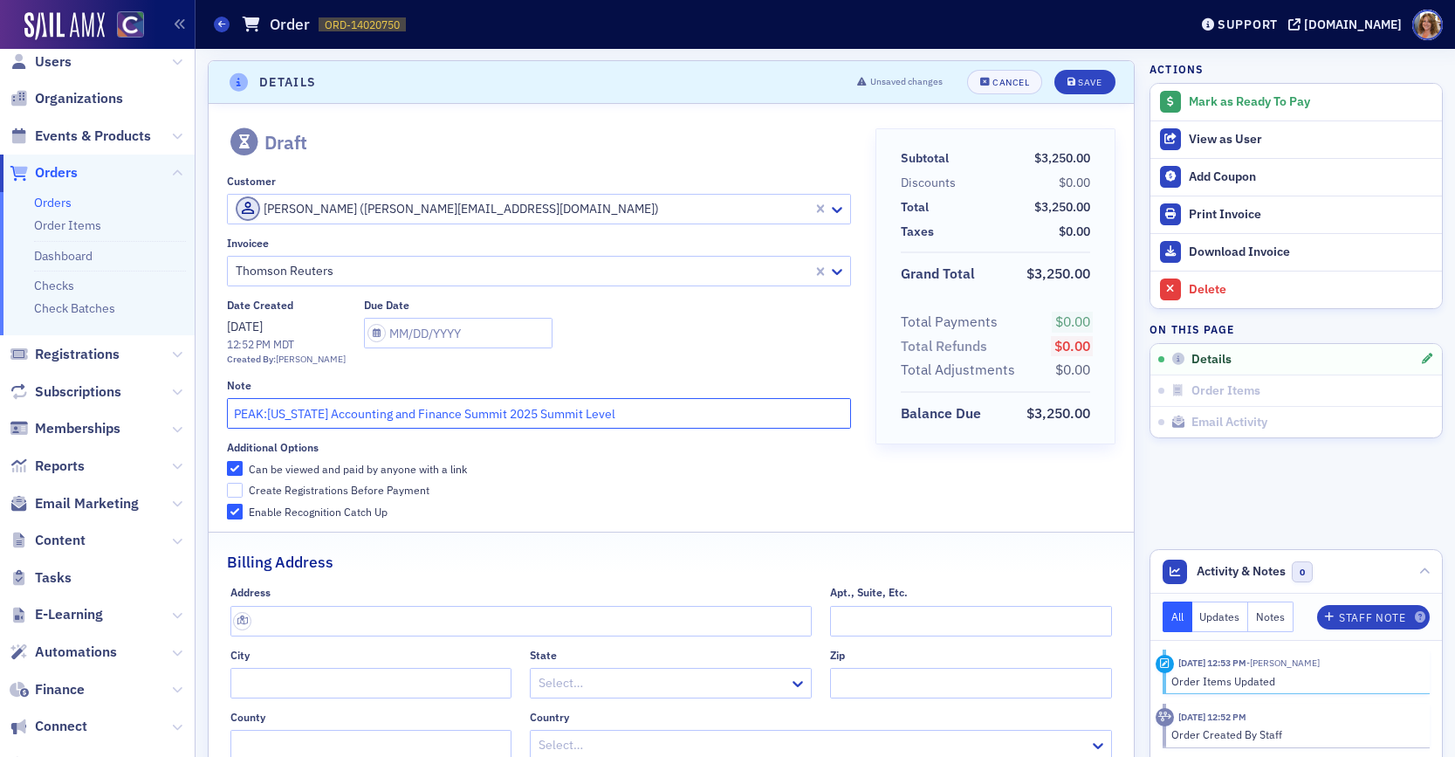
scroll to position [0, 0]
type input "PEAK:Colorado Accounting and Finance Summit 2025 Summit Level"
click at [1093, 84] on div "Save" at bounding box center [1090, 84] width 24 height 10
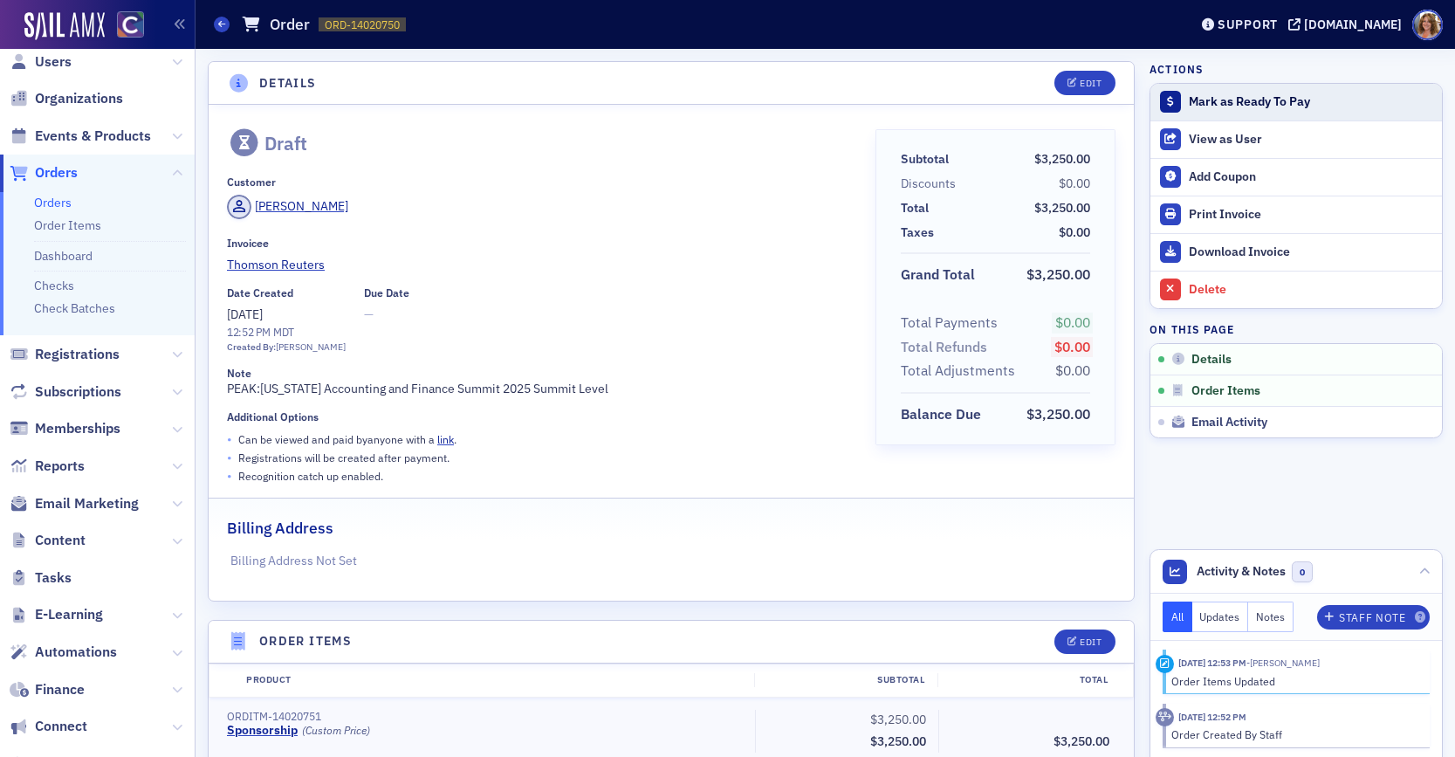
click at [1239, 103] on div "Mark as Ready To Pay" at bounding box center [1311, 102] width 244 height 16
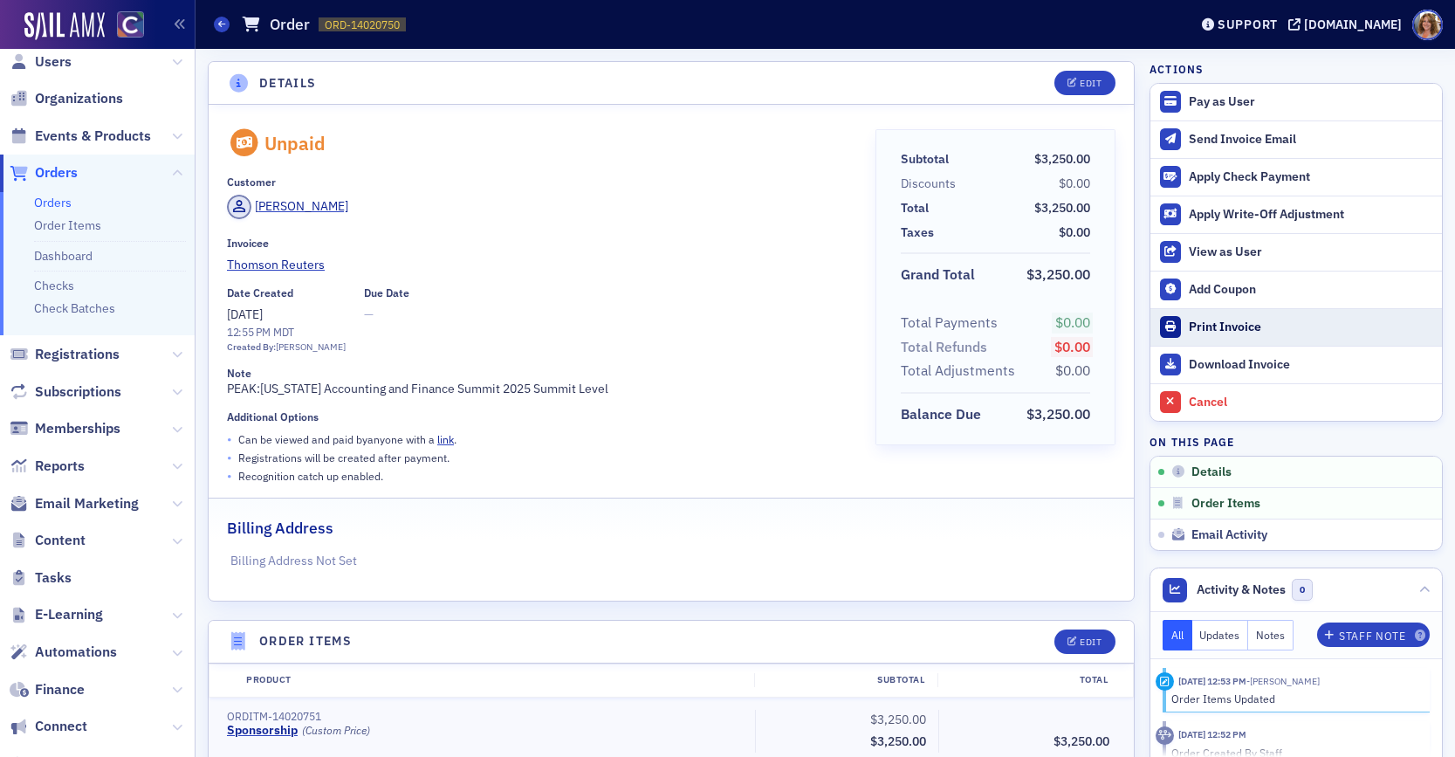
click at [1223, 326] on div "Print Invoice" at bounding box center [1311, 327] width 244 height 16
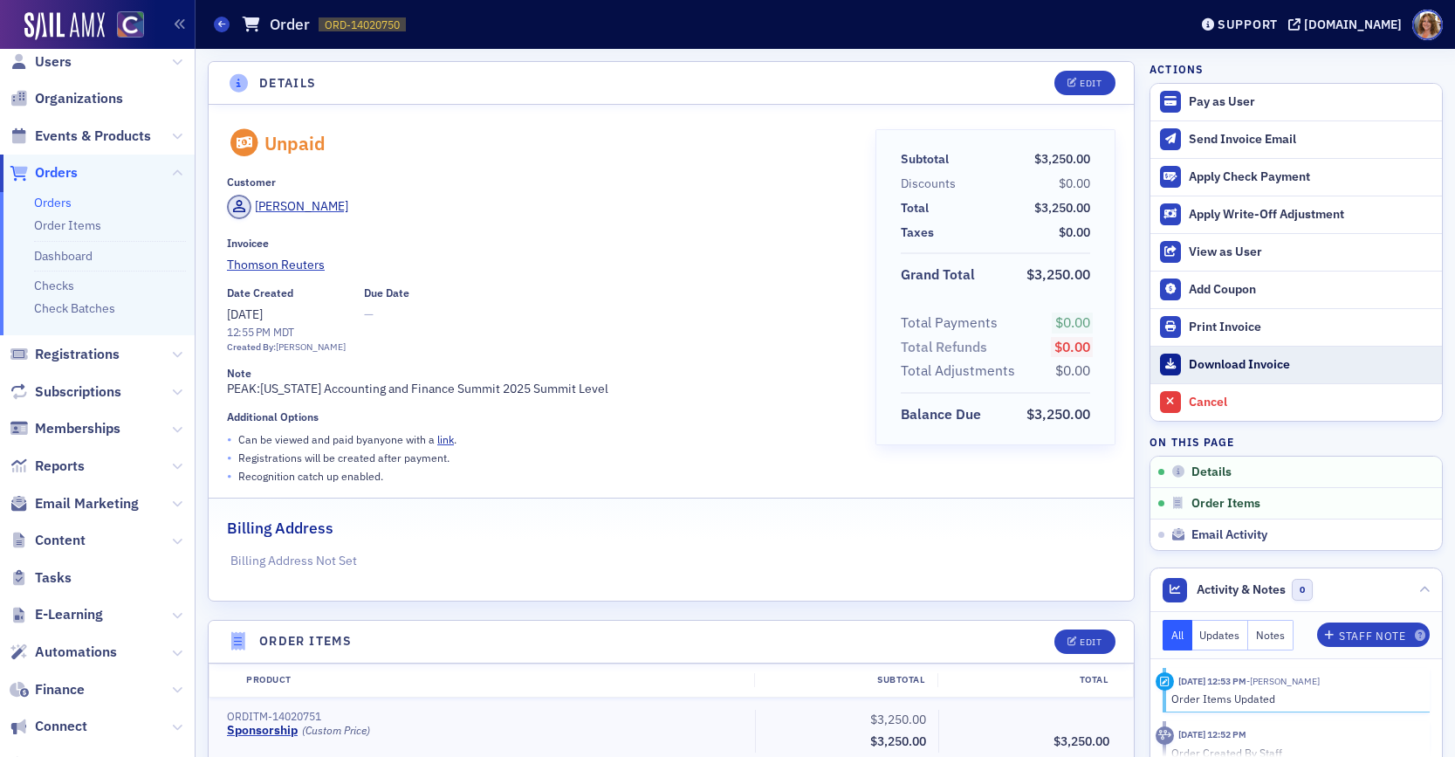
click at [1235, 360] on div "Download Invoice" at bounding box center [1311, 365] width 244 height 16
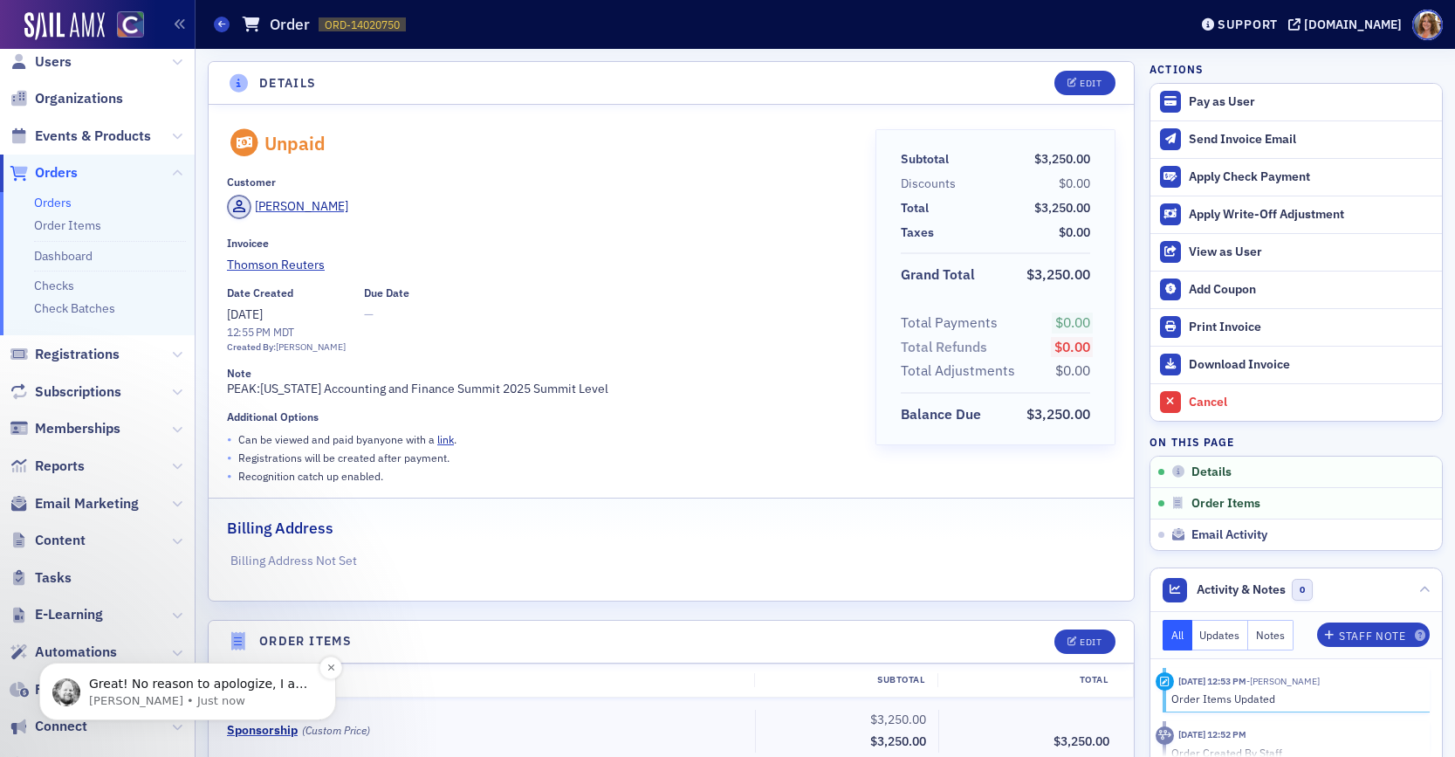
click at [244, 682] on p "Great! No reason to apologize, I am glad to help." at bounding box center [201, 683] width 225 height 17
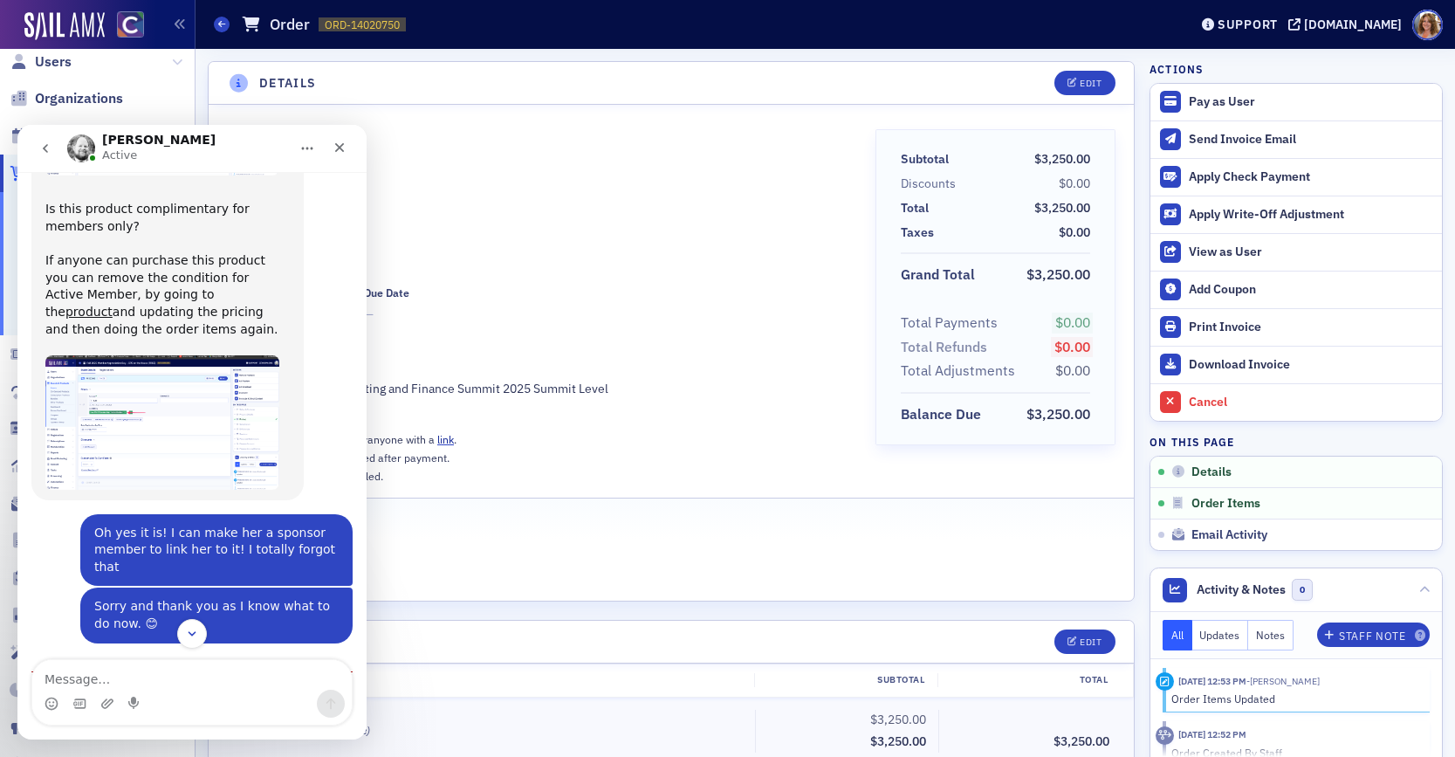
scroll to position [1332, 0]
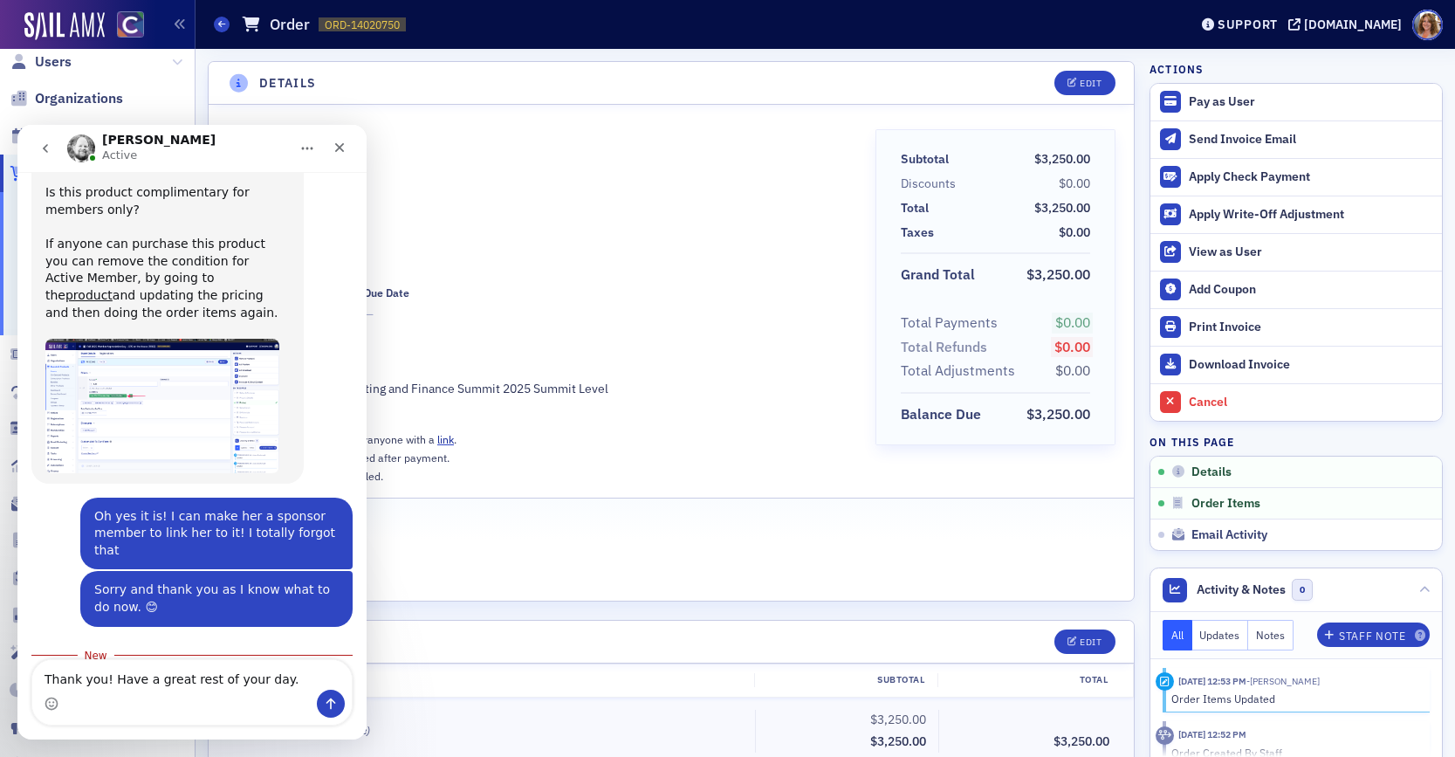
type textarea "Thank you! Have a great rest of your day."
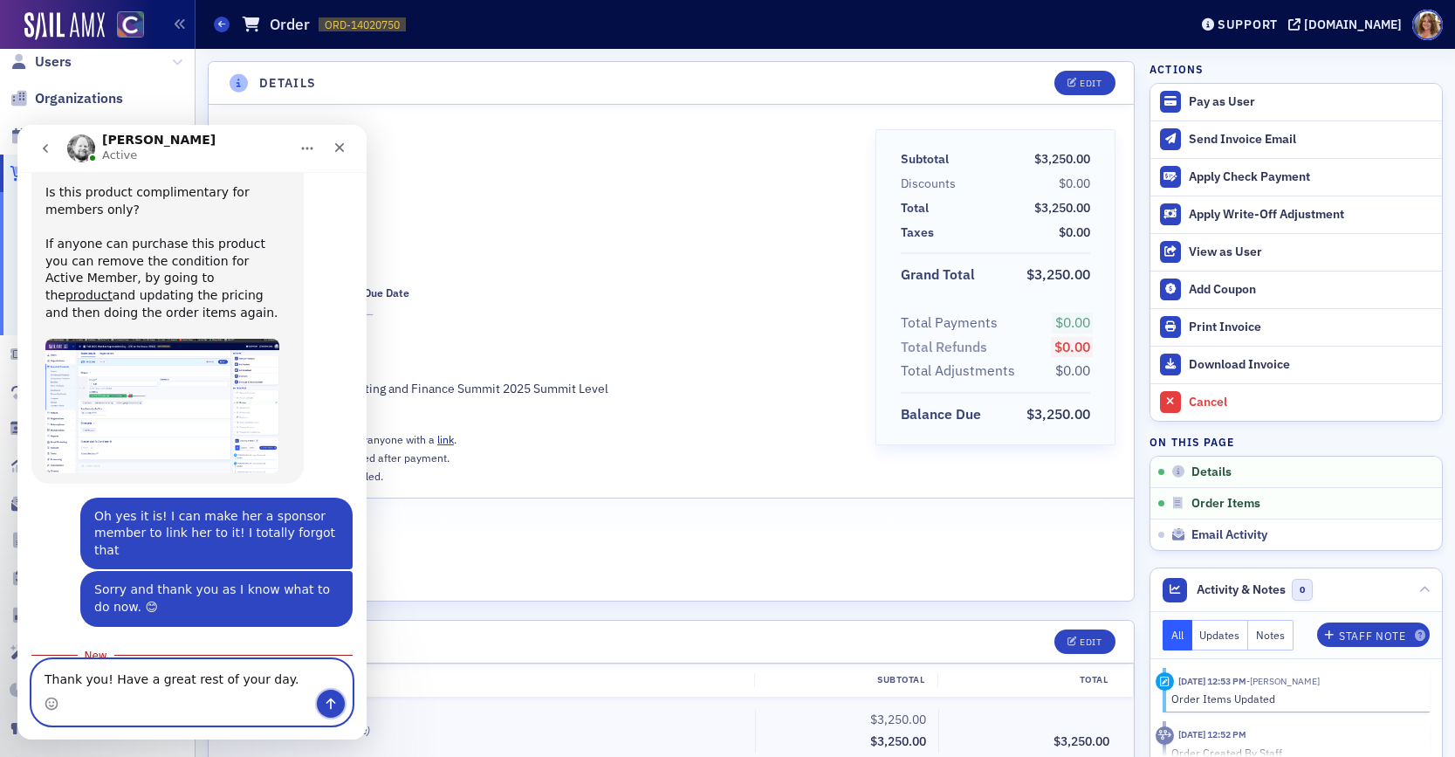
click at [332, 703] on icon "Send a message…" at bounding box center [331, 703] width 14 height 14
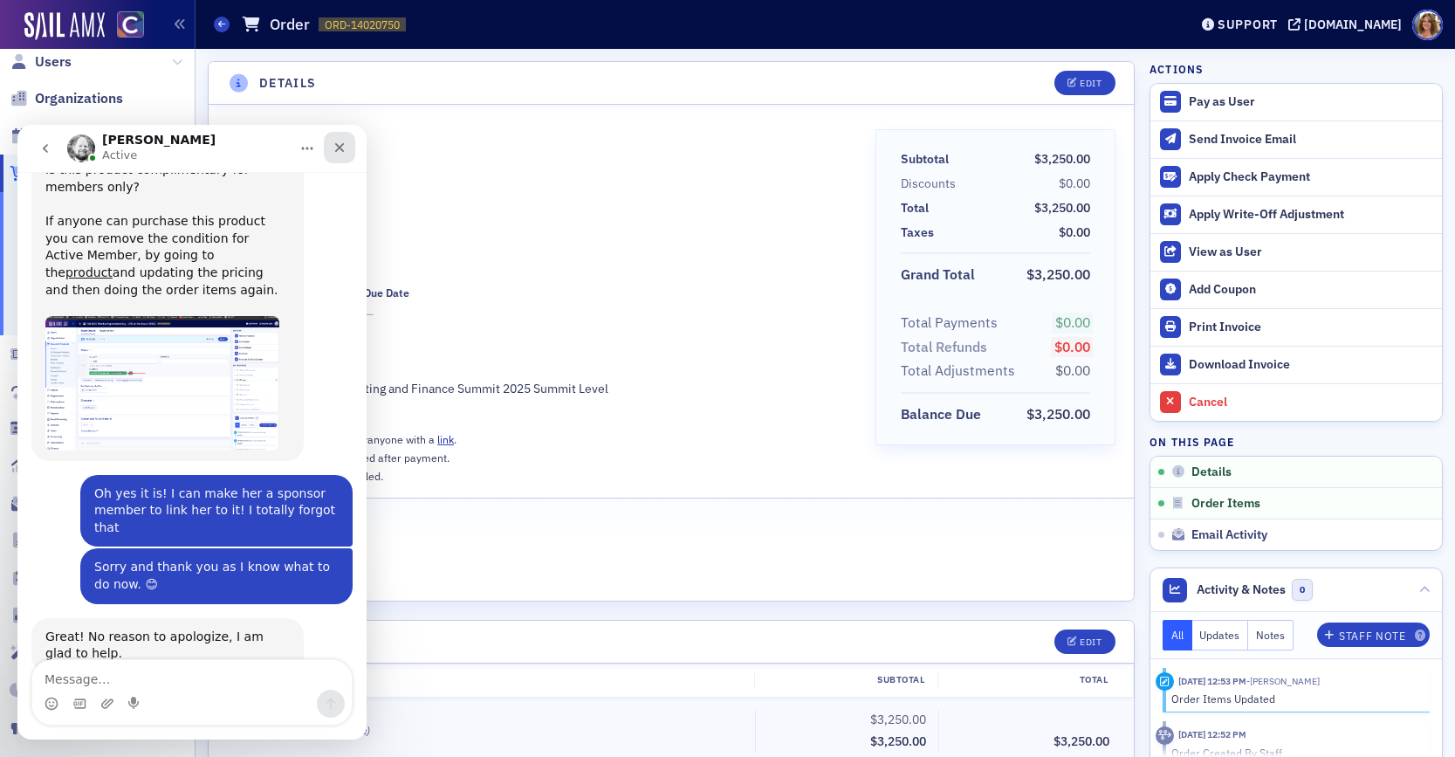
click at [333, 141] on icon "Close" at bounding box center [339, 147] width 14 height 14
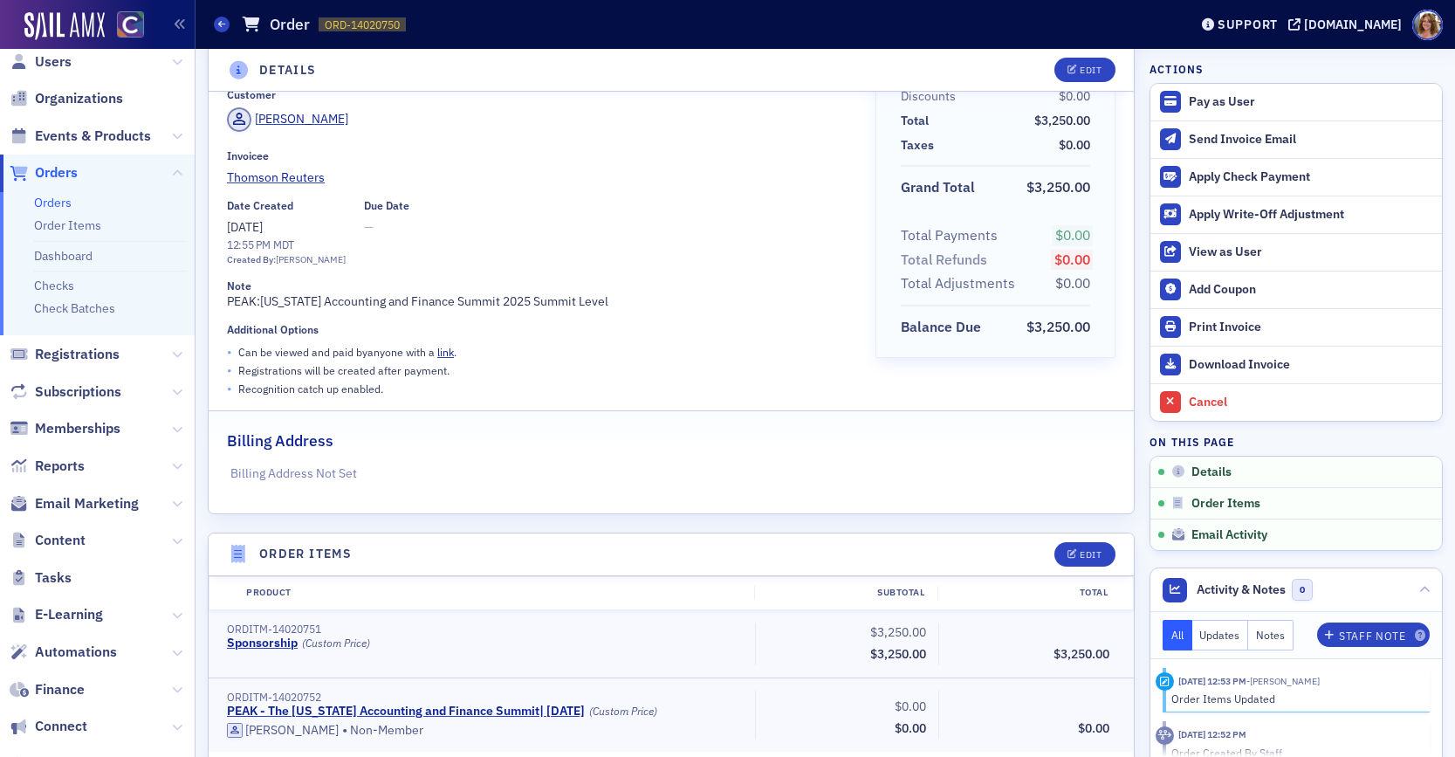
scroll to position [0, 0]
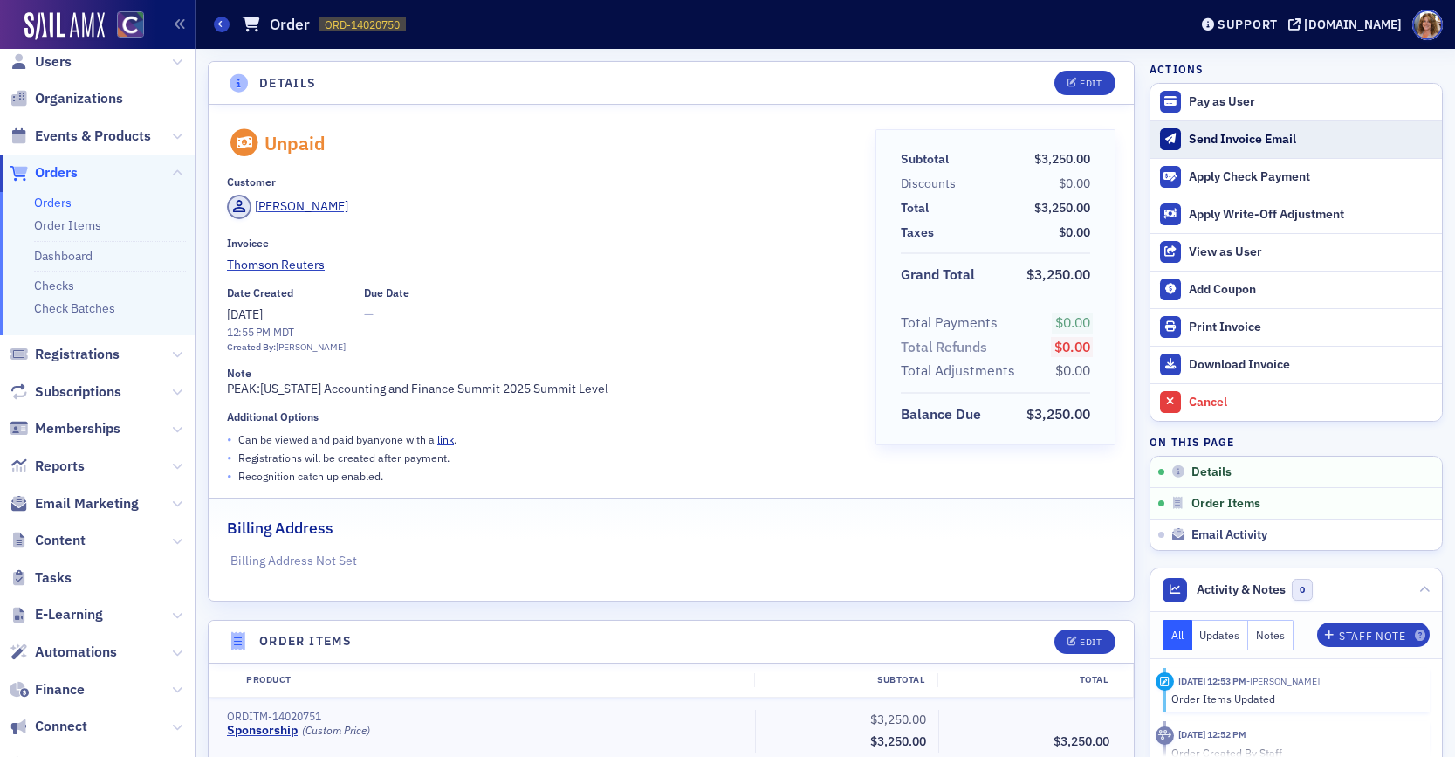
click at [1227, 138] on div "Send Invoice Email" at bounding box center [1311, 140] width 244 height 16
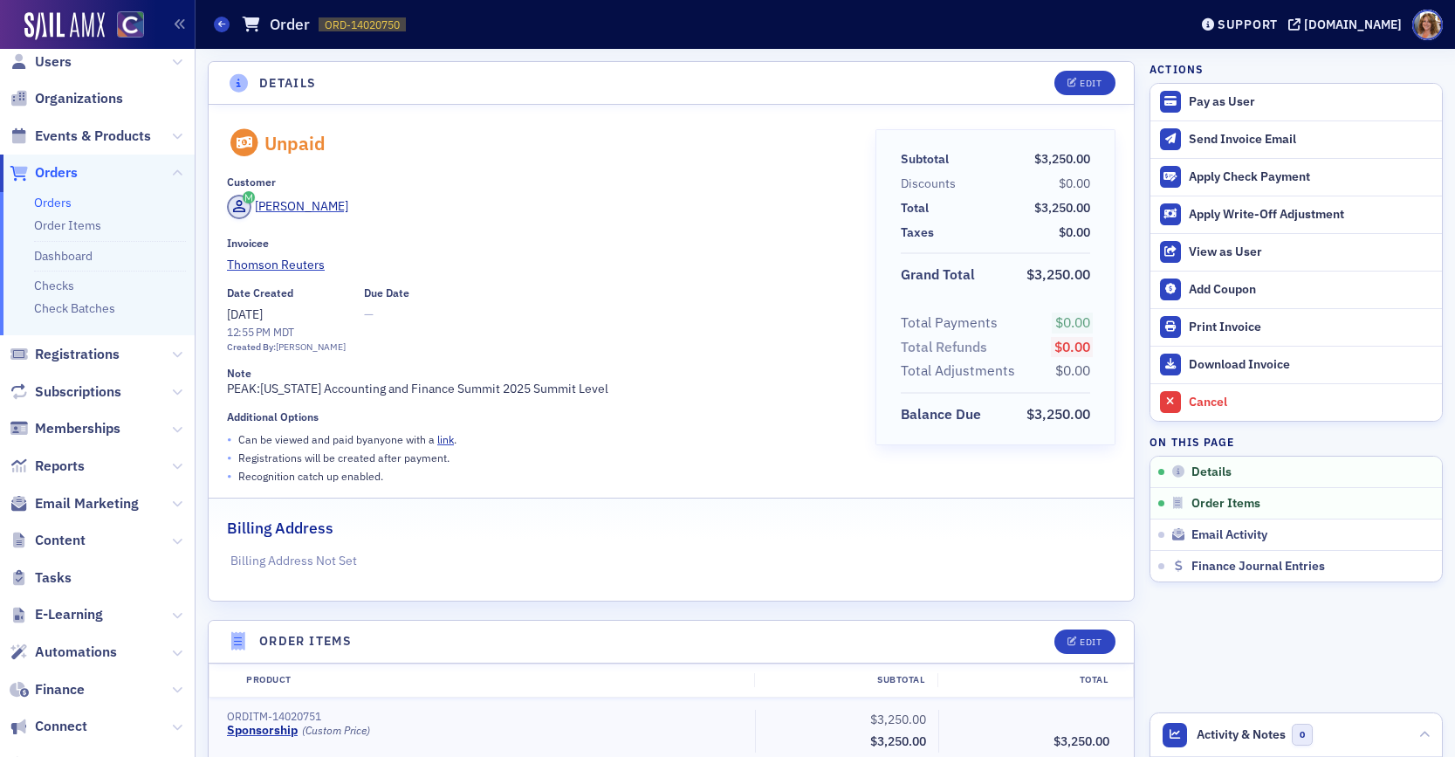
click at [71, 172] on span "Orders" at bounding box center [56, 172] width 43 height 19
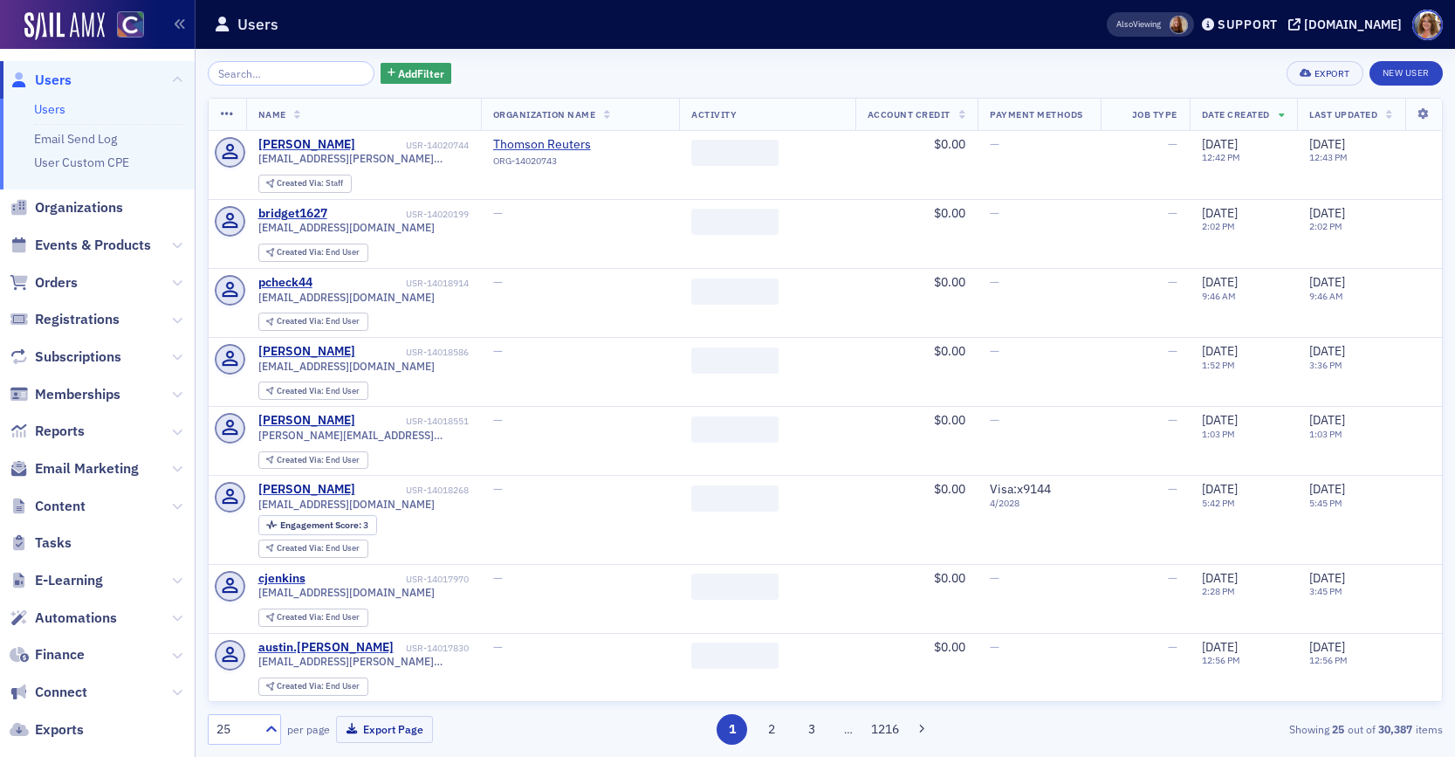
click at [55, 79] on span "Users" at bounding box center [53, 80] width 37 height 19
click at [230, 76] on input "search" at bounding box center [291, 73] width 167 height 24
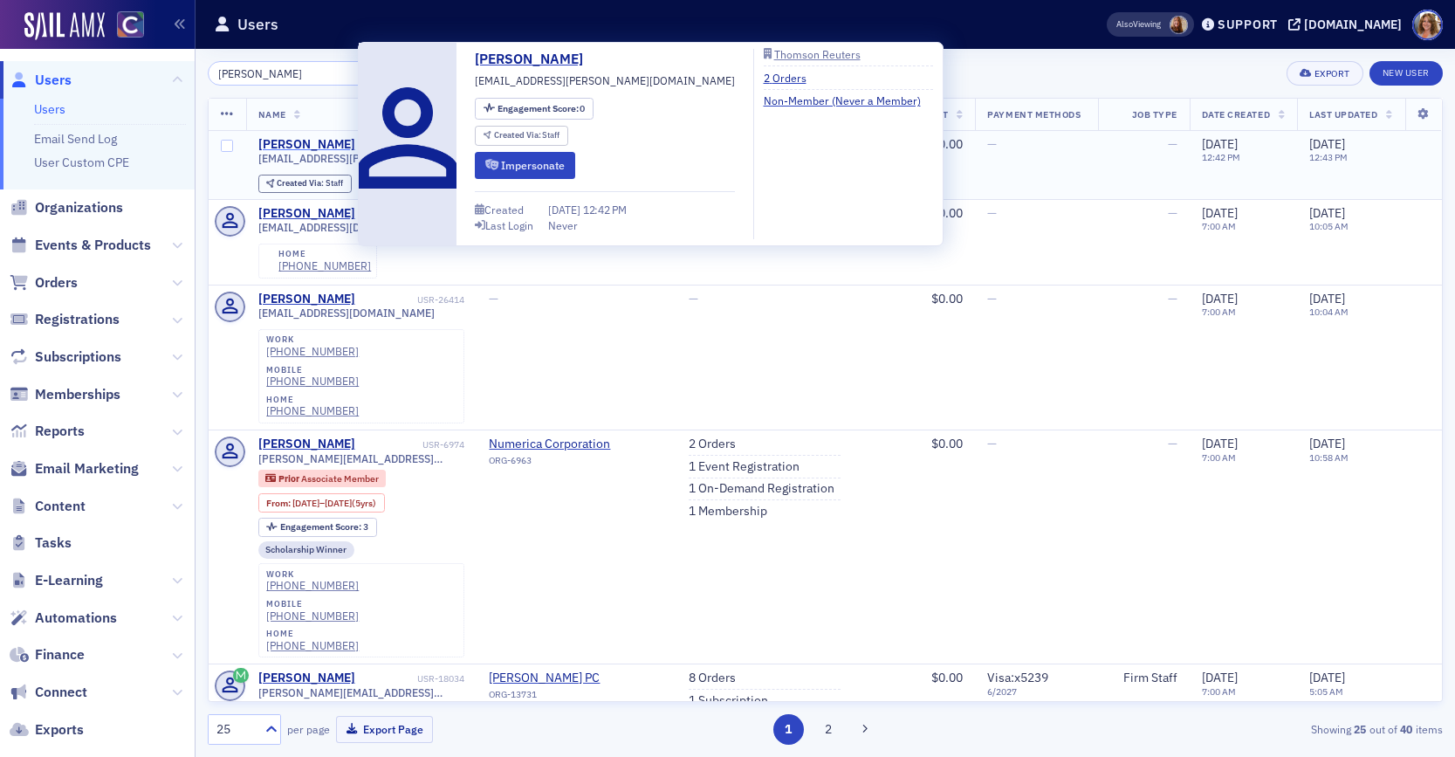
type input "[PERSON_NAME]"
click at [320, 146] on div "[PERSON_NAME]" at bounding box center [306, 145] width 97 height 16
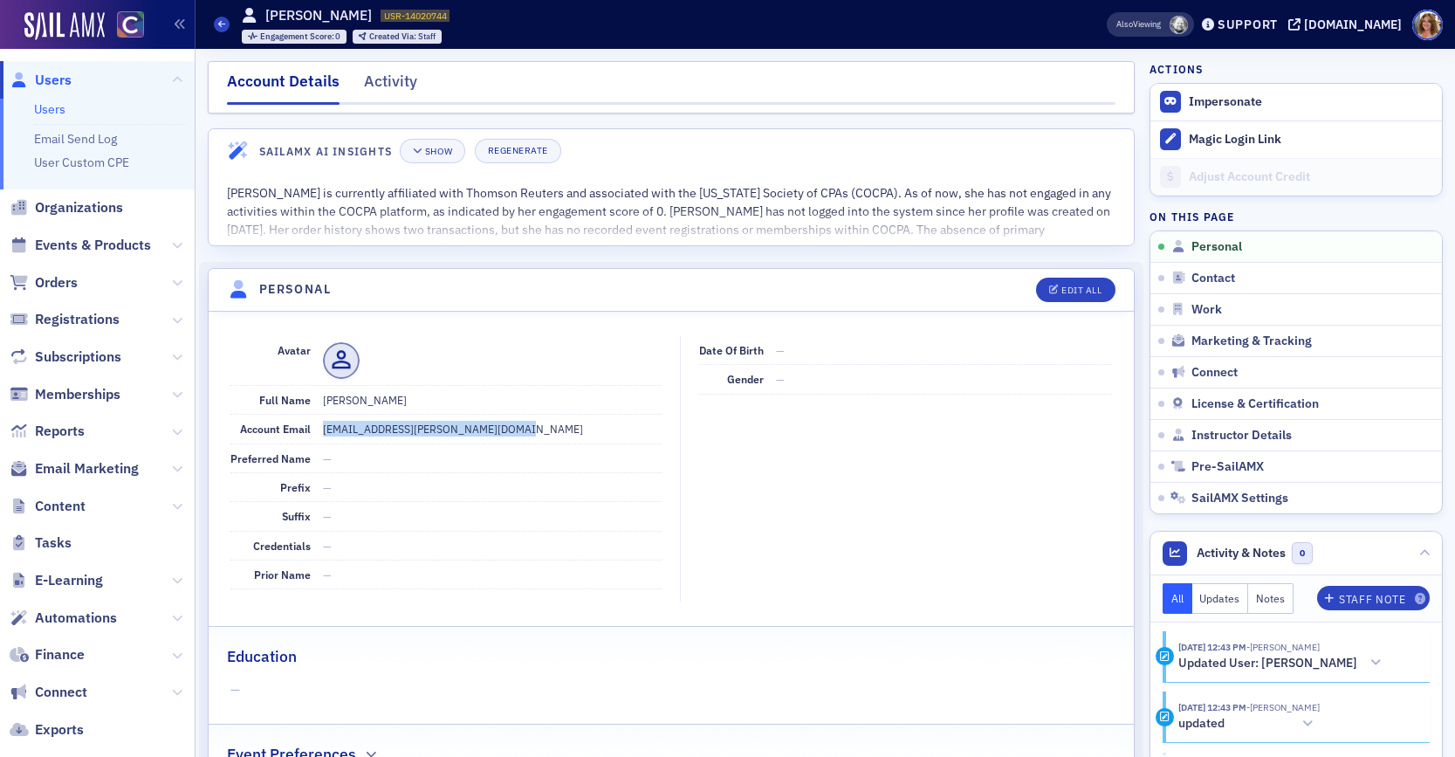
drag, startPoint x: 521, startPoint y: 428, endPoint x: 318, endPoint y: 427, distance: 203.3
click at [319, 427] on div "Account Email brandydiana.kay@thomsonreuters.com" at bounding box center [446, 429] width 432 height 29
copy dd "[EMAIL_ADDRESS][PERSON_NAME][DOMAIN_NAME]"
click at [86, 394] on span "Memberships" at bounding box center [78, 394] width 86 height 19
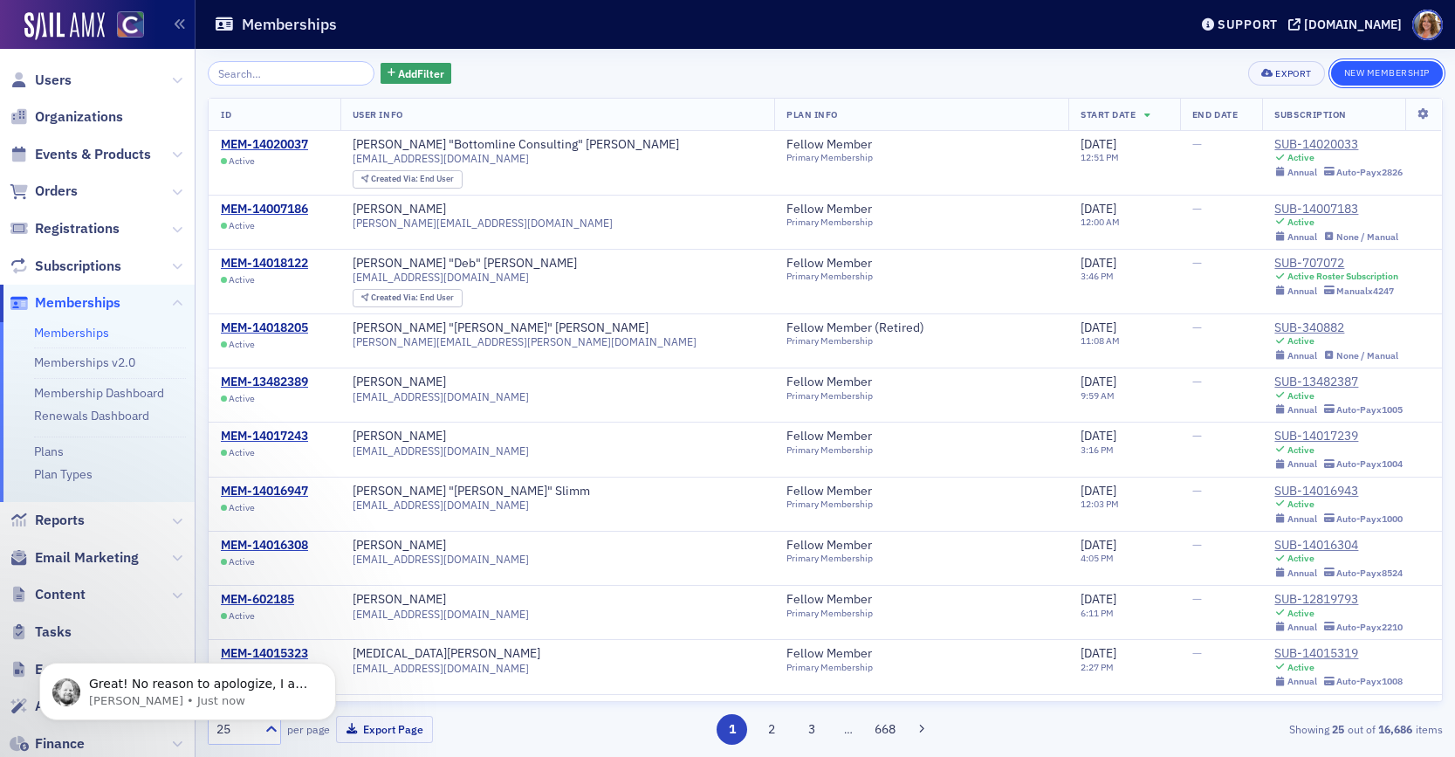
click at [1389, 76] on button "New Membership" at bounding box center [1387, 73] width 112 height 24
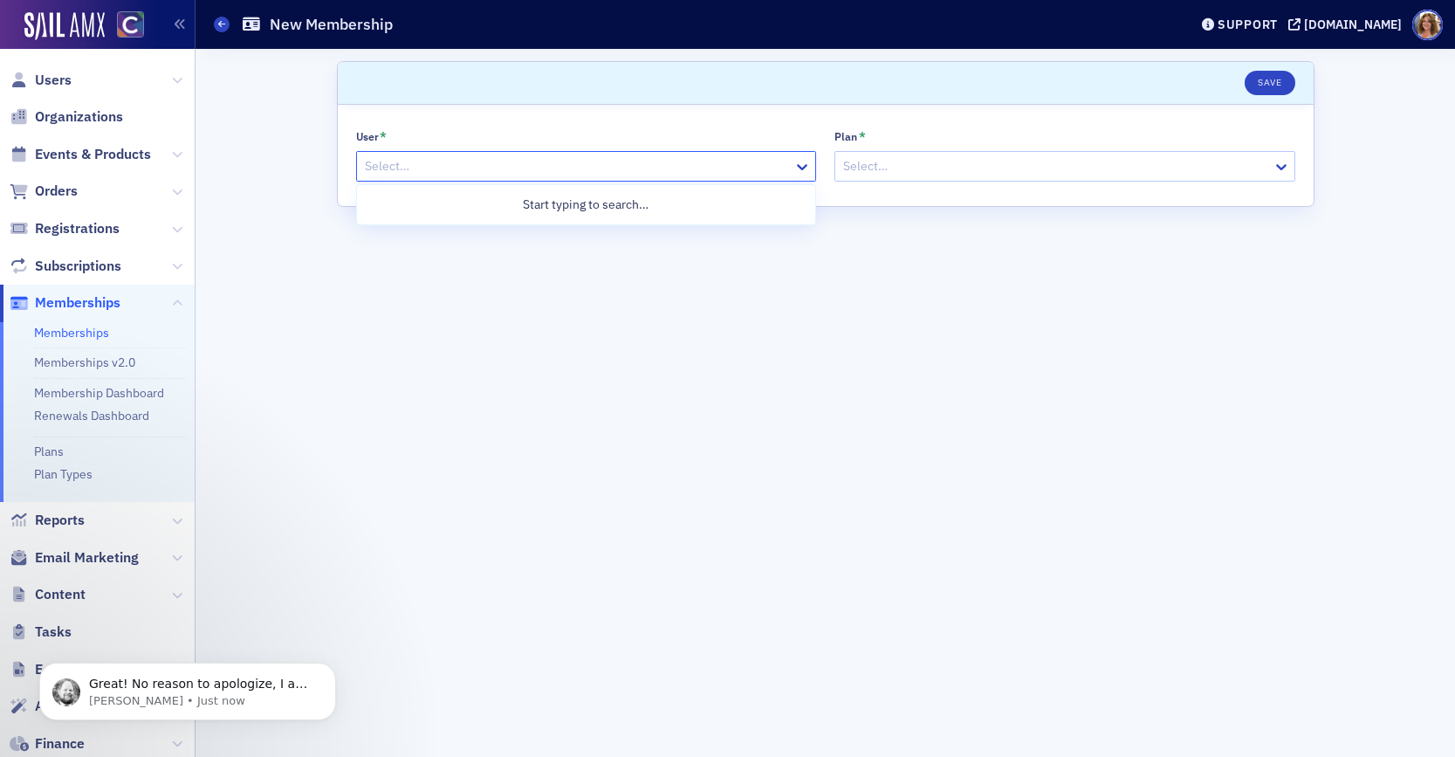
click at [569, 167] on div at bounding box center [577, 166] width 429 height 22
paste input "[EMAIL_ADDRESS][PERSON_NAME][DOMAIN_NAME]"
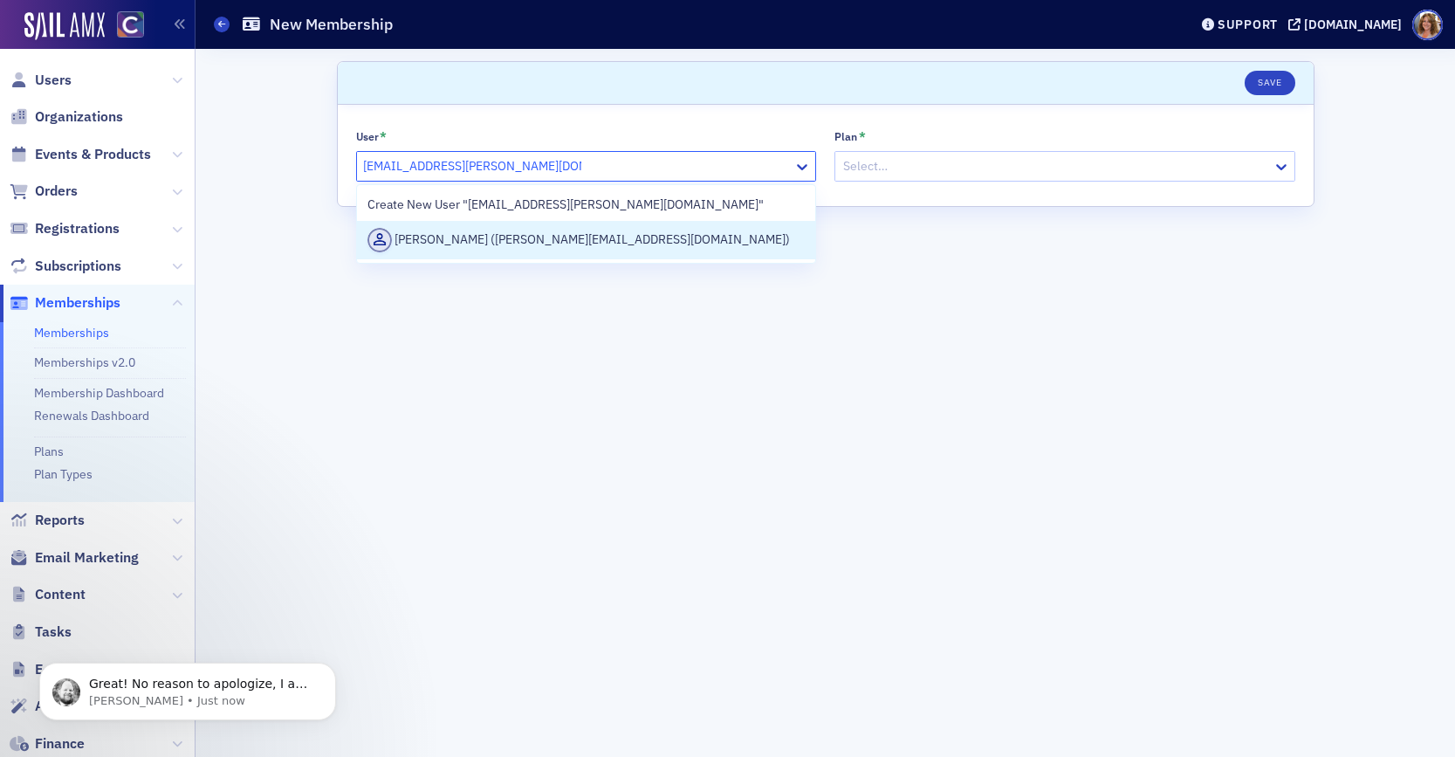
type input "[EMAIL_ADDRESS][PERSON_NAME][DOMAIN_NAME]"
click at [939, 169] on div at bounding box center [1055, 166] width 429 height 22
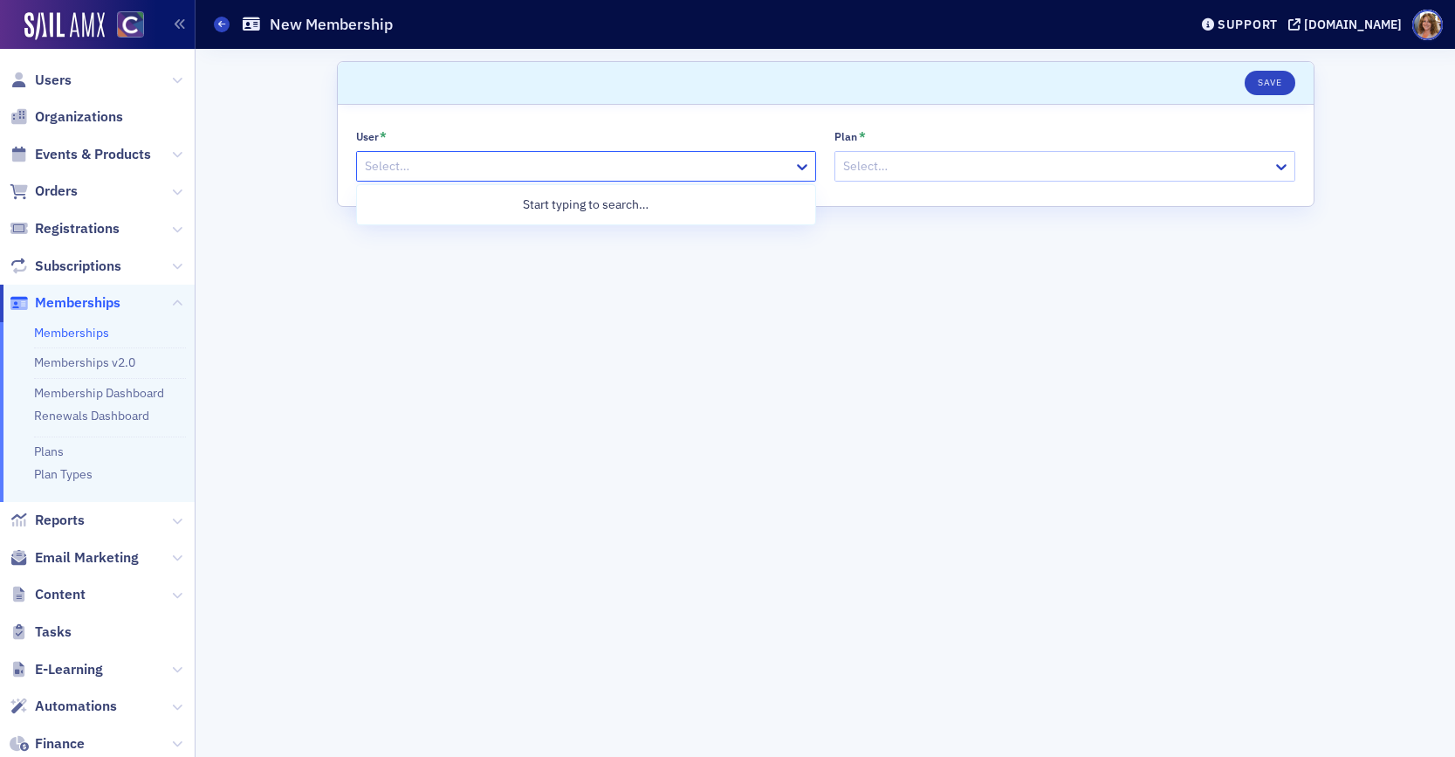
click at [693, 168] on div at bounding box center [577, 166] width 429 height 22
paste input "[EMAIL_ADDRESS][PERSON_NAME][DOMAIN_NAME]"
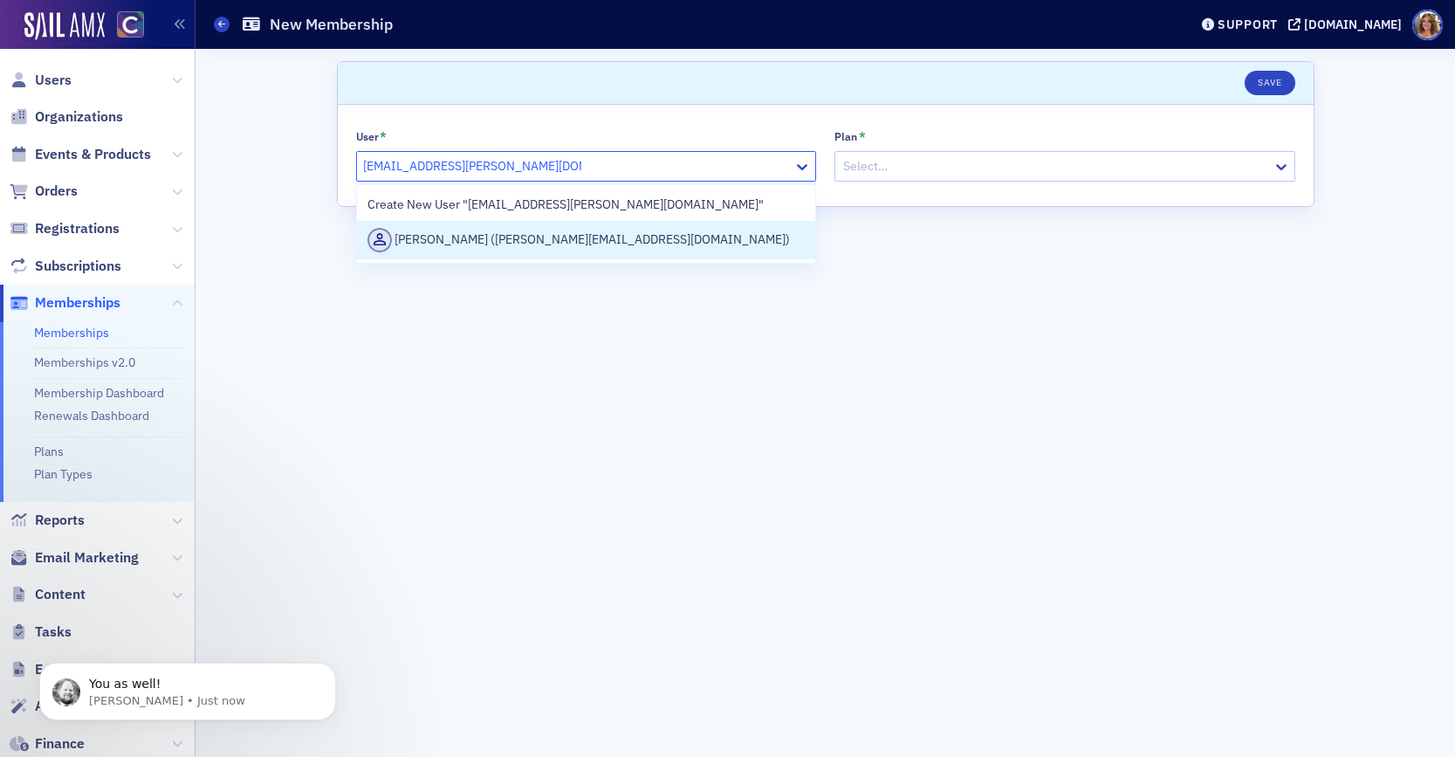
type input "[EMAIL_ADDRESS][PERSON_NAME][DOMAIN_NAME]"
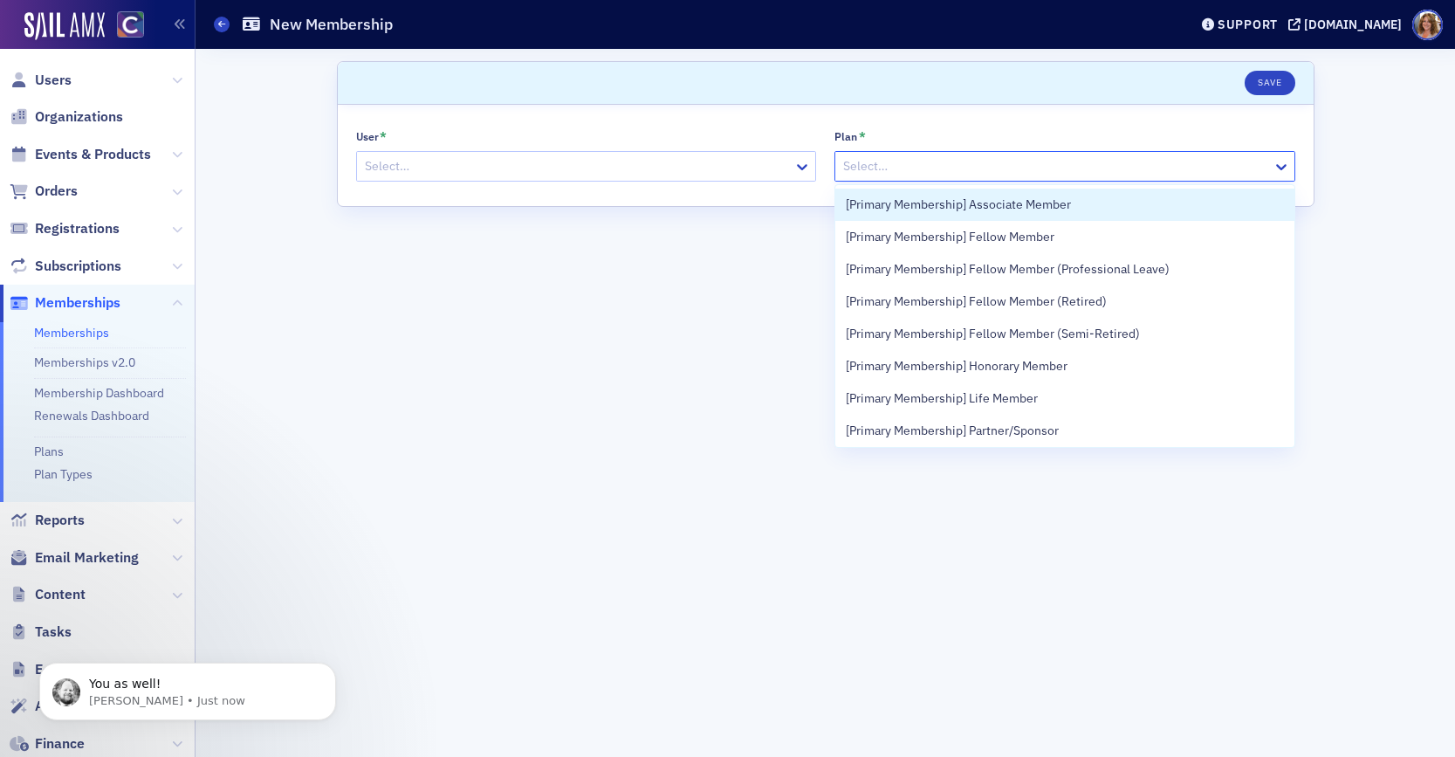
click at [1011, 168] on div at bounding box center [1055, 166] width 429 height 22
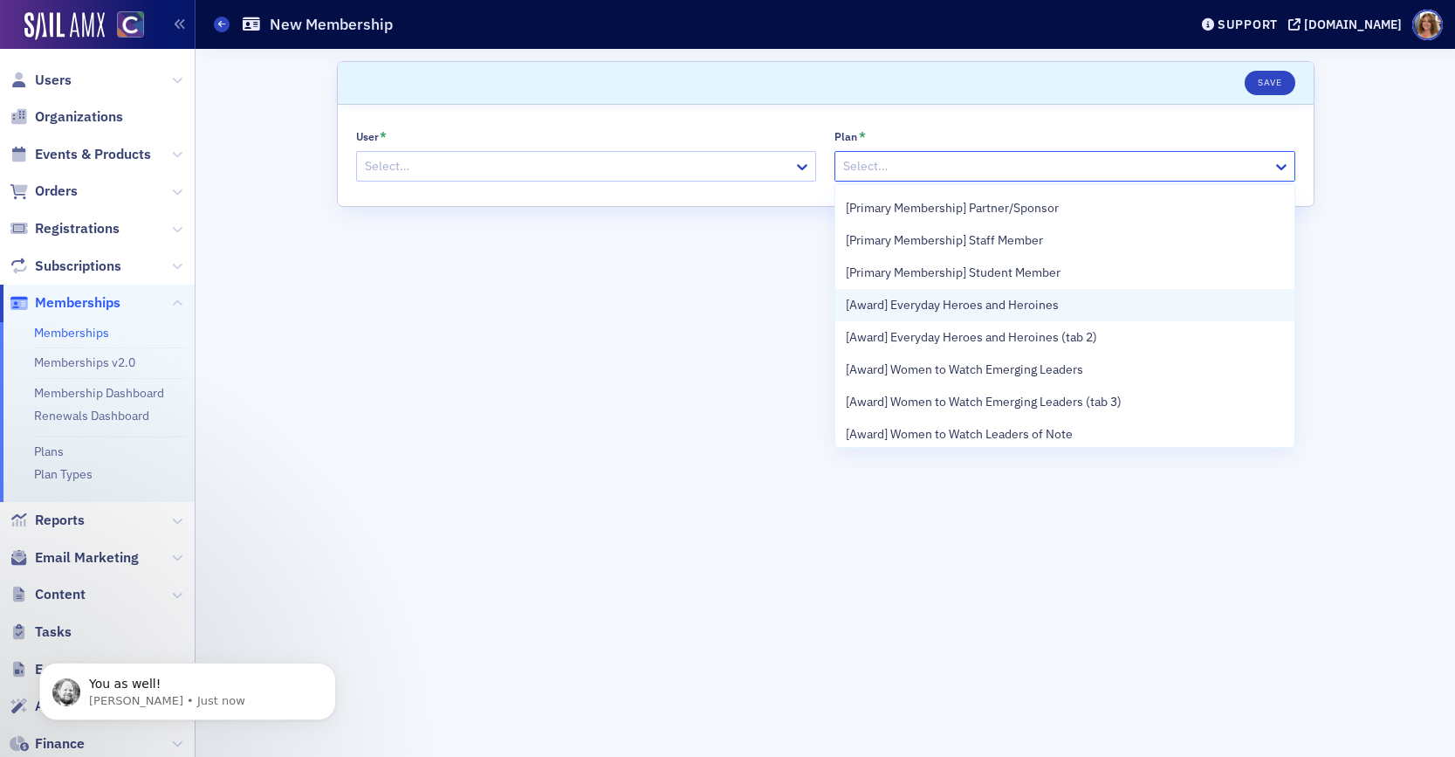
scroll to position [223, 0]
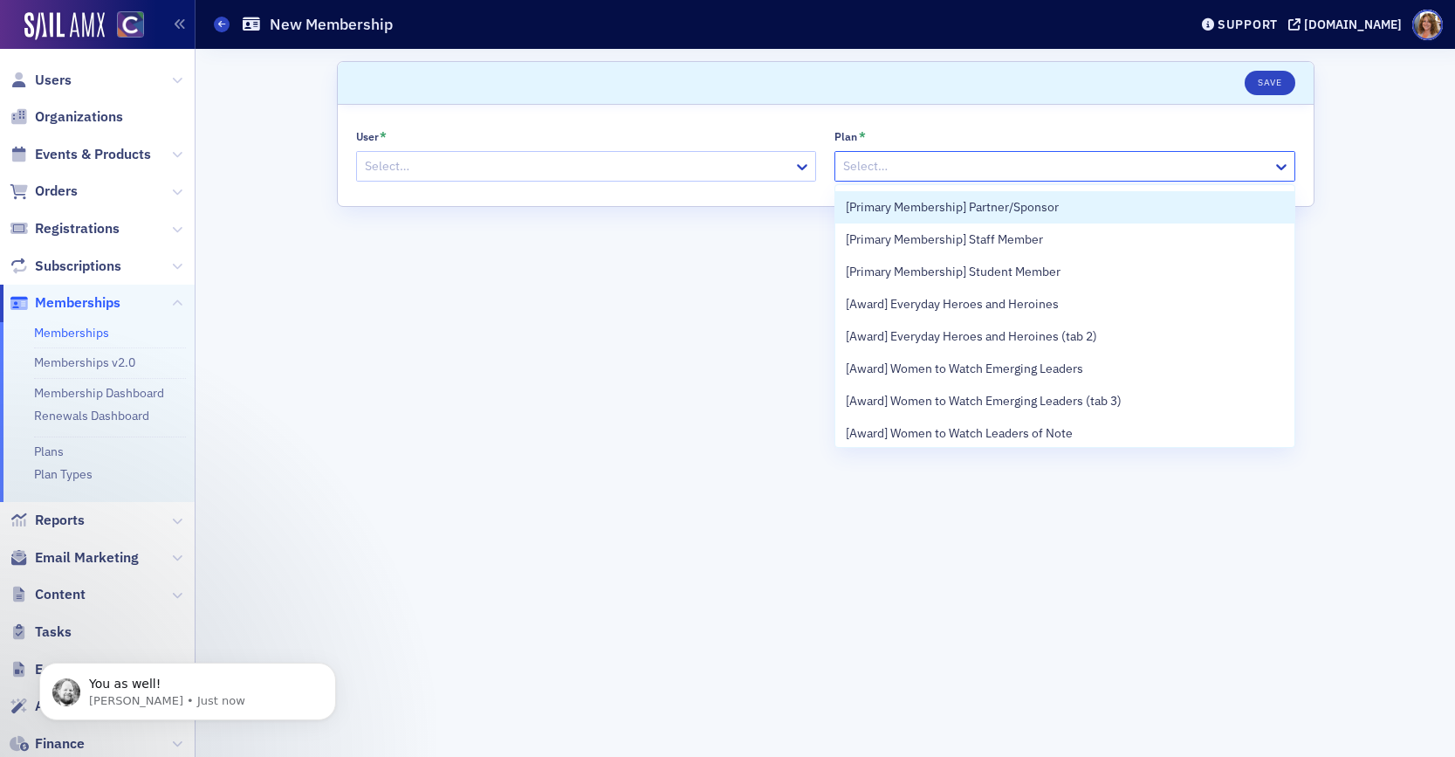
click at [946, 207] on span "[Primary Membership] Partner/Sponsor" at bounding box center [952, 207] width 213 height 18
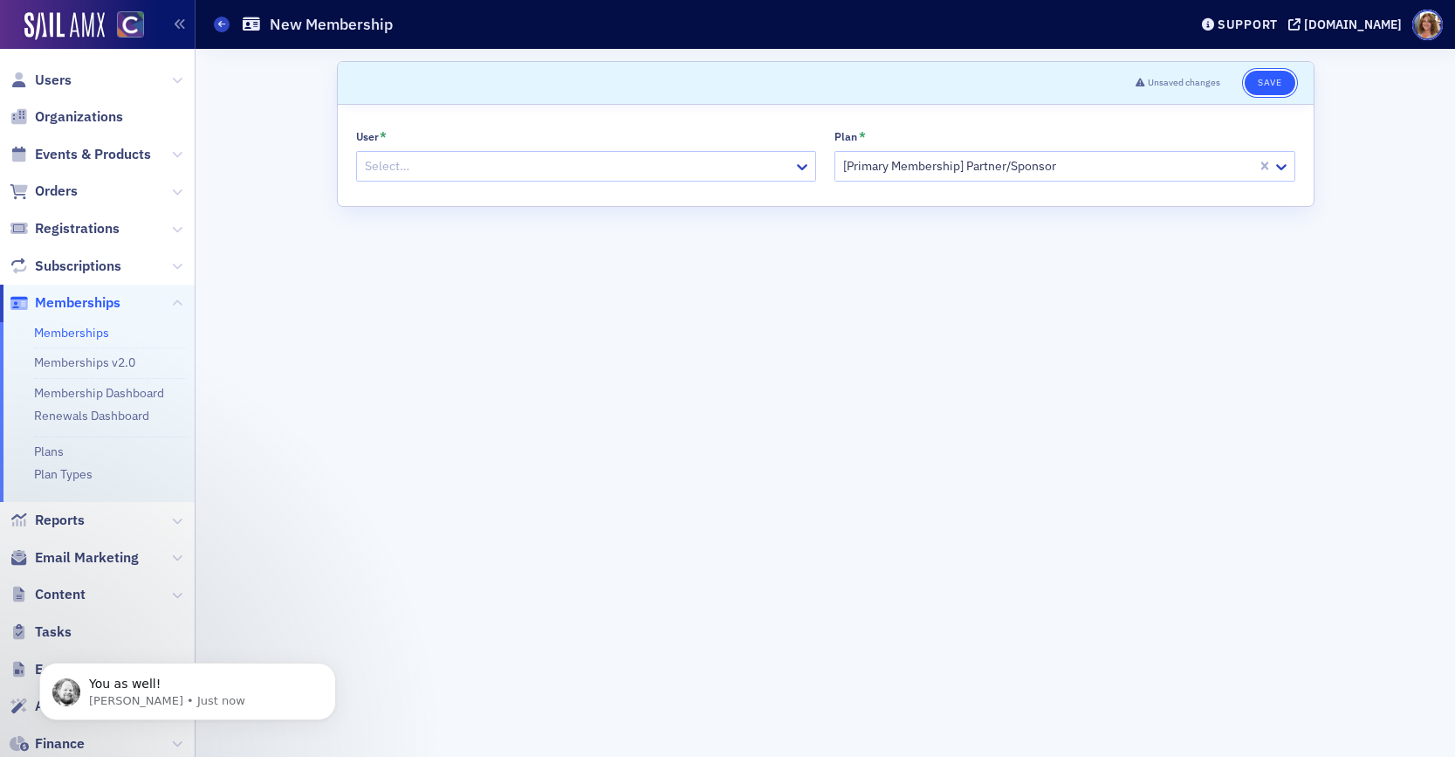
click at [1271, 75] on button "Save" at bounding box center [1269, 83] width 50 height 24
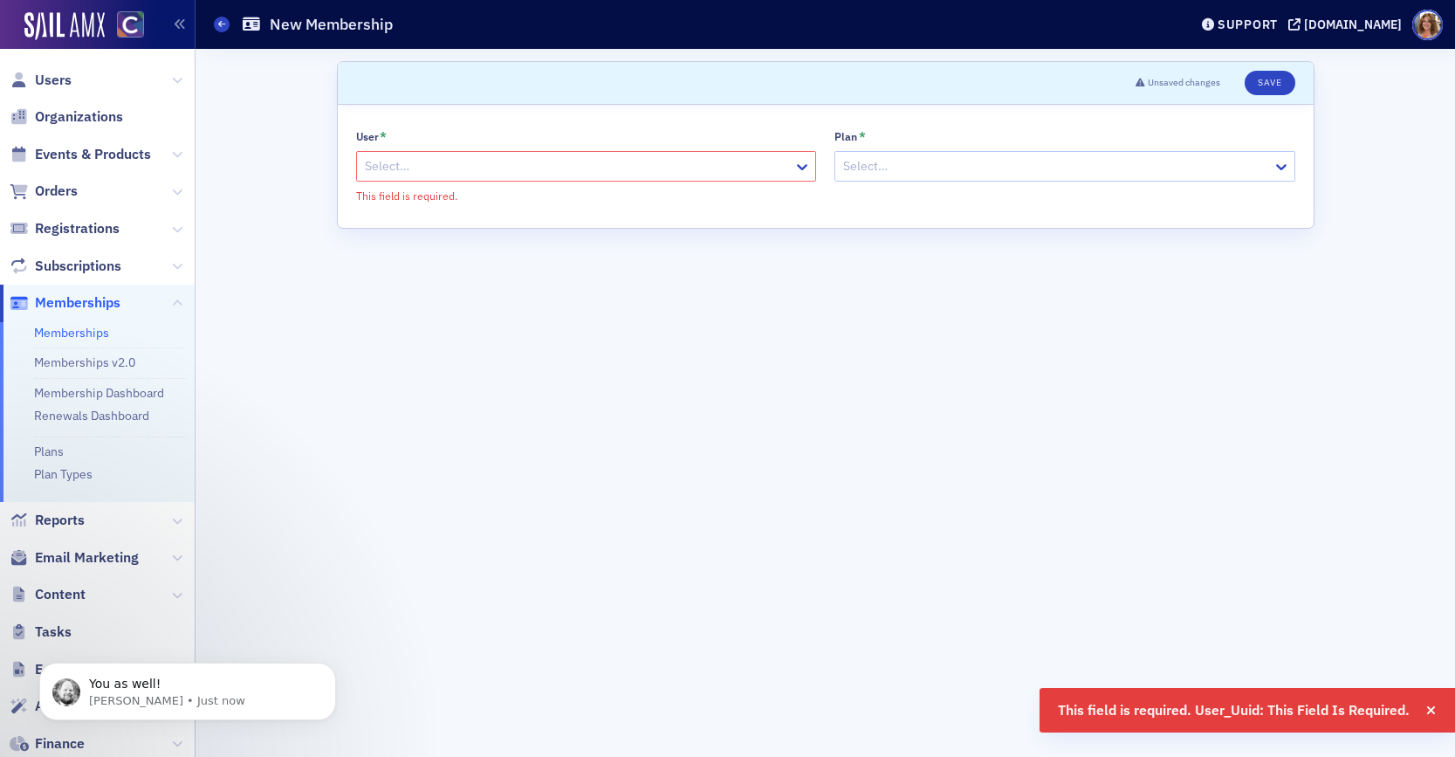
click at [1148, 174] on div at bounding box center [1055, 166] width 429 height 22
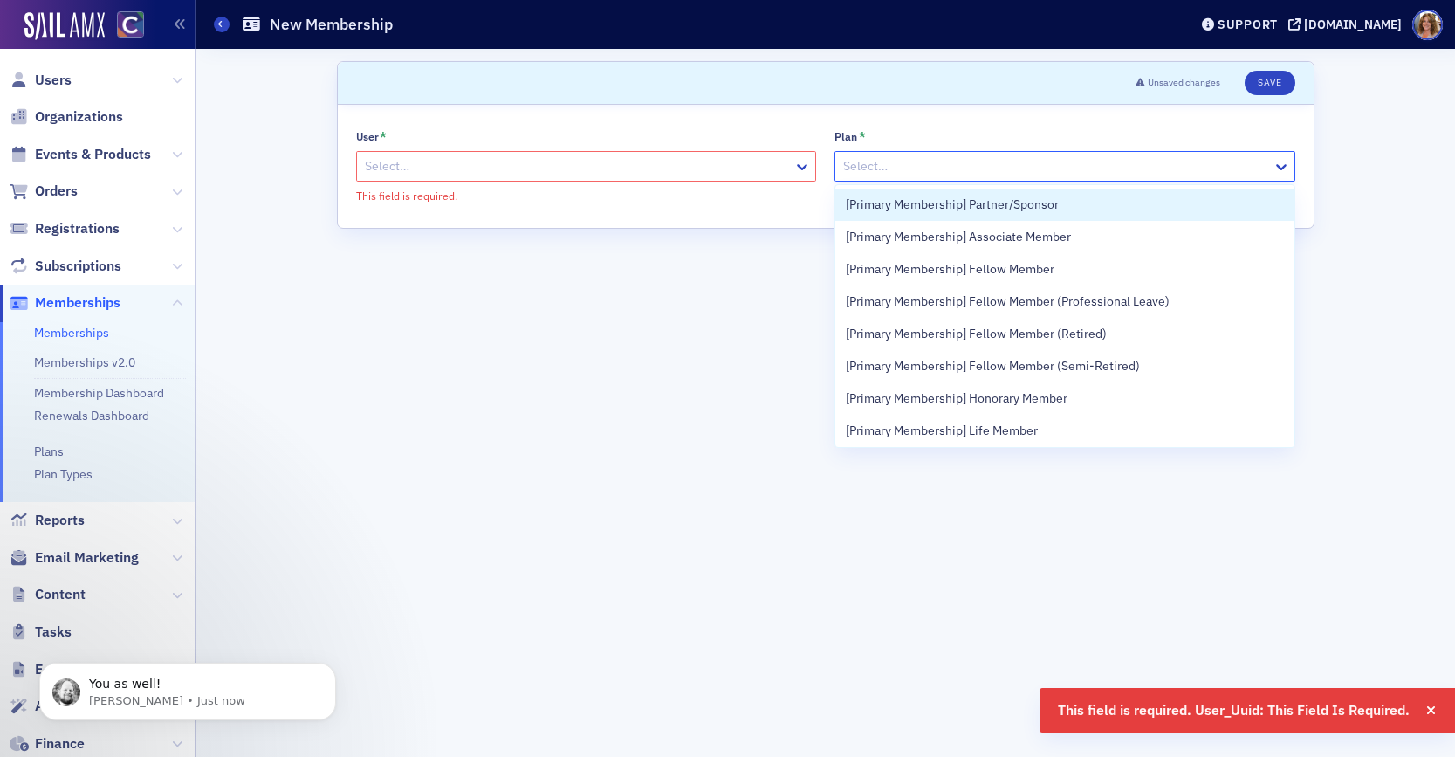
click at [654, 173] on div at bounding box center [577, 166] width 429 height 22
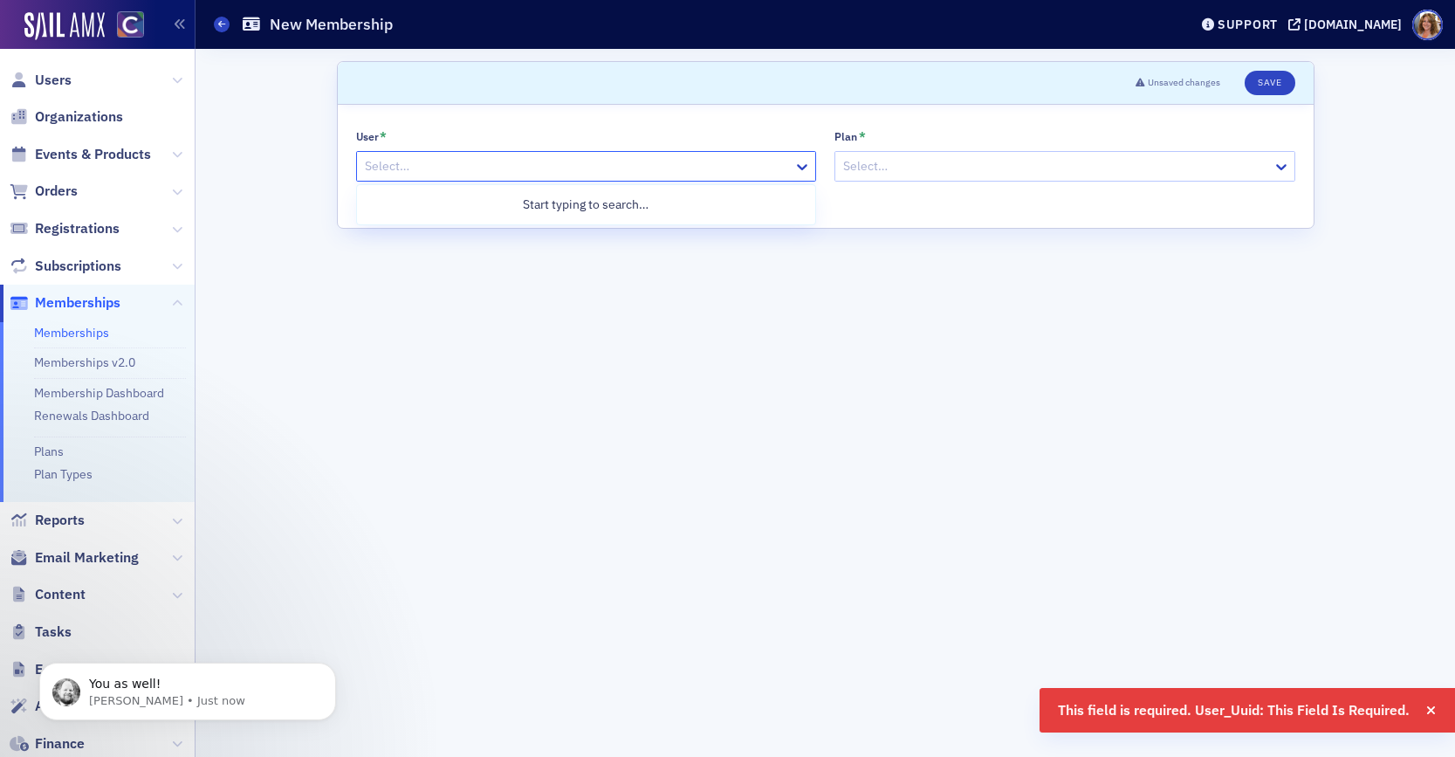
paste input "[EMAIL_ADDRESS][PERSON_NAME][DOMAIN_NAME]"
type input "[EMAIL_ADDRESS][PERSON_NAME][DOMAIN_NAME]"
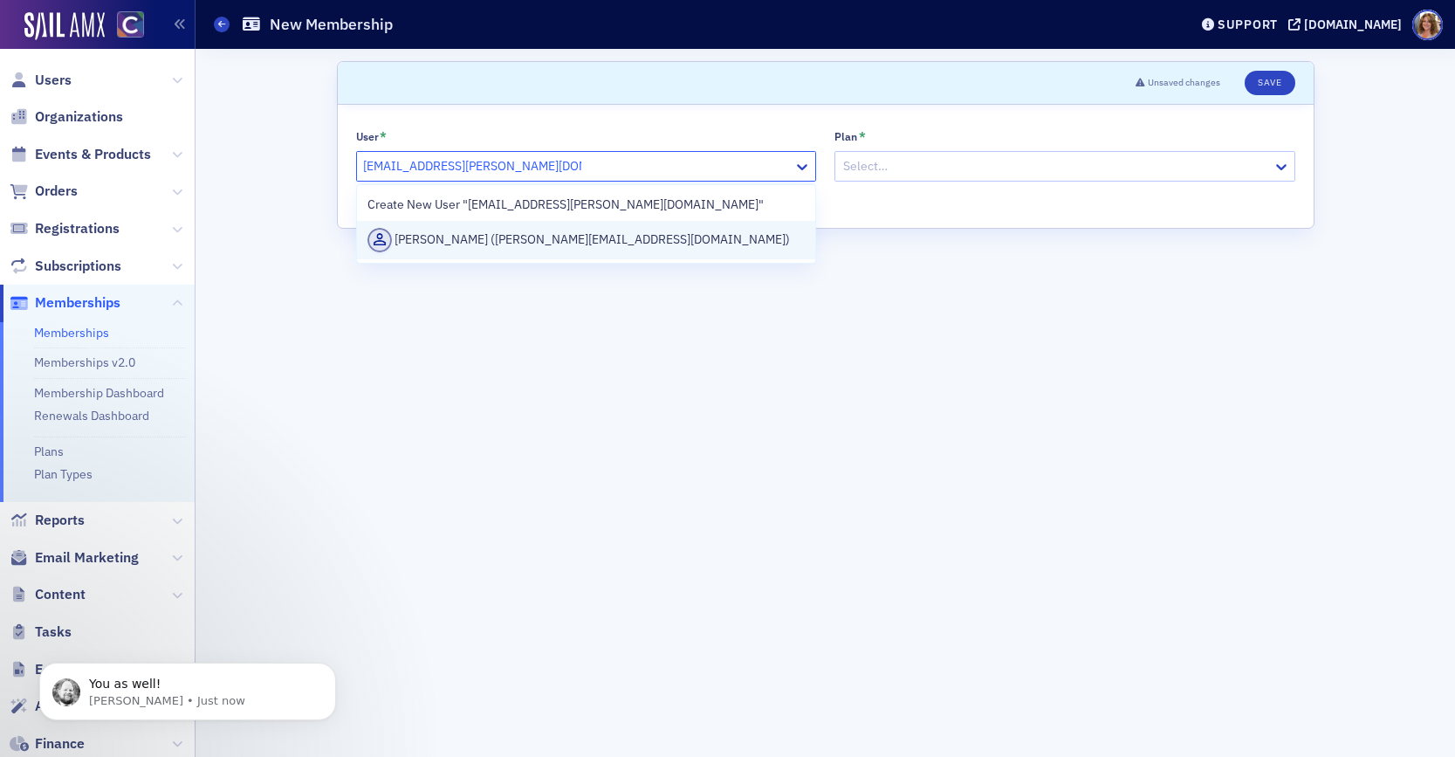
click at [600, 234] on div "Brandy Diana Kay (brandydiana.kay@thomsonreuters.com)" at bounding box center [586, 240] width 438 height 24
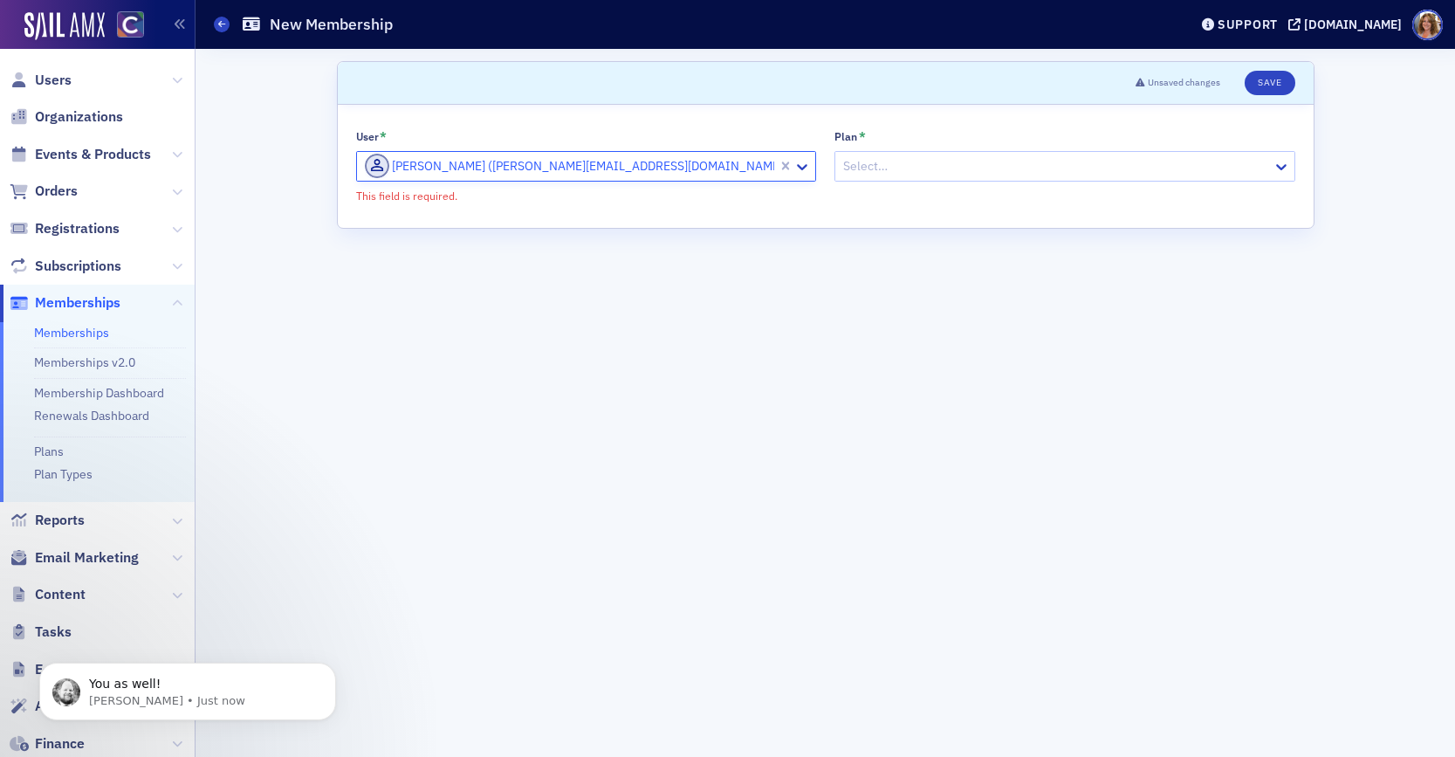
click at [942, 165] on div at bounding box center [1055, 166] width 429 height 22
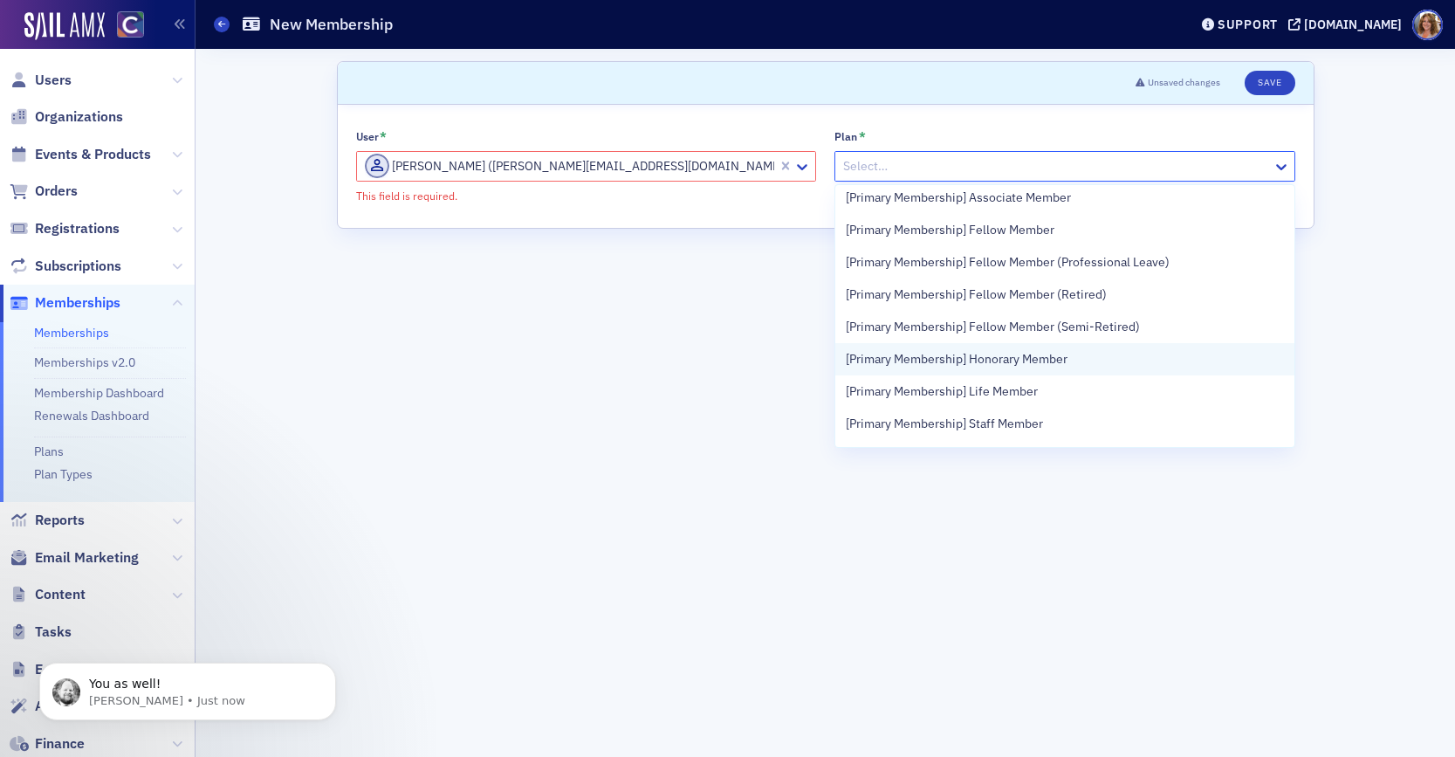
scroll to position [0, 0]
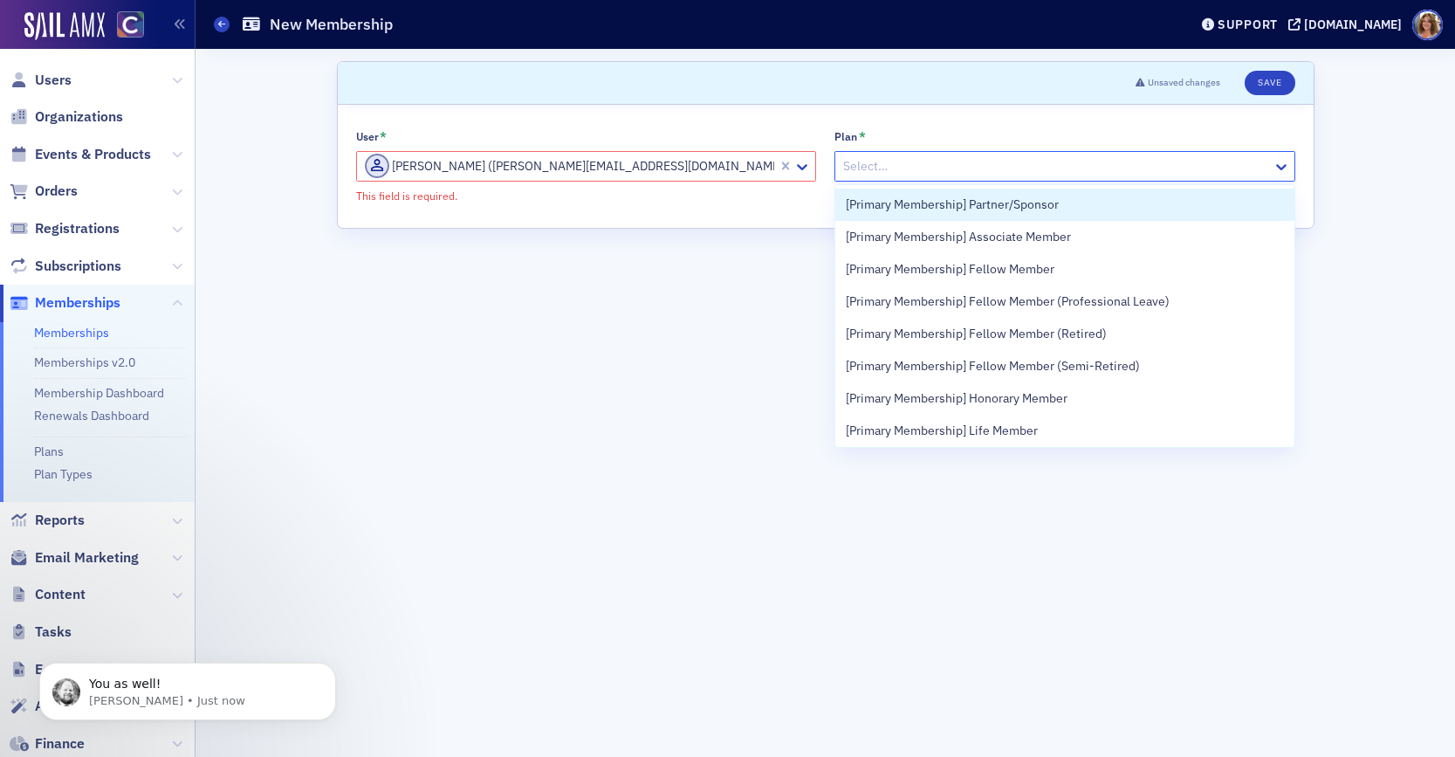
click at [935, 202] on span "[Primary Membership] Partner/Sponsor" at bounding box center [952, 204] width 213 height 18
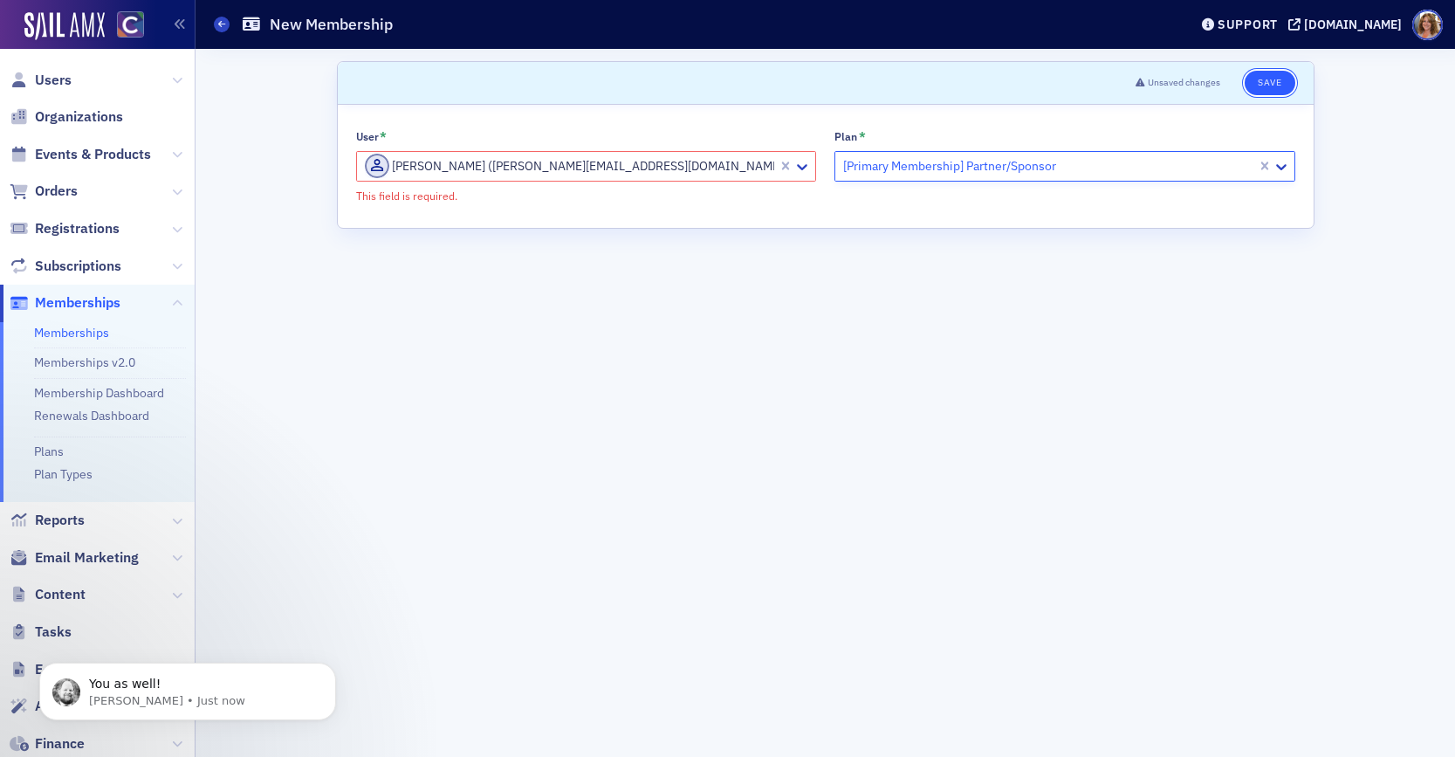
click at [1271, 85] on button "Save" at bounding box center [1269, 83] width 50 height 24
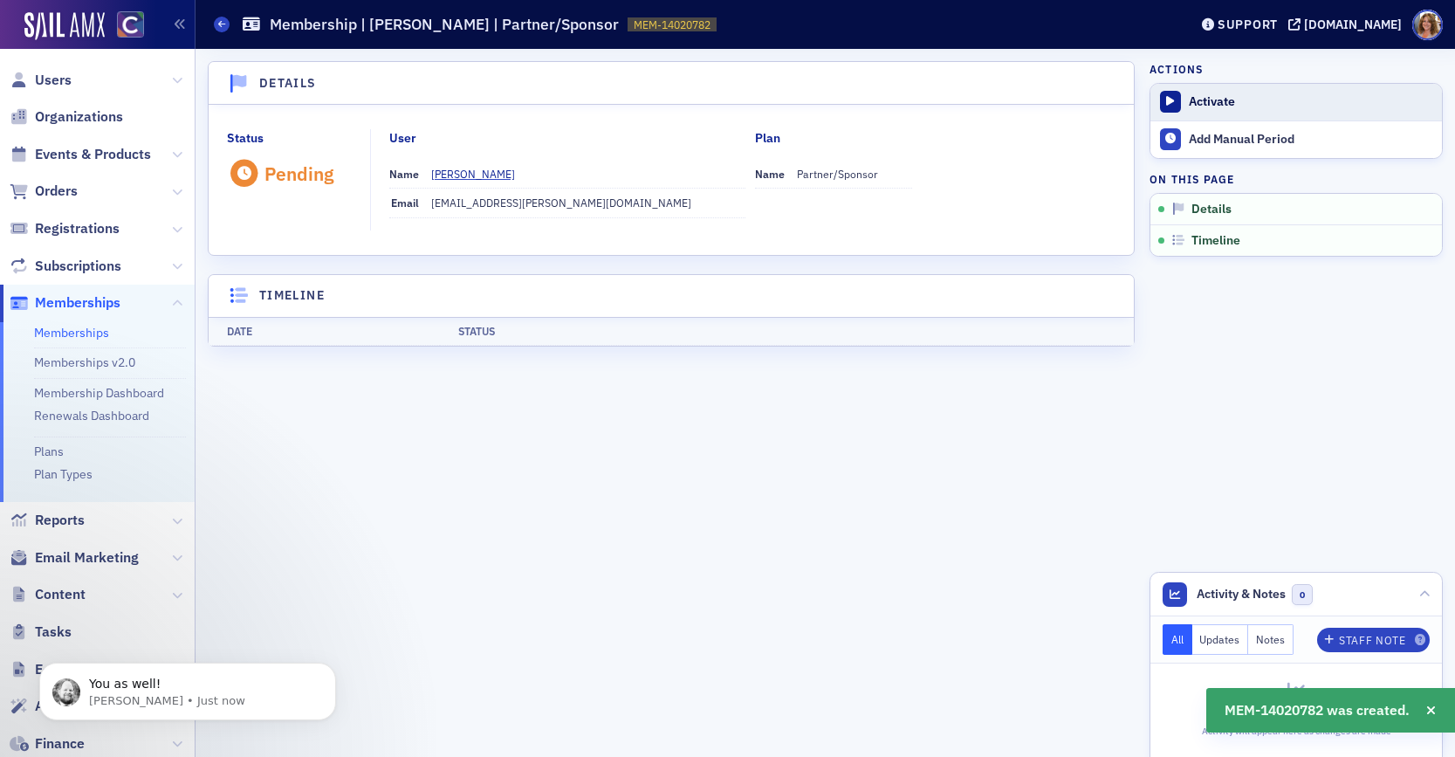
click at [1209, 101] on div "Activate" at bounding box center [1311, 102] width 244 height 16
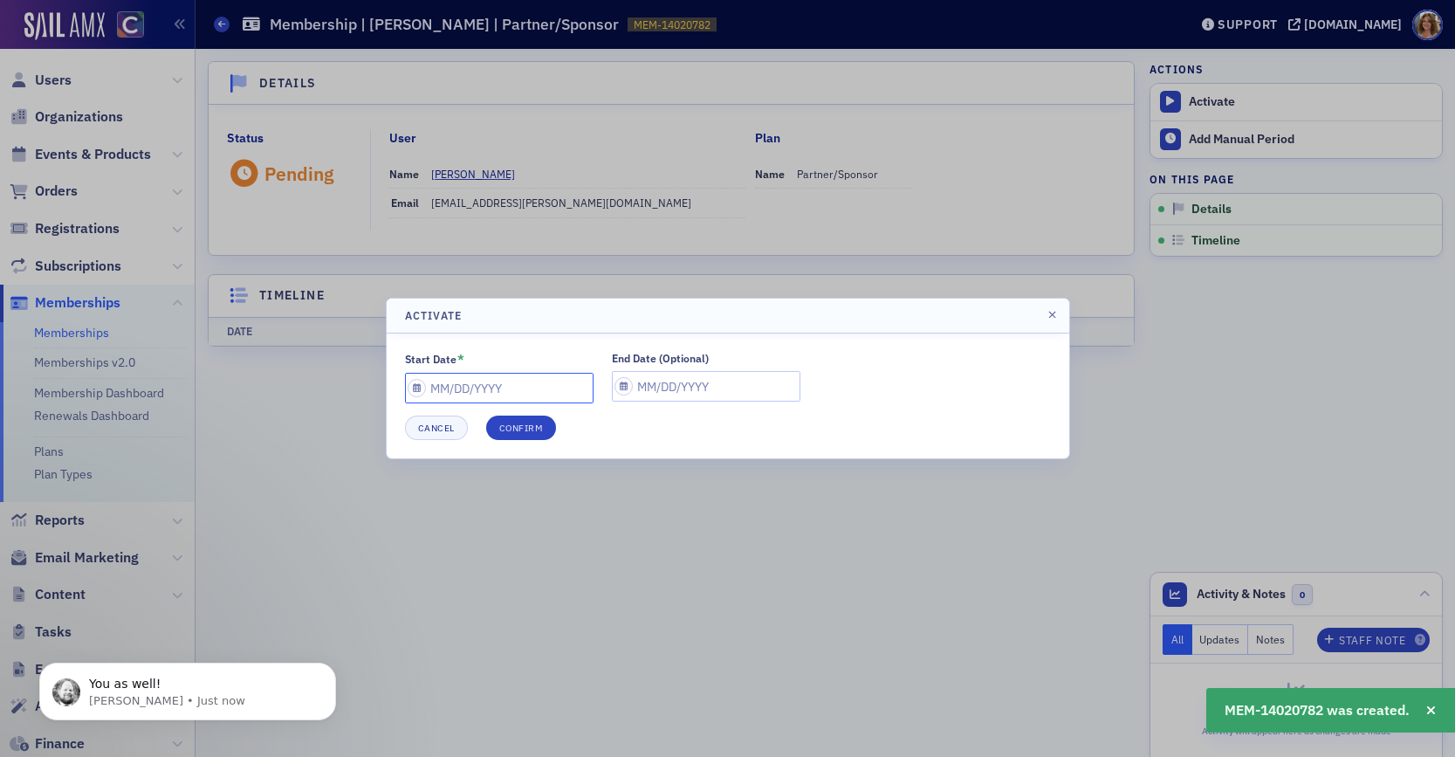
click at [516, 393] on input "Start Date *" at bounding box center [499, 388] width 188 height 31
select select "8"
select select "2025"
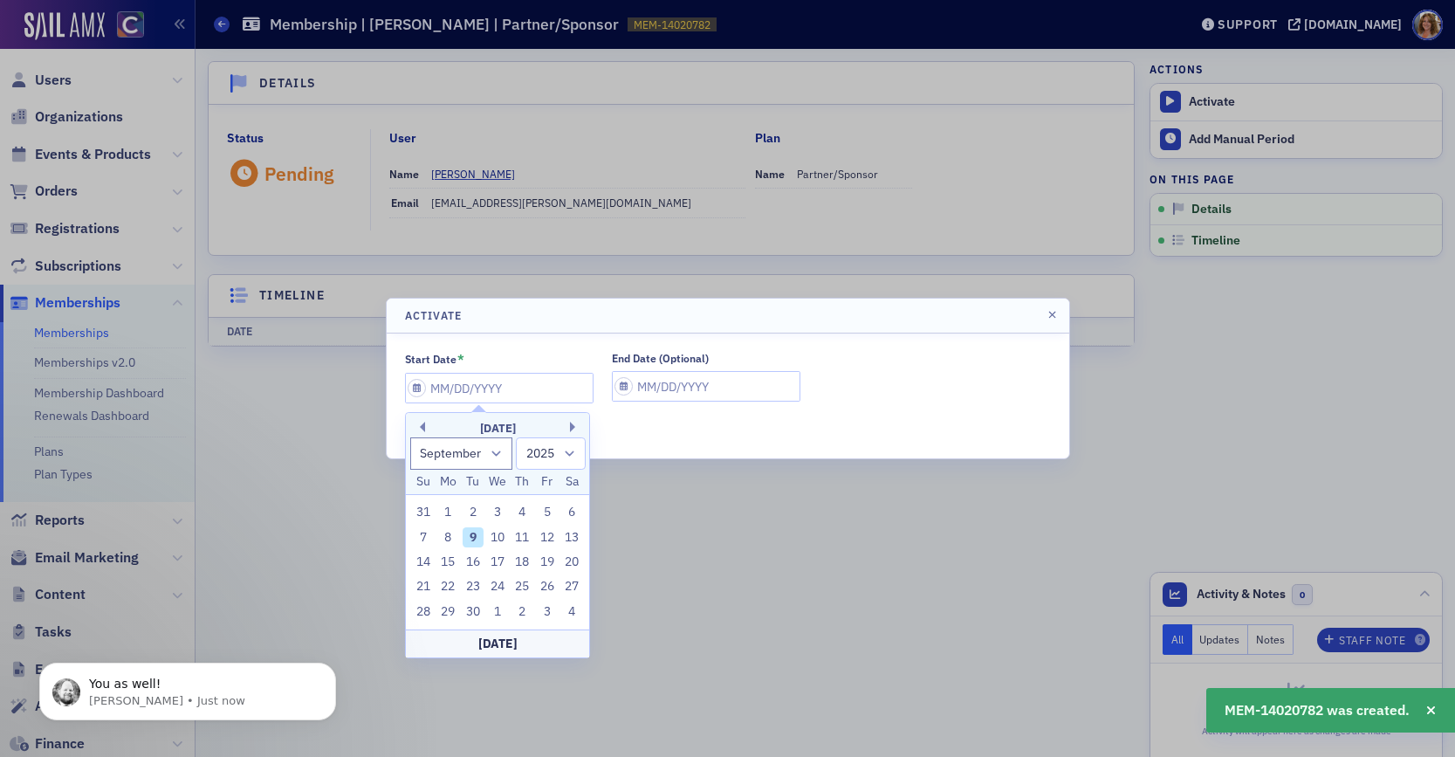
click at [471, 531] on div "9" at bounding box center [473, 537] width 21 height 21
type input "09/09/2025"
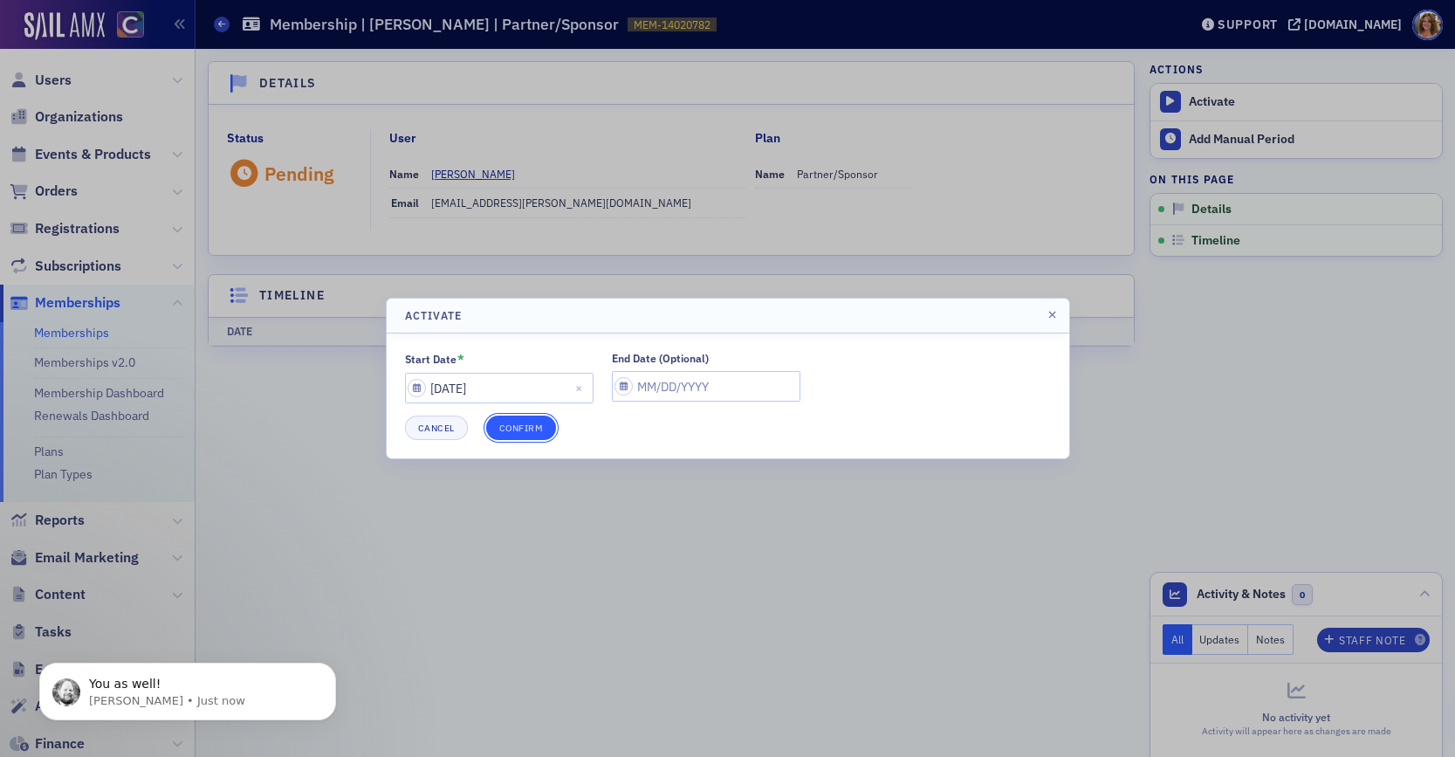
click at [528, 426] on button "Confirm" at bounding box center [521, 427] width 71 height 24
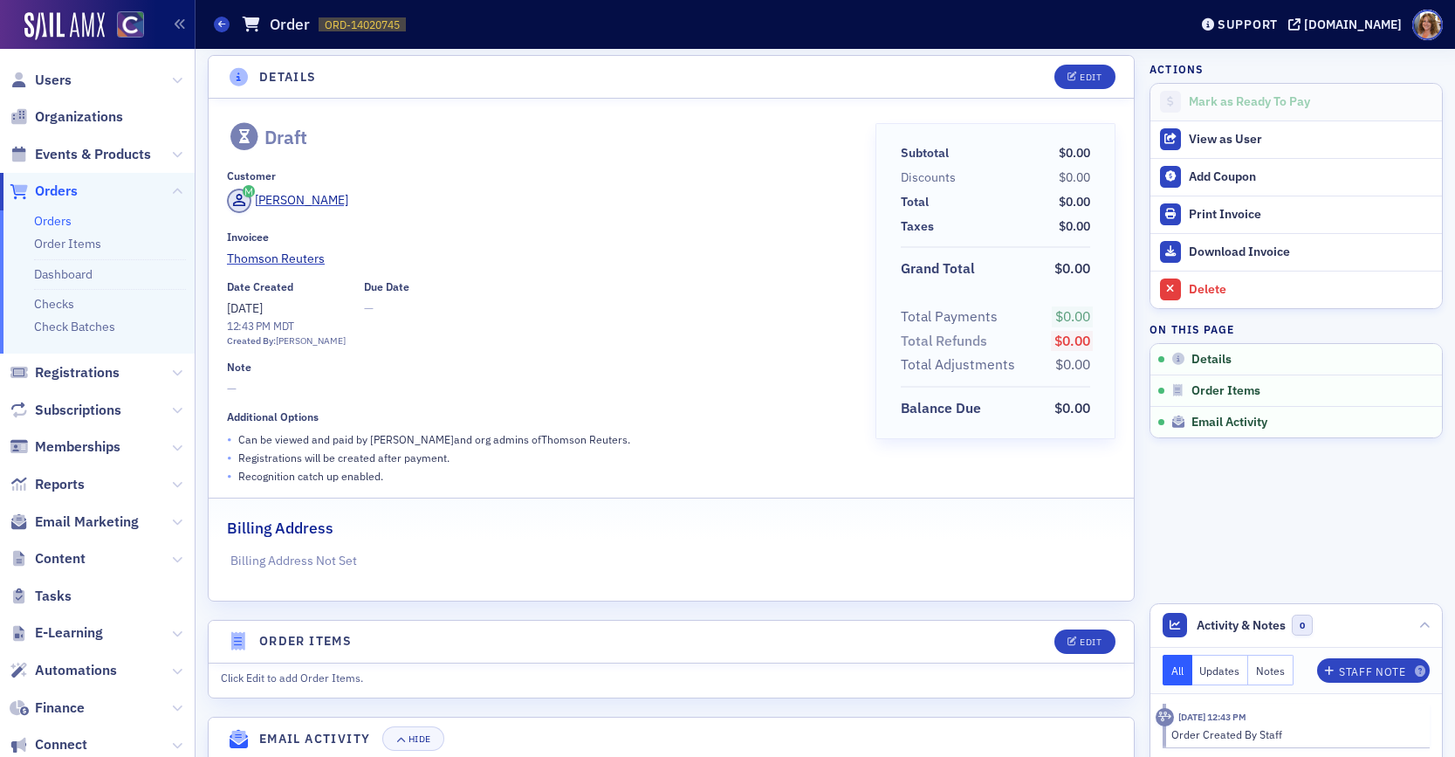
scroll to position [2, 0]
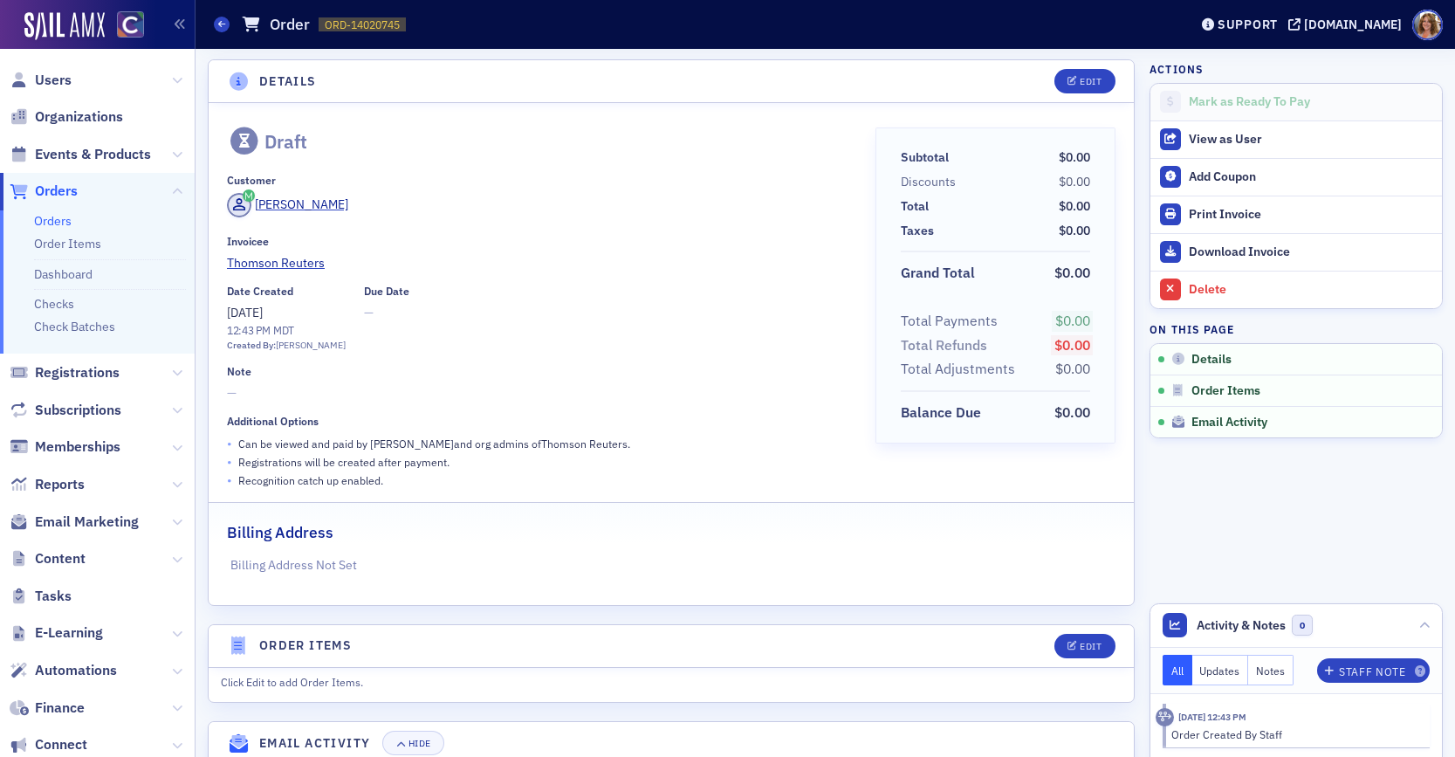
click at [65, 193] on span "Orders" at bounding box center [56, 191] width 43 height 19
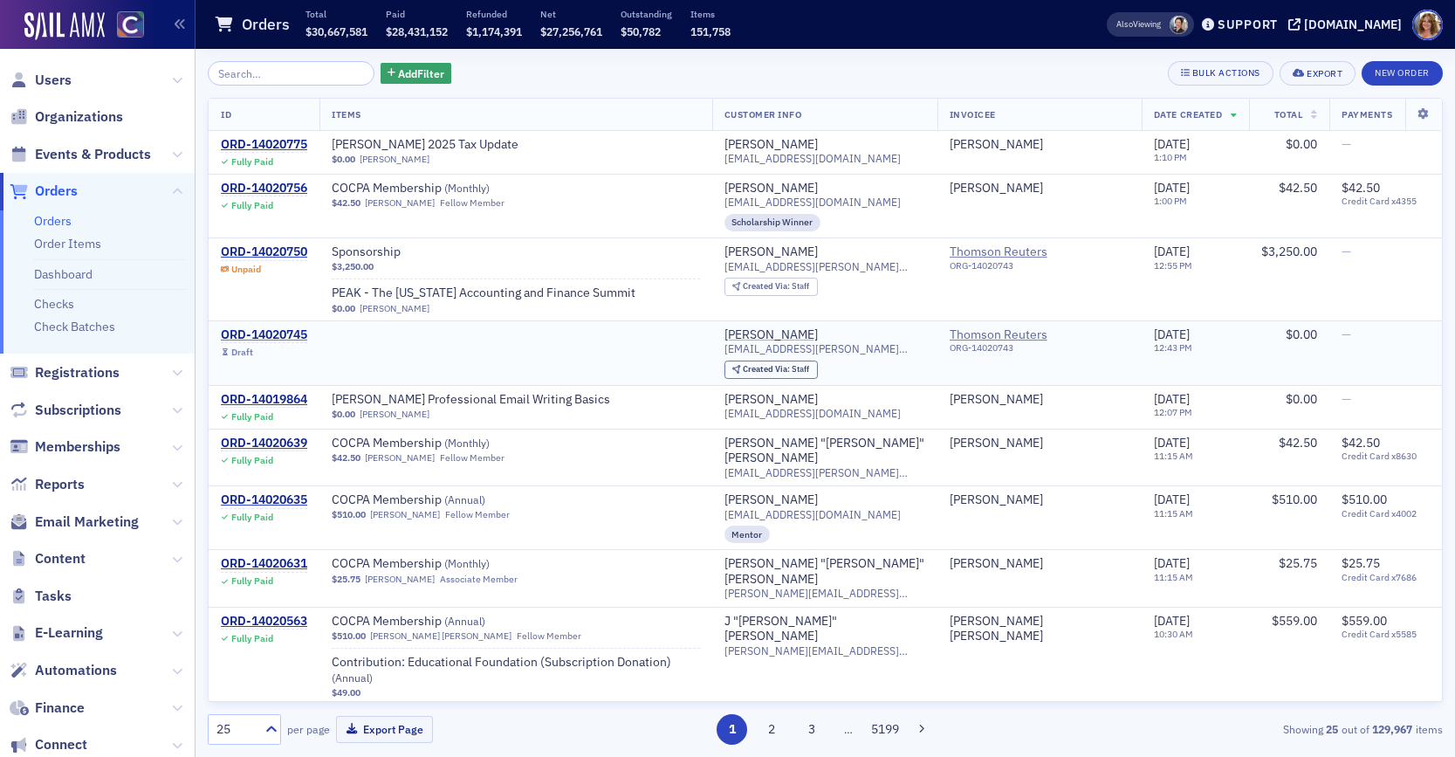
click at [271, 335] on div "ORD-14020745" at bounding box center [264, 335] width 86 height 16
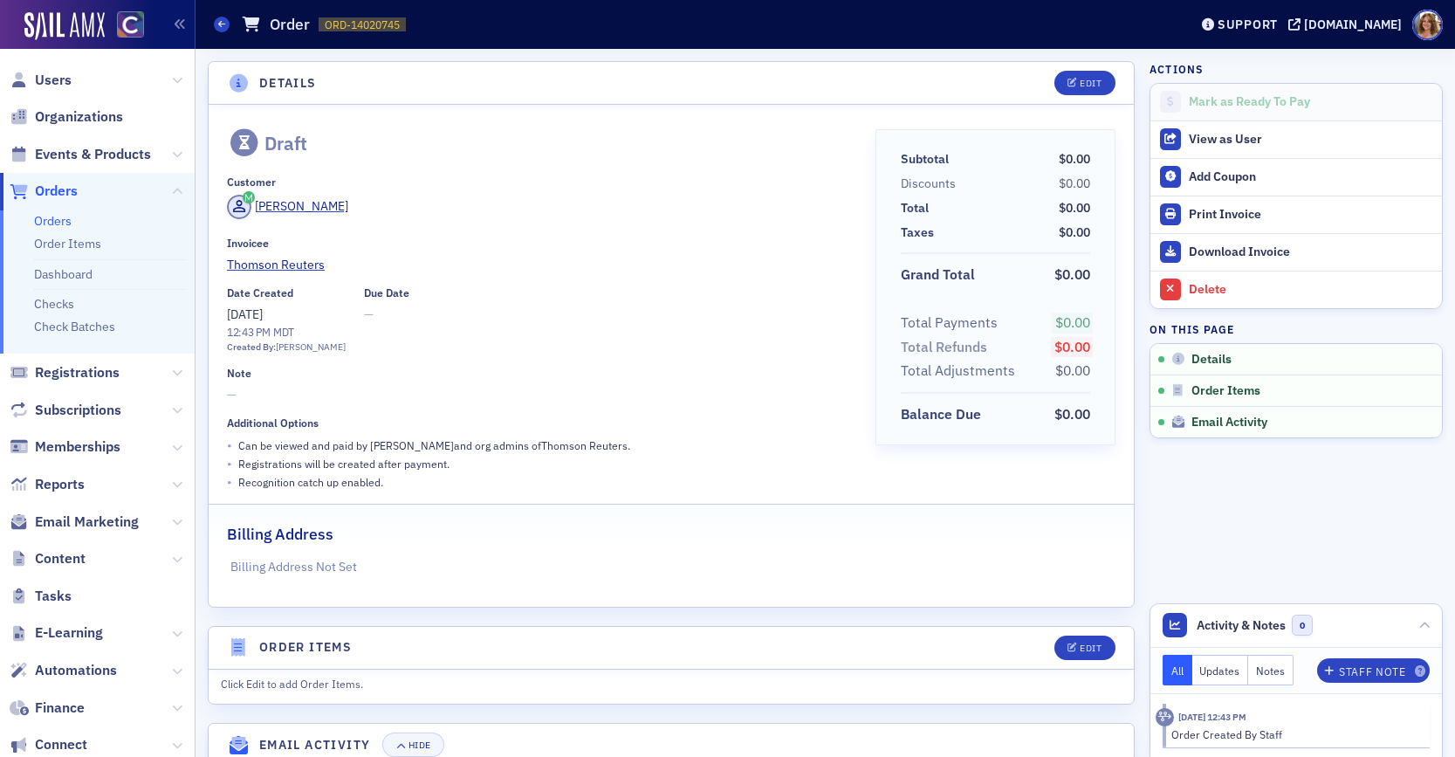
scroll to position [68, 0]
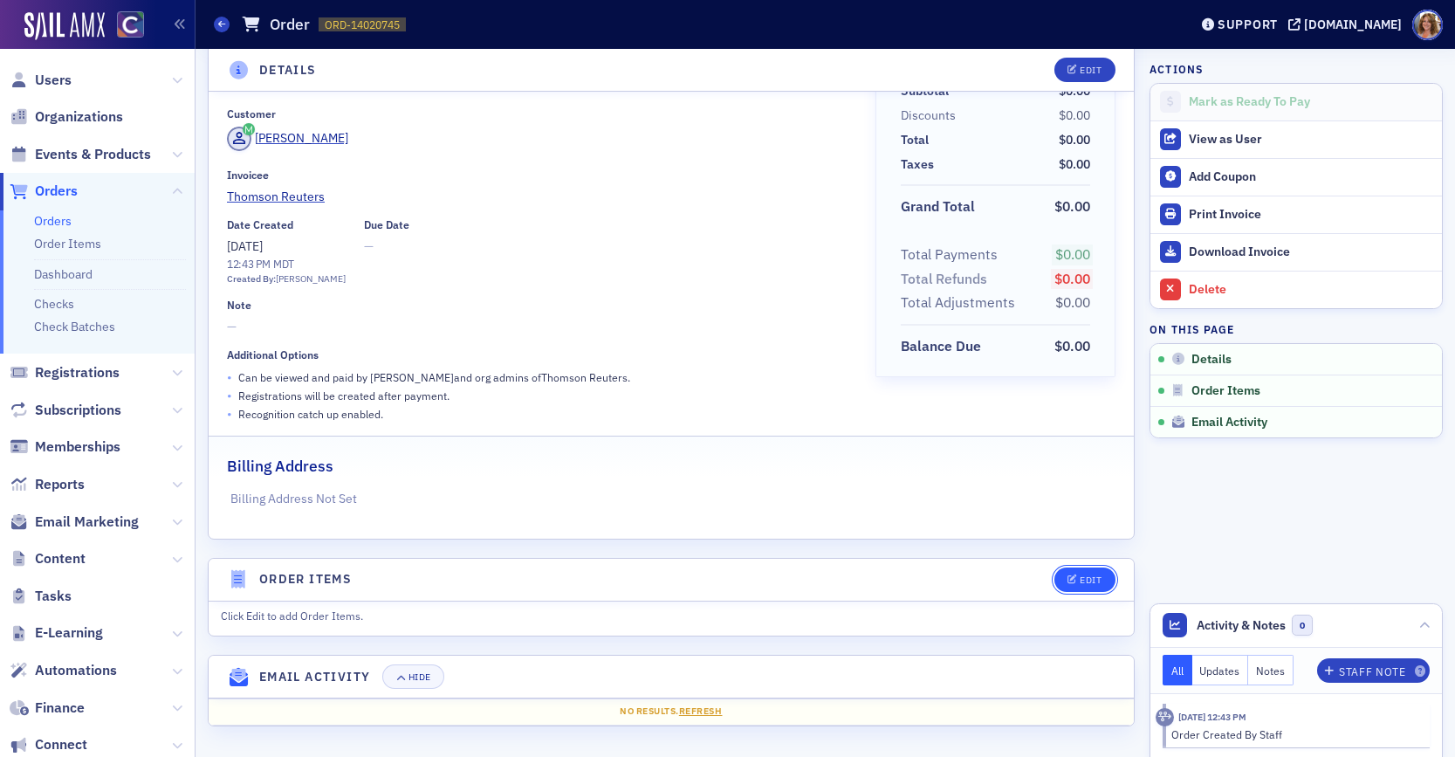
click at [1098, 582] on div "Edit" at bounding box center [1090, 580] width 22 height 10
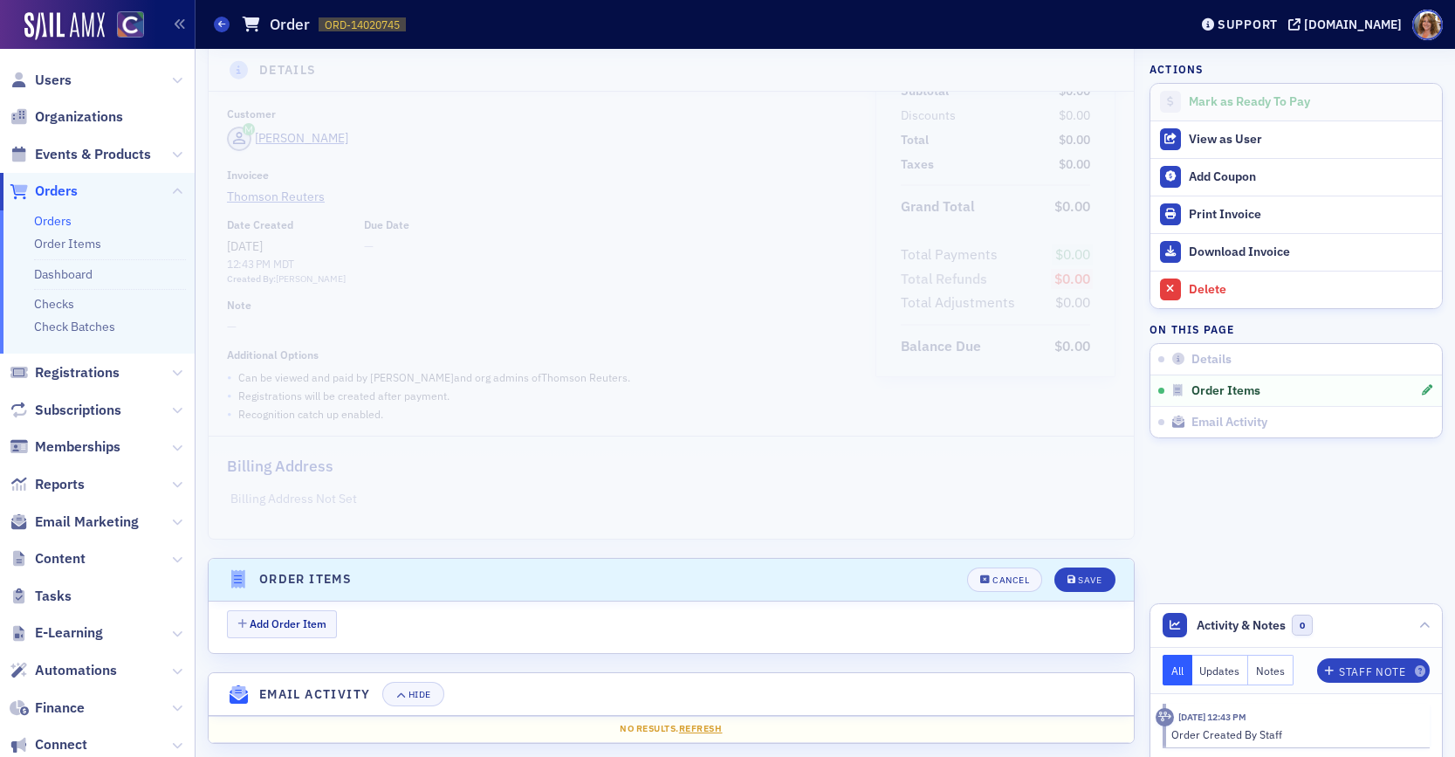
scroll to position [86, 0]
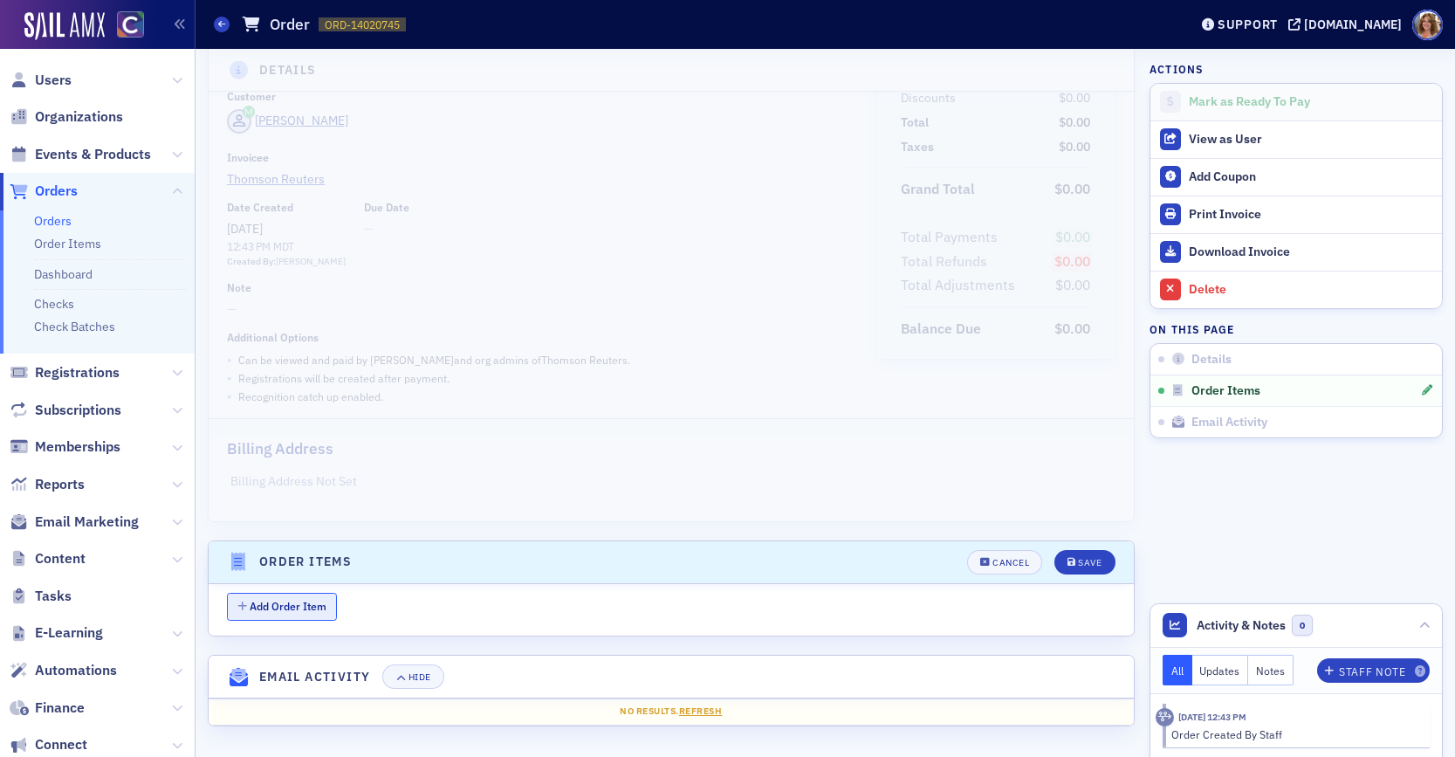
click at [314, 601] on button "Add Order Item" at bounding box center [282, 606] width 110 height 27
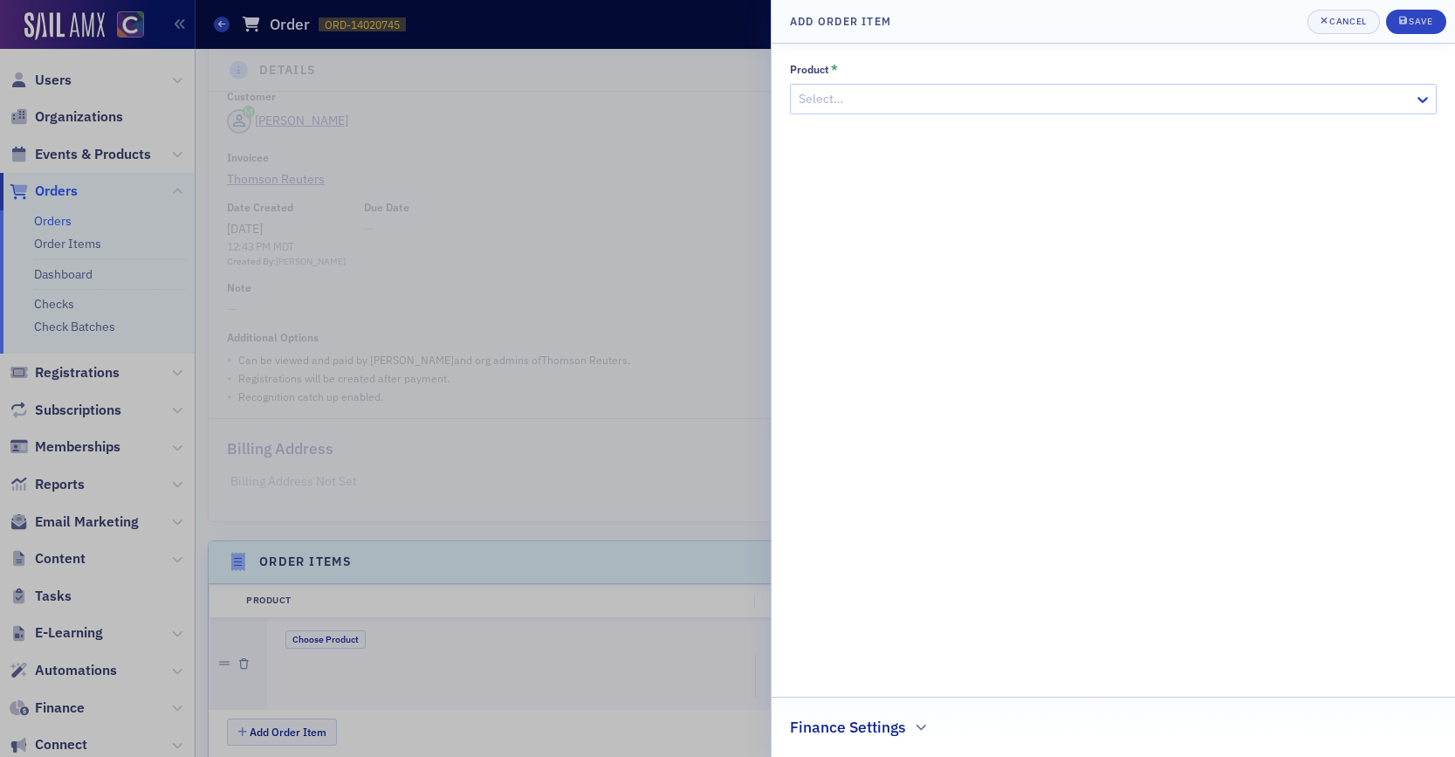
click at [1115, 102] on div at bounding box center [1104, 99] width 615 height 22
type input "spon"
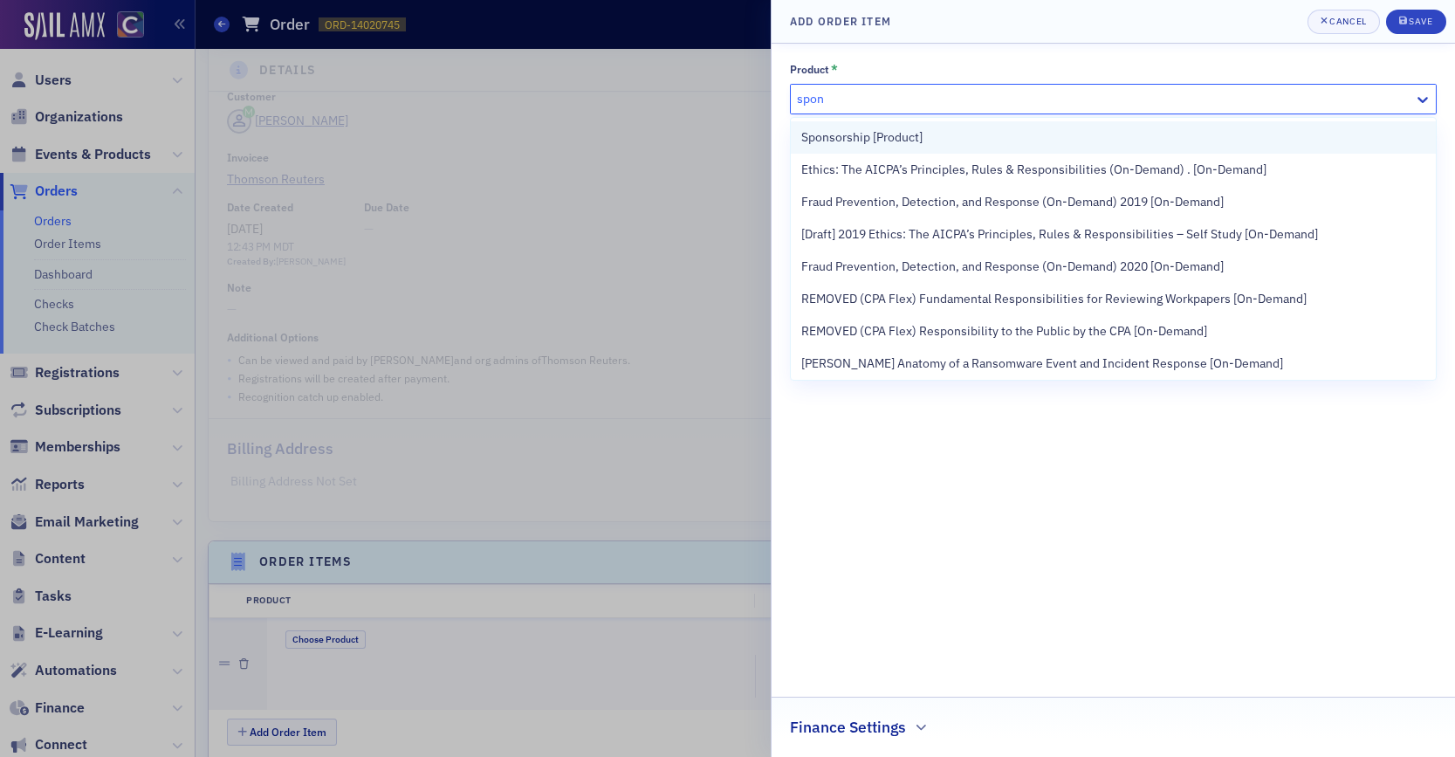
click at [944, 137] on div "Sponsorship [Product]" at bounding box center [1113, 137] width 624 height 18
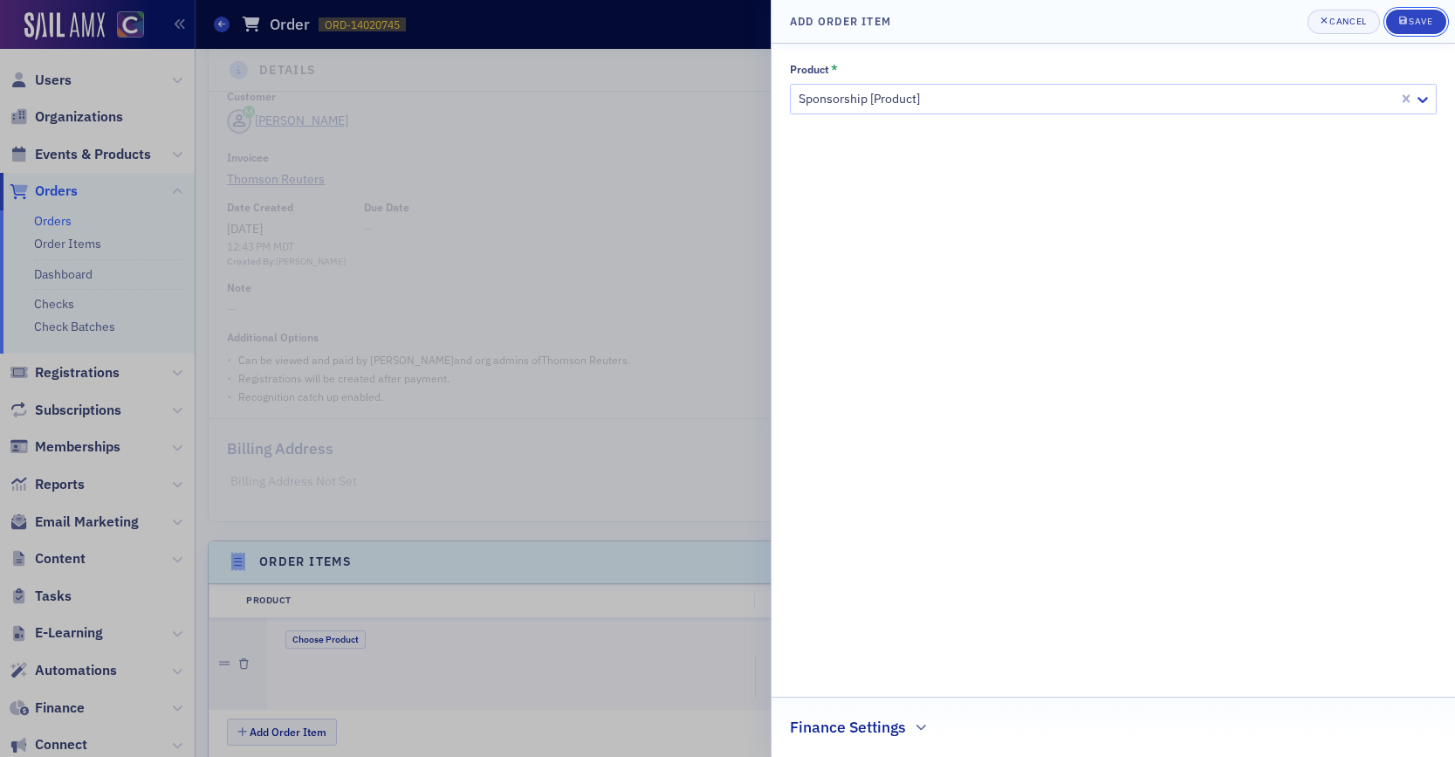
drag, startPoint x: 1416, startPoint y: 20, endPoint x: 1405, endPoint y: 36, distance: 19.4
click at [1416, 21] on div "Save" at bounding box center [1420, 22] width 24 height 10
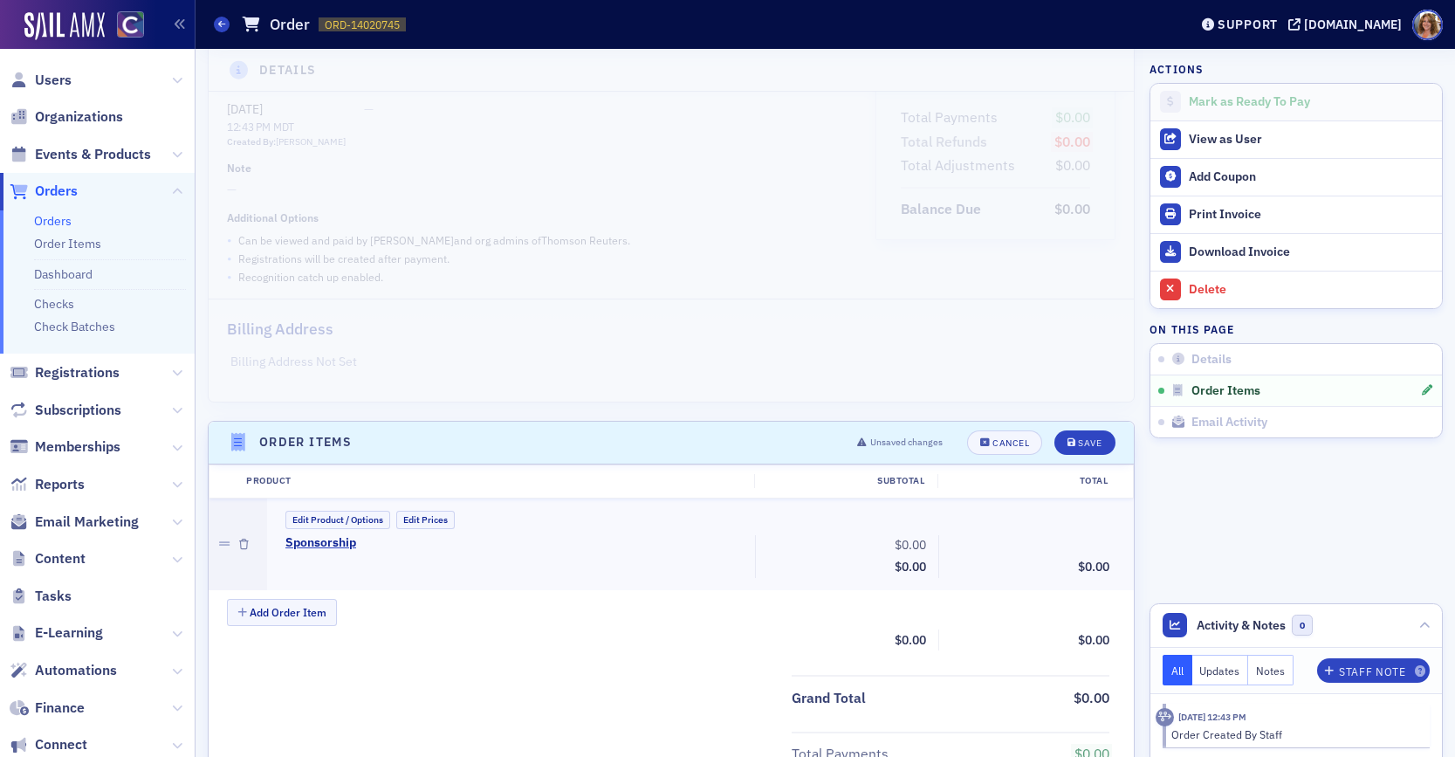
scroll to position [250, 0]
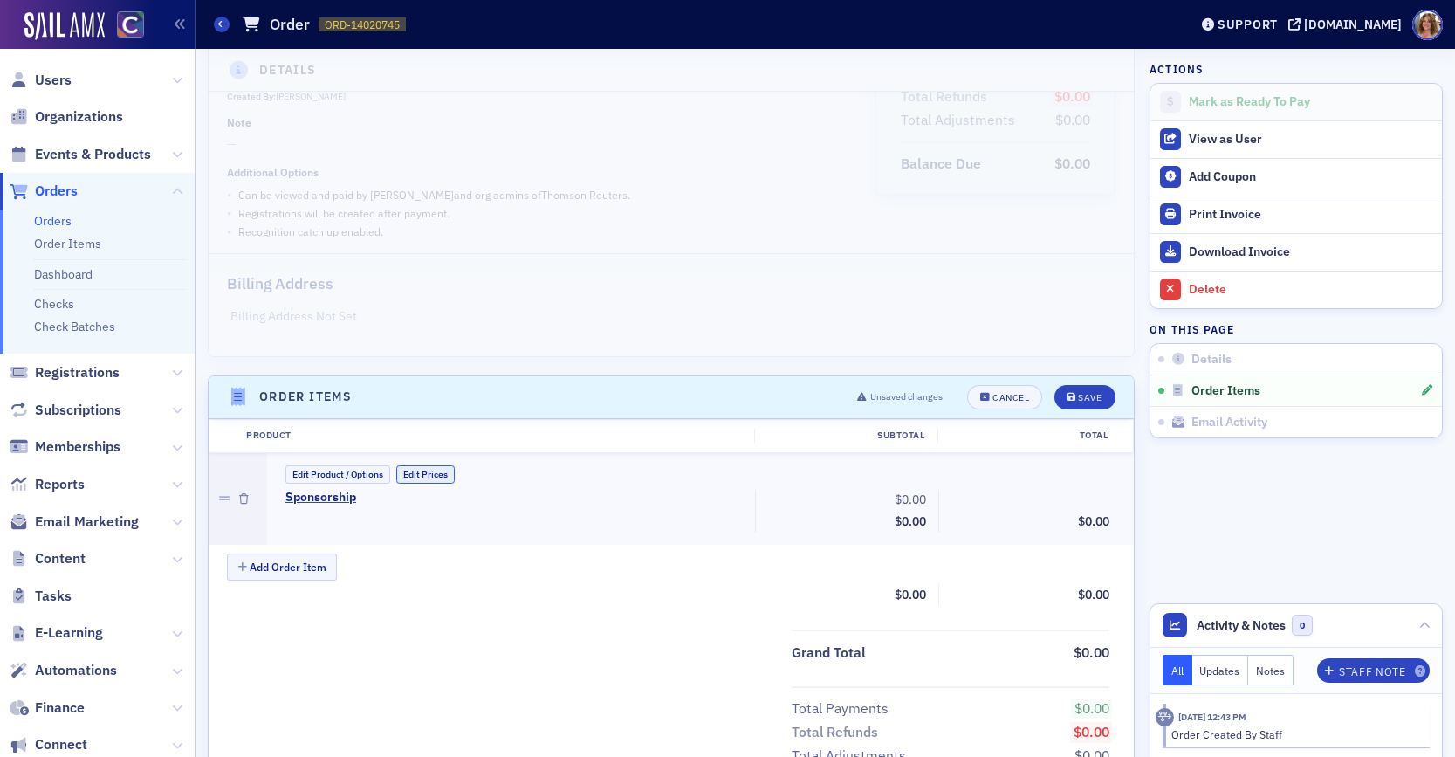
drag, startPoint x: 436, startPoint y: 473, endPoint x: 462, endPoint y: 474, distance: 25.3
click at [436, 473] on button "Edit Prices" at bounding box center [425, 474] width 58 height 18
drag, startPoint x: 922, startPoint y: 498, endPoint x: 889, endPoint y: 498, distance: 33.2
click at [889, 498] on input "0.00" at bounding box center [890, 500] width 86 height 24
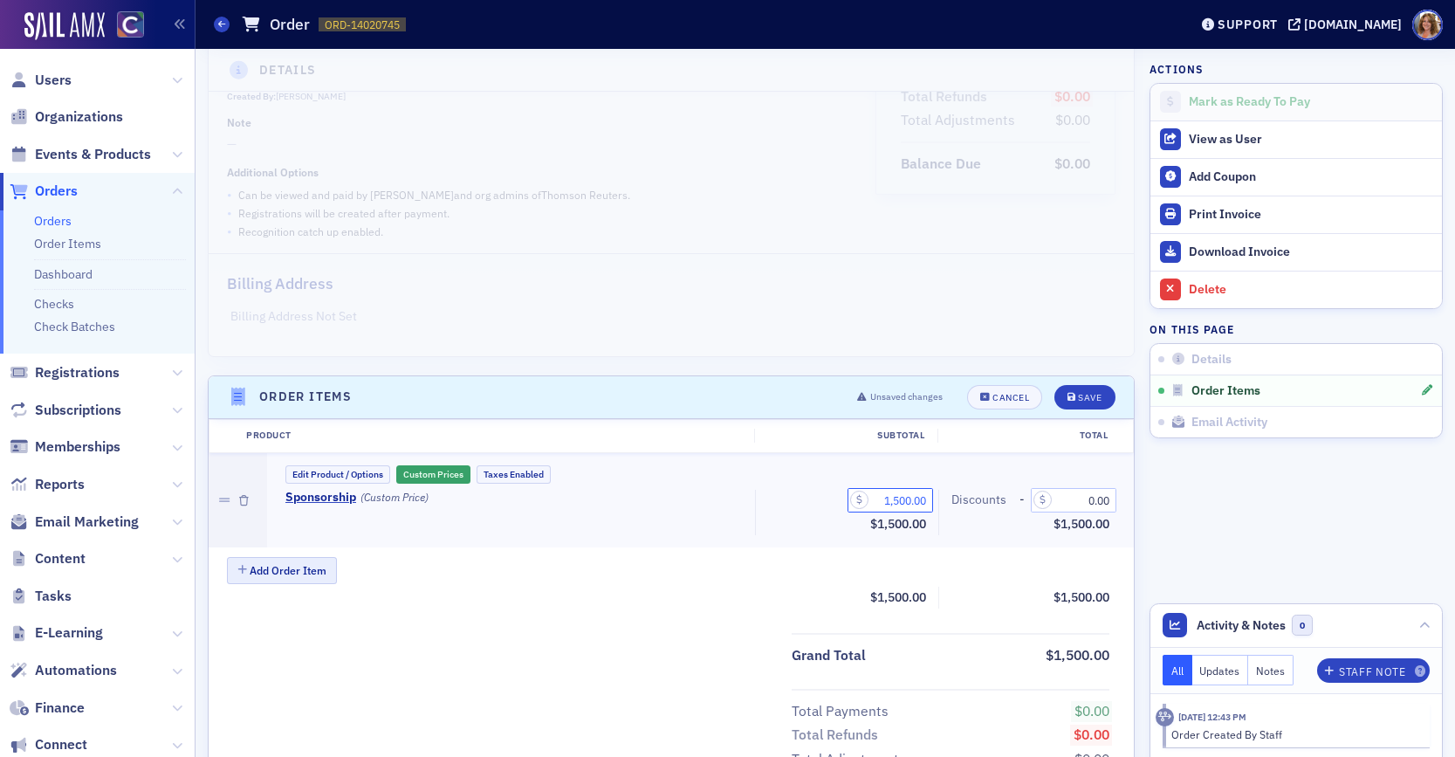
type input "1,500.00"
click at [287, 572] on button "Add Order Item" at bounding box center [282, 570] width 110 height 27
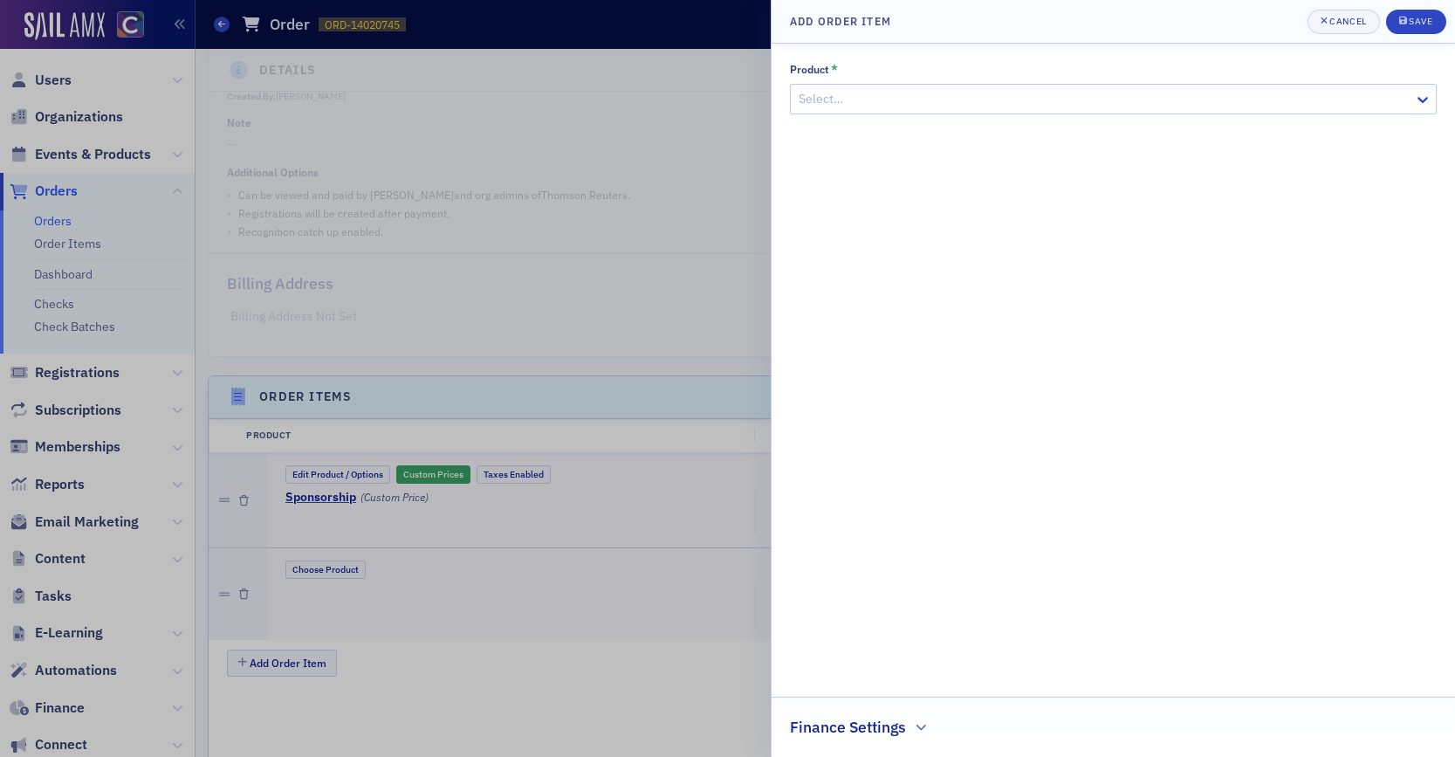
click at [1214, 104] on div at bounding box center [1104, 99] width 615 height 22
type input "member appreciation"
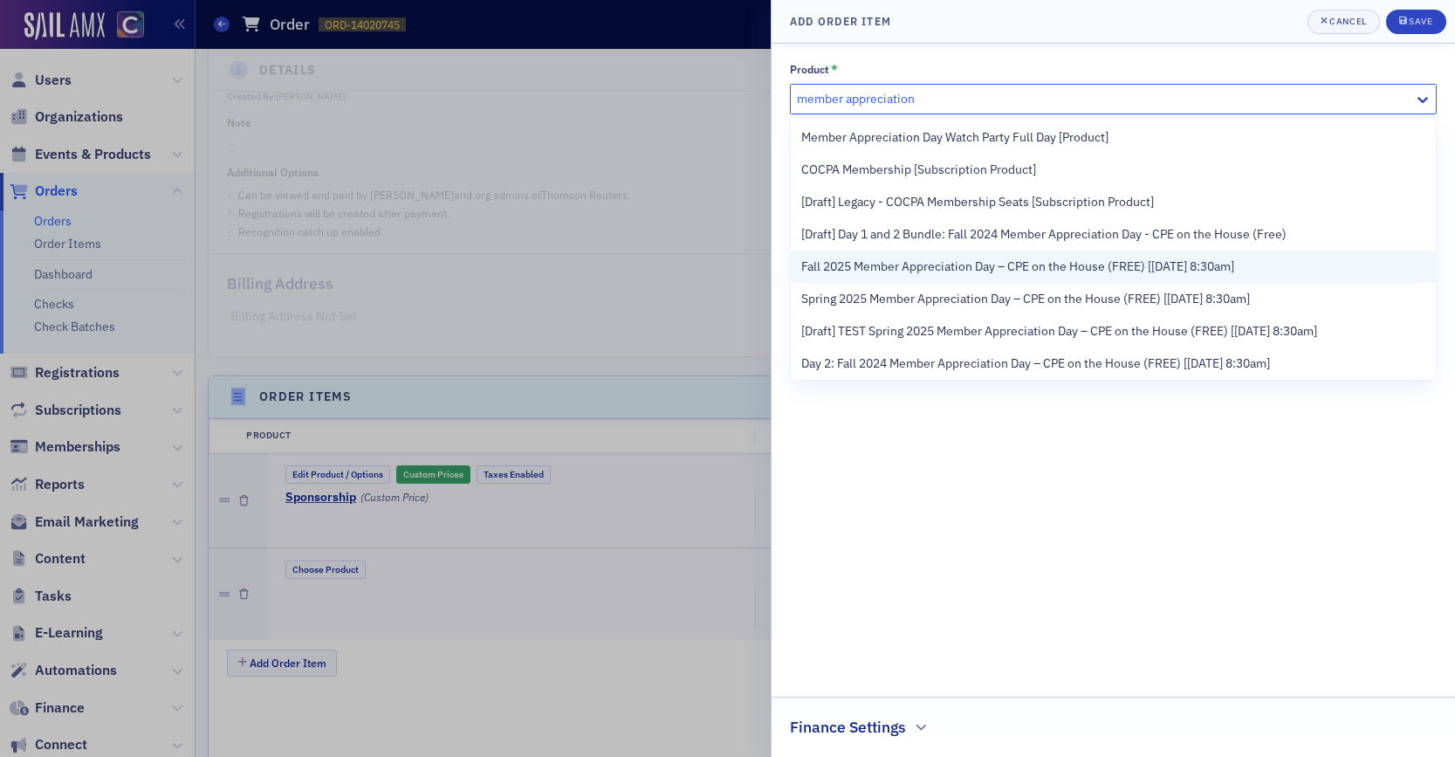
click at [1011, 267] on span "Fall 2025 Member Appreciation Day – CPE on the House (FREE) [[DATE] 8:30am]" at bounding box center [1017, 266] width 433 height 18
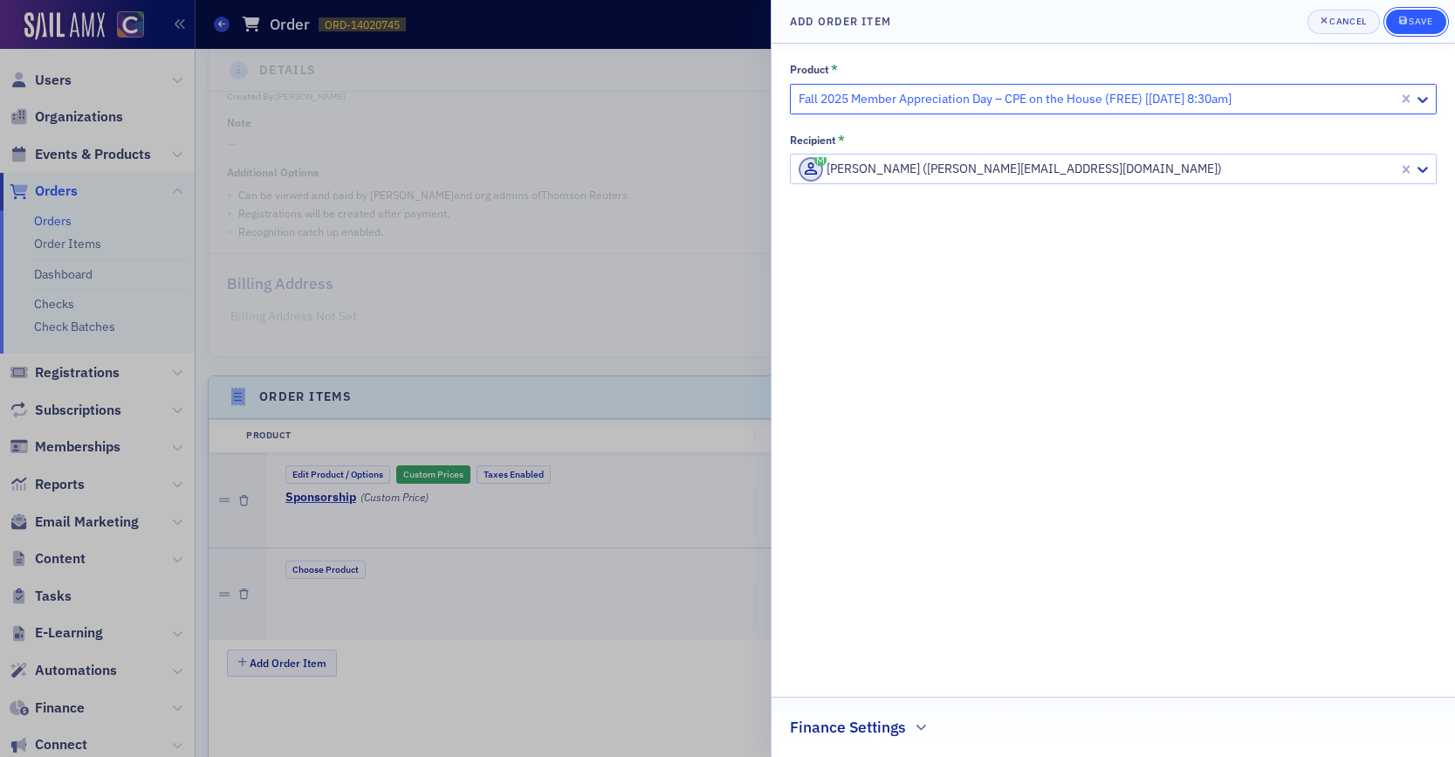
click at [1422, 24] on div "Save" at bounding box center [1420, 22] width 24 height 10
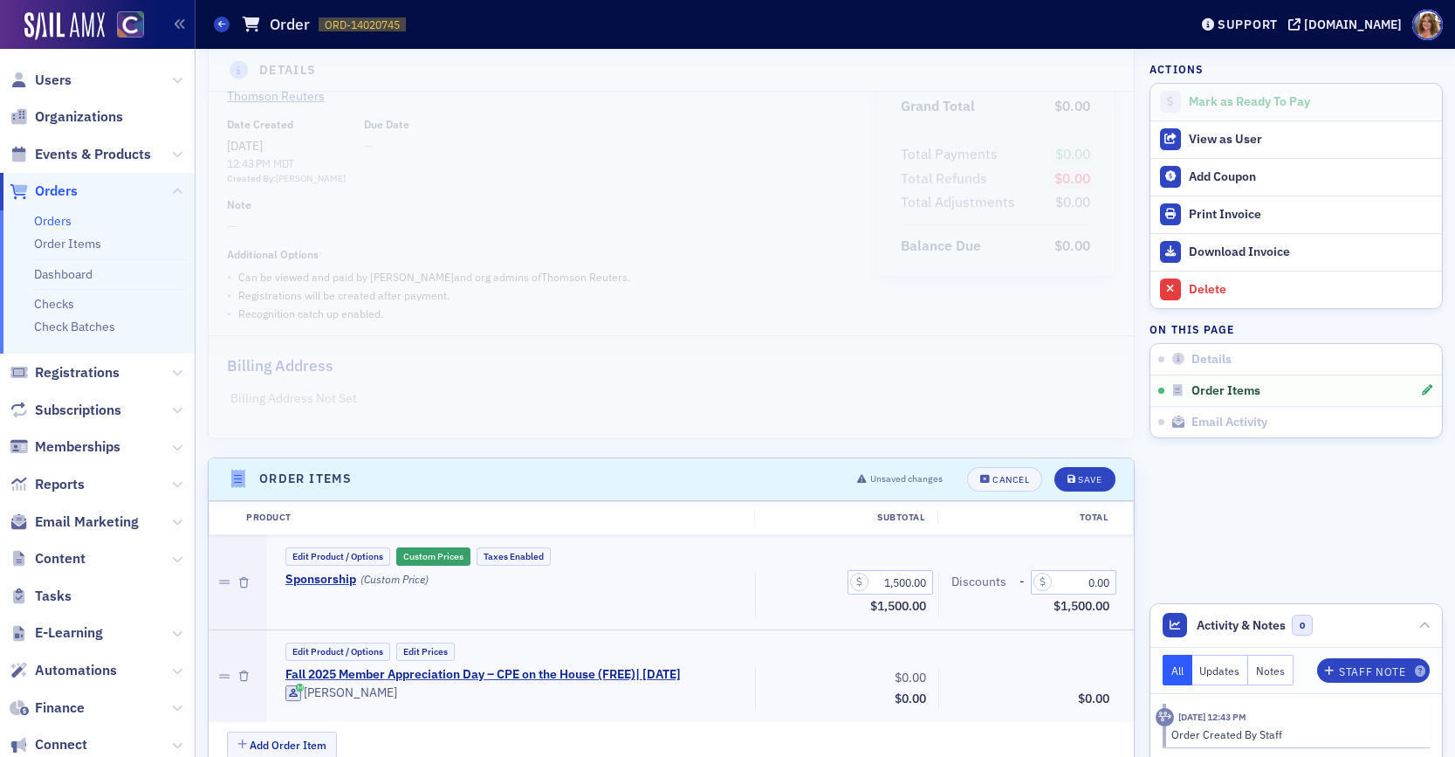
scroll to position [0, 0]
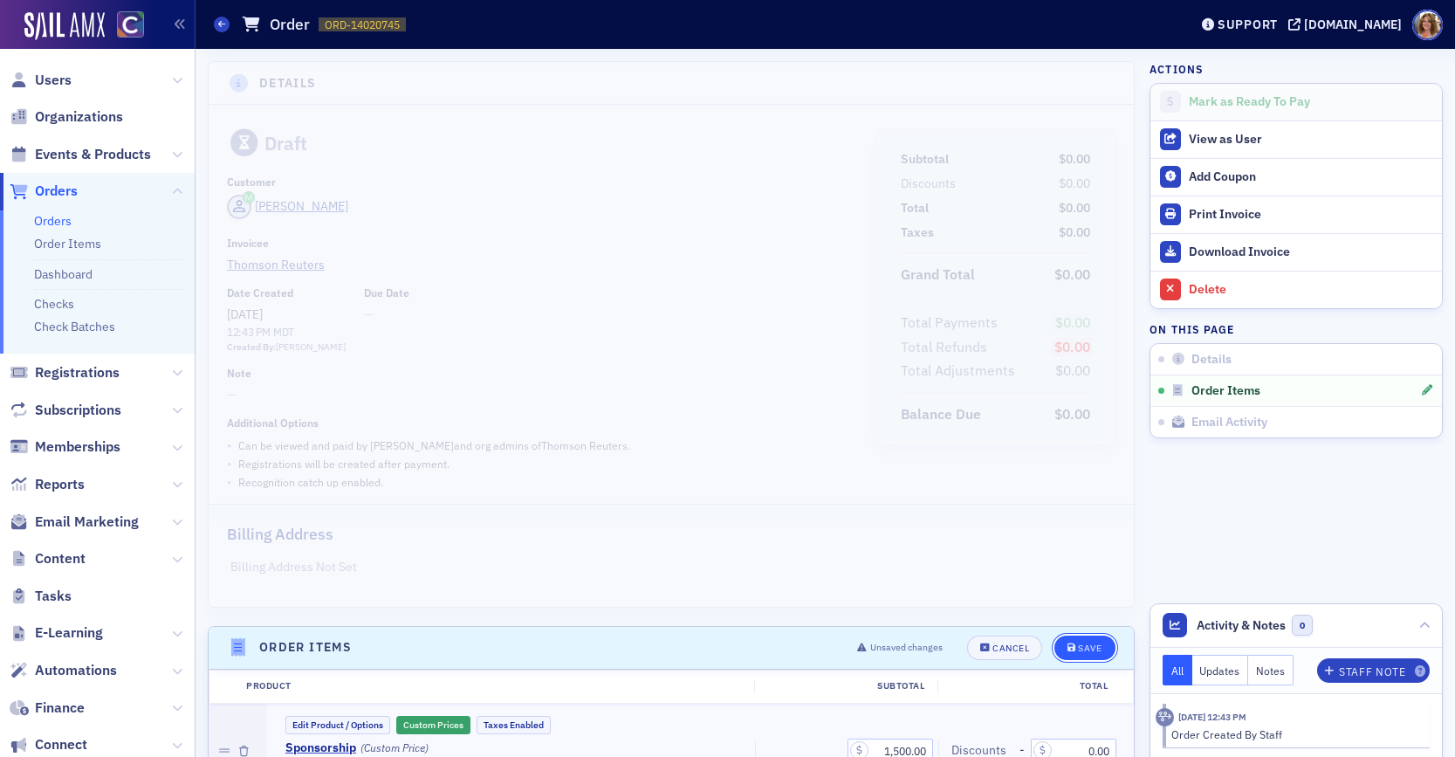
click at [1095, 645] on div "Save" at bounding box center [1090, 648] width 24 height 10
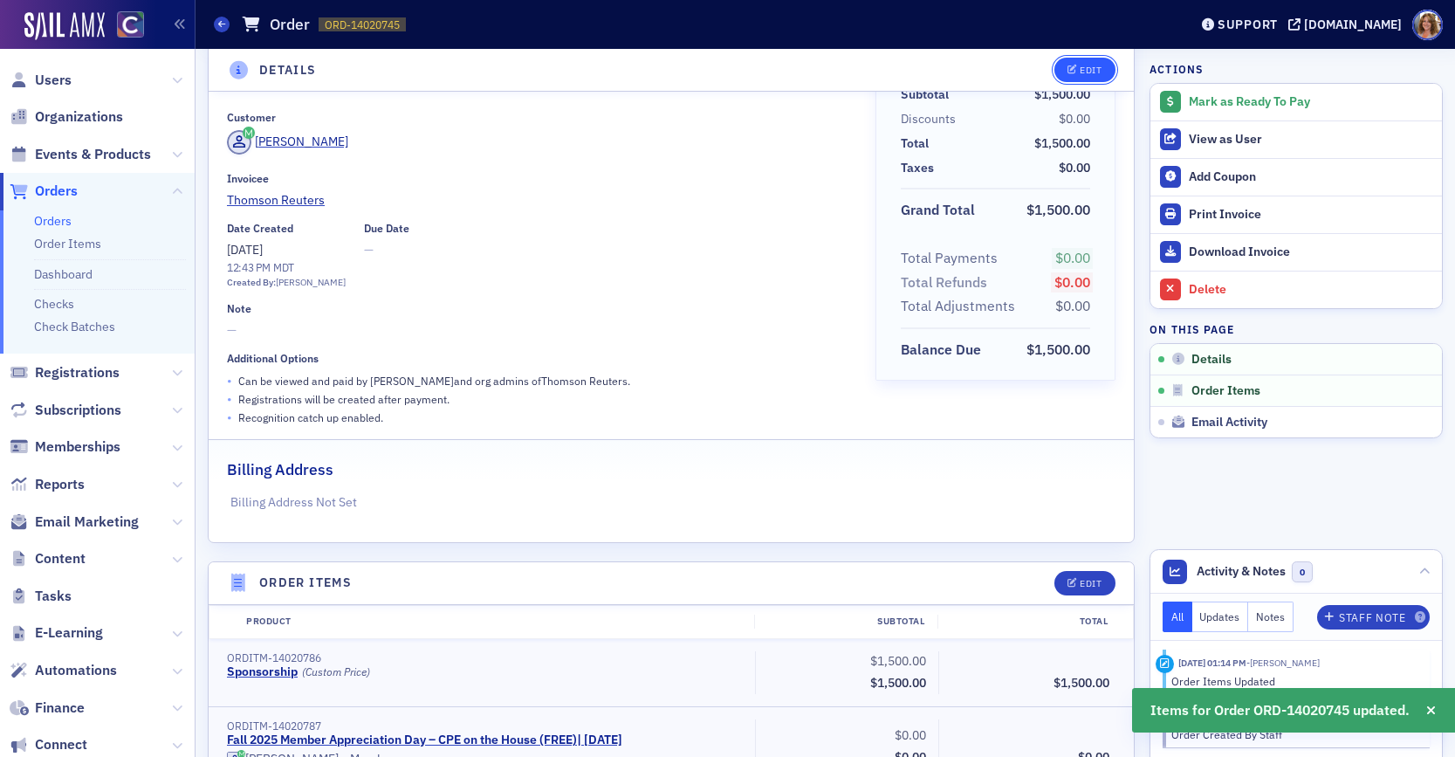
click at [1093, 67] on div "Edit" at bounding box center [1090, 70] width 22 height 10
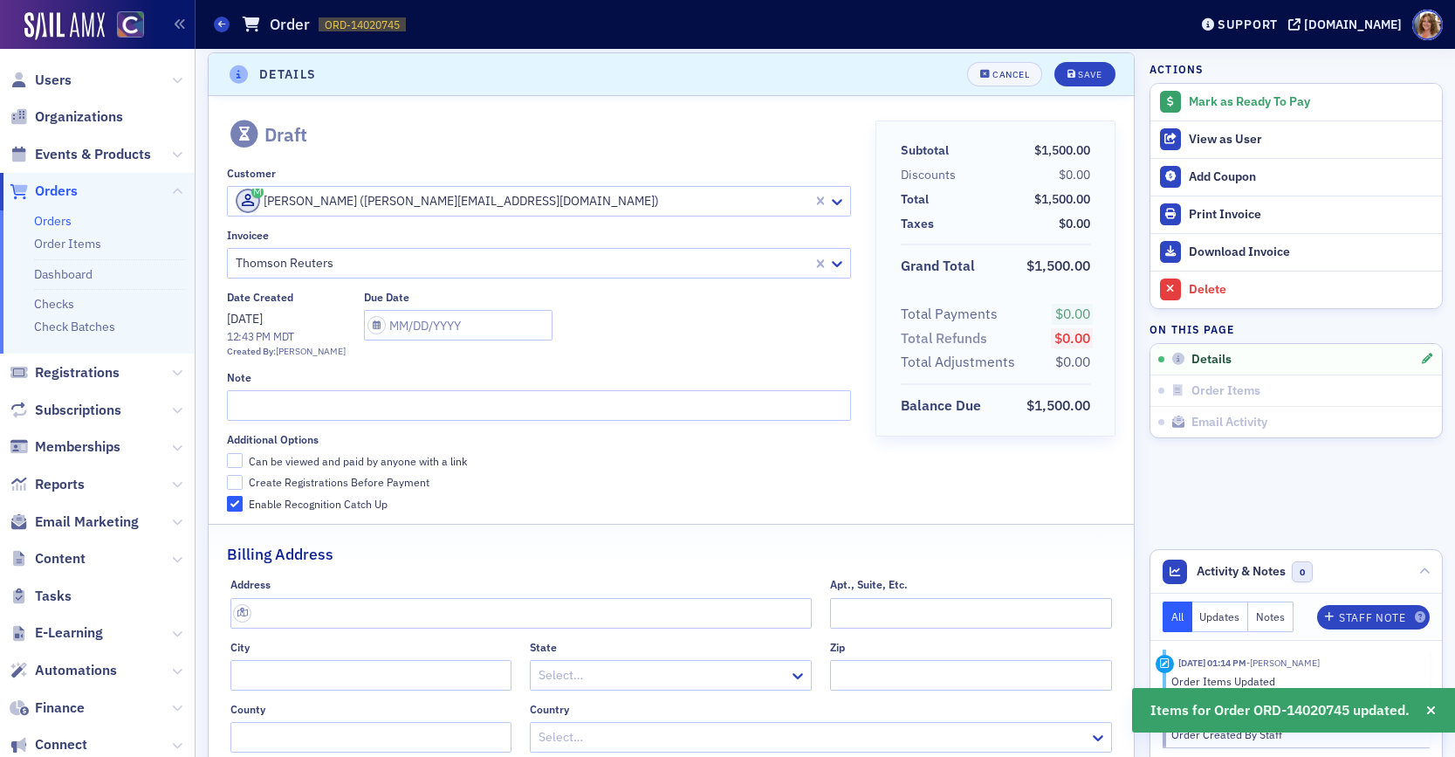
scroll to position [3, 0]
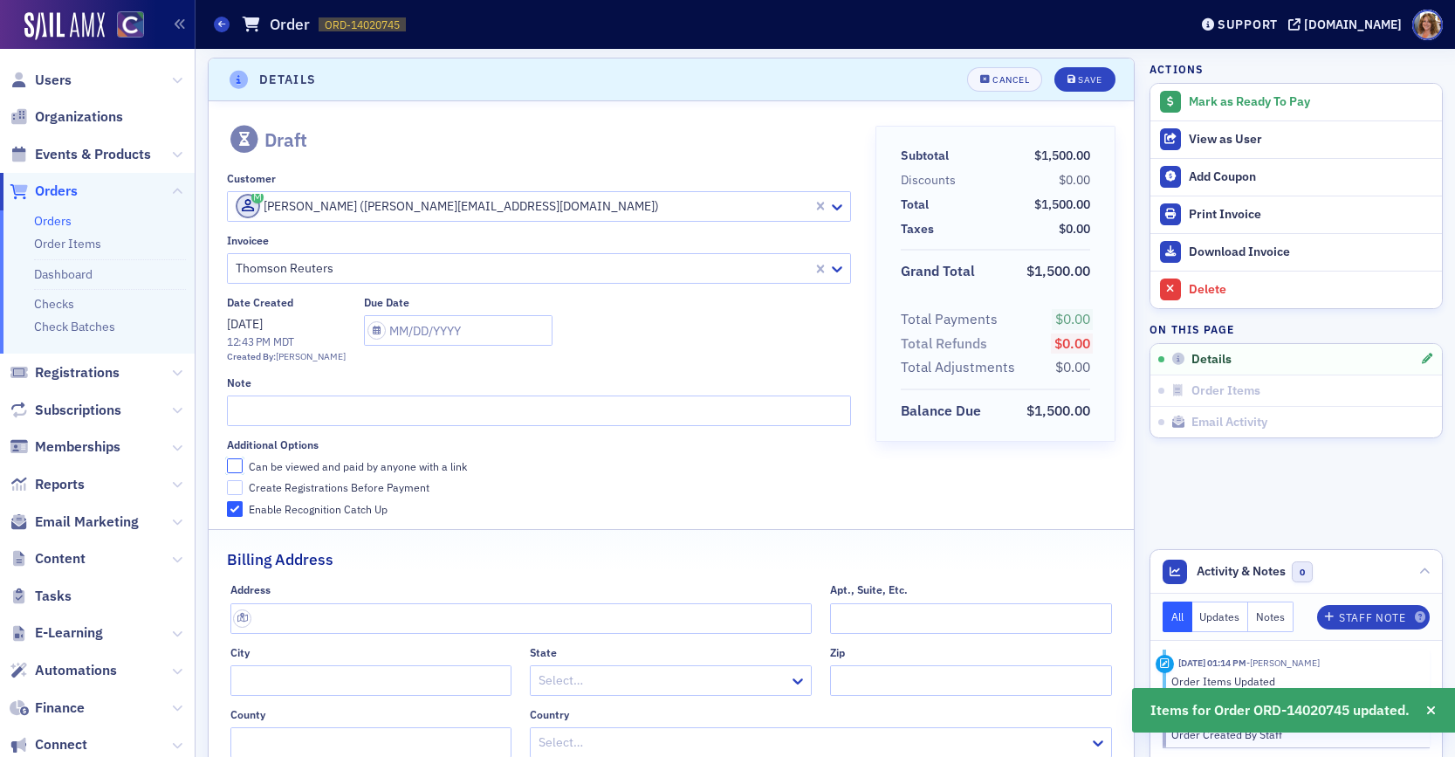
drag, startPoint x: 236, startPoint y: 466, endPoint x: 245, endPoint y: 450, distance: 18.4
click at [236, 465] on input "Can be viewed and paid by anyone with a link" at bounding box center [235, 466] width 16 height 16
checkbox input "true"
click at [251, 412] on input "text" at bounding box center [539, 410] width 624 height 31
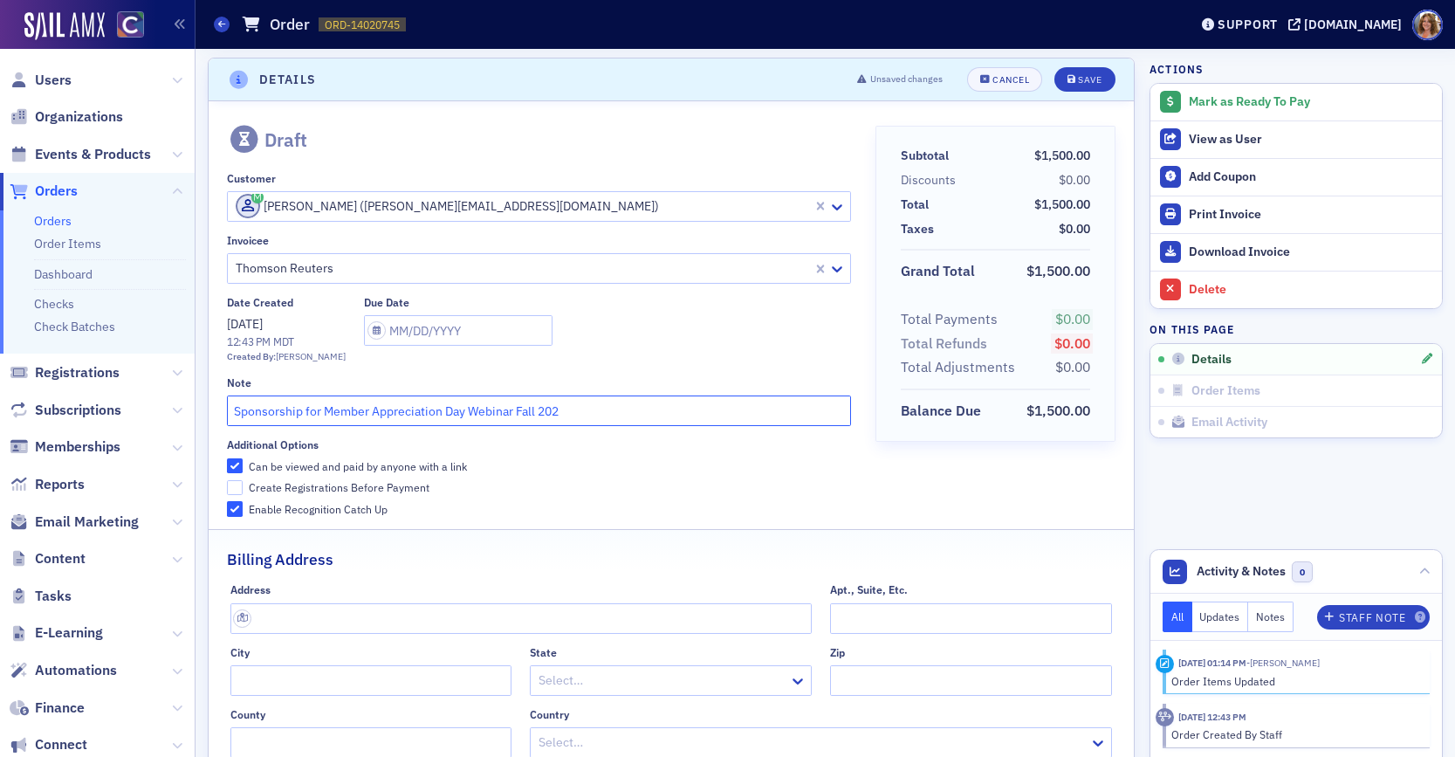
scroll to position [0, 0]
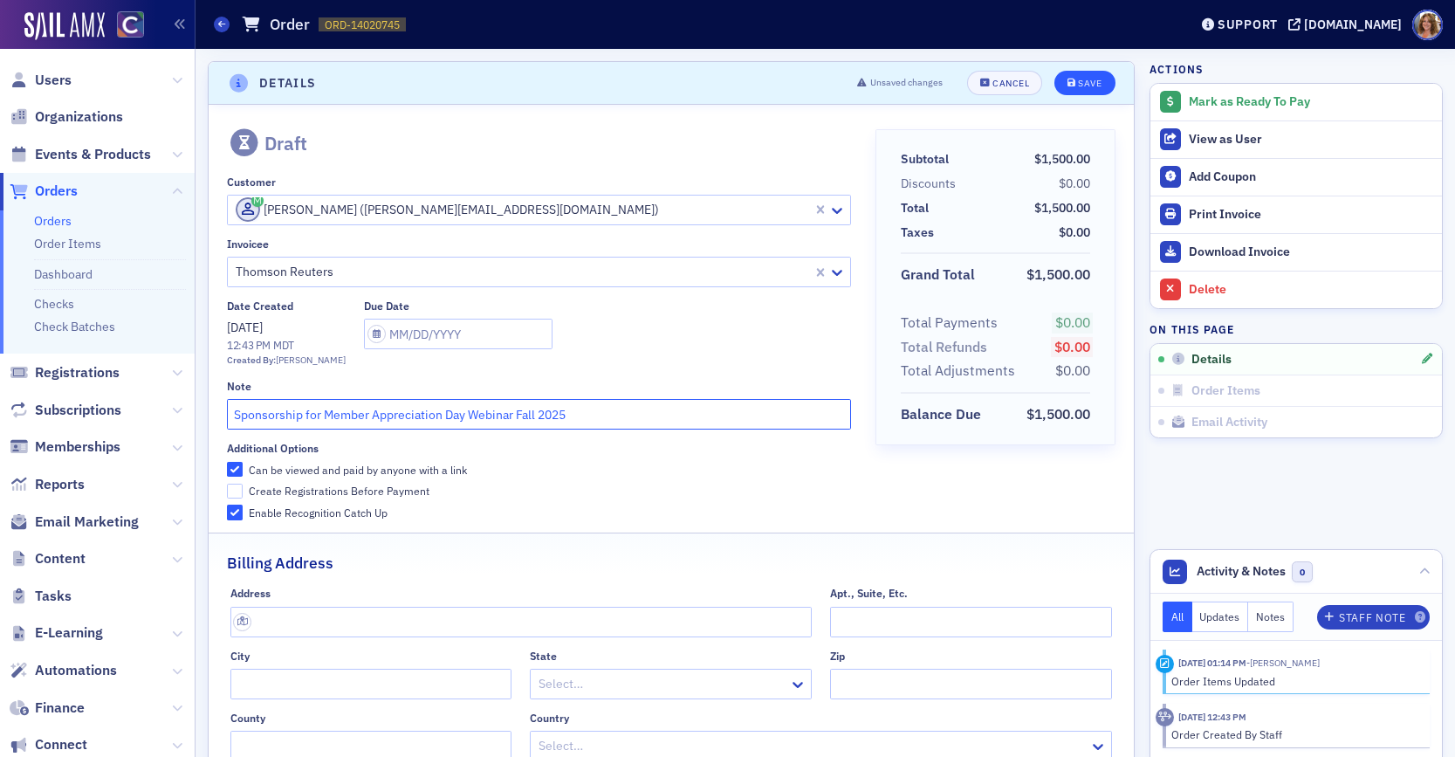
type input "Sponsorship for Member Appreciation Day Webinar Fall 2025"
click at [1085, 79] on div "Save" at bounding box center [1090, 84] width 24 height 10
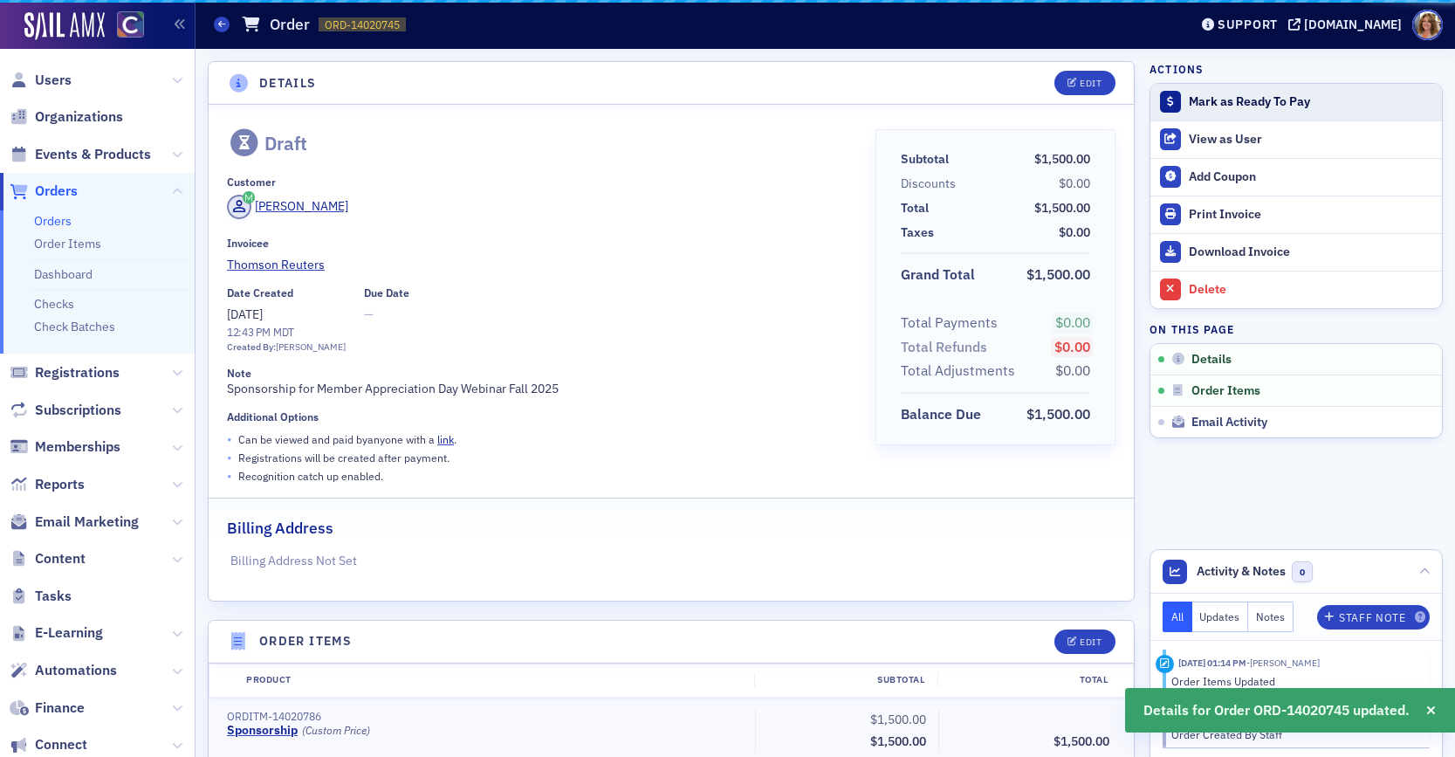
scroll to position [3, 0]
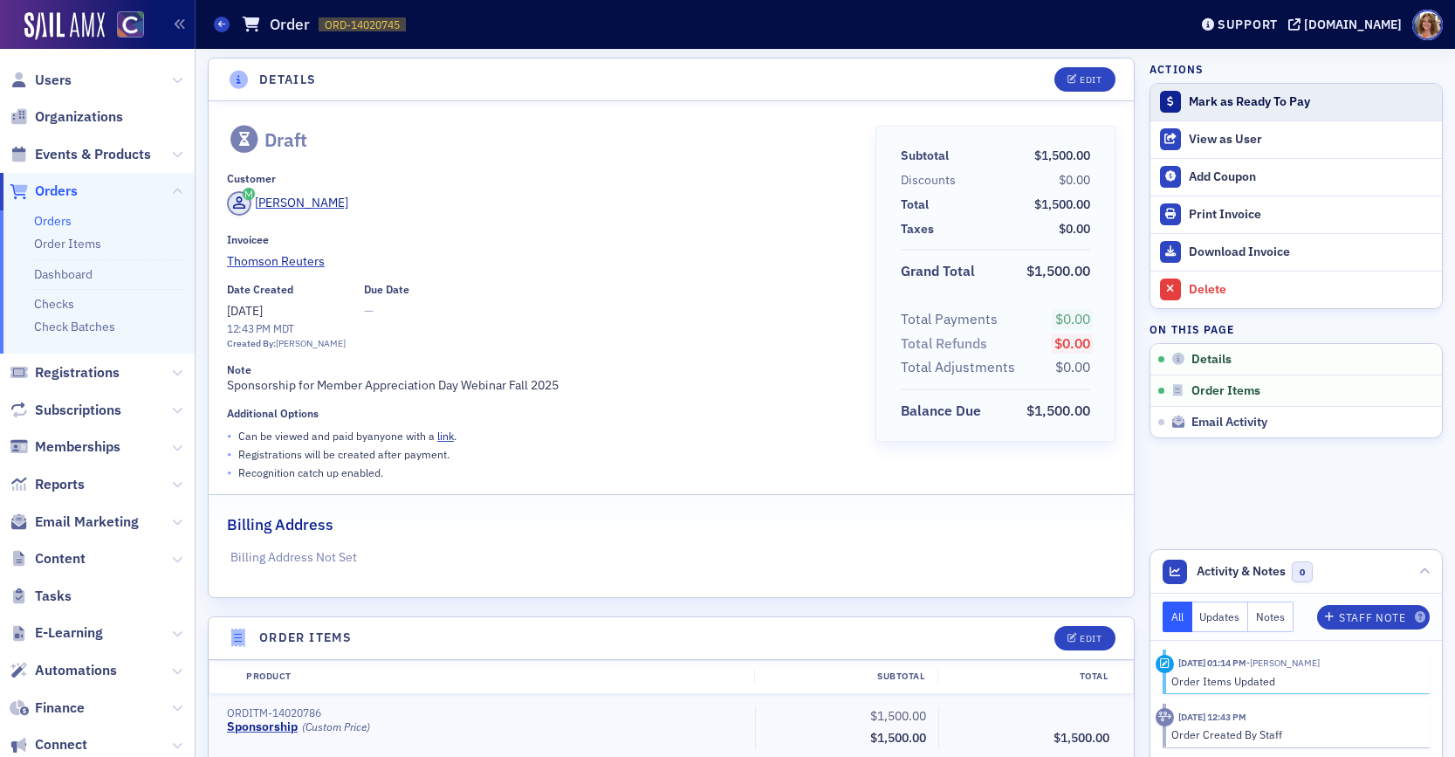
click at [1254, 101] on div "Mark as Ready To Pay" at bounding box center [1311, 102] width 244 height 16
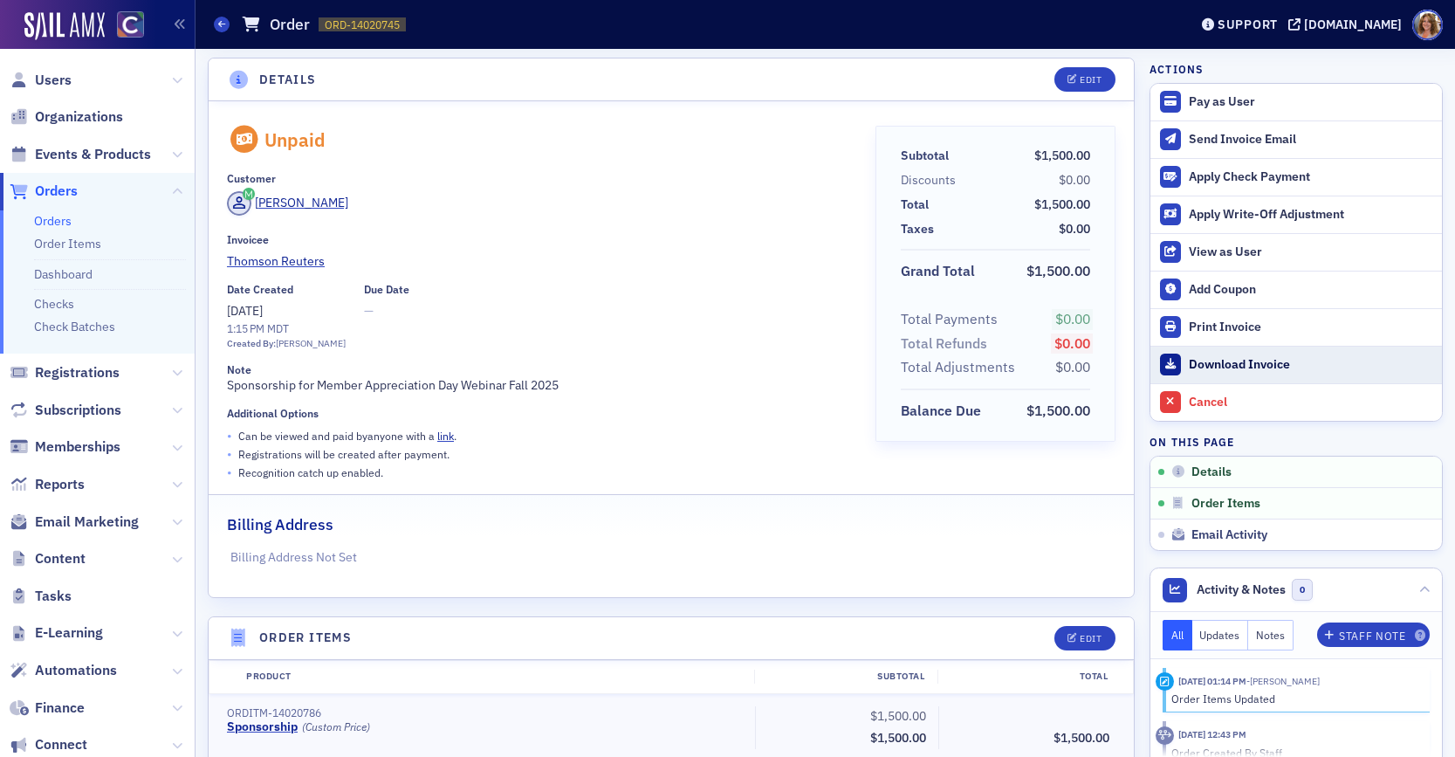
click at [1220, 361] on div "Download Invoice" at bounding box center [1311, 365] width 244 height 16
click at [708, 195] on div "[PERSON_NAME]" at bounding box center [539, 206] width 624 height 30
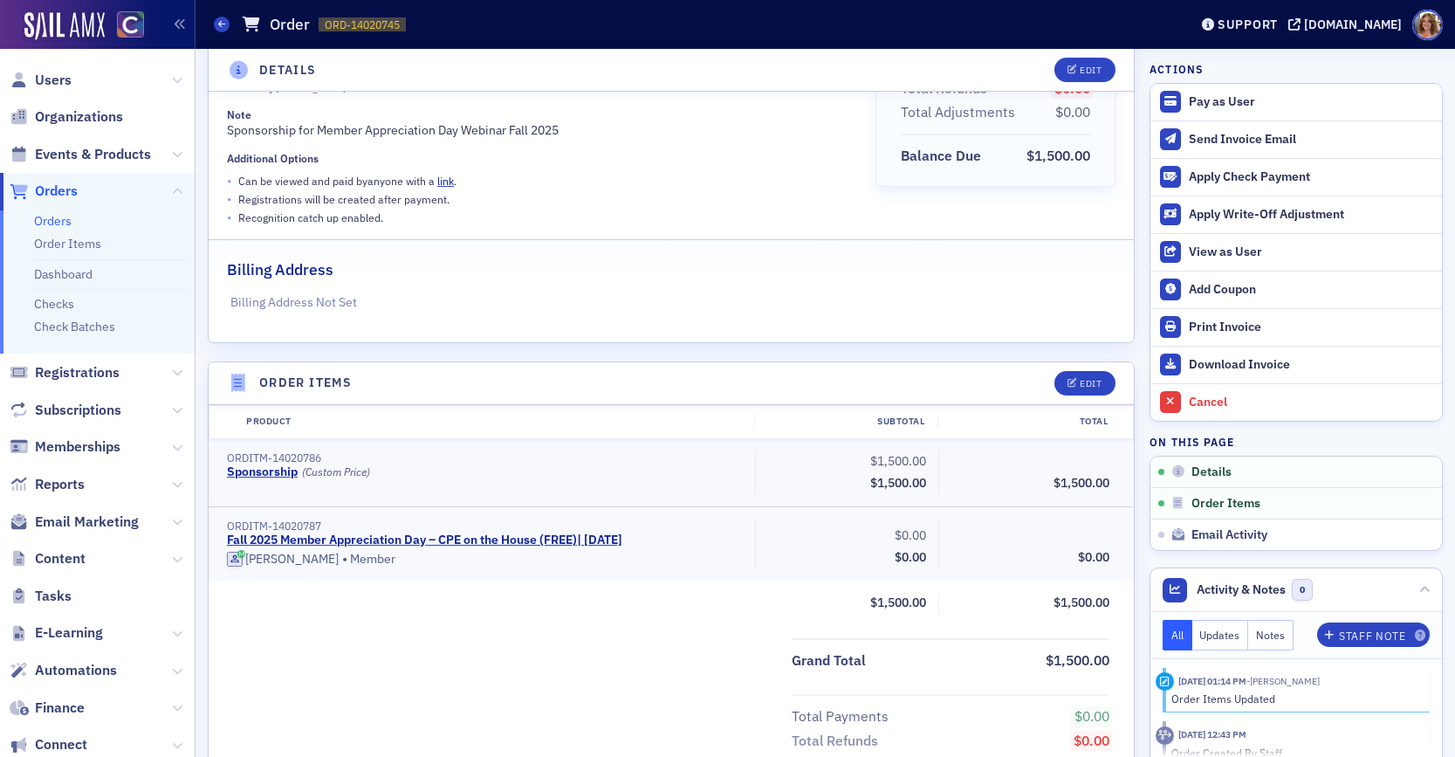
scroll to position [0, 0]
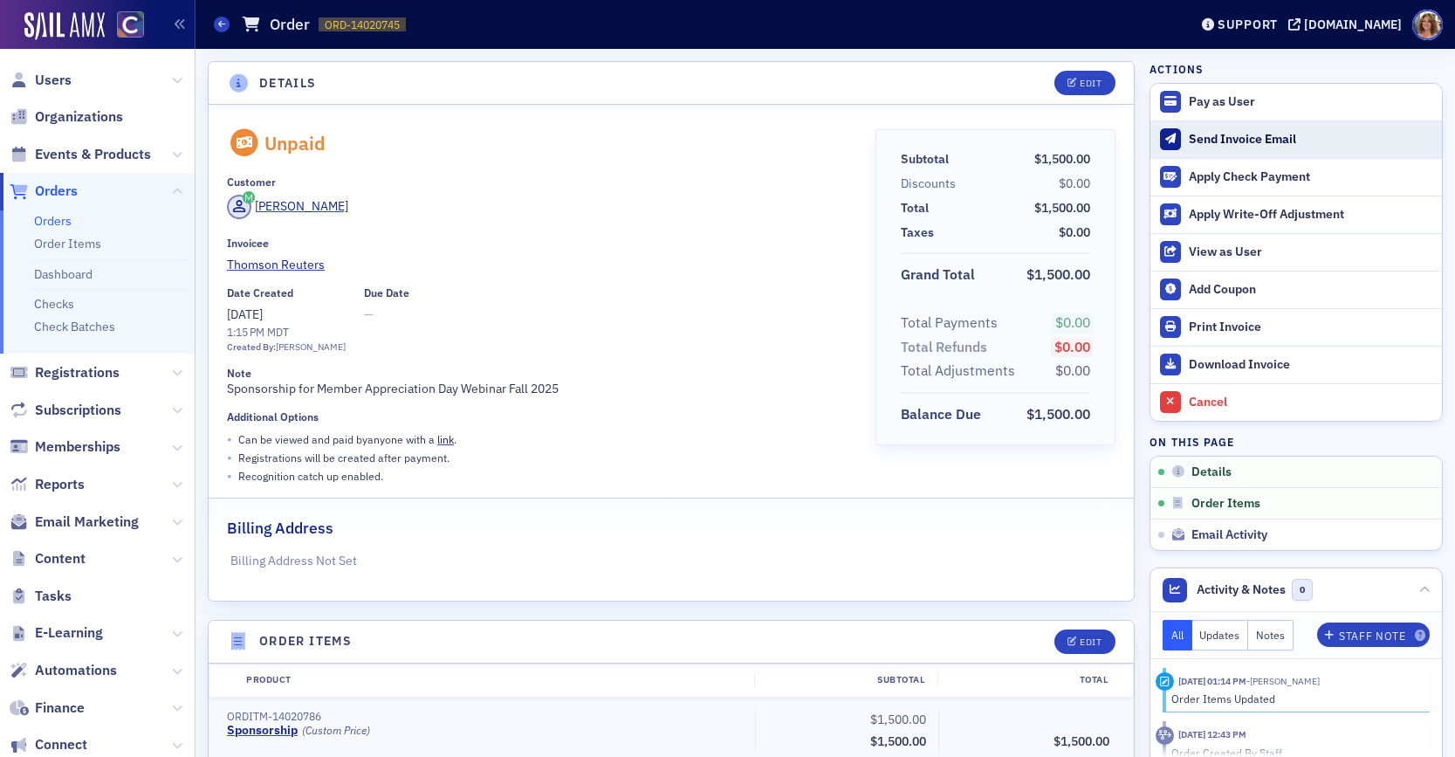
click at [1214, 139] on div "Send Invoice Email" at bounding box center [1311, 140] width 244 height 16
